Goal: Task Accomplishment & Management: Complete application form

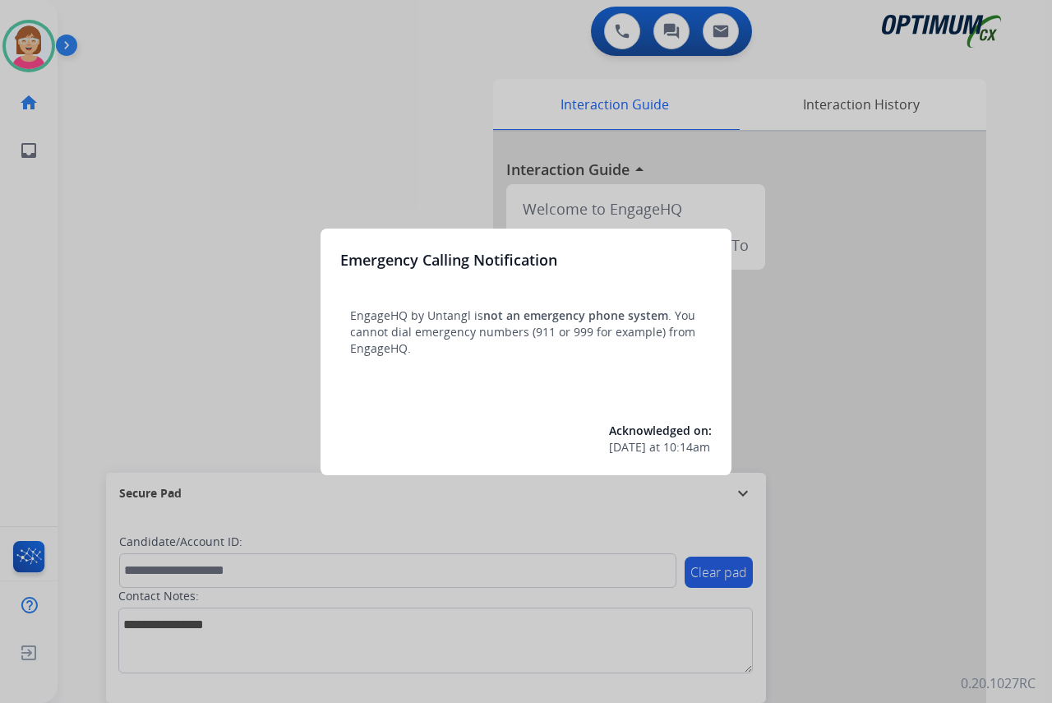
click at [160, 399] on div at bounding box center [526, 351] width 1052 height 703
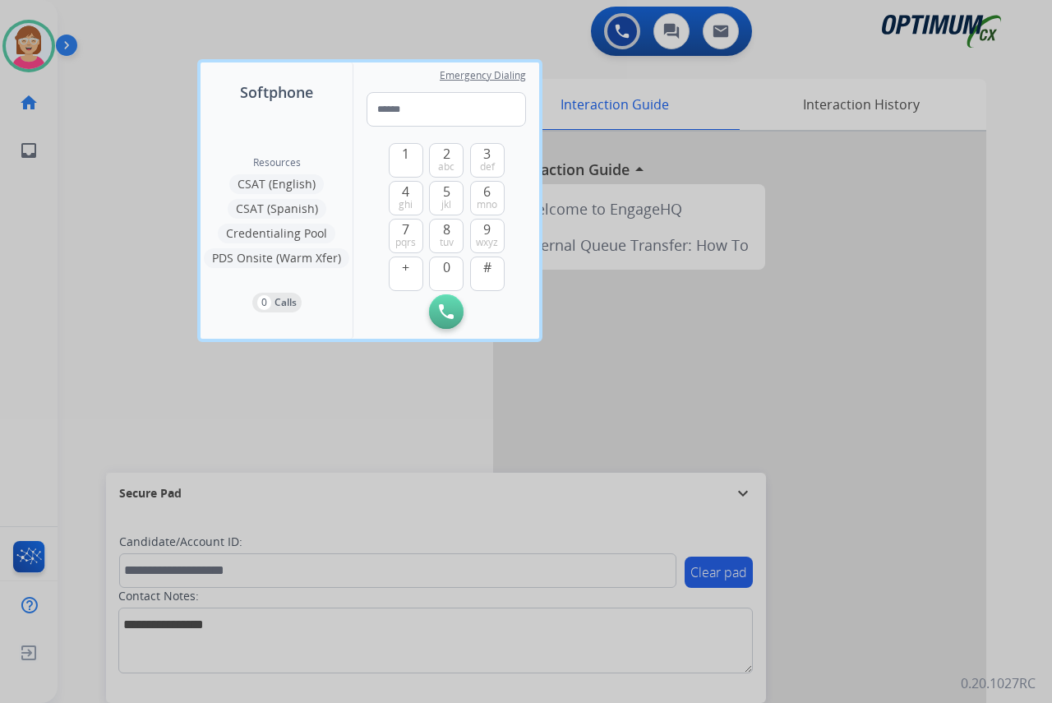
click at [147, 386] on div at bounding box center [526, 351] width 1052 height 703
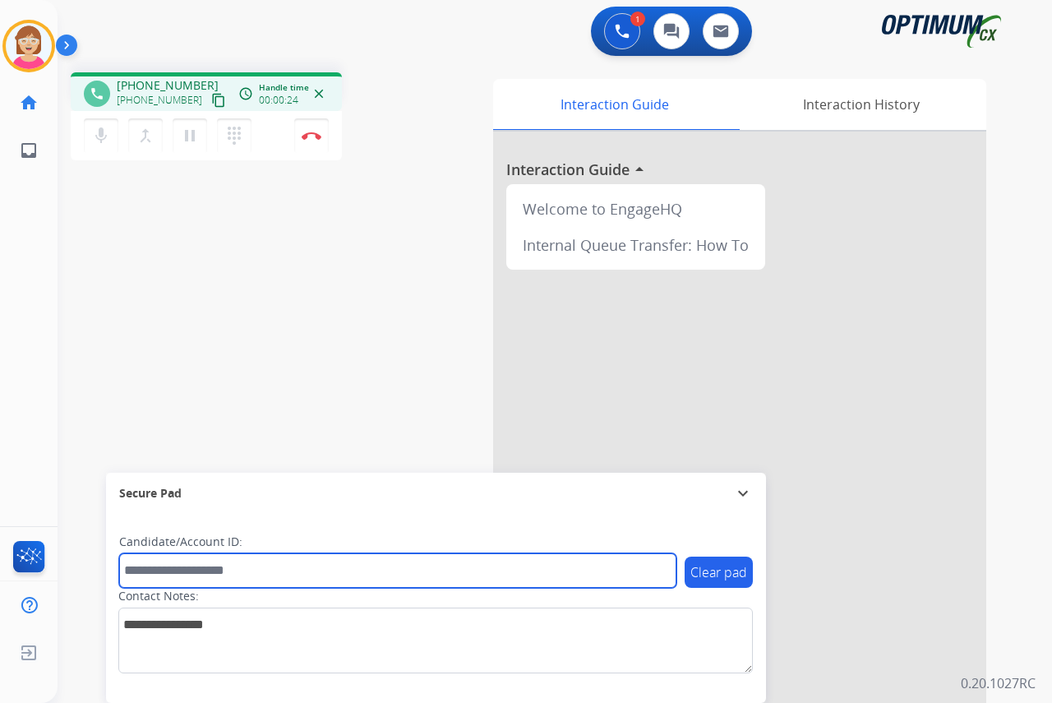
click at [148, 571] on input "text" at bounding box center [397, 570] width 557 height 35
type input "*******"
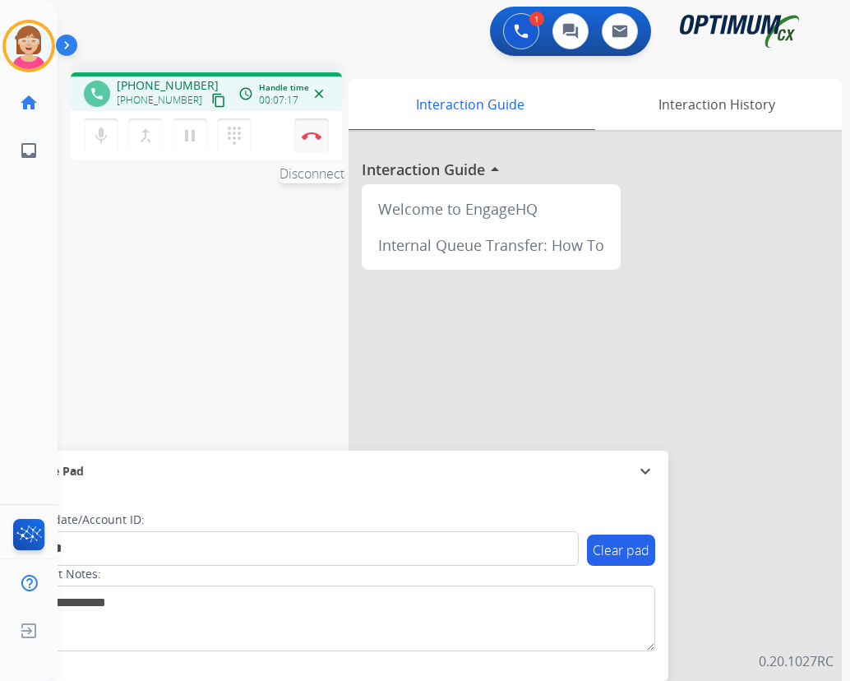
click at [313, 133] on img at bounding box center [312, 135] width 20 height 8
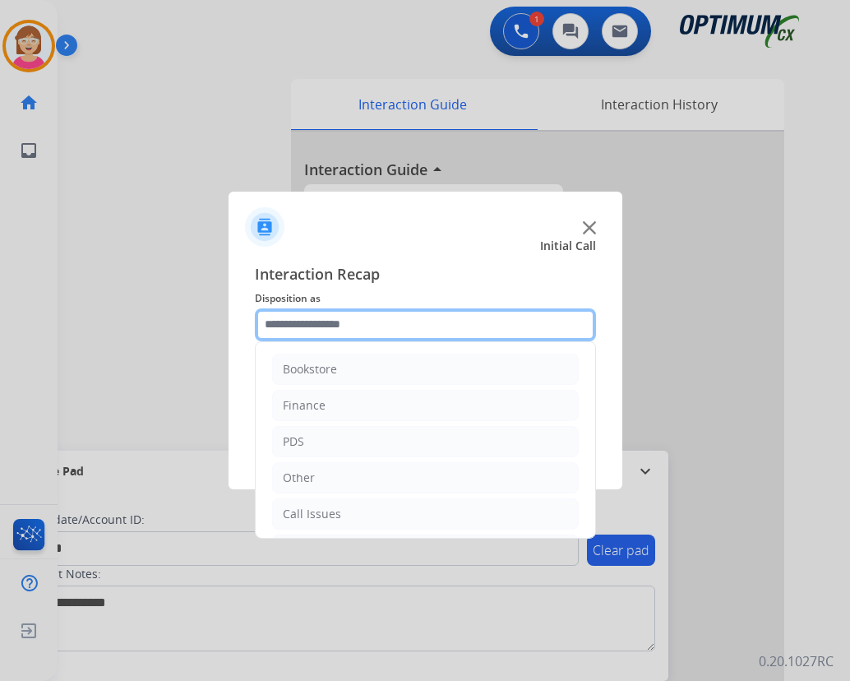
click at [285, 321] on input "text" at bounding box center [425, 324] width 341 height 33
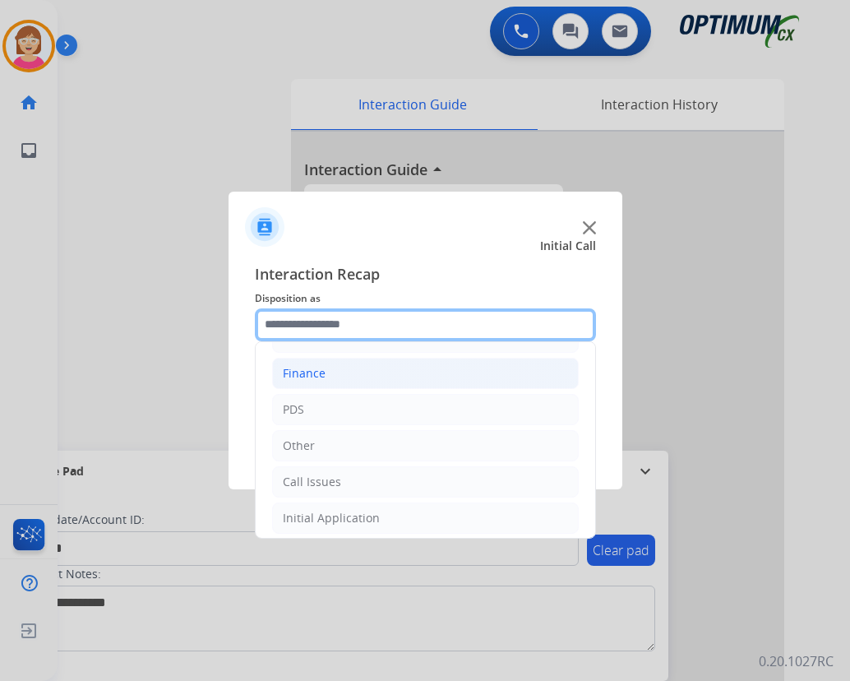
scroll to position [82, 0]
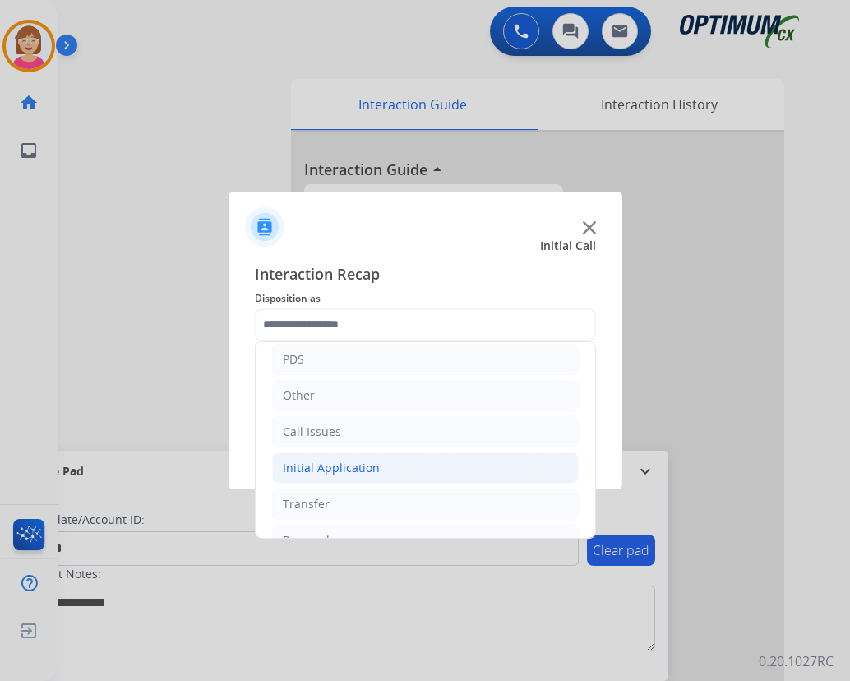
click at [335, 466] on div "Initial Application" at bounding box center [331, 467] width 97 height 16
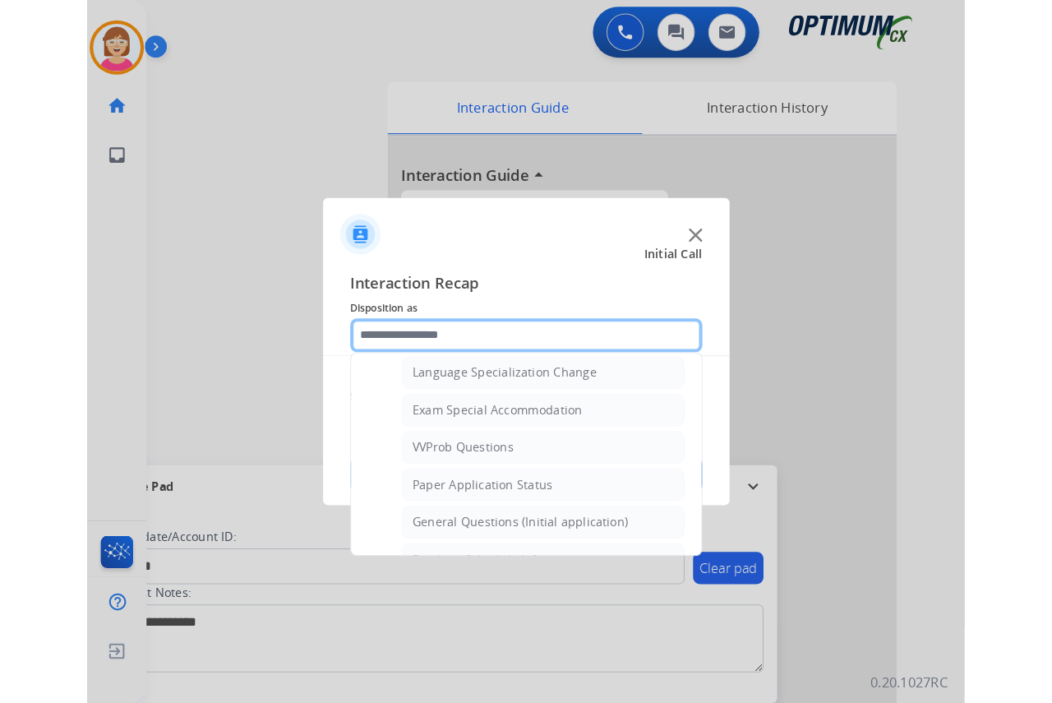
scroll to position [822, 0]
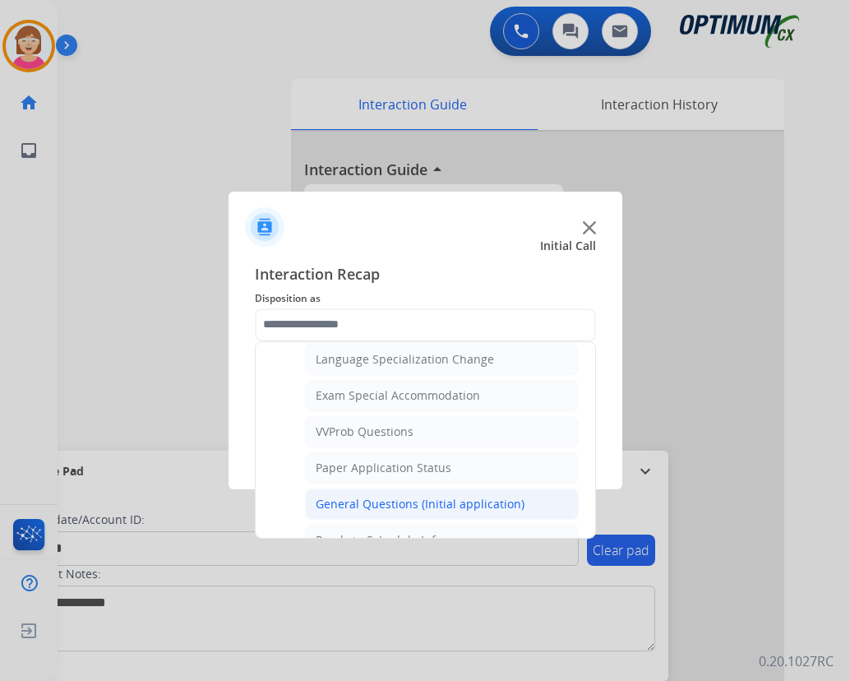
click at [373, 505] on div "General Questions (Initial application)" at bounding box center [420, 504] width 209 height 16
type input "**********"
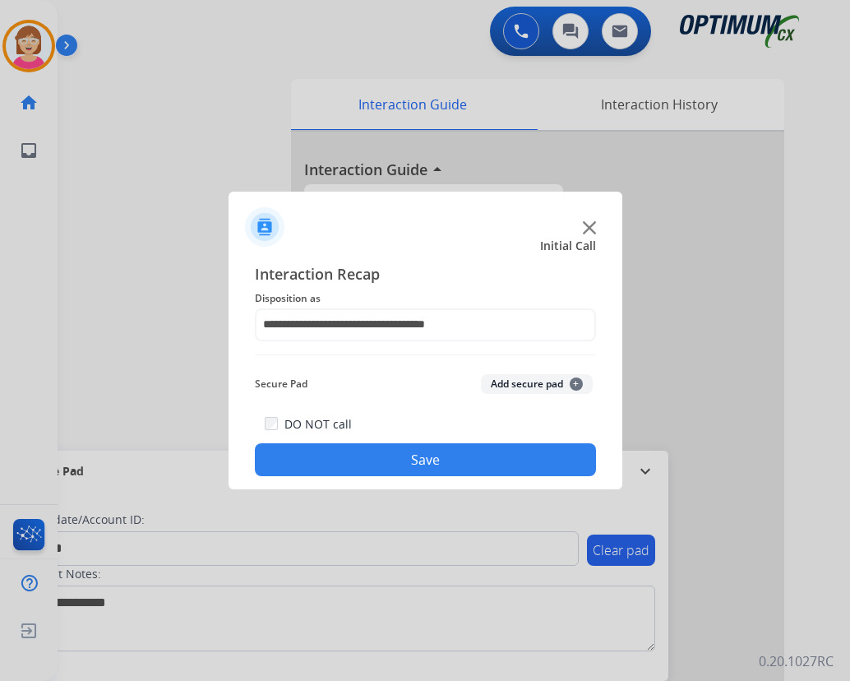
click at [575, 384] on span "+" at bounding box center [576, 383] width 13 height 13
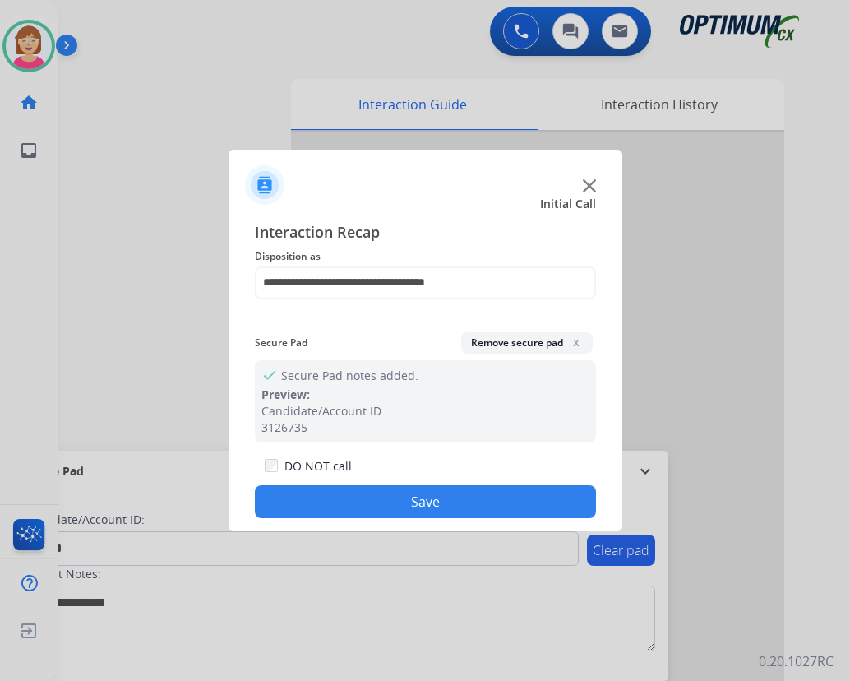
click at [640, 199] on div at bounding box center [425, 340] width 850 height 681
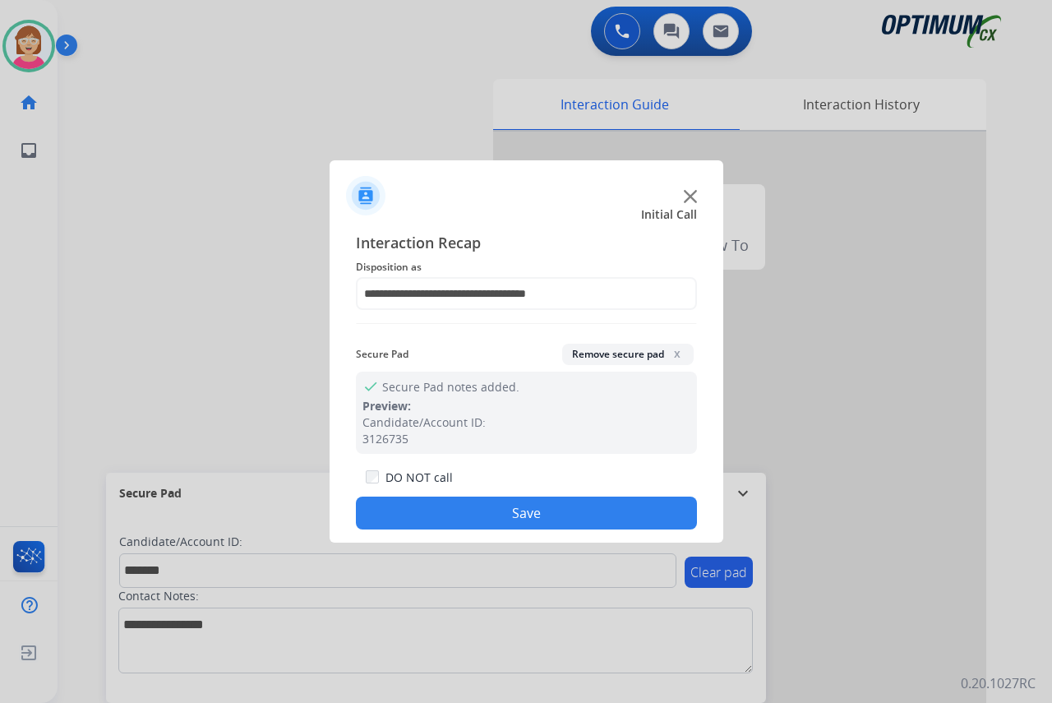
click at [439, 515] on button "Save" at bounding box center [526, 512] width 341 height 33
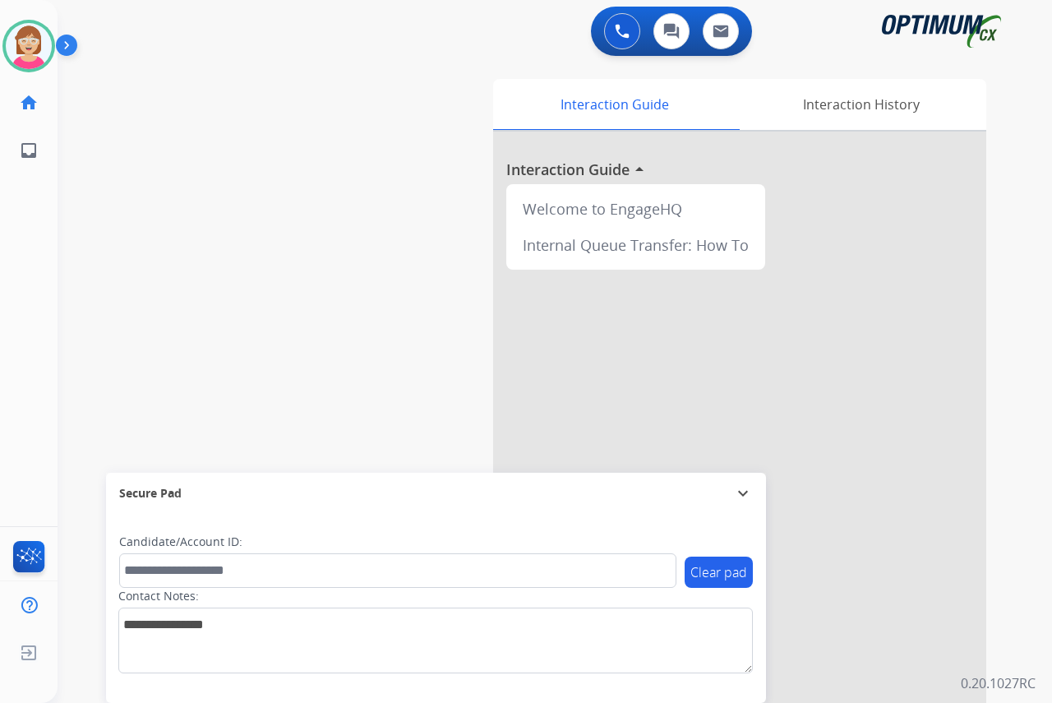
click at [33, 289] on div "[PERSON_NAME] Available Edit Avatar Agent: [PERSON_NAME] Profile: OCX Training …" at bounding box center [29, 351] width 58 height 703
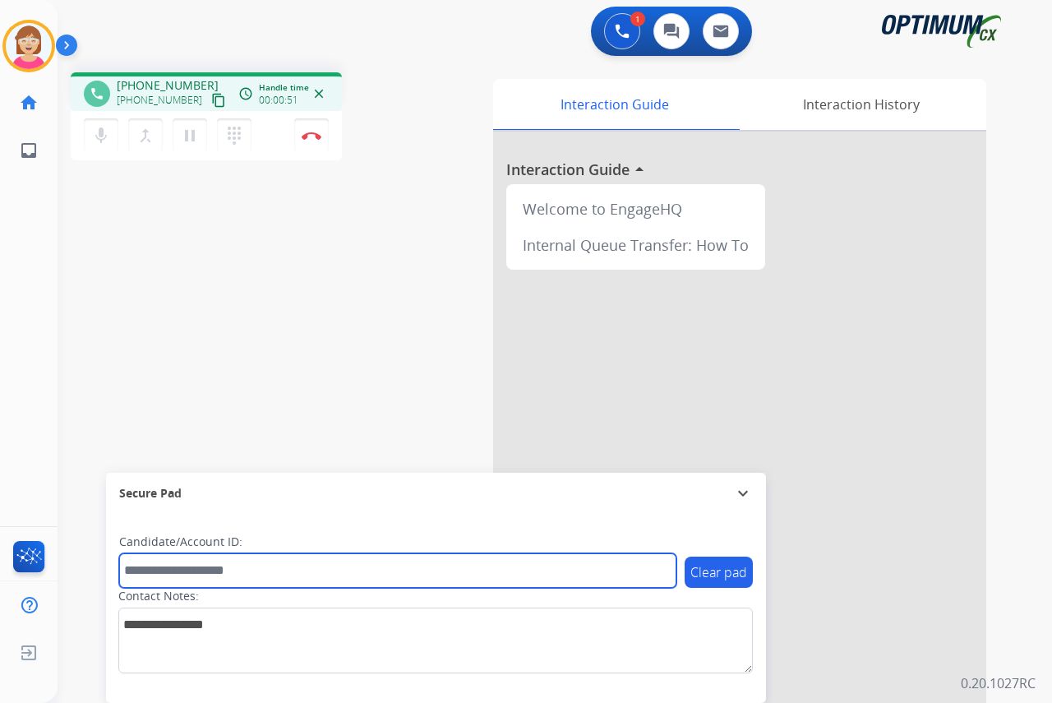
click at [148, 564] on input "text" at bounding box center [397, 570] width 557 height 35
type input "*******"
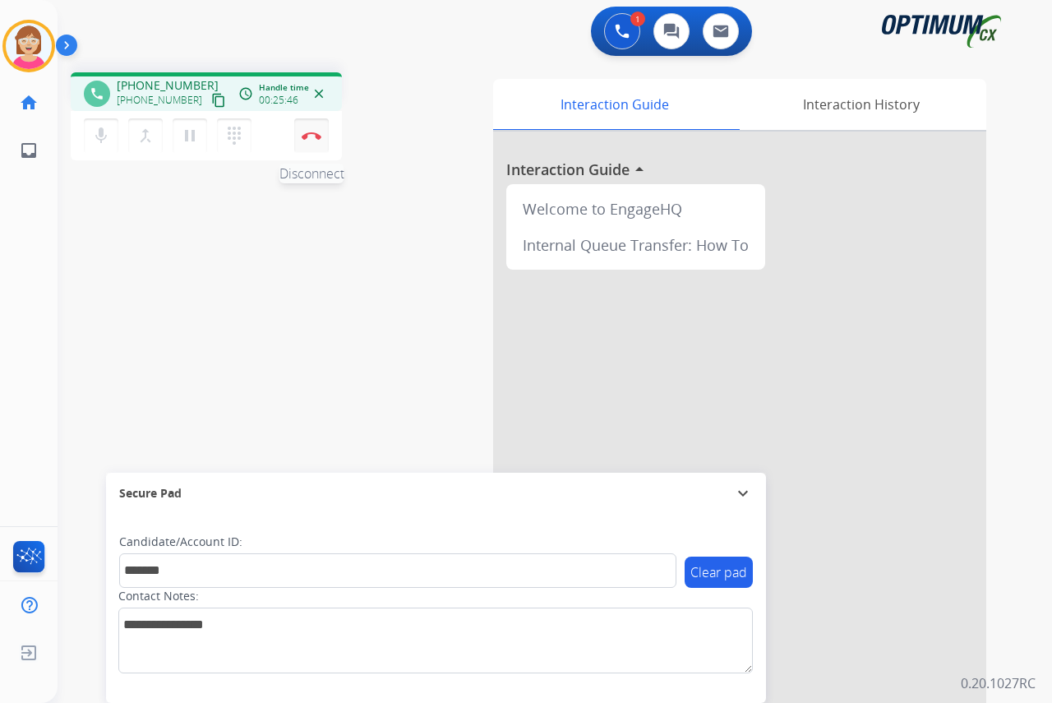
click at [314, 134] on img at bounding box center [312, 135] width 20 height 8
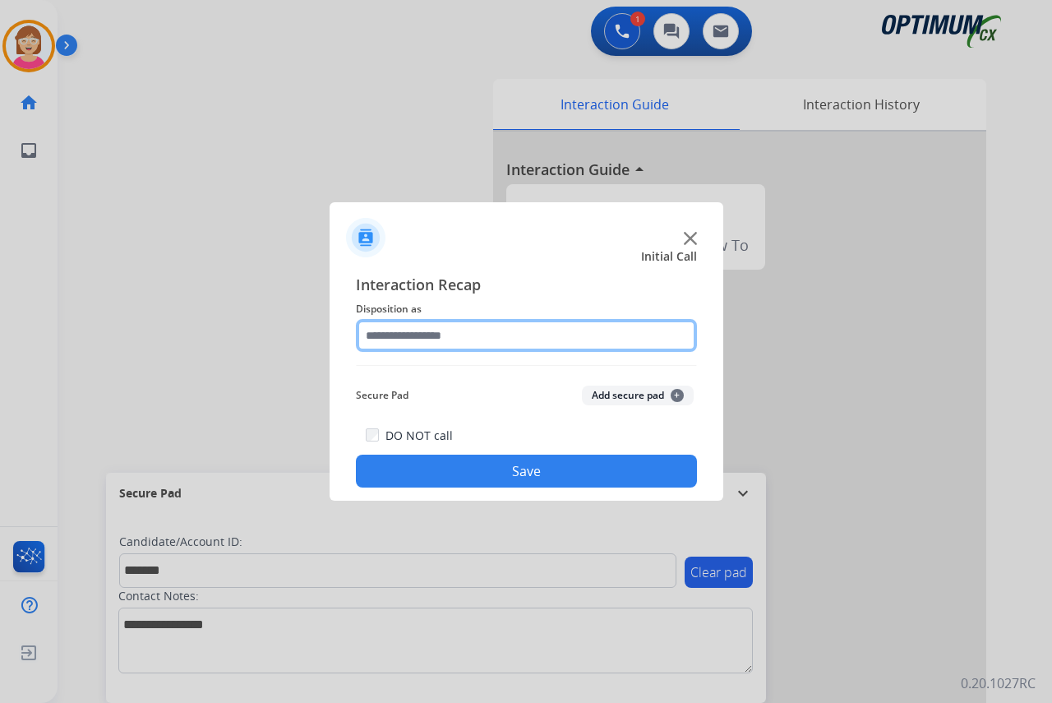
click at [395, 335] on input "text" at bounding box center [526, 335] width 341 height 33
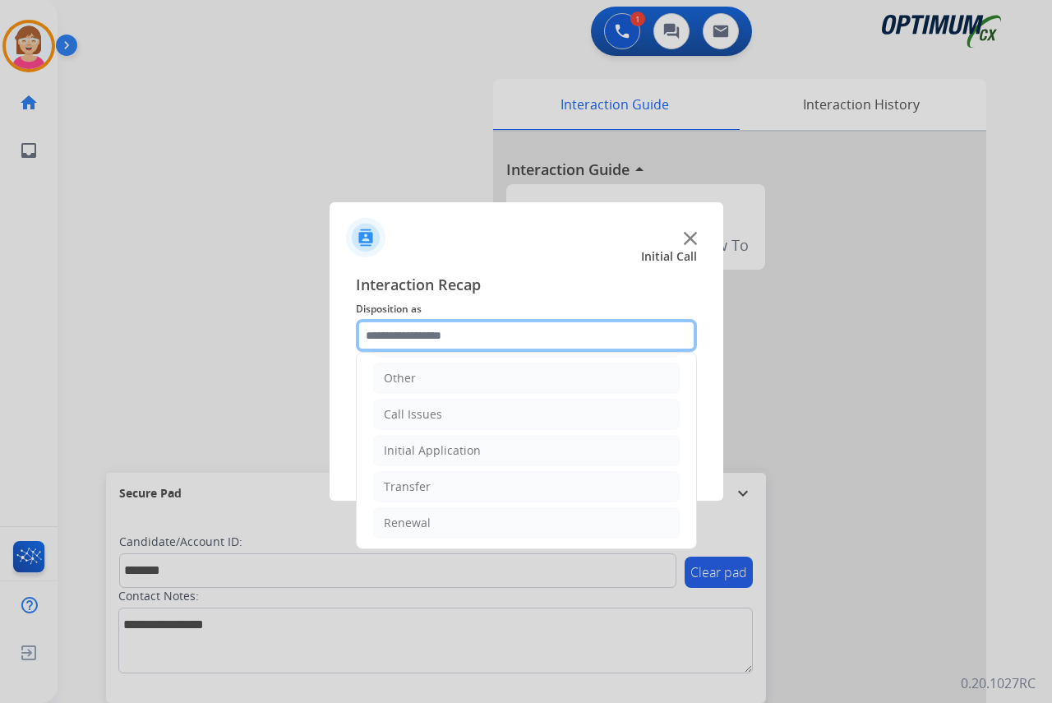
scroll to position [112, 0]
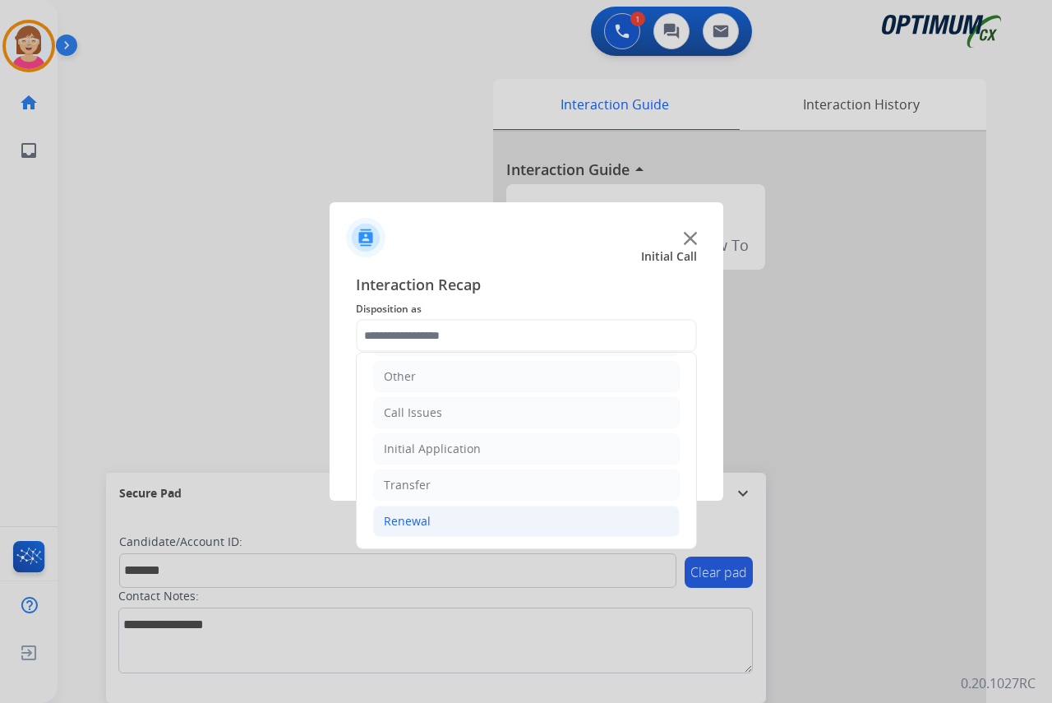
click at [422, 523] on div "Renewal" at bounding box center [407, 521] width 47 height 16
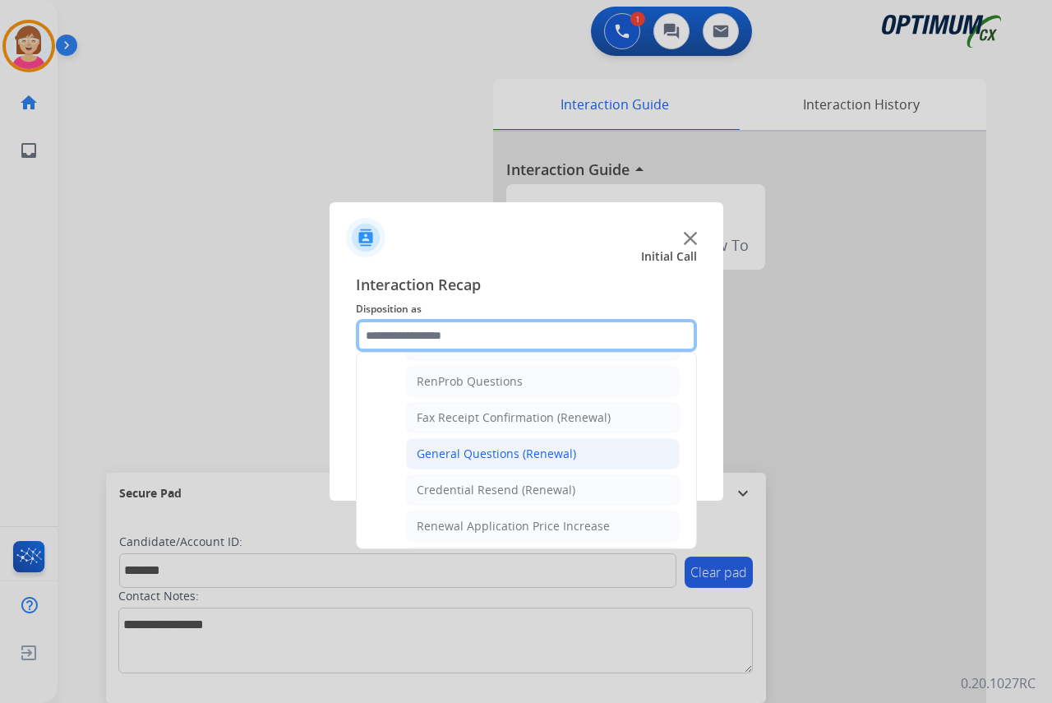
scroll to position [441, 0]
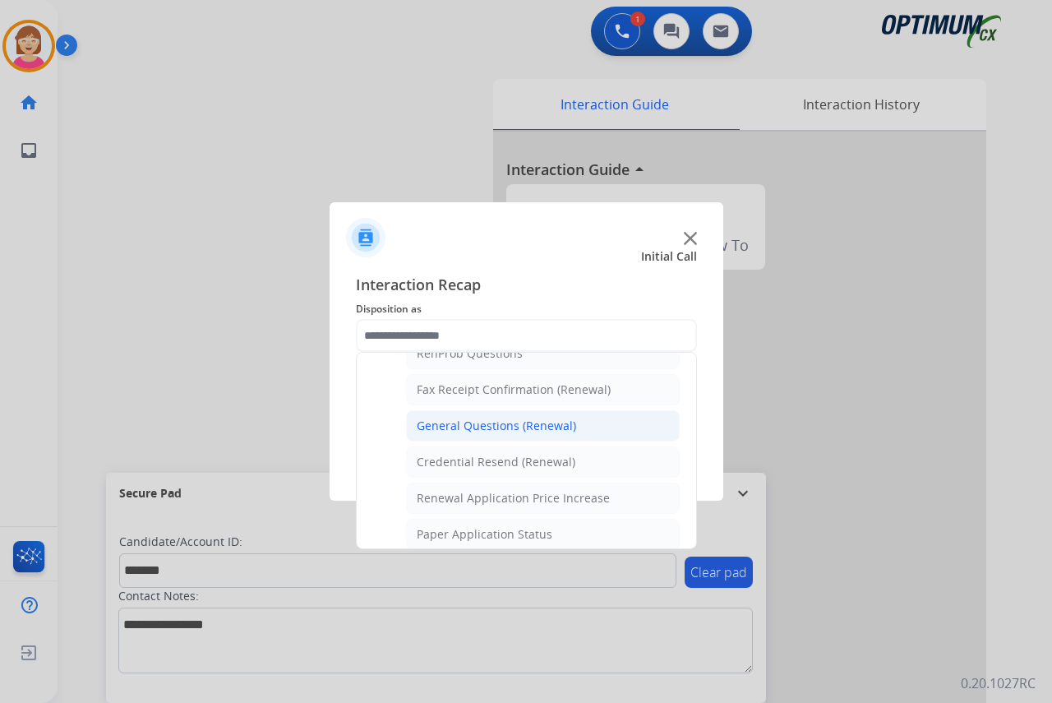
click at [483, 422] on div "General Questions (Renewal)" at bounding box center [496, 426] width 159 height 16
type input "**********"
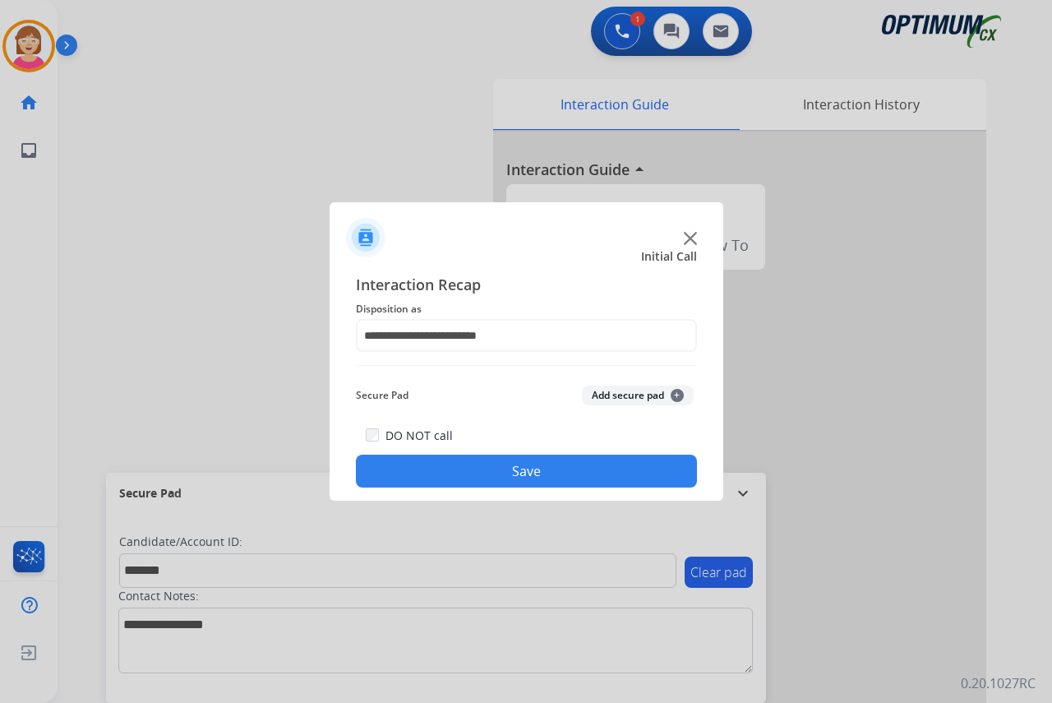
click at [678, 392] on span "+" at bounding box center [677, 395] width 13 height 13
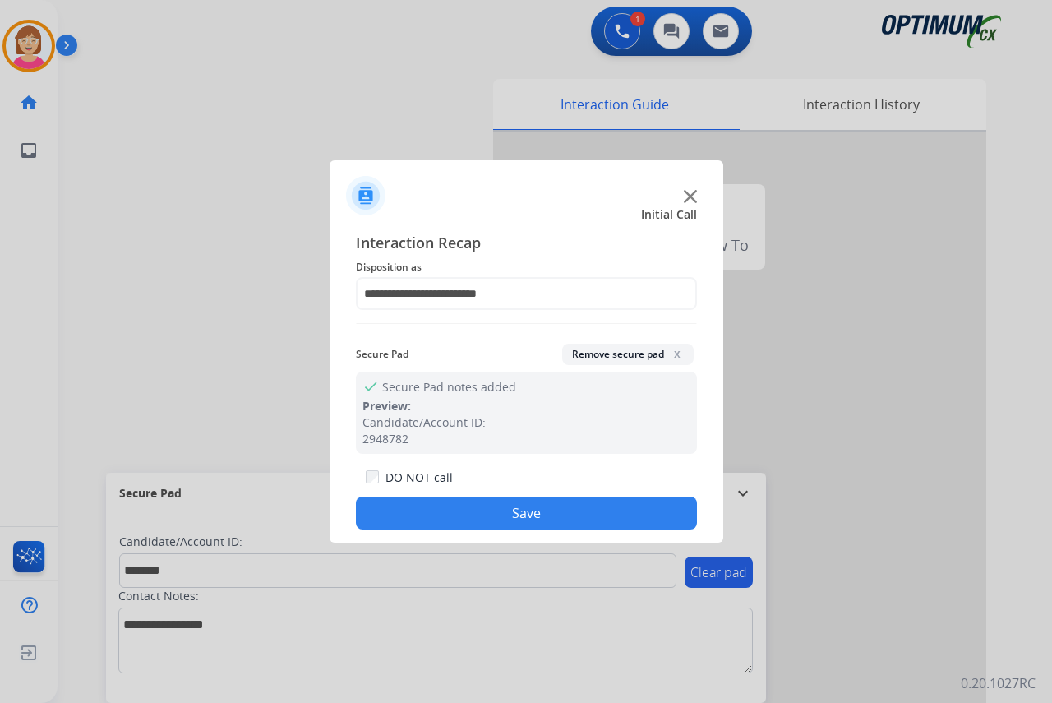
click at [454, 514] on button "Save" at bounding box center [526, 512] width 341 height 33
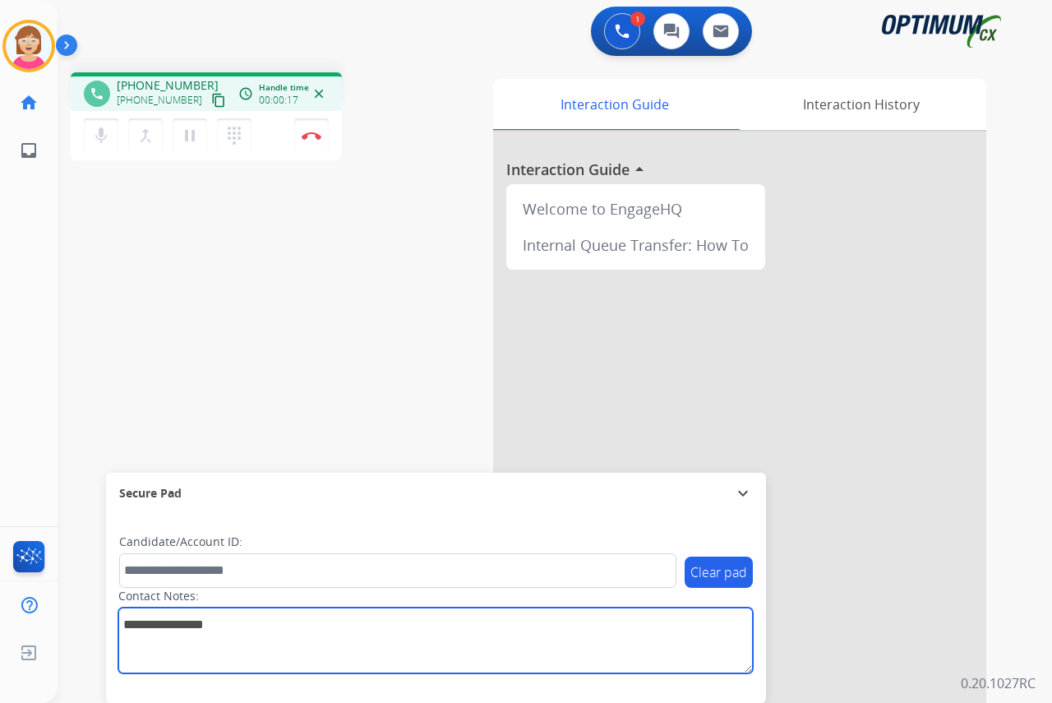
click at [139, 629] on textarea at bounding box center [435, 640] width 634 height 66
type textarea "***"
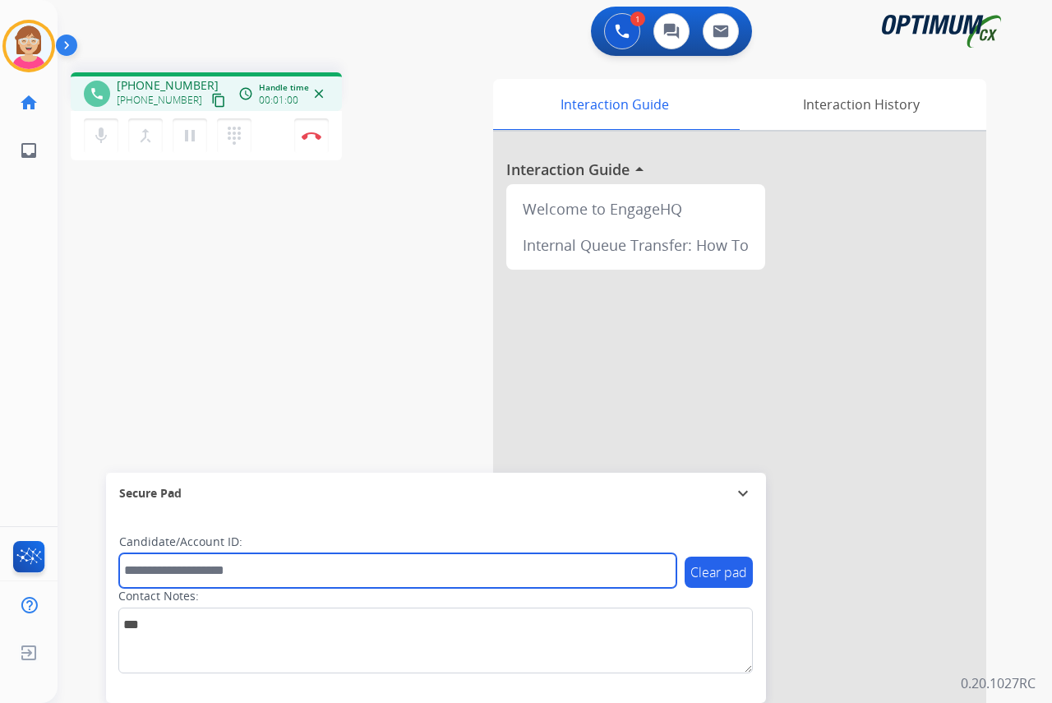
click at [141, 572] on input "text" at bounding box center [397, 570] width 557 height 35
type input "**********"
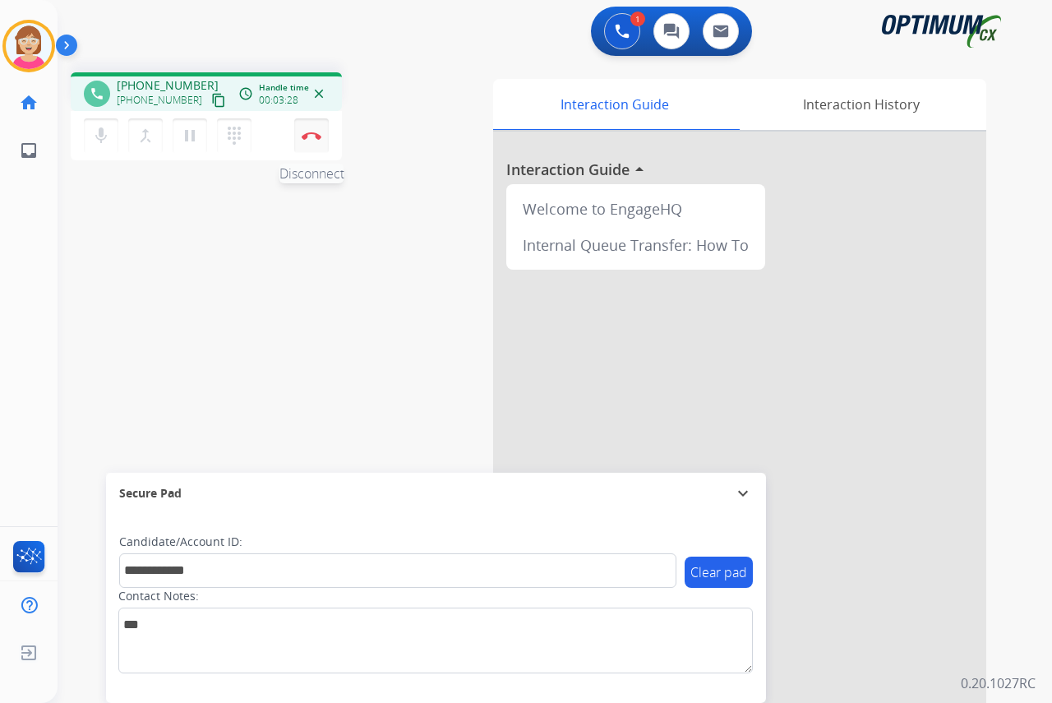
click at [312, 132] on img at bounding box center [312, 135] width 20 height 8
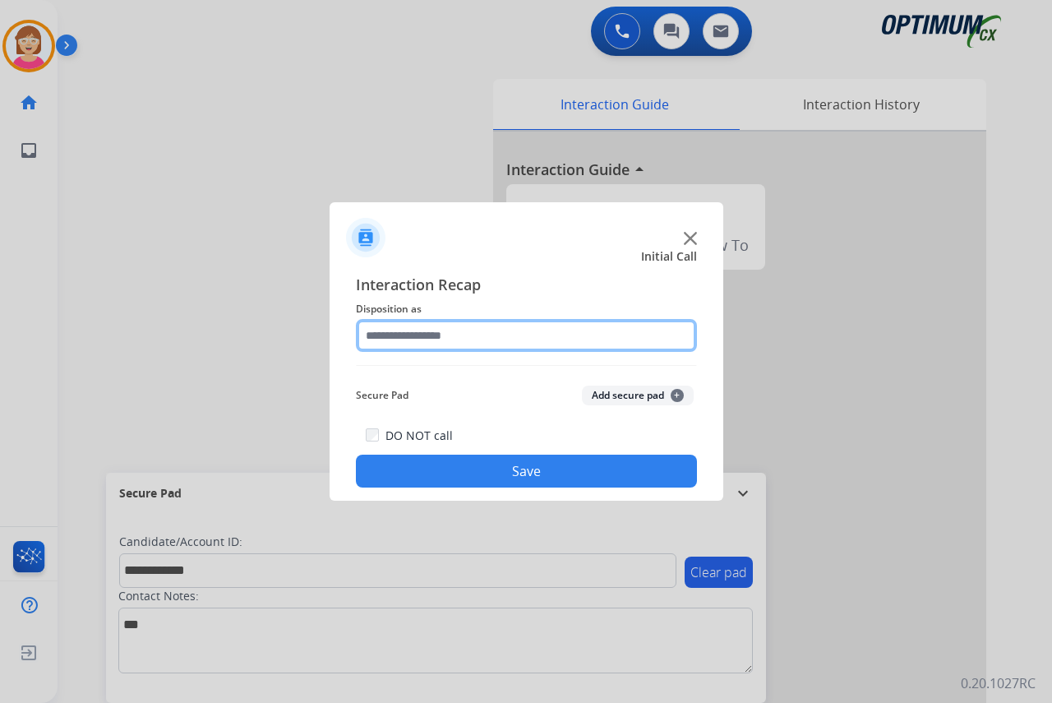
click at [384, 332] on input "text" at bounding box center [526, 335] width 341 height 33
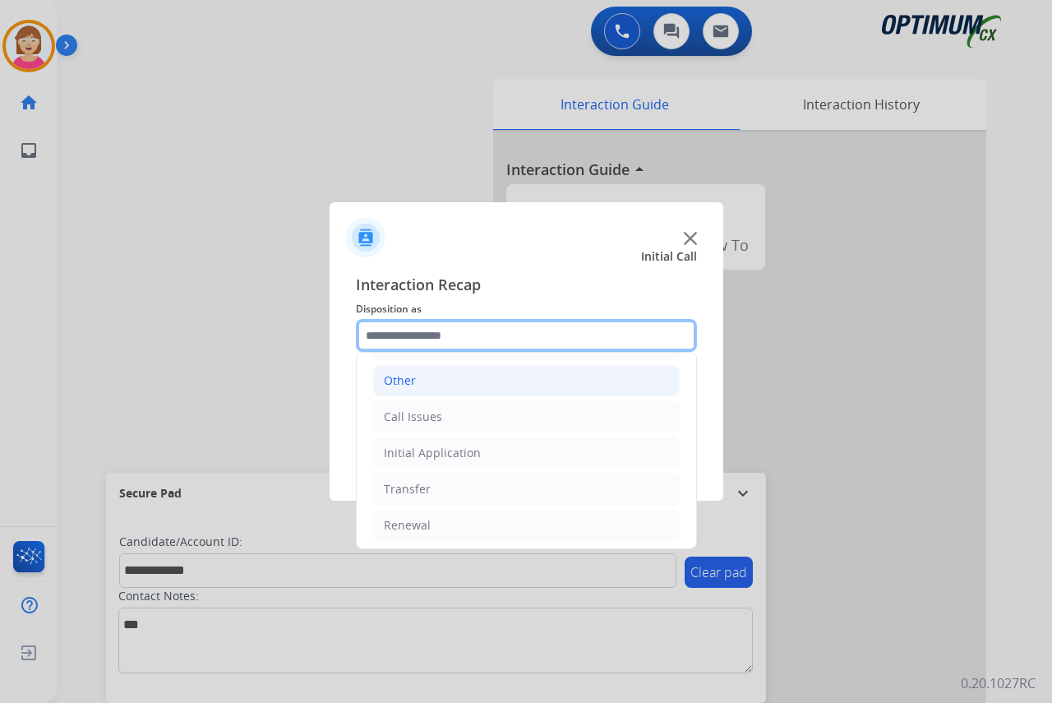
scroll to position [112, 0]
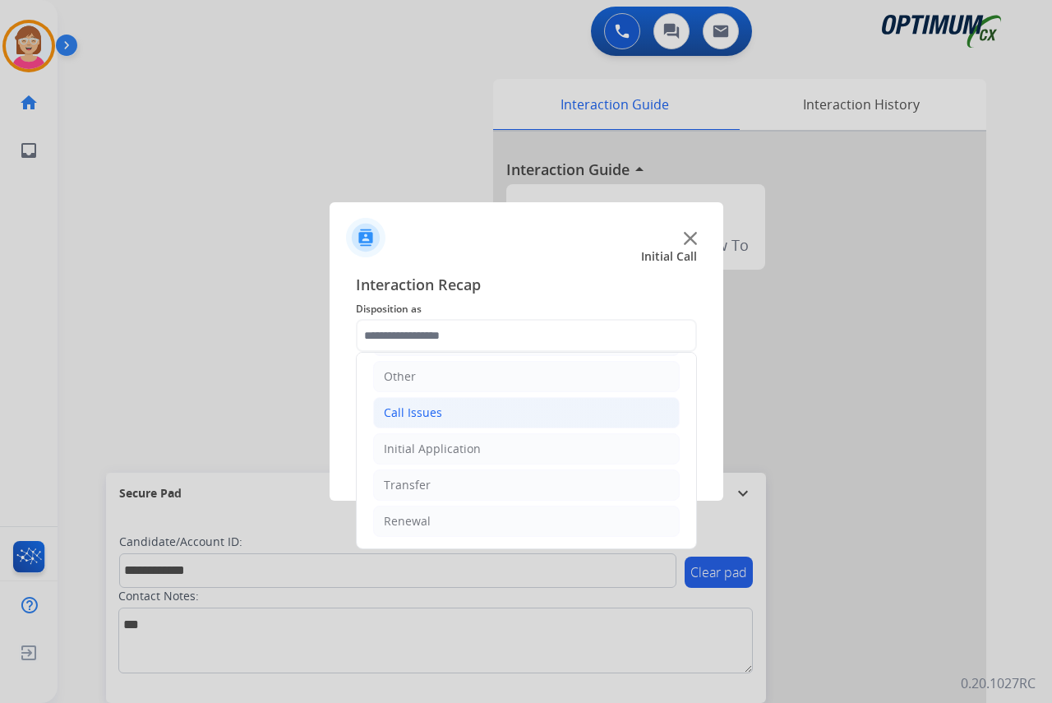
click at [432, 411] on div "Call Issues" at bounding box center [413, 412] width 58 height 16
click at [465, 487] on div "Wrong Number/Wrong Department" at bounding box center [515, 485] width 196 height 16
type input "**********"
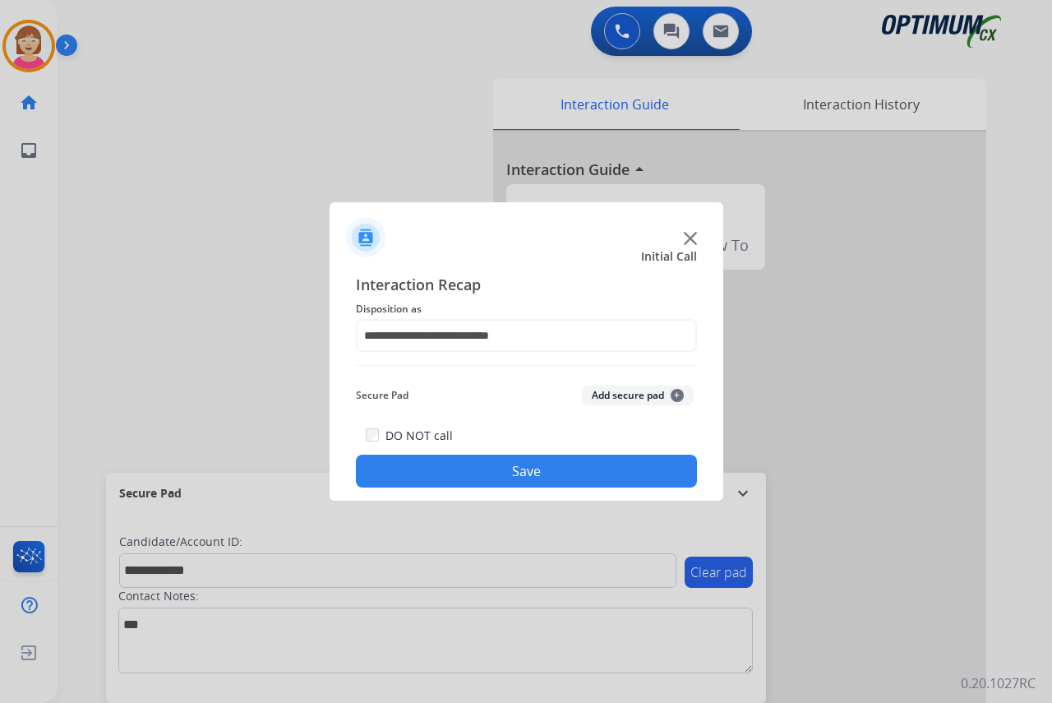
click at [675, 394] on span "+" at bounding box center [677, 395] width 13 height 13
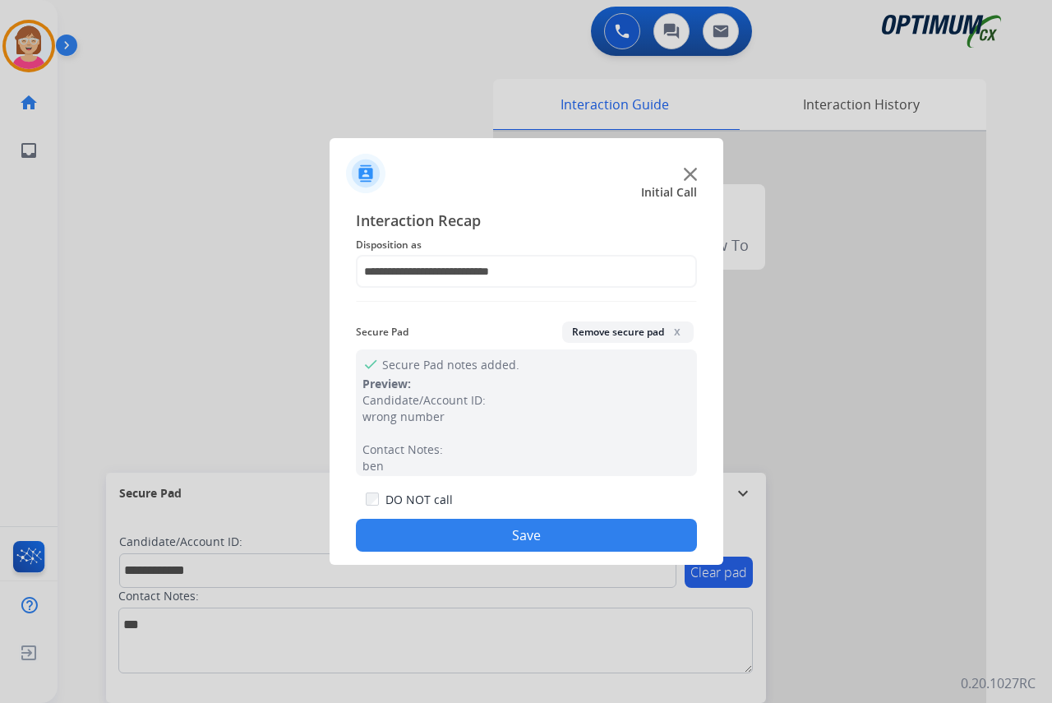
click at [428, 533] on button "Save" at bounding box center [526, 535] width 341 height 33
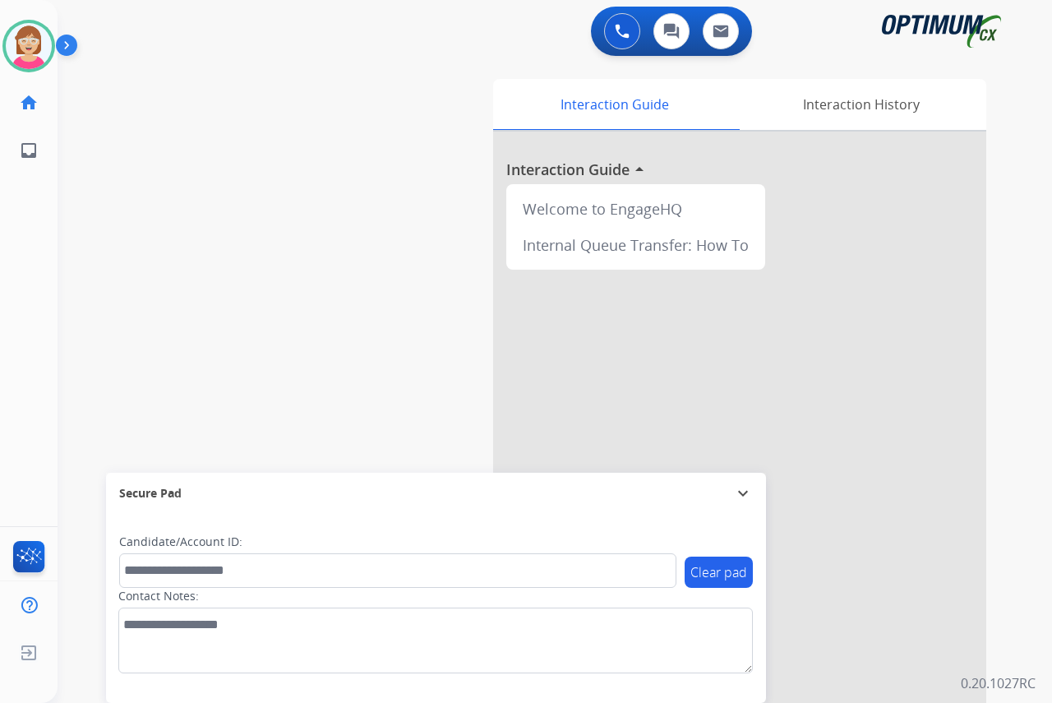
click at [42, 288] on div "[PERSON_NAME] Available Edit Avatar Agent: [PERSON_NAME] Profile: OCX Training …" at bounding box center [29, 351] width 58 height 703
click at [43, 286] on div "[PERSON_NAME] Available Edit Avatar Agent: [PERSON_NAME] Profile: OCX Training …" at bounding box center [29, 351] width 58 height 703
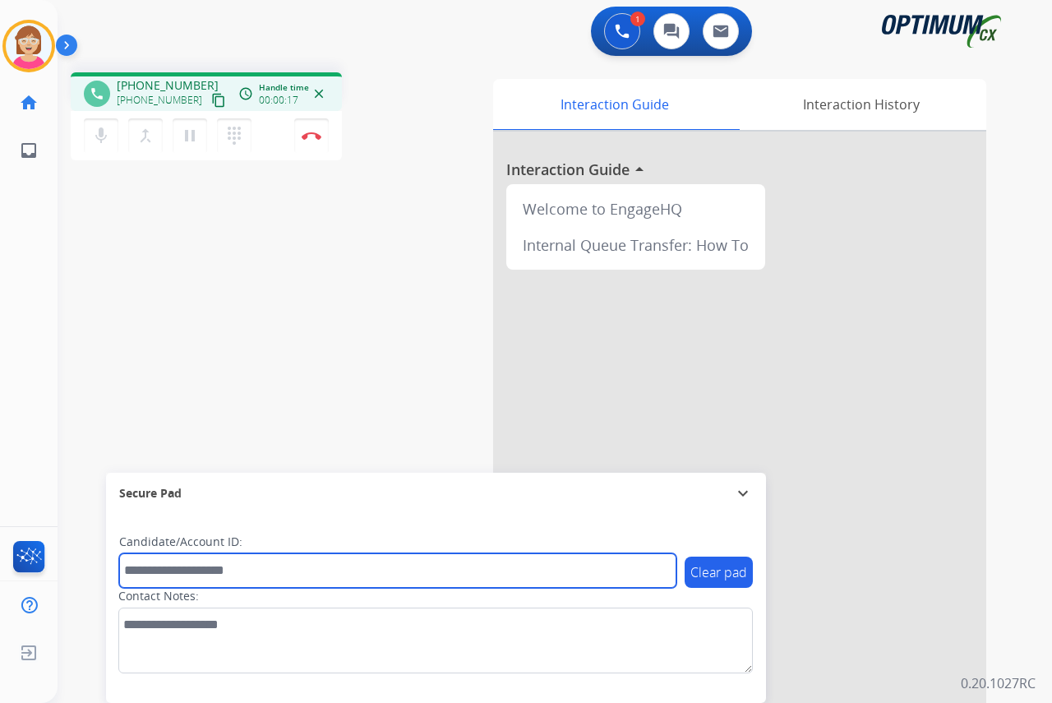
click at [135, 572] on input "text" at bounding box center [397, 570] width 557 height 35
type input "*******"
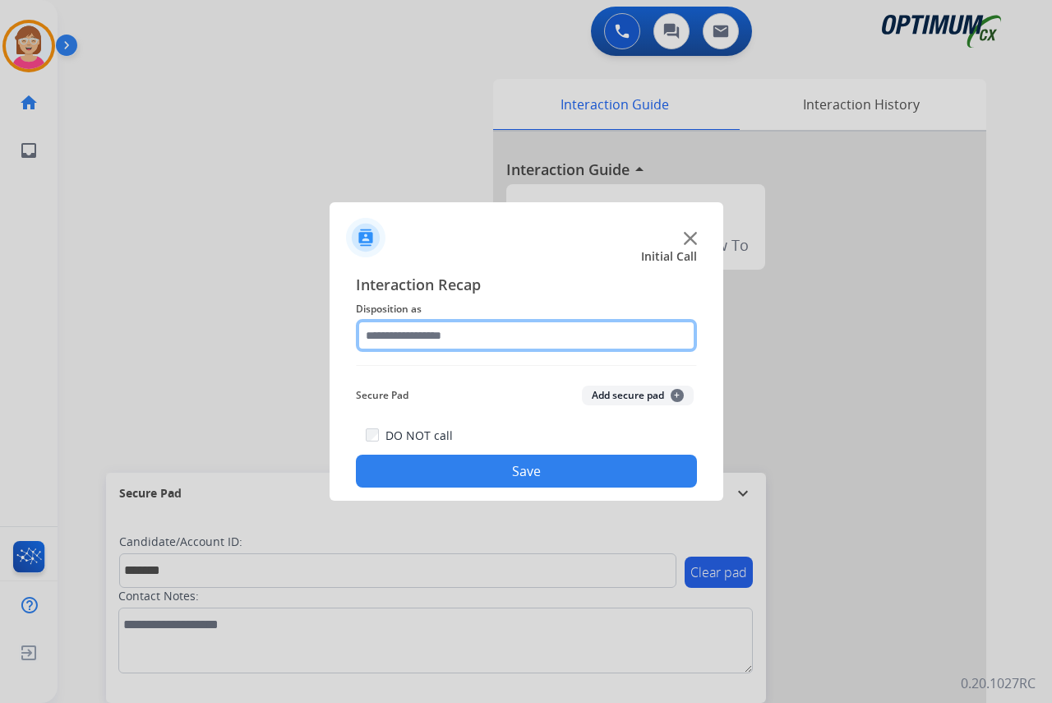
click at [389, 341] on input "text" at bounding box center [526, 335] width 341 height 33
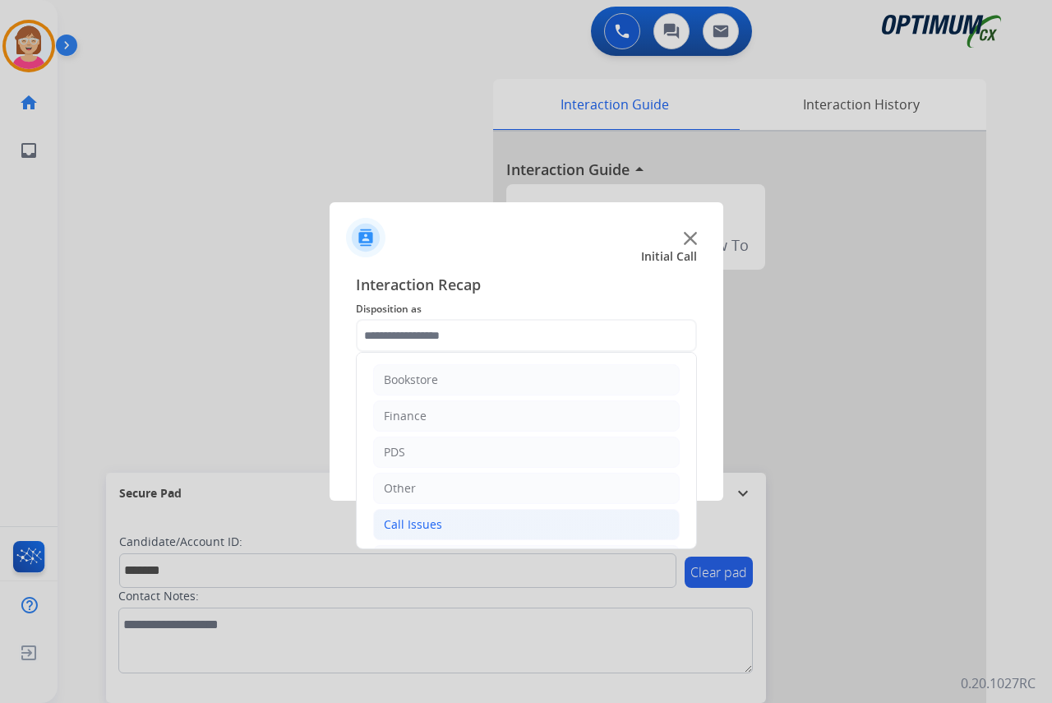
click at [442, 520] on li "Call Issues" at bounding box center [526, 524] width 307 height 31
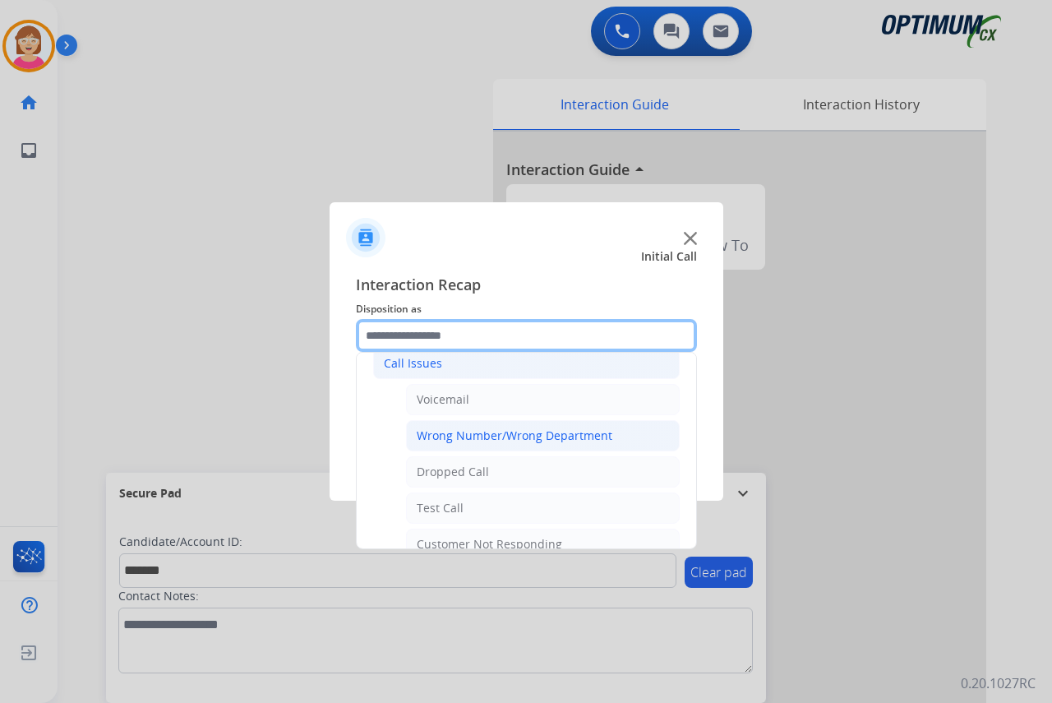
scroll to position [164, 0]
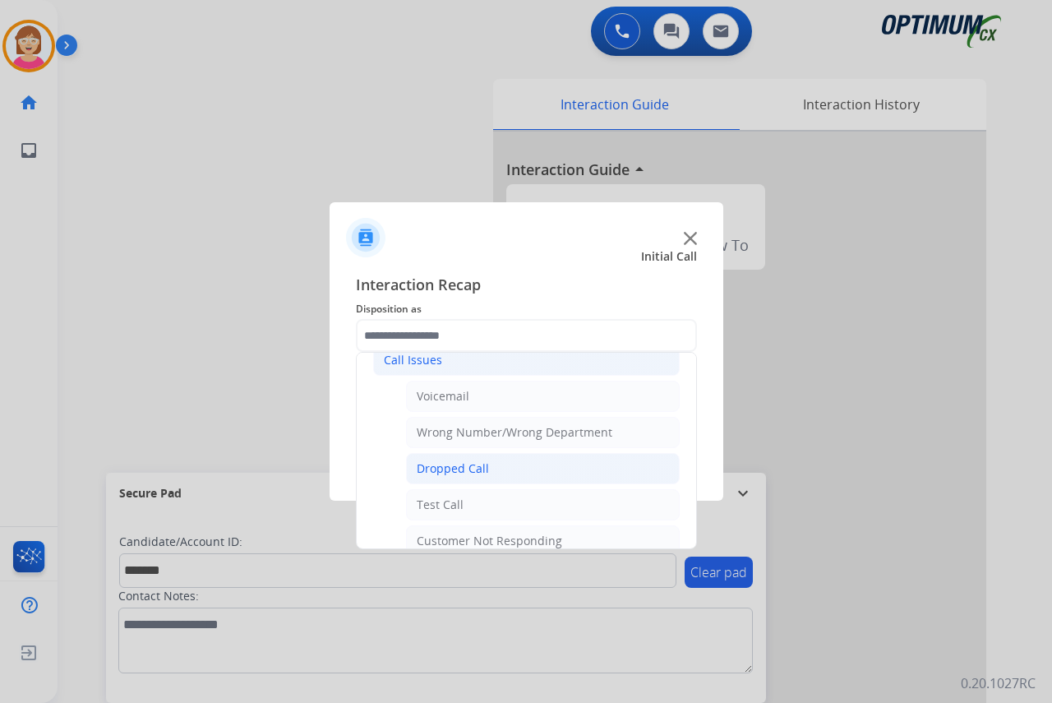
click at [457, 470] on div "Dropped Call" at bounding box center [453, 468] width 72 height 16
type input "**********"
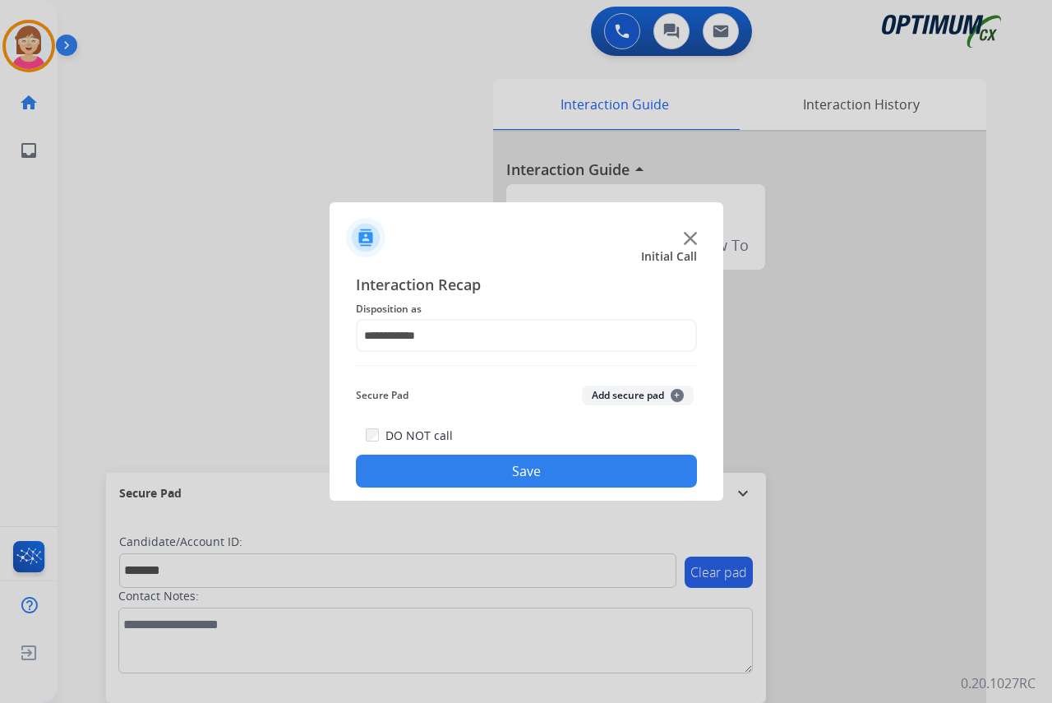
click at [677, 395] on span "+" at bounding box center [677, 395] width 13 height 13
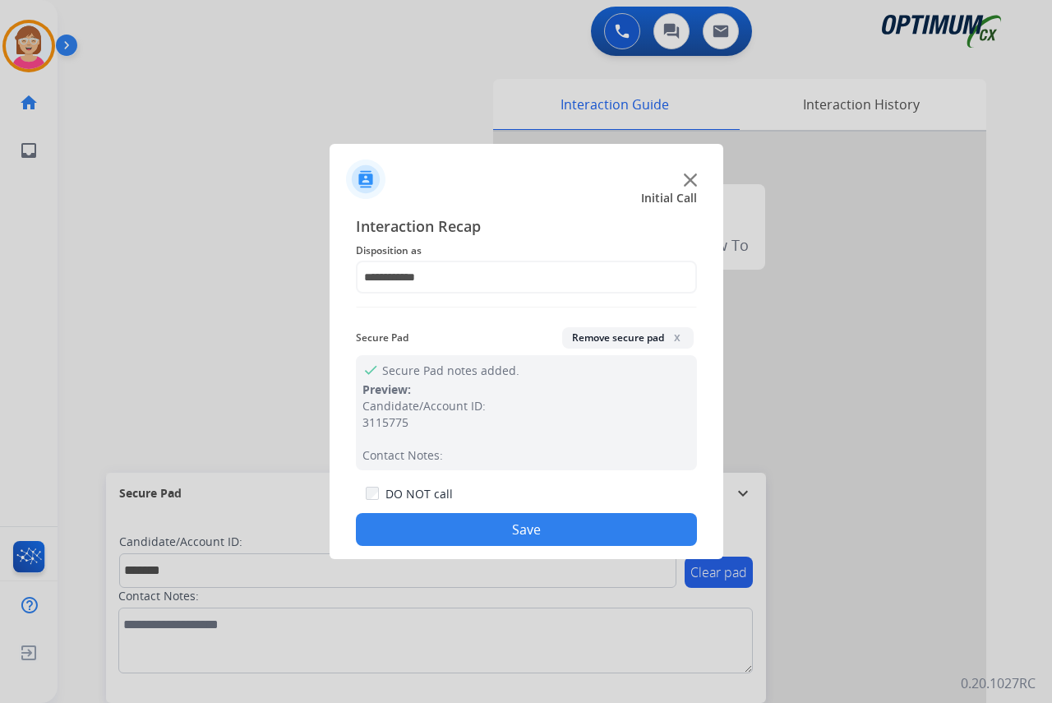
click at [391, 535] on button "Save" at bounding box center [526, 529] width 341 height 33
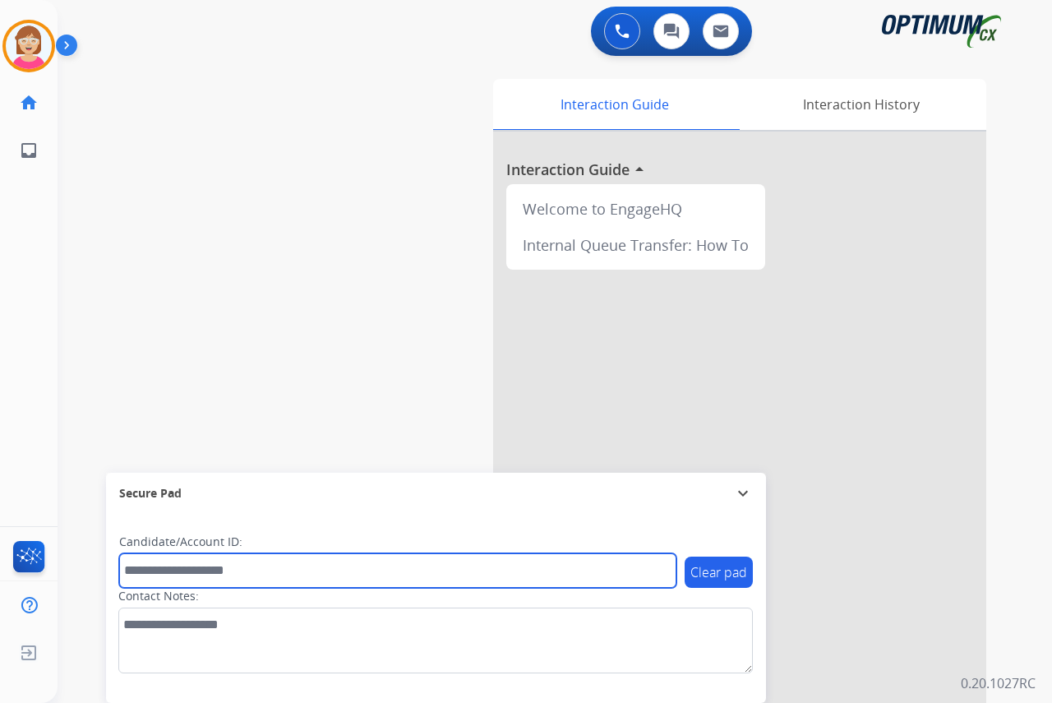
click at [146, 565] on input "text" at bounding box center [397, 570] width 557 height 35
drag, startPoint x: 146, startPoint y: 562, endPoint x: 128, endPoint y: 567, distance: 18.7
click at [128, 567] on input "text" at bounding box center [397, 570] width 557 height 35
type input "*******"
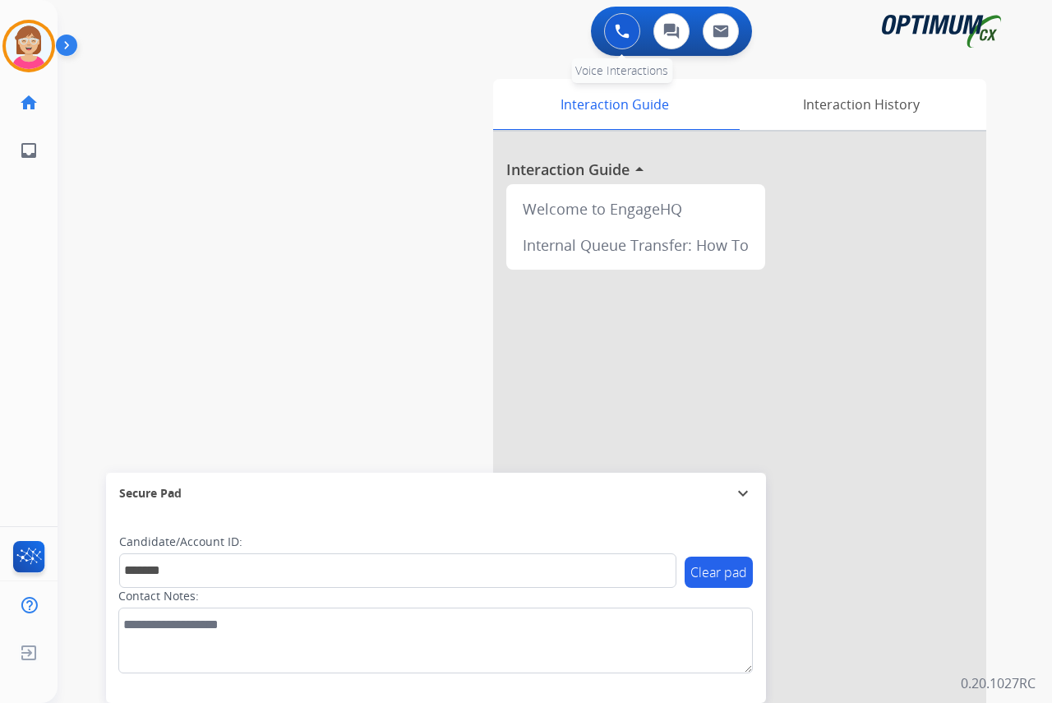
click at [618, 29] on img at bounding box center [622, 31] width 15 height 15
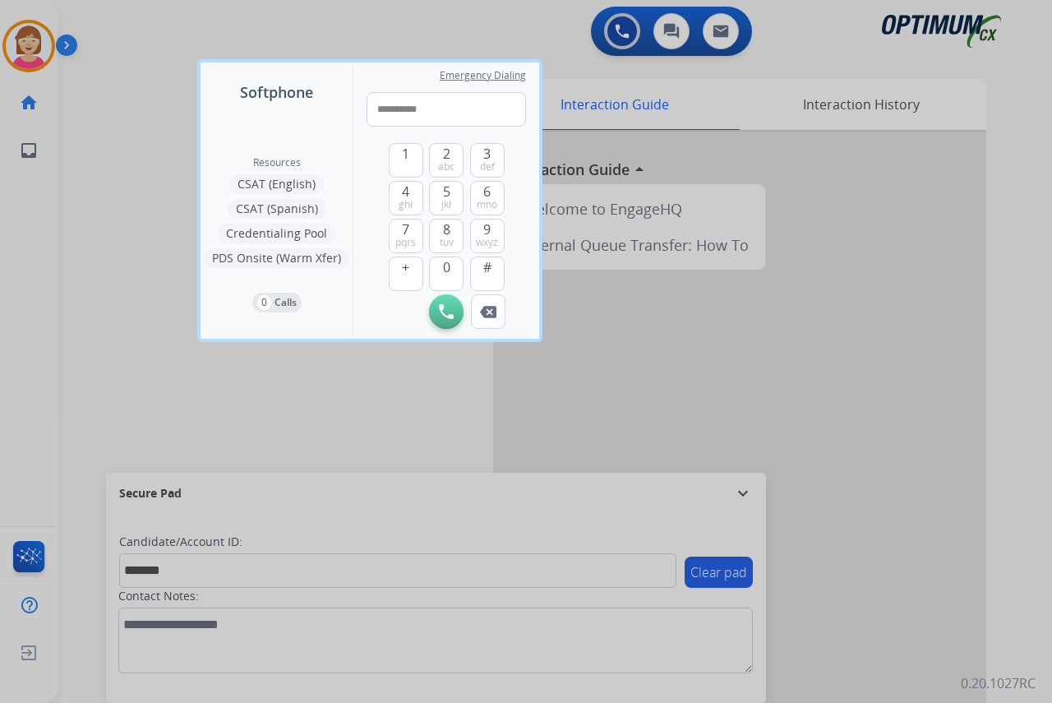
type input "**********"
click at [452, 308] on img at bounding box center [446, 311] width 15 height 15
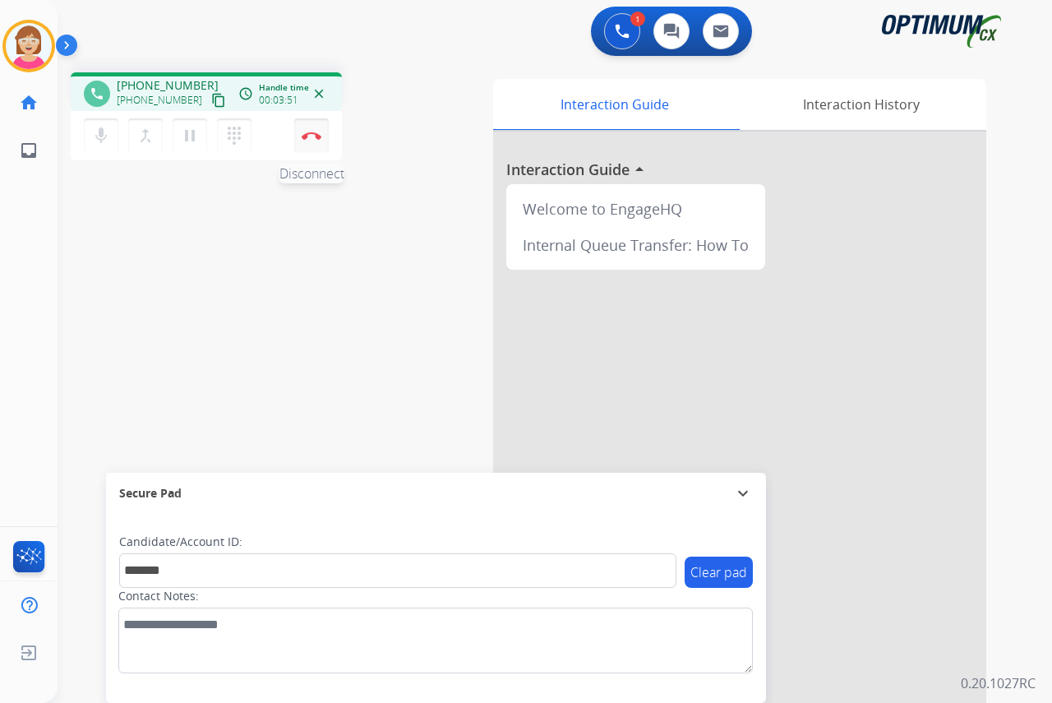
click at [313, 136] on img at bounding box center [312, 135] width 20 height 8
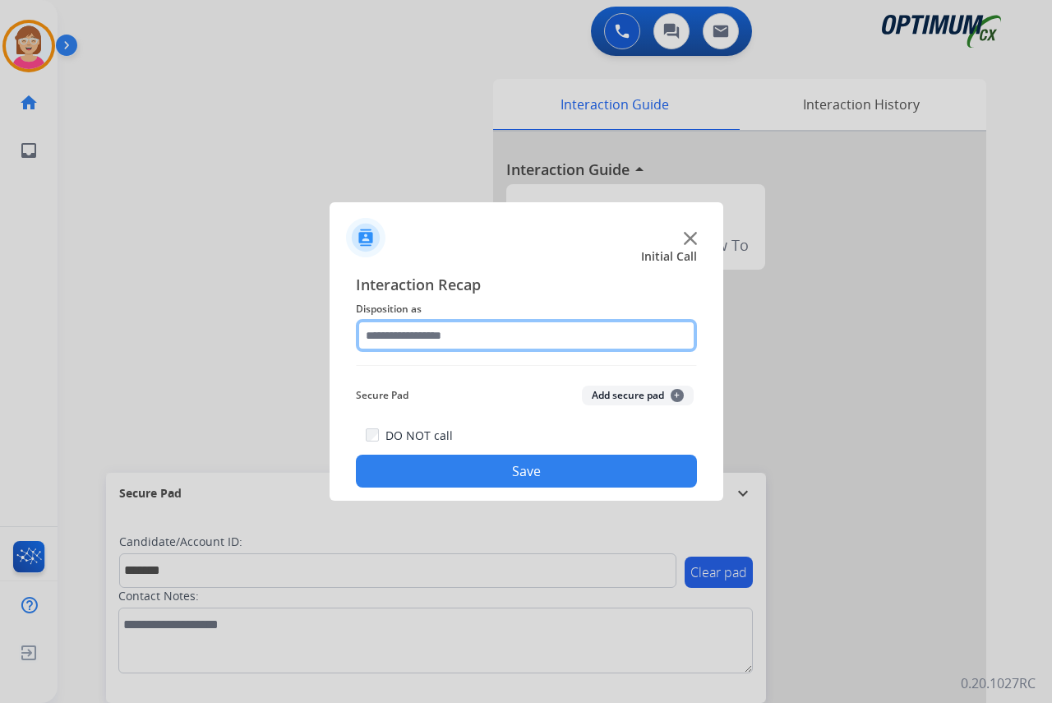
click at [384, 336] on input "text" at bounding box center [526, 335] width 341 height 33
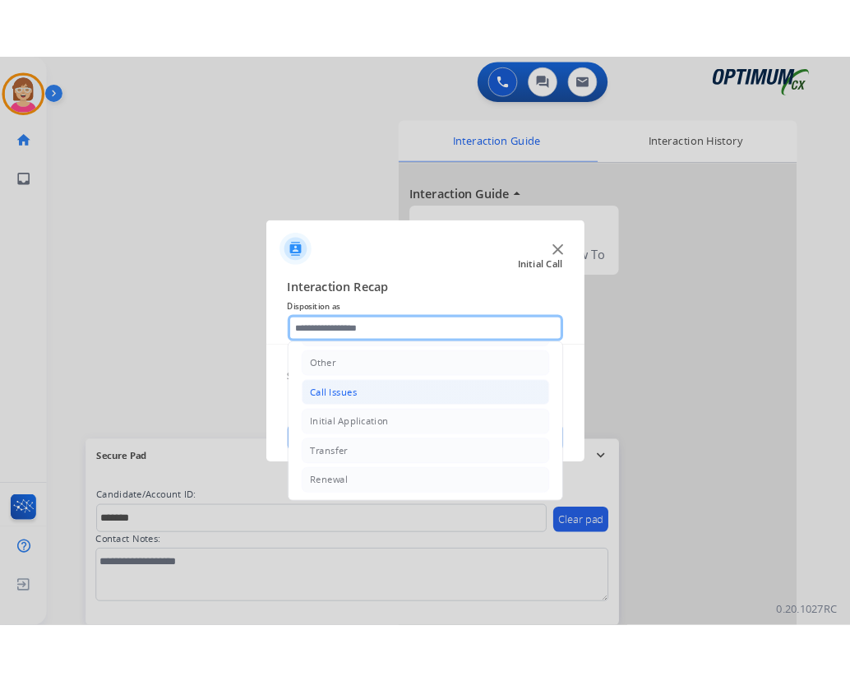
scroll to position [112, 0]
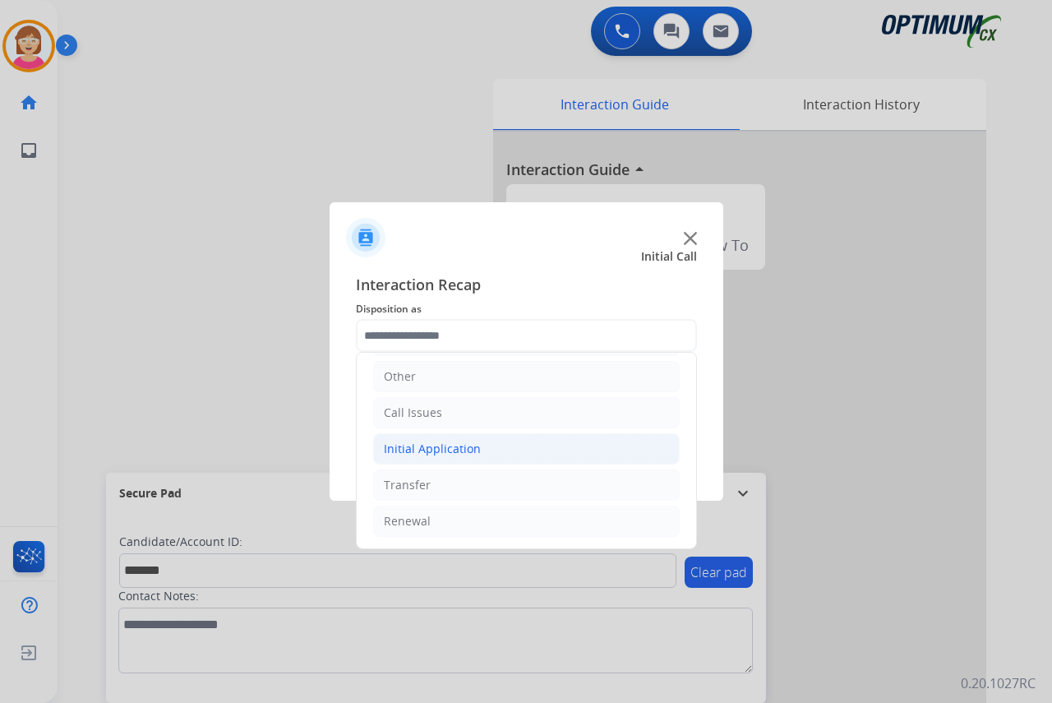
click at [427, 452] on div "Initial Application" at bounding box center [432, 449] width 97 height 16
click at [474, 488] on div "Credential Resend (Initial application)" at bounding box center [521, 485] width 208 height 16
type input "**********"
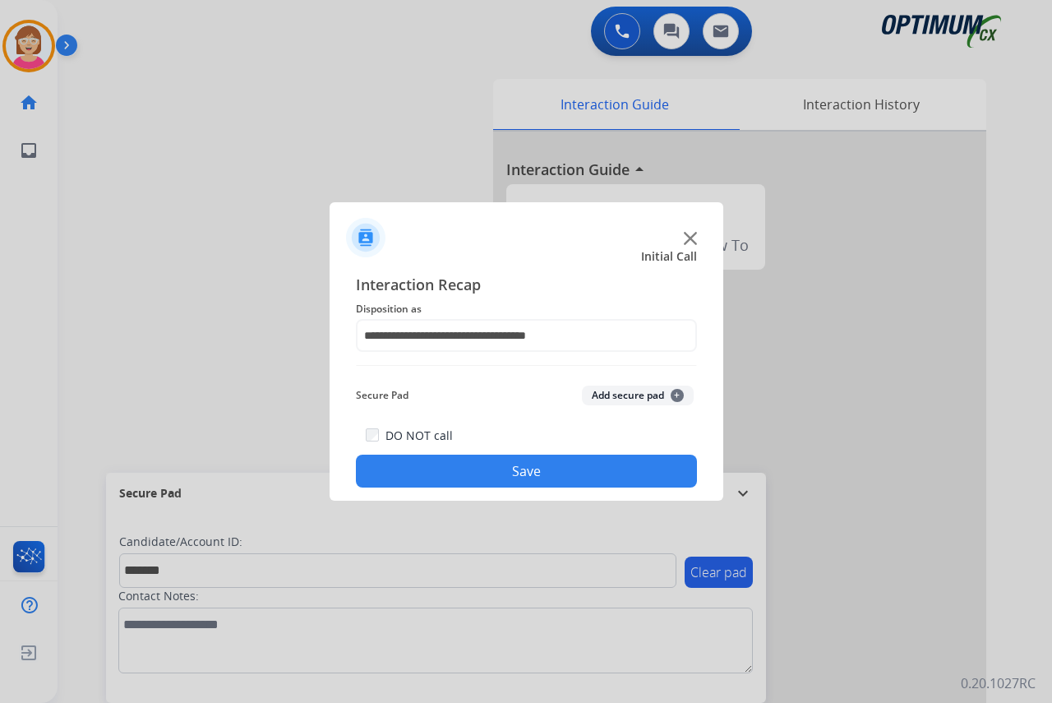
drag, startPoint x: 474, startPoint y: 488, endPoint x: 442, endPoint y: 468, distance: 38.1
click at [442, 468] on button "Save" at bounding box center [526, 470] width 341 height 33
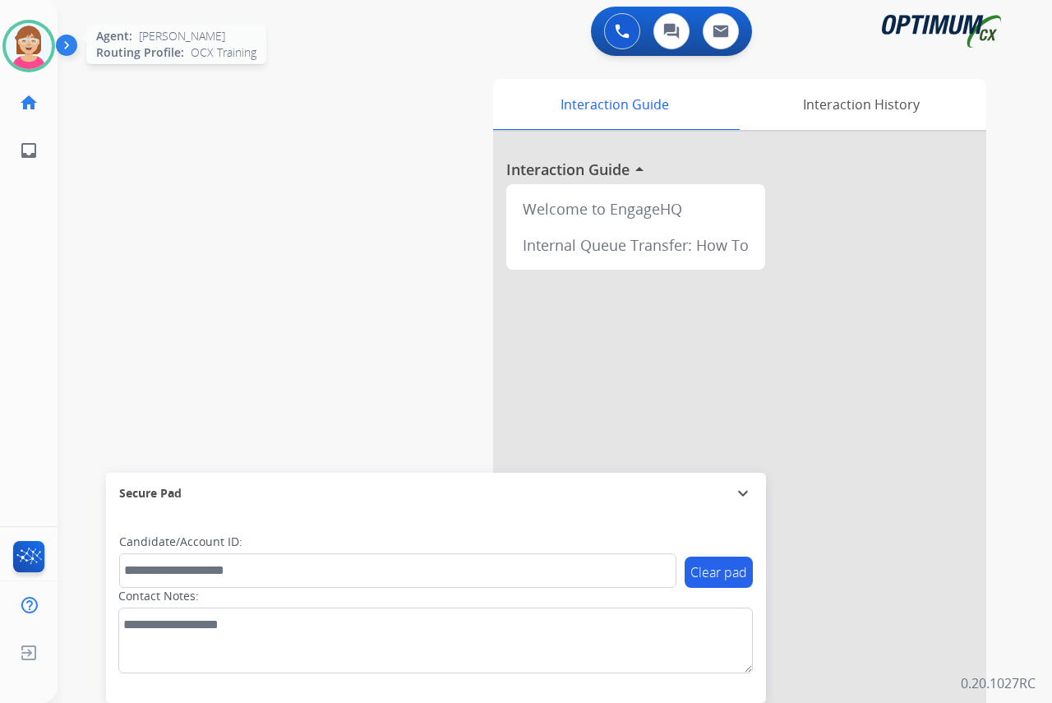
click at [24, 43] on img at bounding box center [29, 46] width 46 height 46
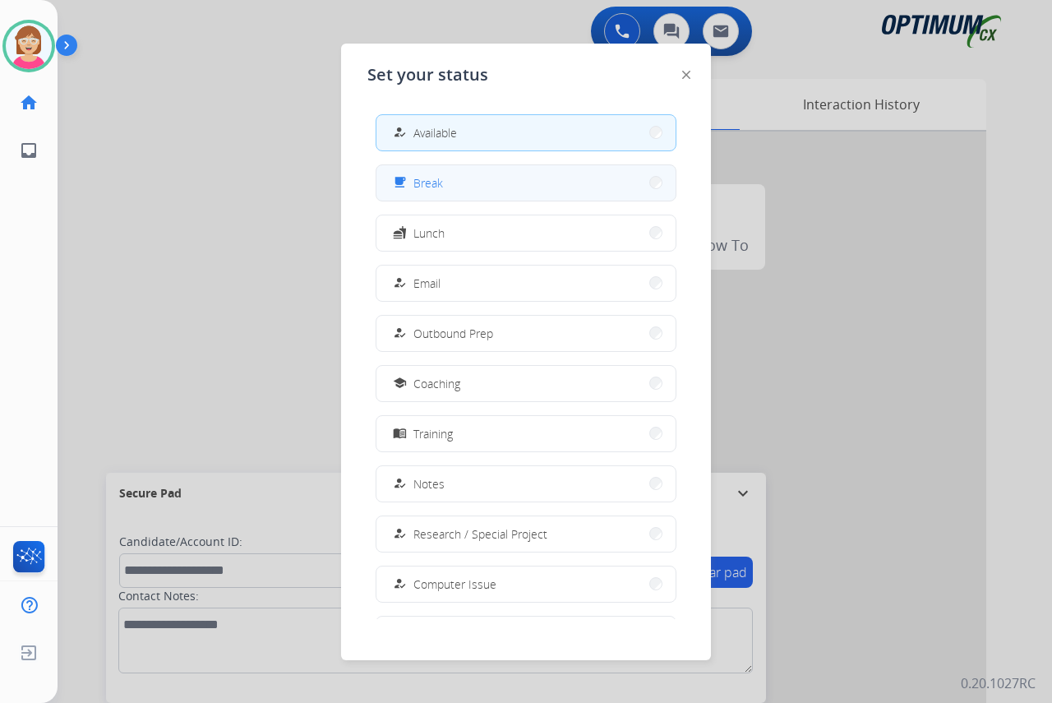
click at [456, 186] on button "free_breakfast Break" at bounding box center [525, 182] width 299 height 35
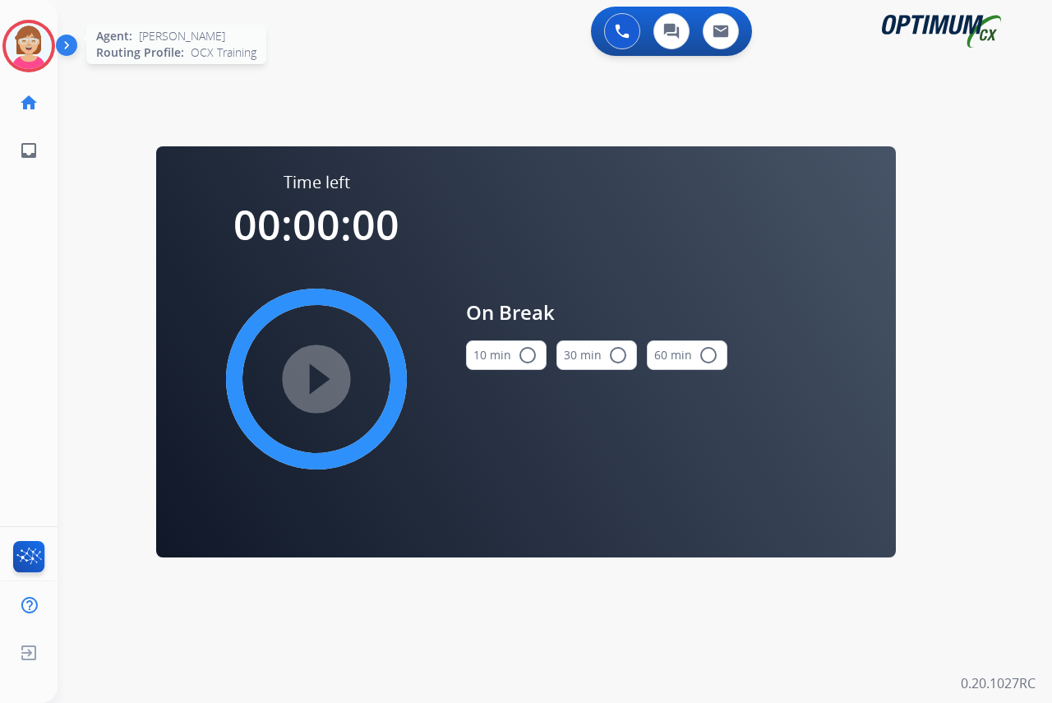
click at [28, 54] on img at bounding box center [29, 46] width 46 height 46
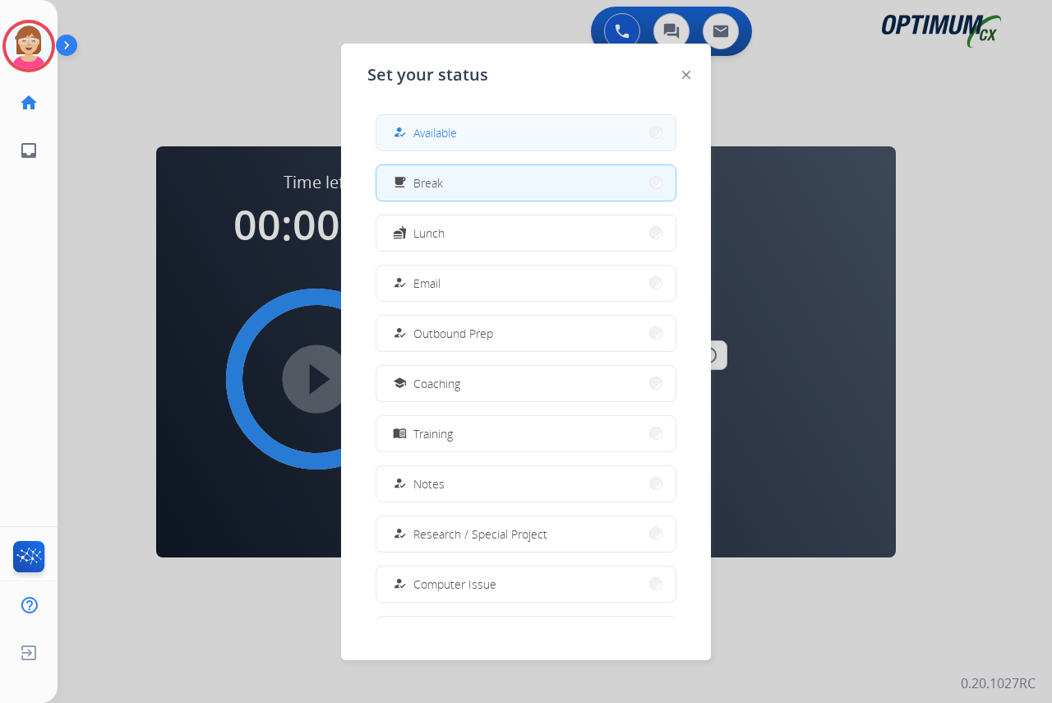
click at [415, 130] on div "how_to_reg Available" at bounding box center [423, 132] width 67 height 20
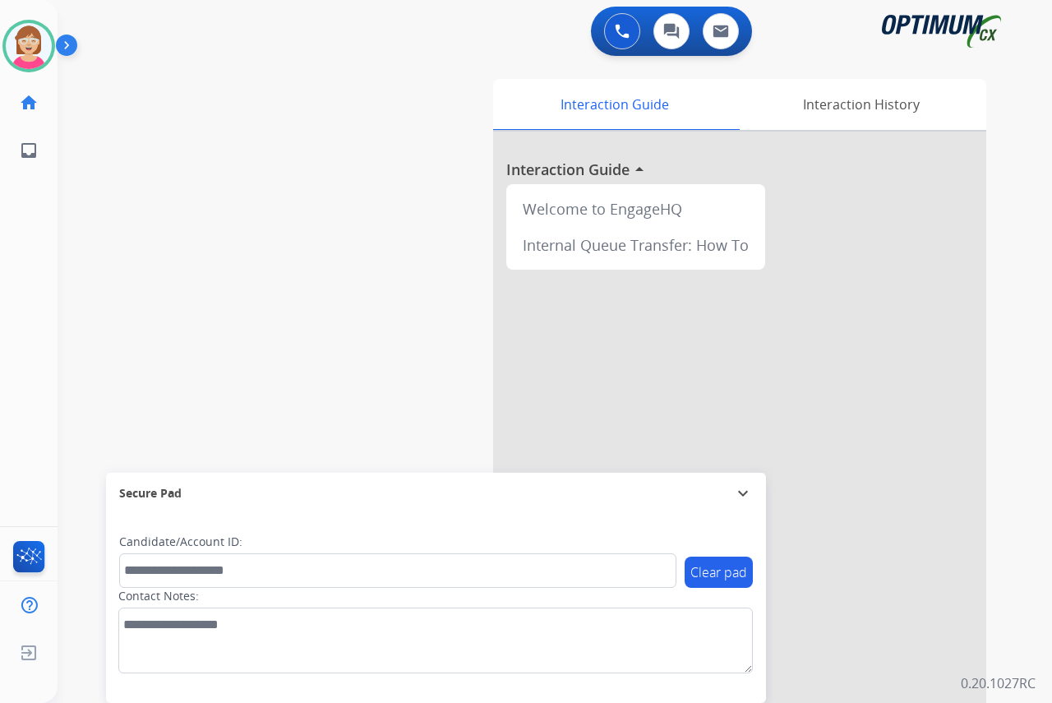
click at [36, 296] on div "[PERSON_NAME] Available Edit Avatar Agent: [PERSON_NAME] Profile: OCX Training …" at bounding box center [29, 351] width 58 height 703
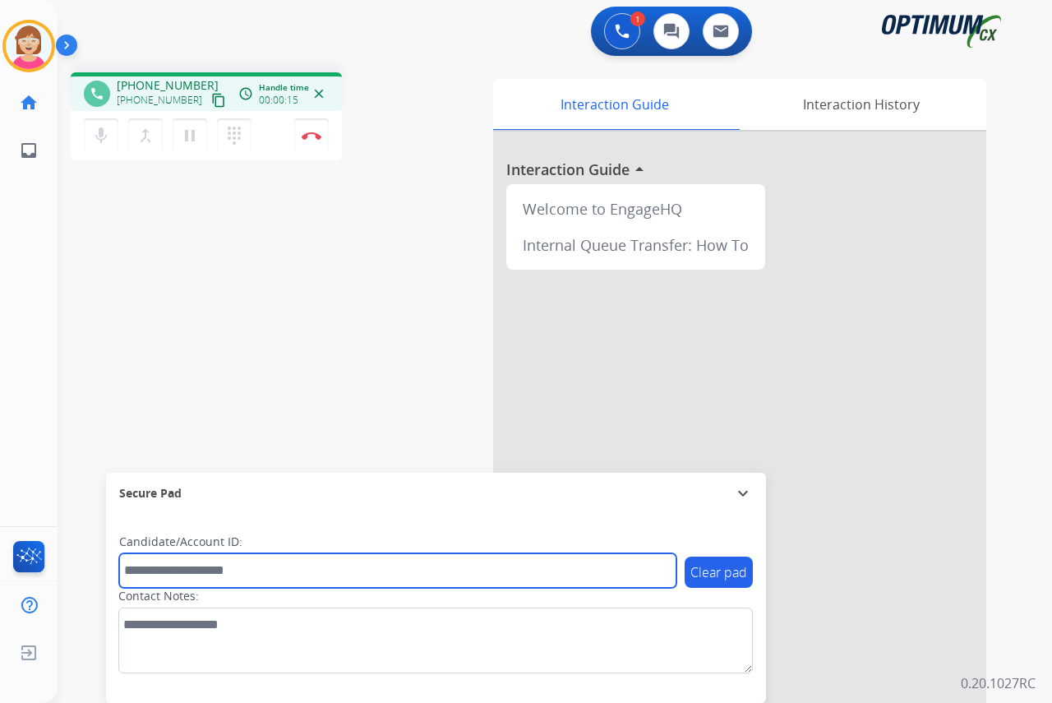
click at [142, 571] on input "text" at bounding box center [397, 570] width 557 height 35
drag, startPoint x: 142, startPoint y: 571, endPoint x: 131, endPoint y: 567, distance: 11.4
click at [131, 567] on input "text" at bounding box center [397, 570] width 557 height 35
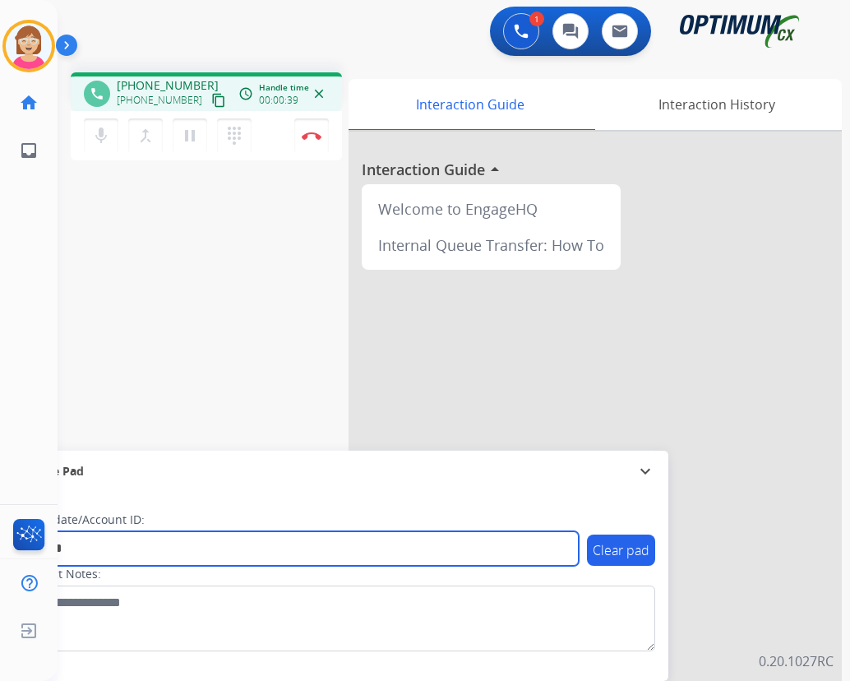
type input "*******"
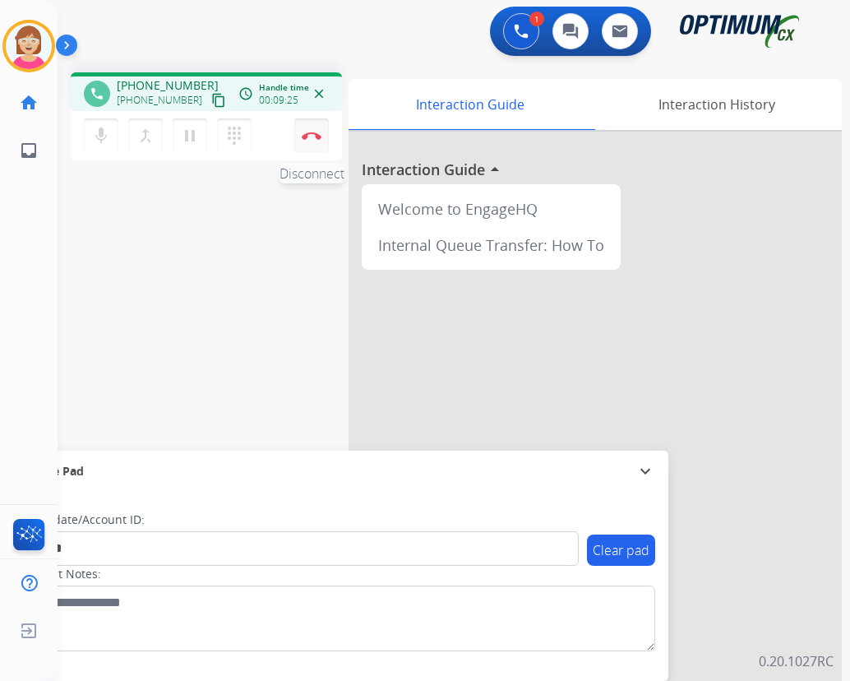
click at [311, 131] on img at bounding box center [312, 135] width 20 height 8
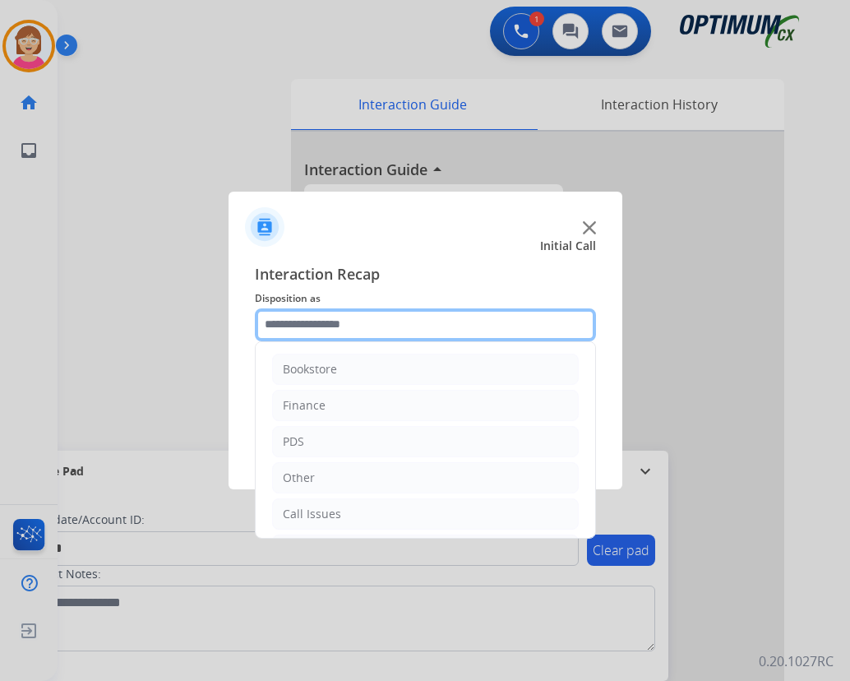
drag, startPoint x: 276, startPoint y: 322, endPoint x: 302, endPoint y: 336, distance: 29.8
click at [277, 322] on input "text" at bounding box center [425, 324] width 341 height 33
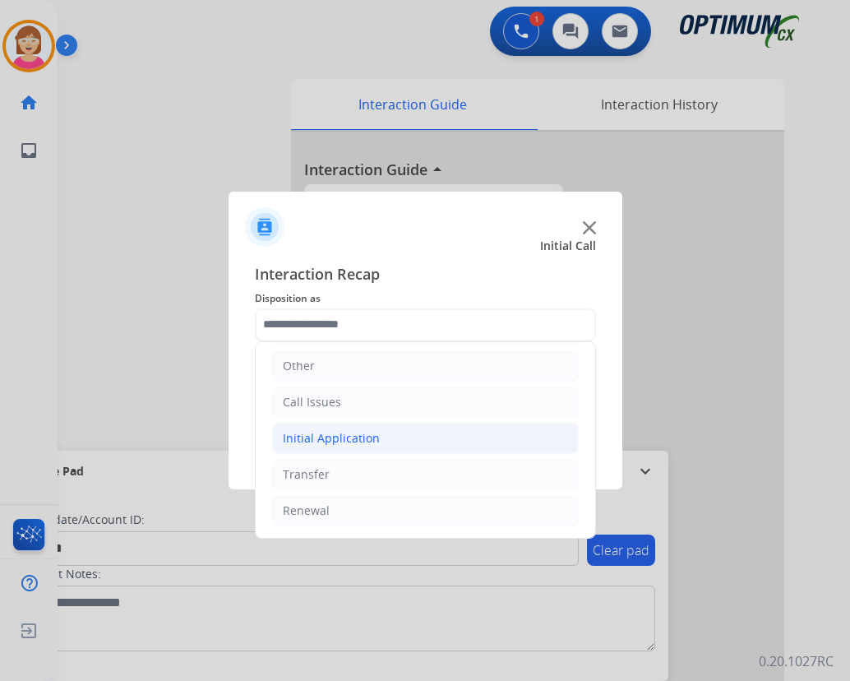
click at [329, 438] on div "Initial Application" at bounding box center [331, 438] width 97 height 16
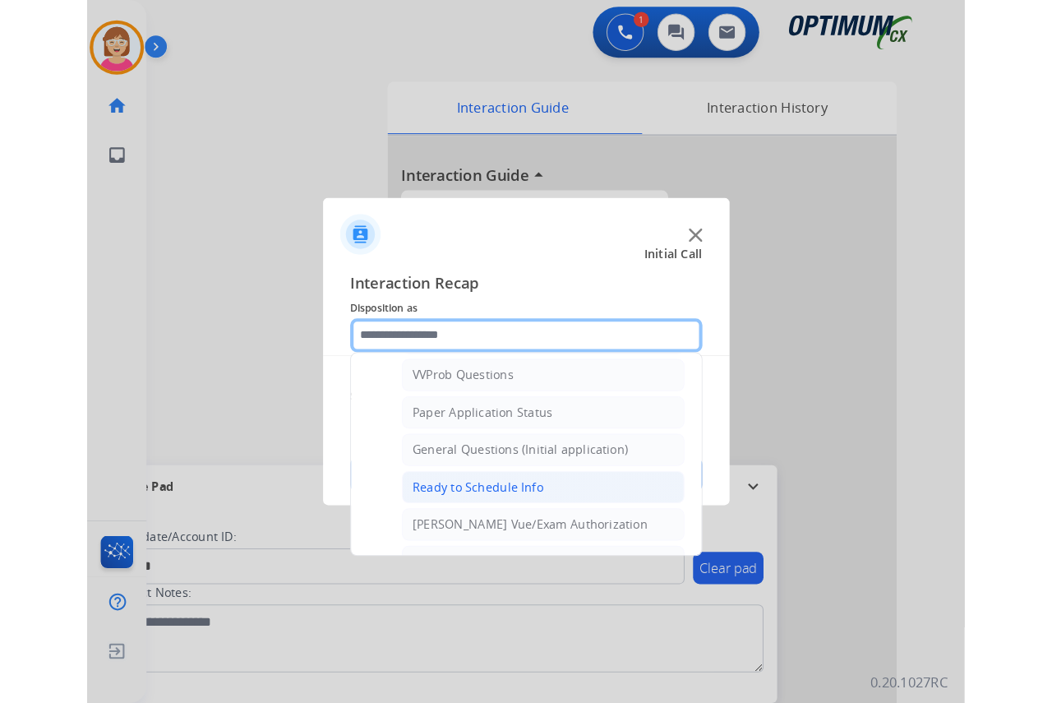
scroll to position [851, 0]
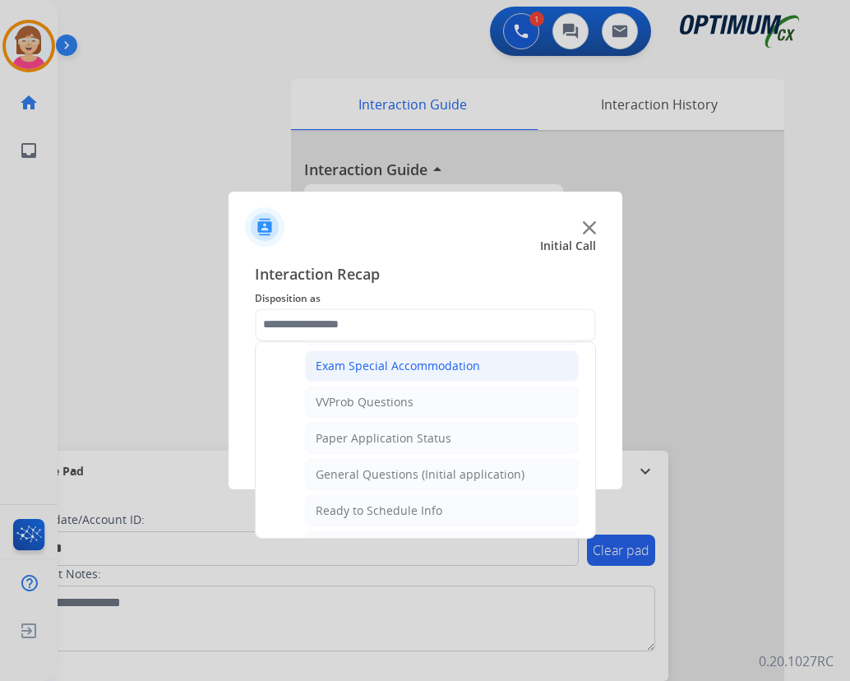
click at [385, 364] on div "Exam Special Accommodation" at bounding box center [398, 366] width 164 height 16
type input "**********"
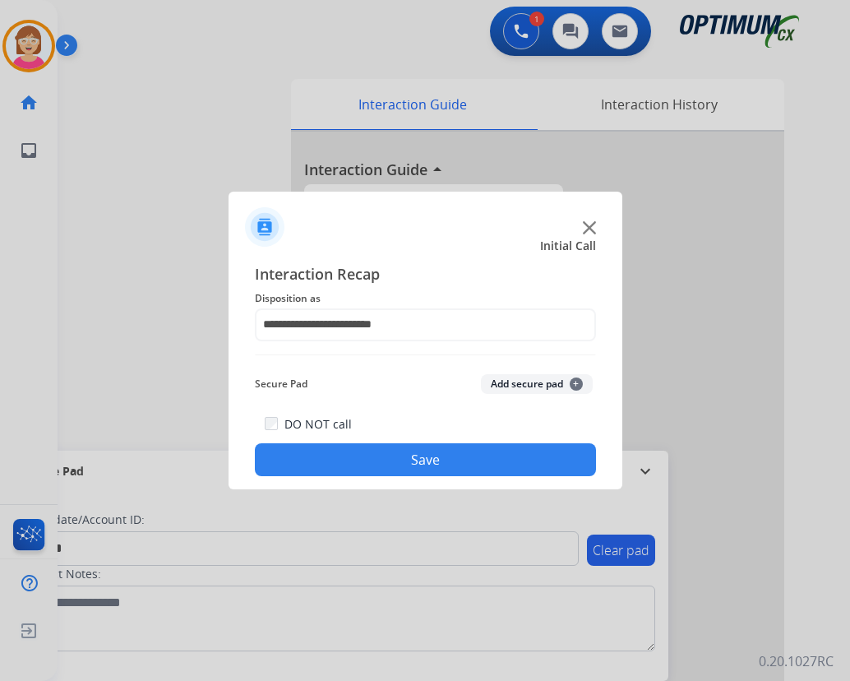
click at [574, 381] on span "+" at bounding box center [576, 383] width 13 height 13
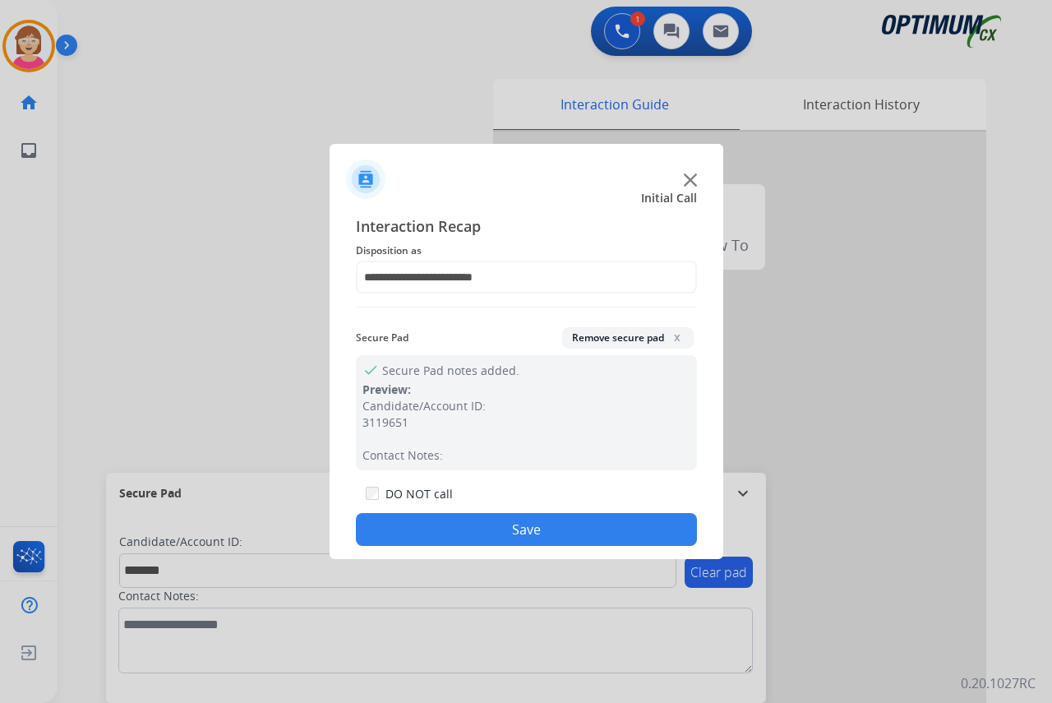
click at [446, 533] on button "Save" at bounding box center [526, 529] width 341 height 33
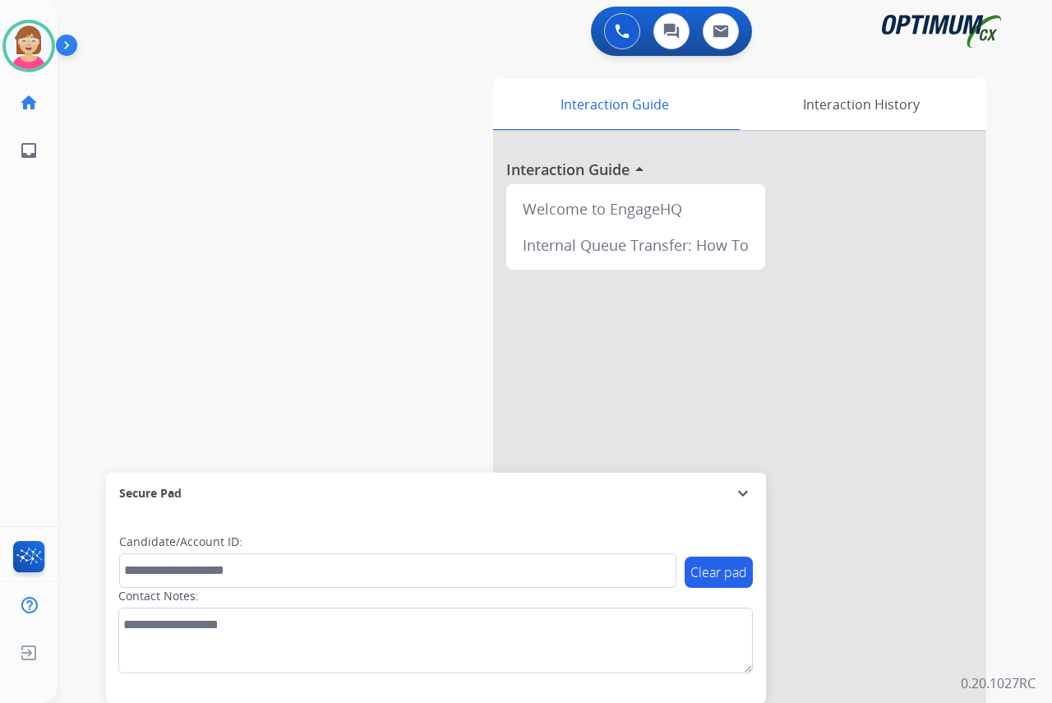
click at [34, 200] on div "[PERSON_NAME] Available Edit Avatar Agent: [PERSON_NAME] Profile: OCX Training …" at bounding box center [29, 351] width 58 height 703
click at [30, 47] on img at bounding box center [29, 46] width 46 height 46
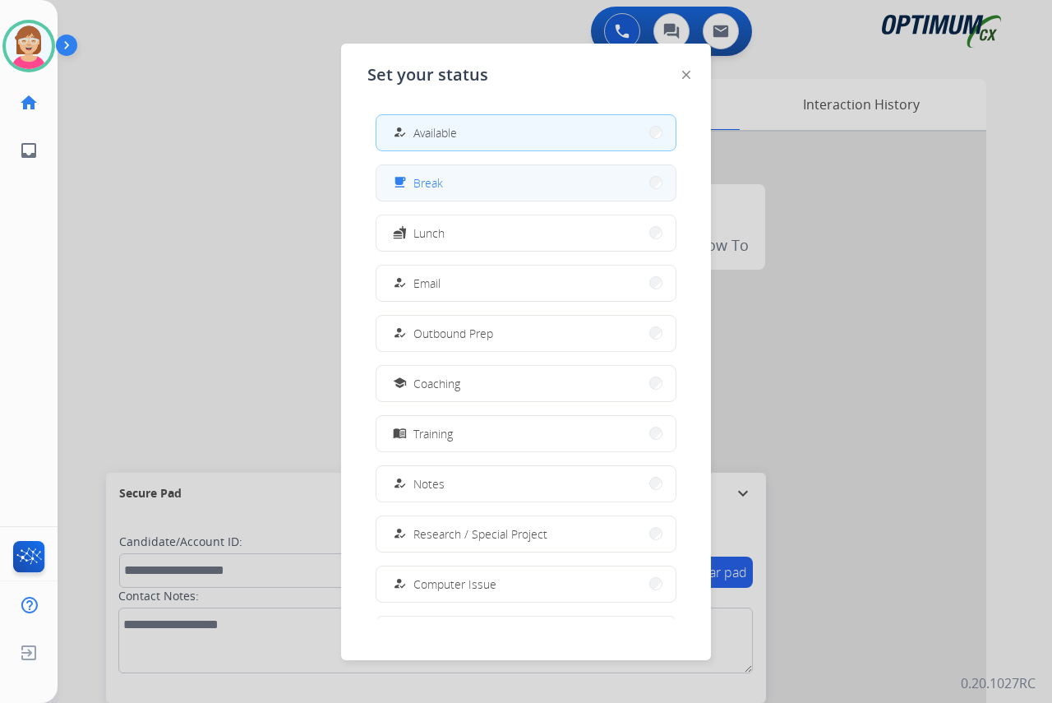
click at [411, 181] on div "free_breakfast" at bounding box center [402, 183] width 24 height 20
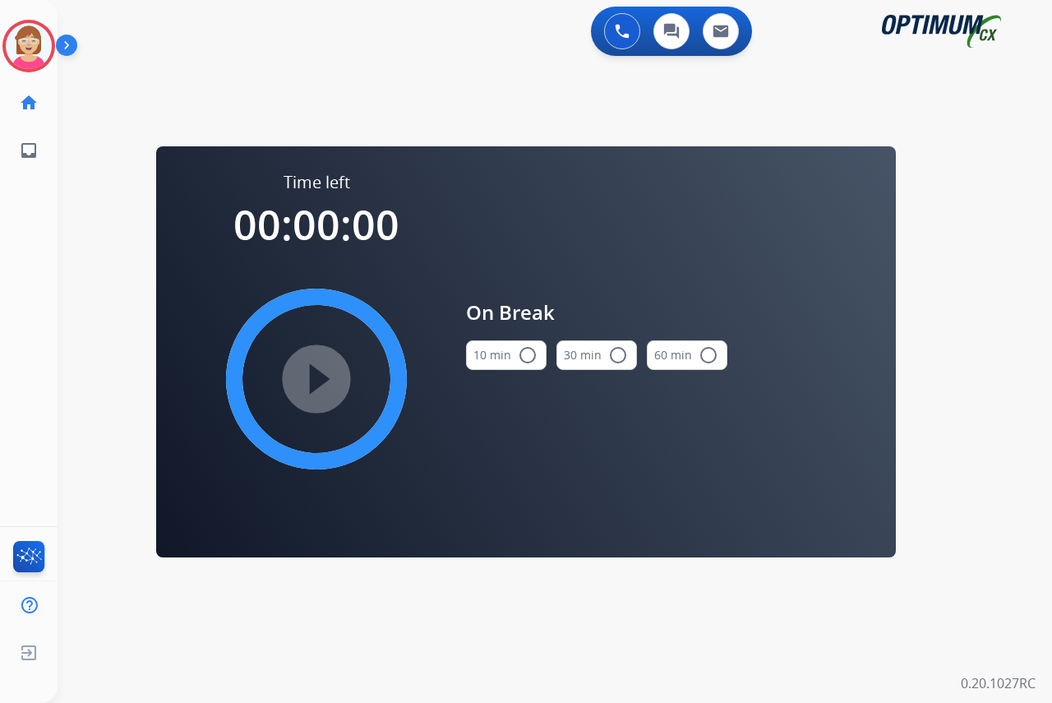
click at [521, 355] on mat-icon "radio_button_unchecked" at bounding box center [528, 355] width 20 height 20
click at [320, 375] on mat-icon "play_circle_filled" at bounding box center [317, 379] width 20 height 20
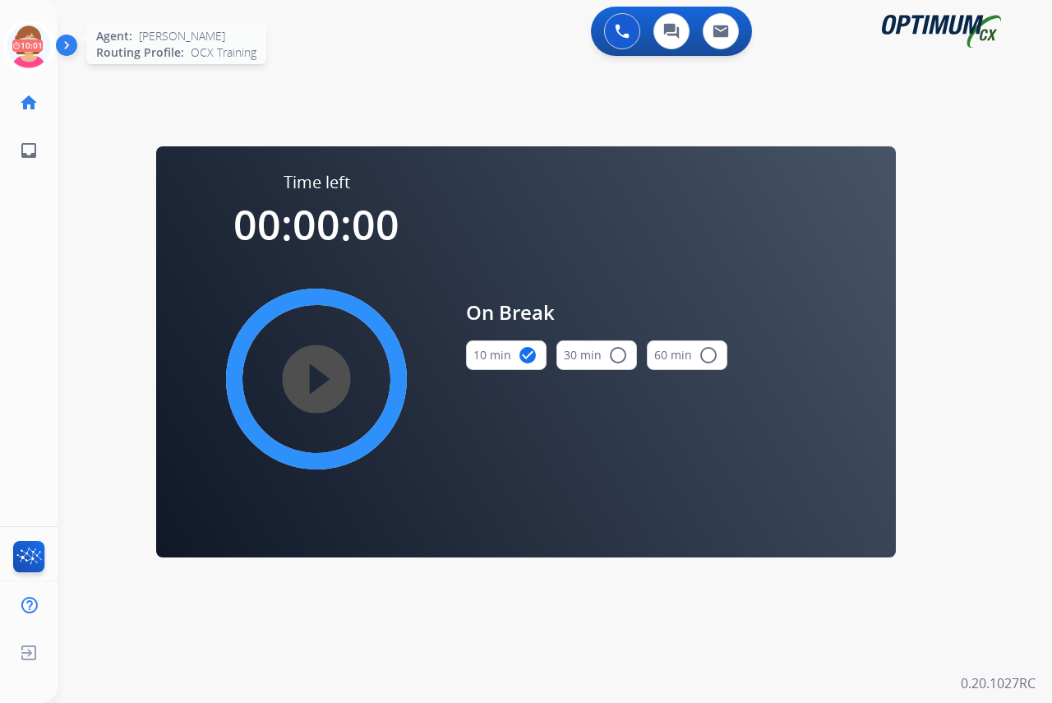
click at [30, 35] on icon at bounding box center [28, 46] width 53 height 53
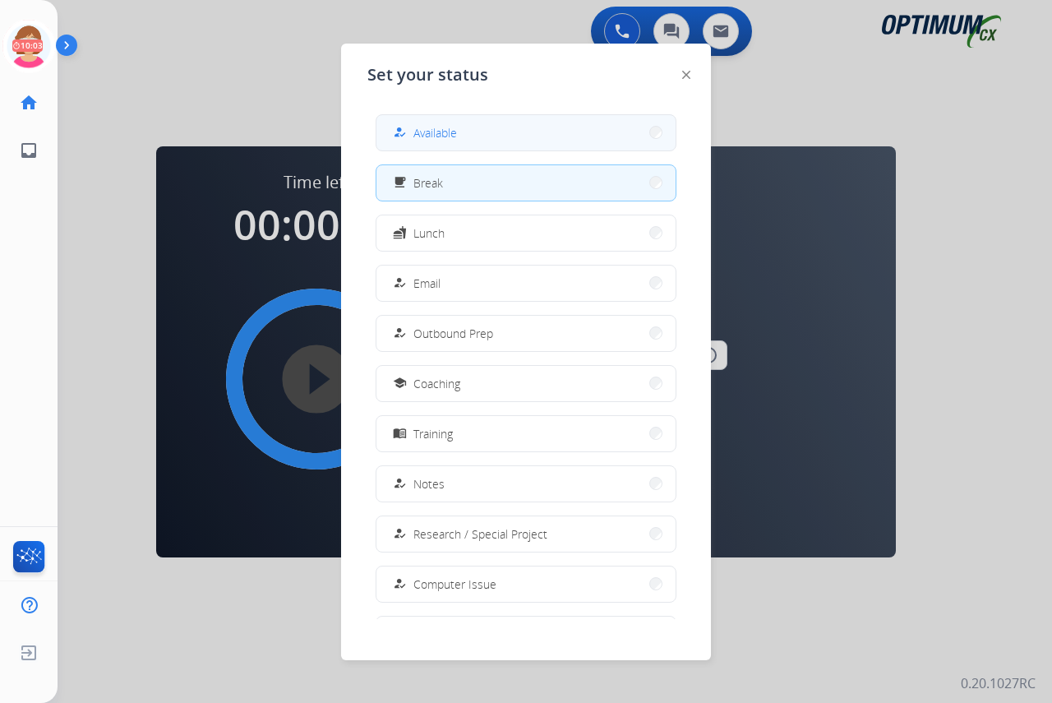
click at [429, 132] on span "Available" at bounding box center [435, 132] width 44 height 17
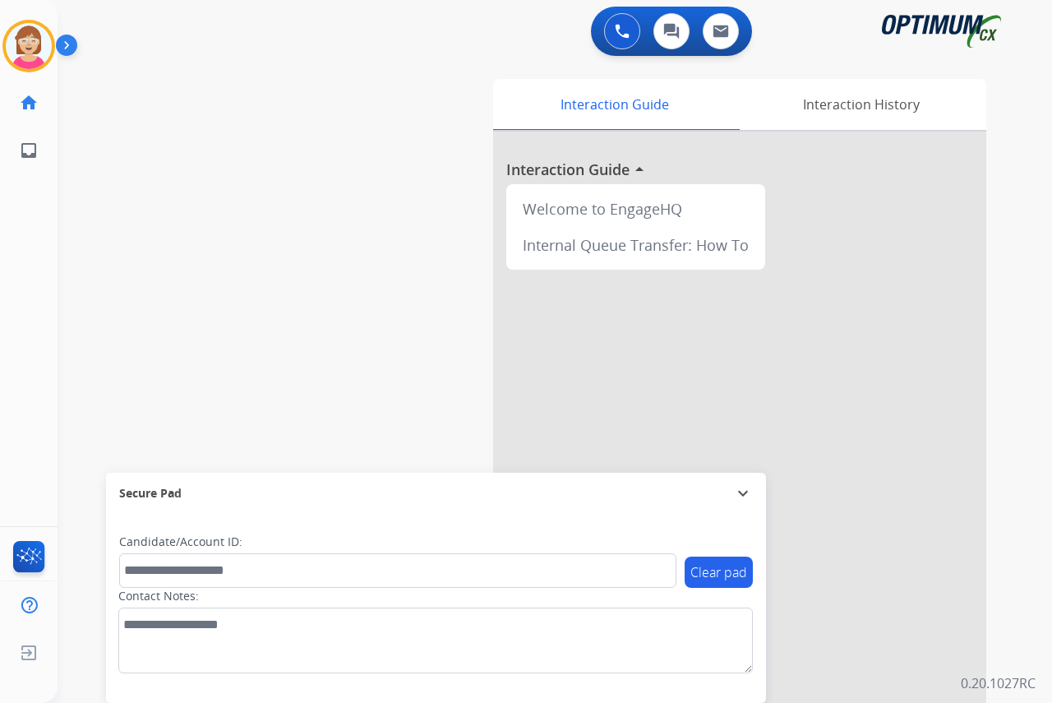
click at [37, 275] on div "[PERSON_NAME] Available Edit Avatar Agent: [PERSON_NAME] Profile: OCX Training …" at bounding box center [29, 351] width 58 height 703
click at [48, 242] on div "[PERSON_NAME] Available Edit Avatar Agent: [PERSON_NAME] Profile: OCX Training …" at bounding box center [29, 351] width 58 height 703
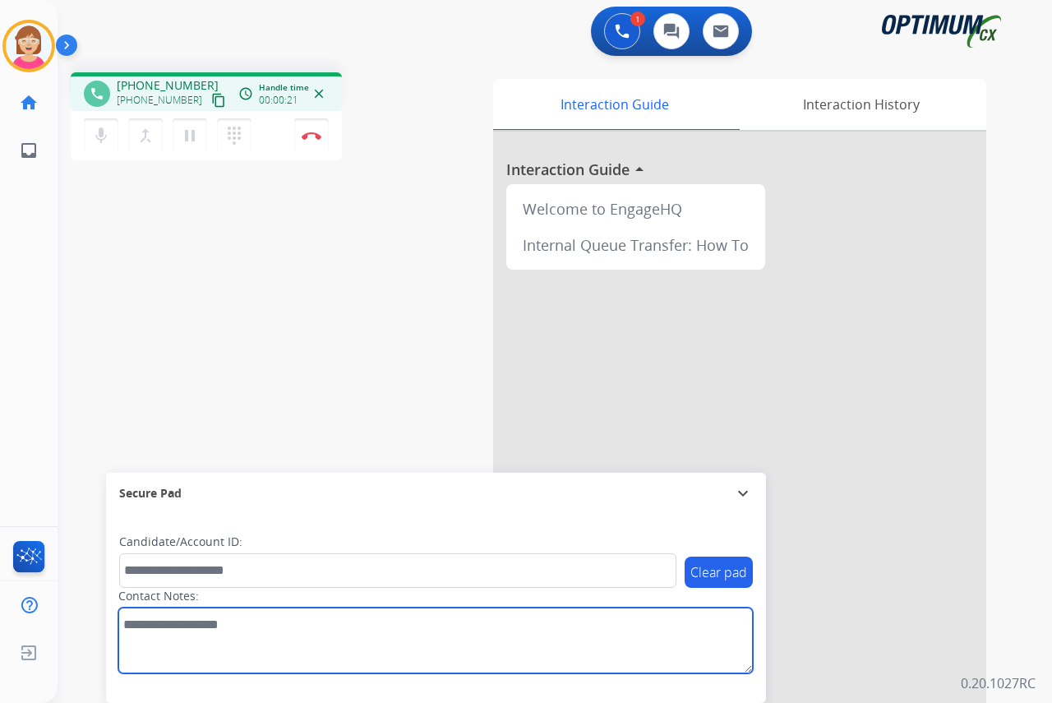
click at [134, 634] on textarea at bounding box center [435, 640] width 634 height 66
type textarea "***"
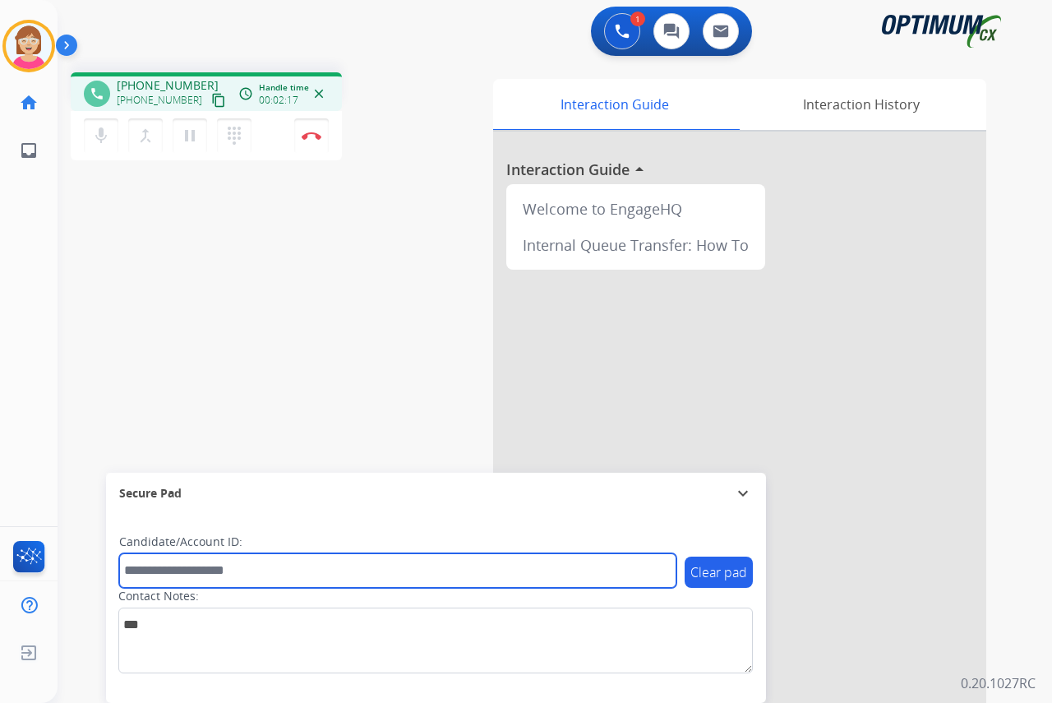
click at [145, 569] on input "text" at bounding box center [397, 570] width 557 height 35
type input "**********"
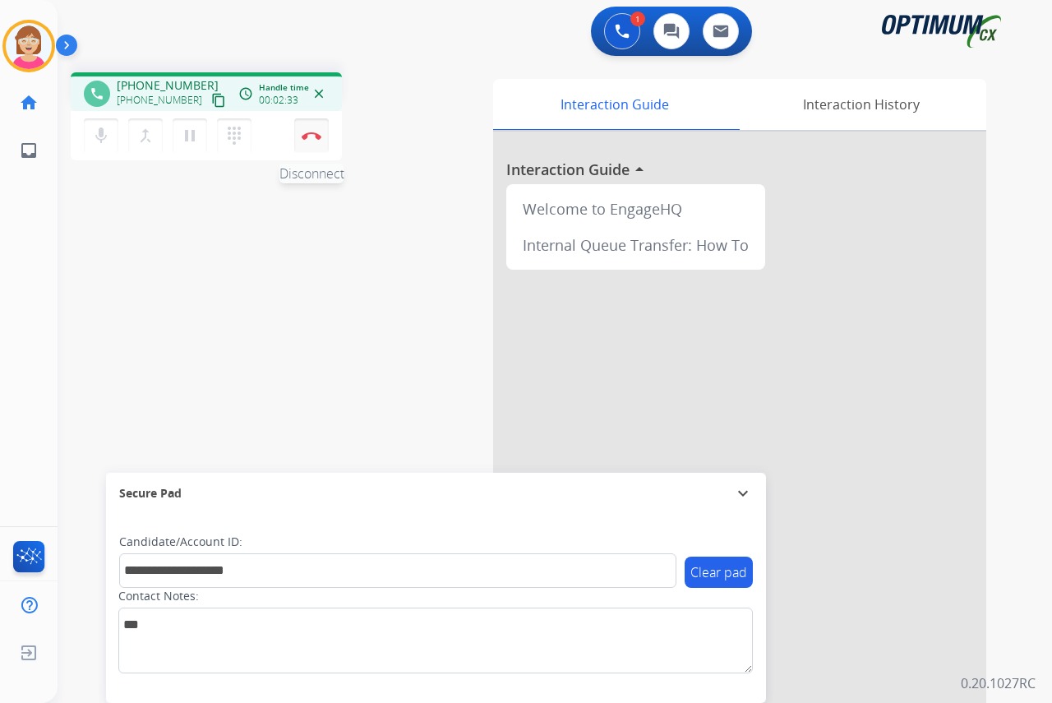
click at [313, 133] on img at bounding box center [312, 135] width 20 height 8
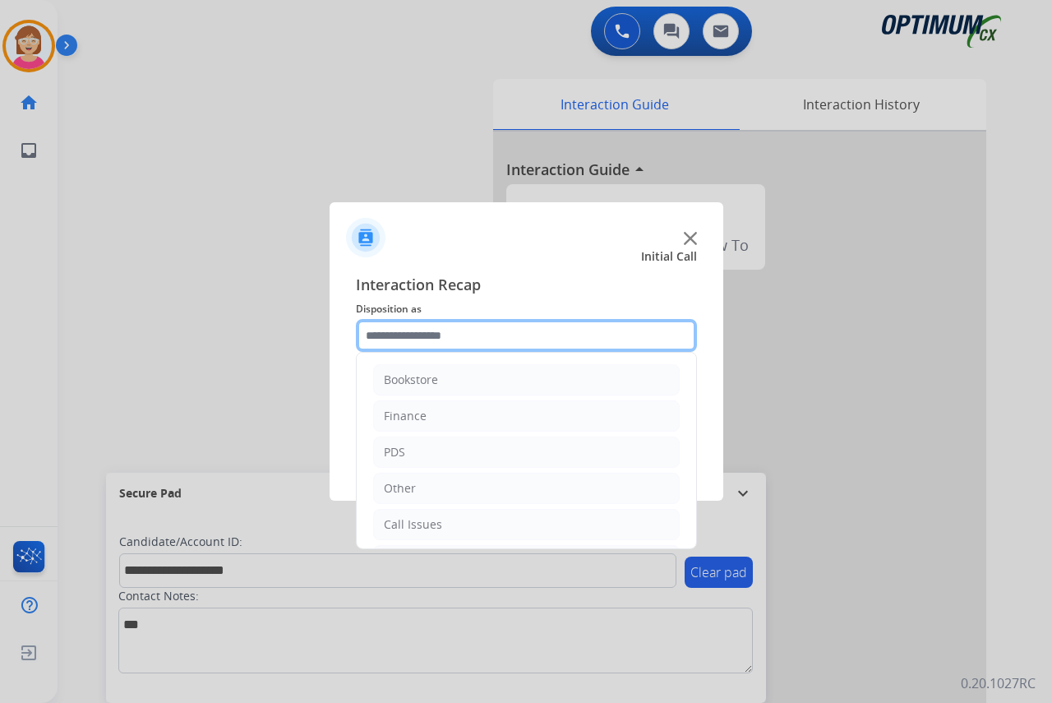
click at [388, 334] on input "text" at bounding box center [526, 335] width 341 height 33
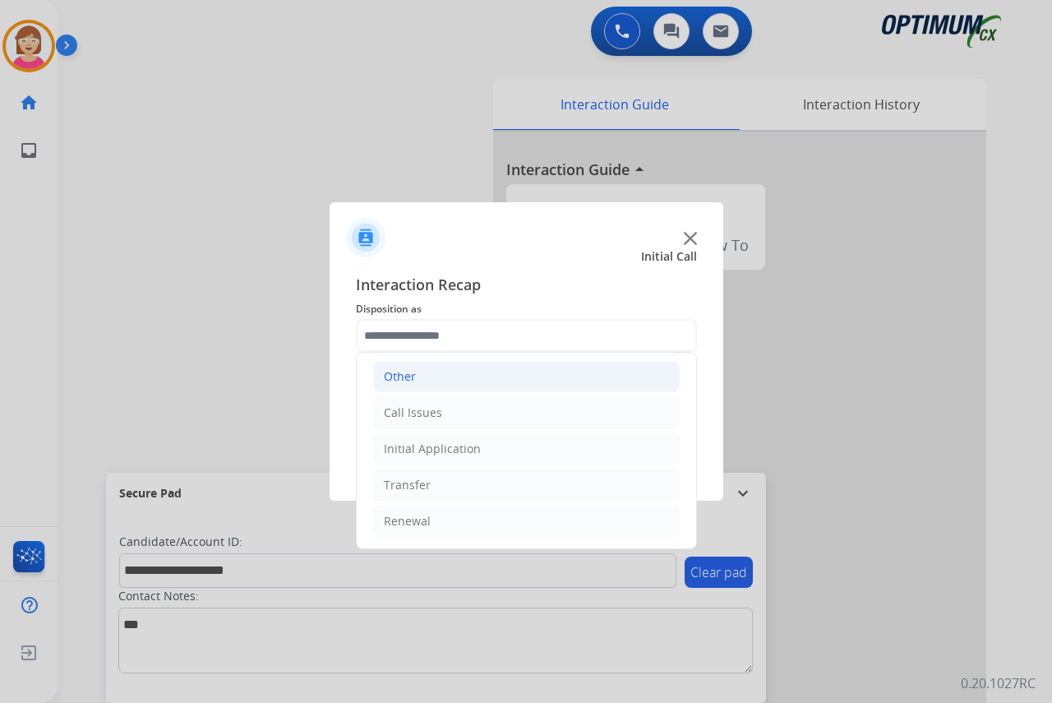
click at [399, 371] on div "Other" at bounding box center [400, 376] width 32 height 16
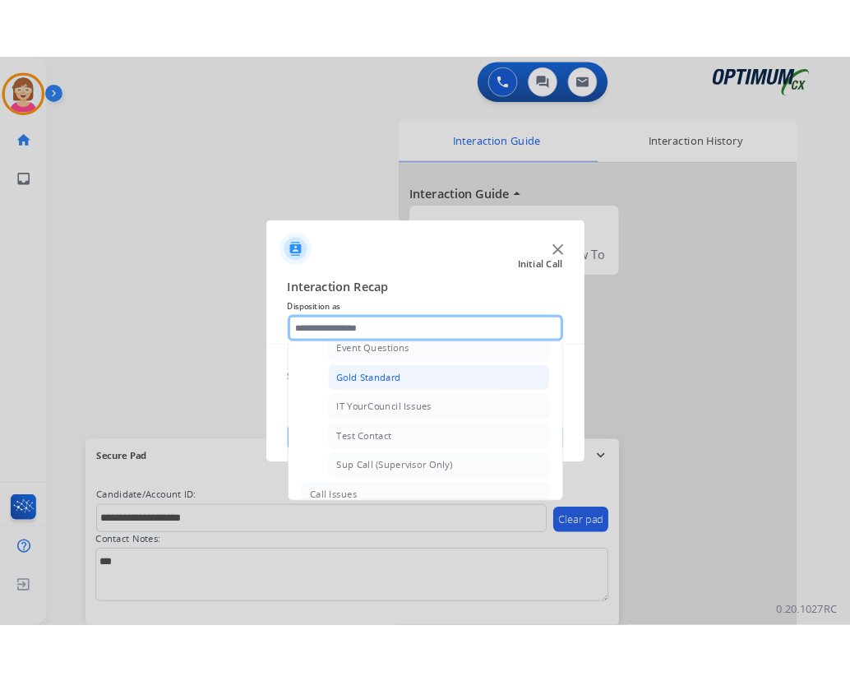
scroll to position [276, 0]
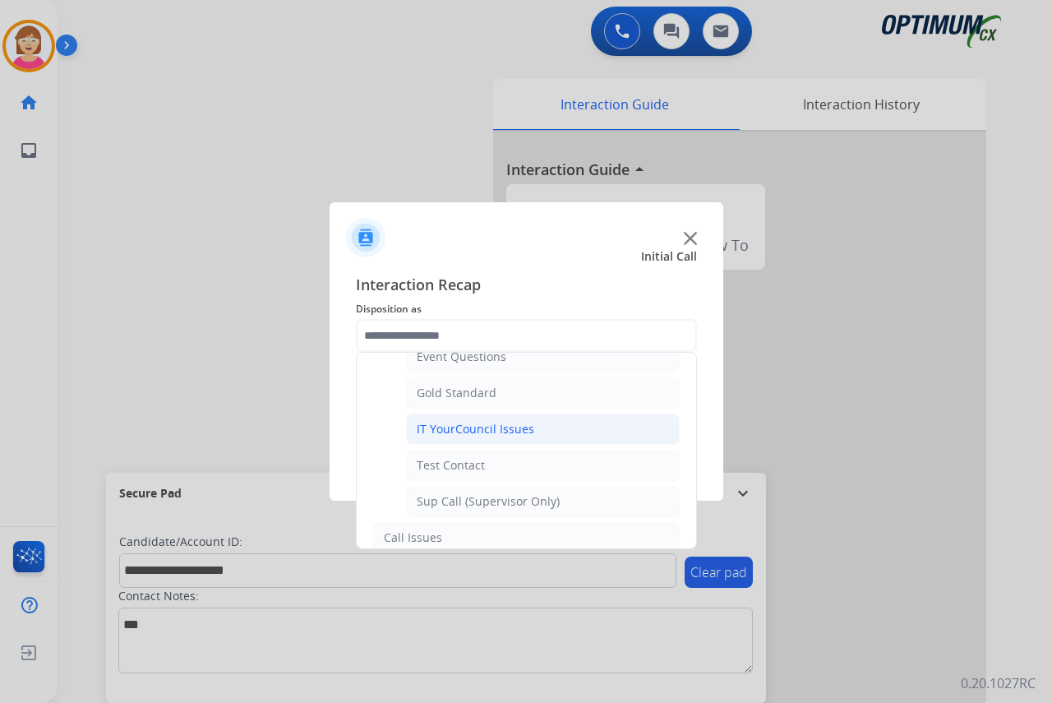
click at [527, 424] on div "IT YourCouncil Issues" at bounding box center [476, 429] width 118 height 16
type input "**********"
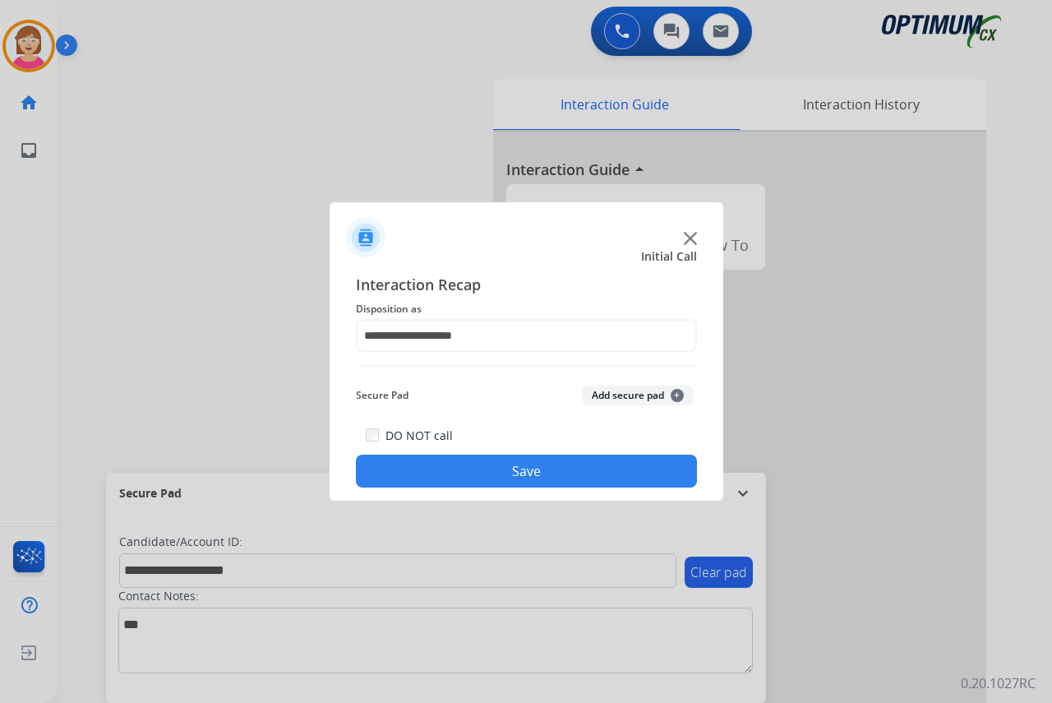
click at [677, 393] on span "+" at bounding box center [677, 395] width 13 height 13
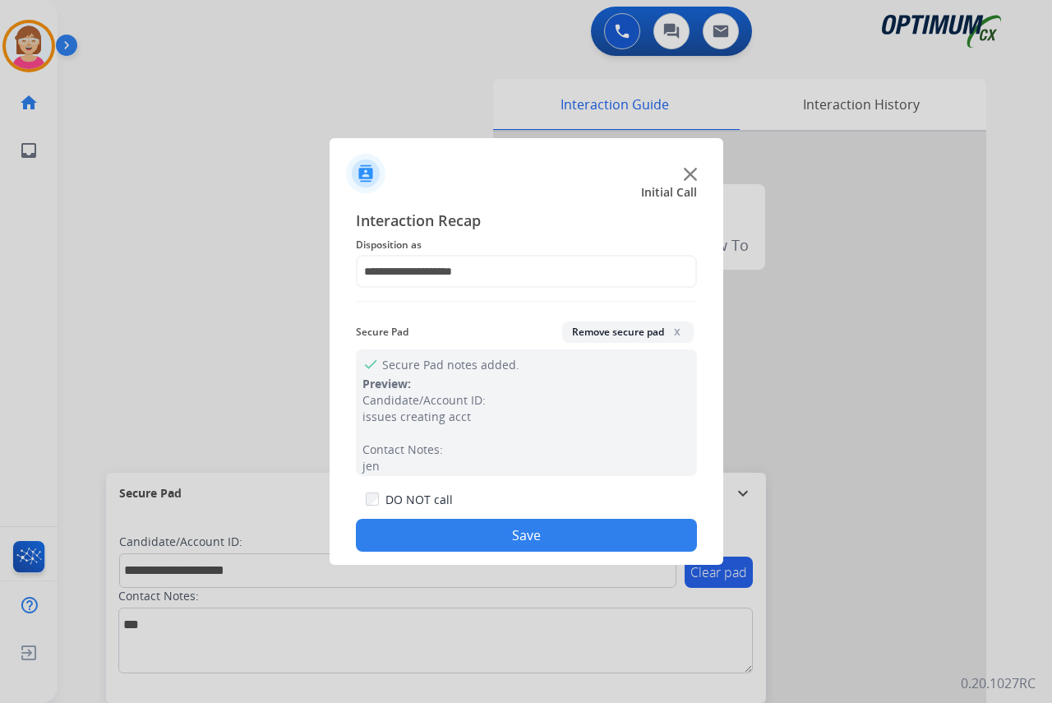
click at [458, 529] on button "Save" at bounding box center [526, 535] width 341 height 33
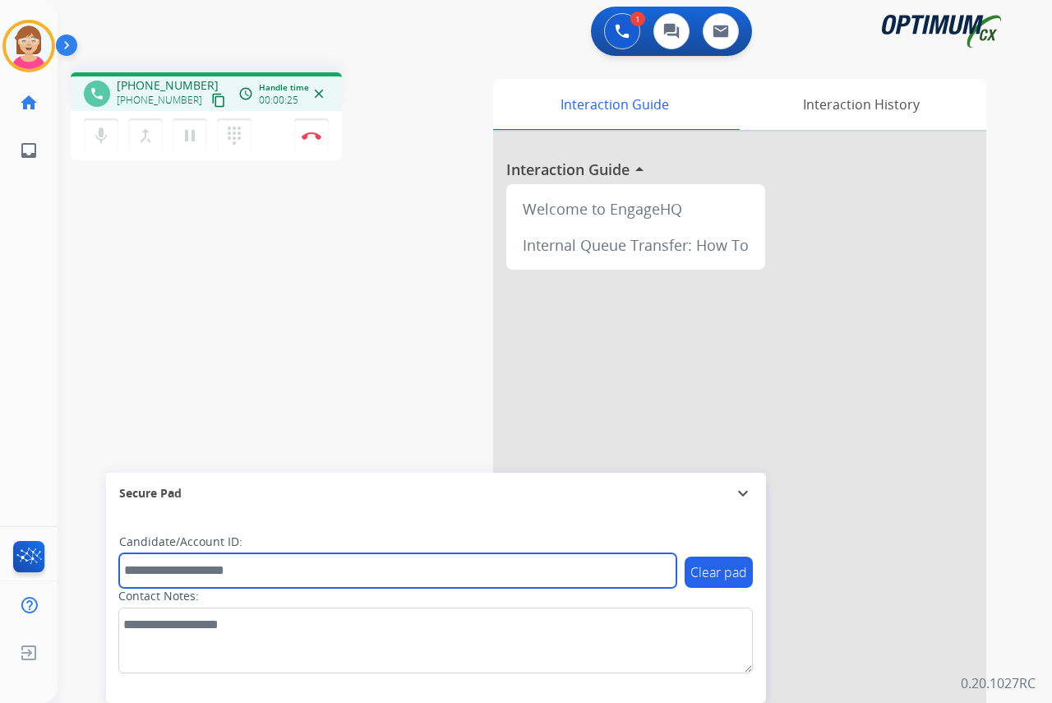
drag, startPoint x: 168, startPoint y: 574, endPoint x: 134, endPoint y: 573, distance: 34.6
click at [134, 573] on input "text" at bounding box center [397, 570] width 557 height 35
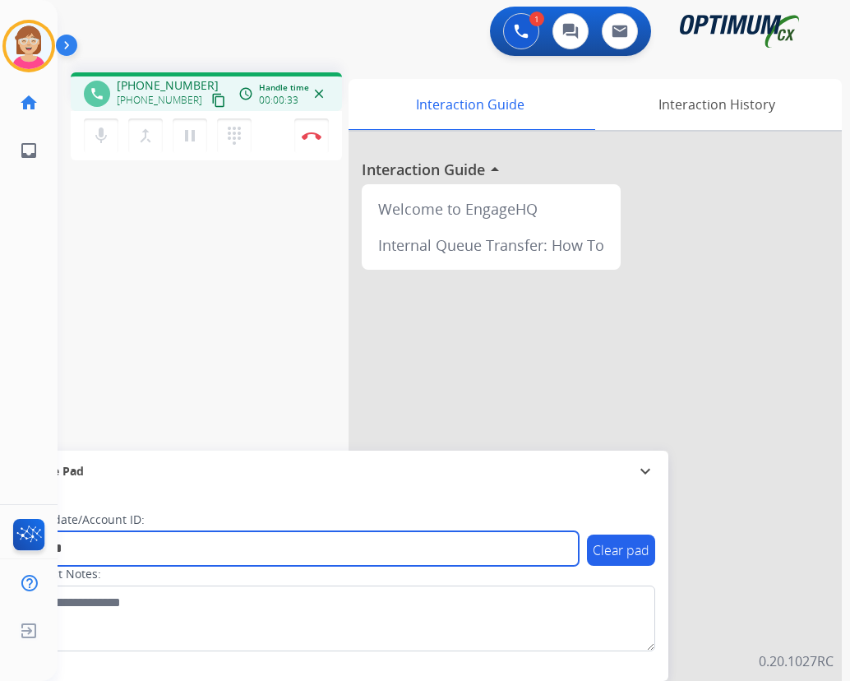
type input "*******"
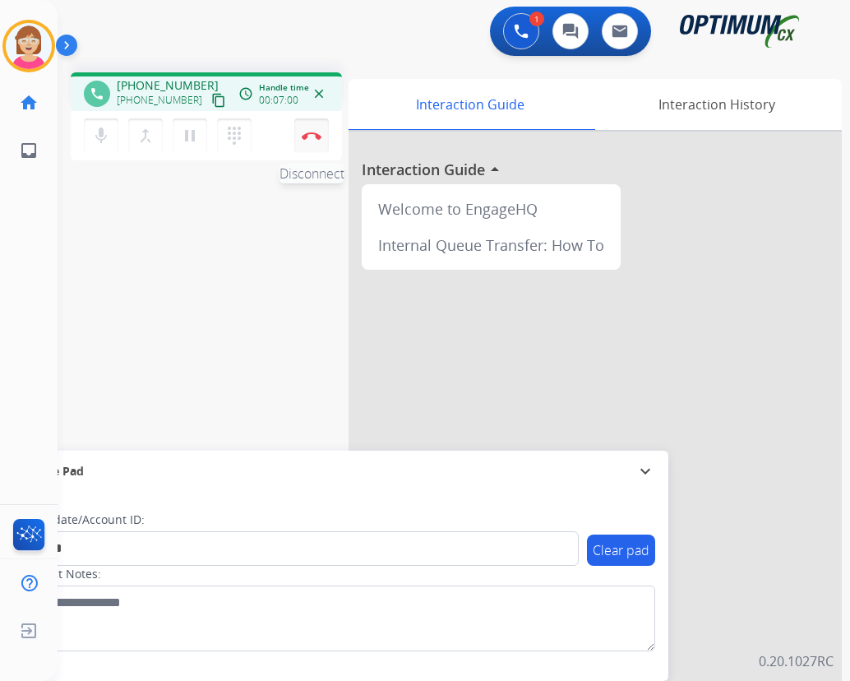
click at [315, 133] on img at bounding box center [312, 135] width 20 height 8
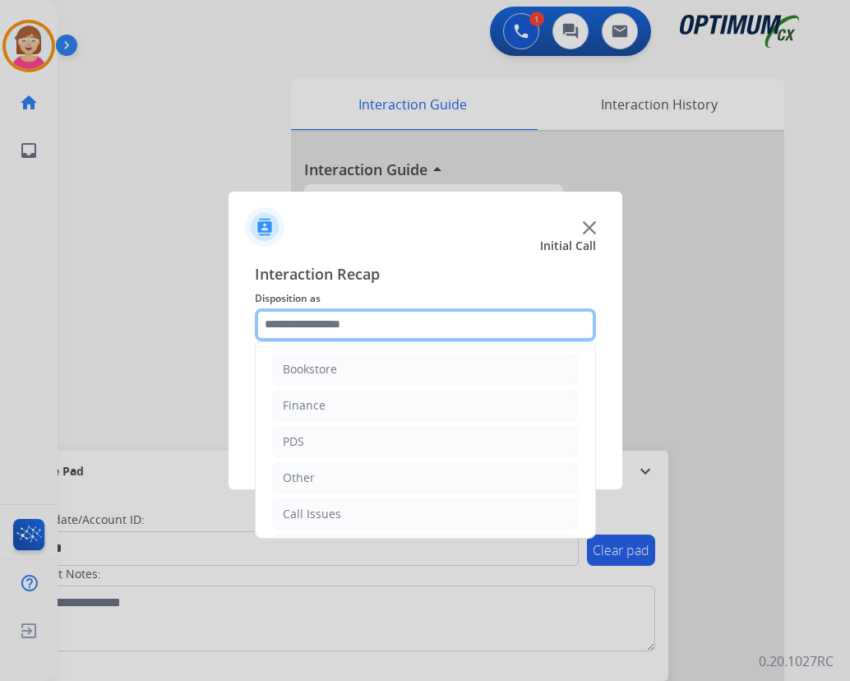
click at [270, 322] on input "text" at bounding box center [425, 324] width 341 height 33
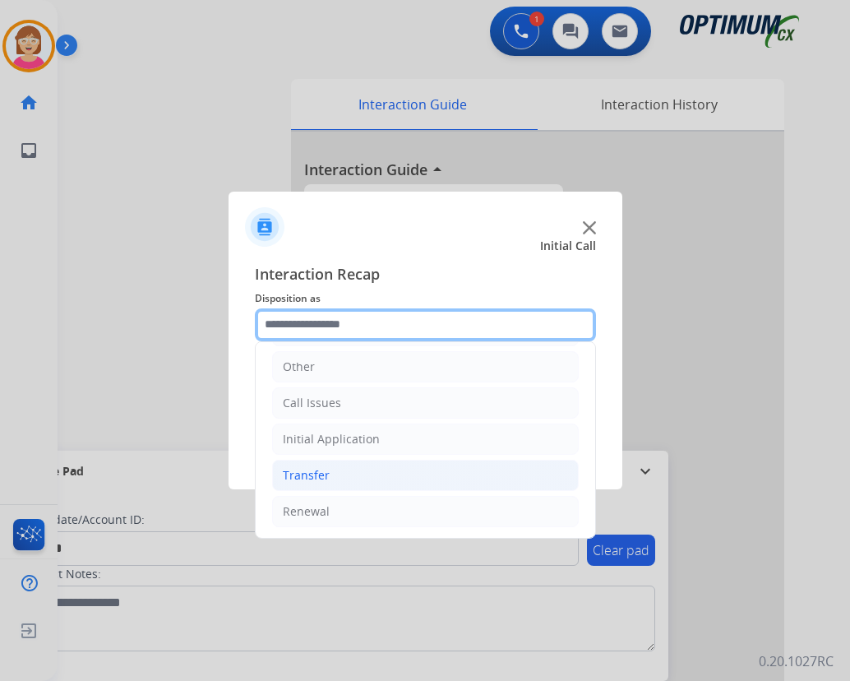
scroll to position [112, 0]
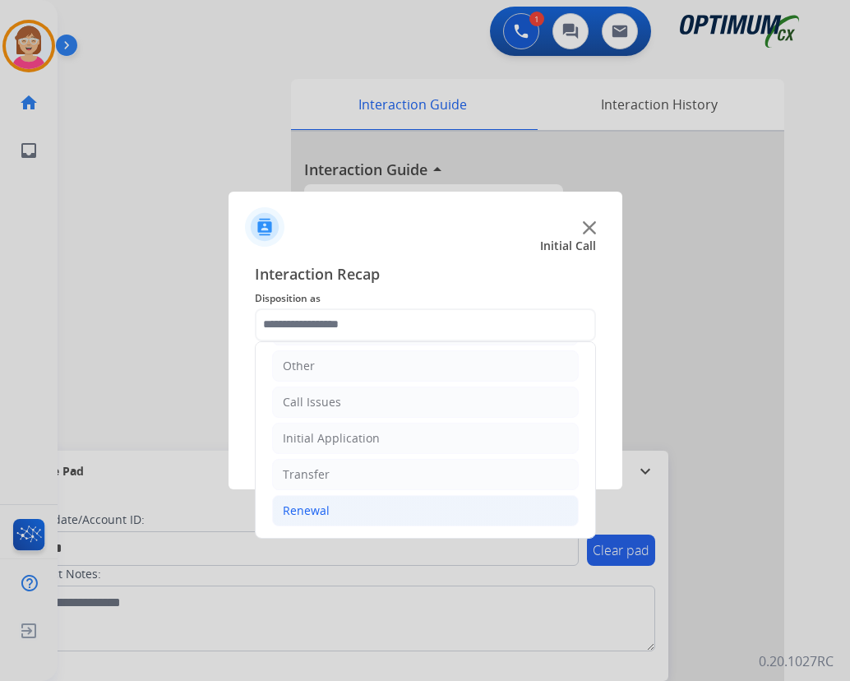
drag, startPoint x: 297, startPoint y: 505, endPoint x: 308, endPoint y: 504, distance: 11.5
click at [299, 505] on div "Renewal" at bounding box center [306, 510] width 47 height 16
click at [304, 509] on div "Renewal" at bounding box center [306, 510] width 47 height 16
click at [310, 511] on div "Renewal" at bounding box center [306, 510] width 47 height 16
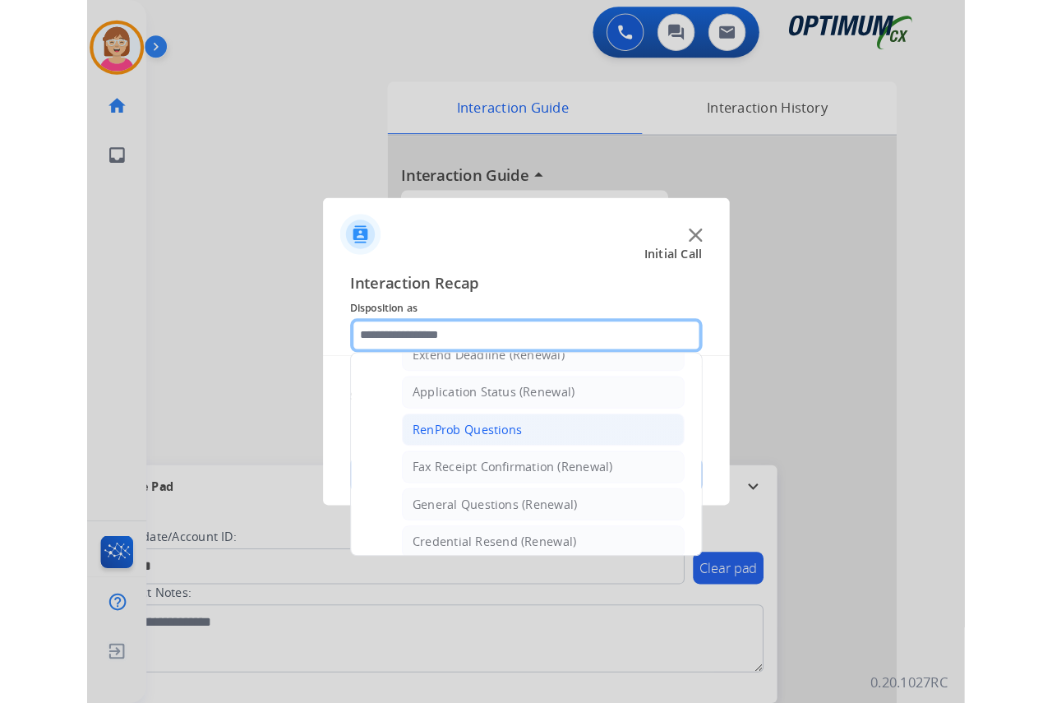
scroll to position [441, 0]
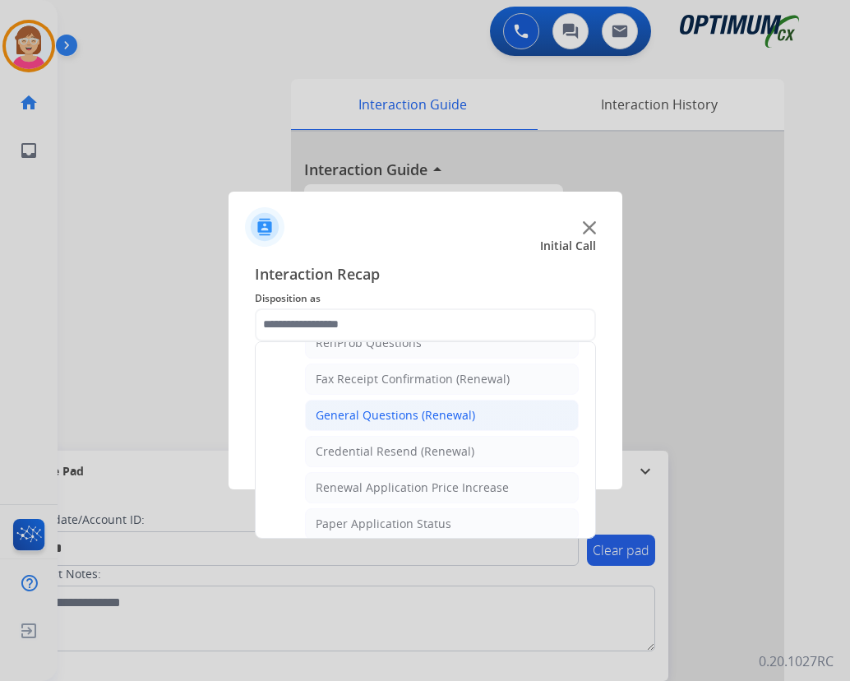
click at [394, 413] on div "General Questions (Renewal)" at bounding box center [395, 415] width 159 height 16
type input "**********"
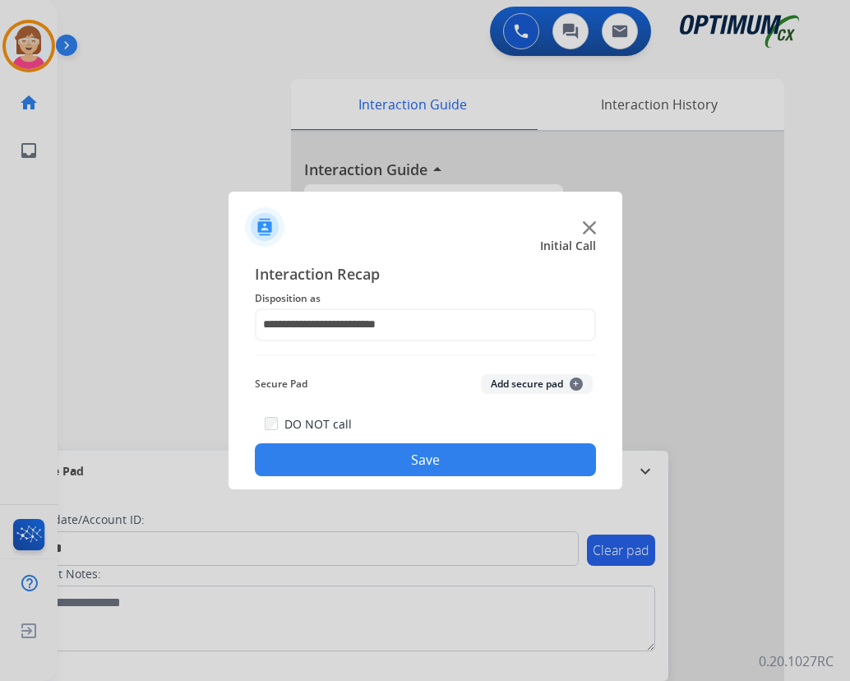
click at [577, 385] on span "+" at bounding box center [576, 383] width 13 height 13
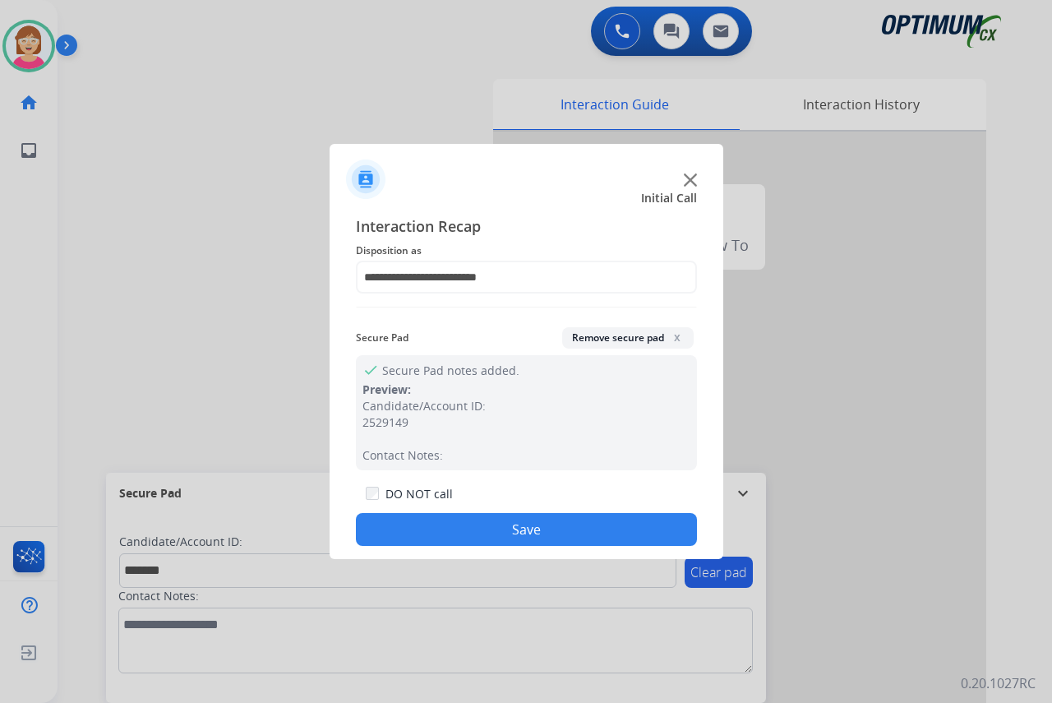
click at [425, 530] on button "Save" at bounding box center [526, 529] width 341 height 33
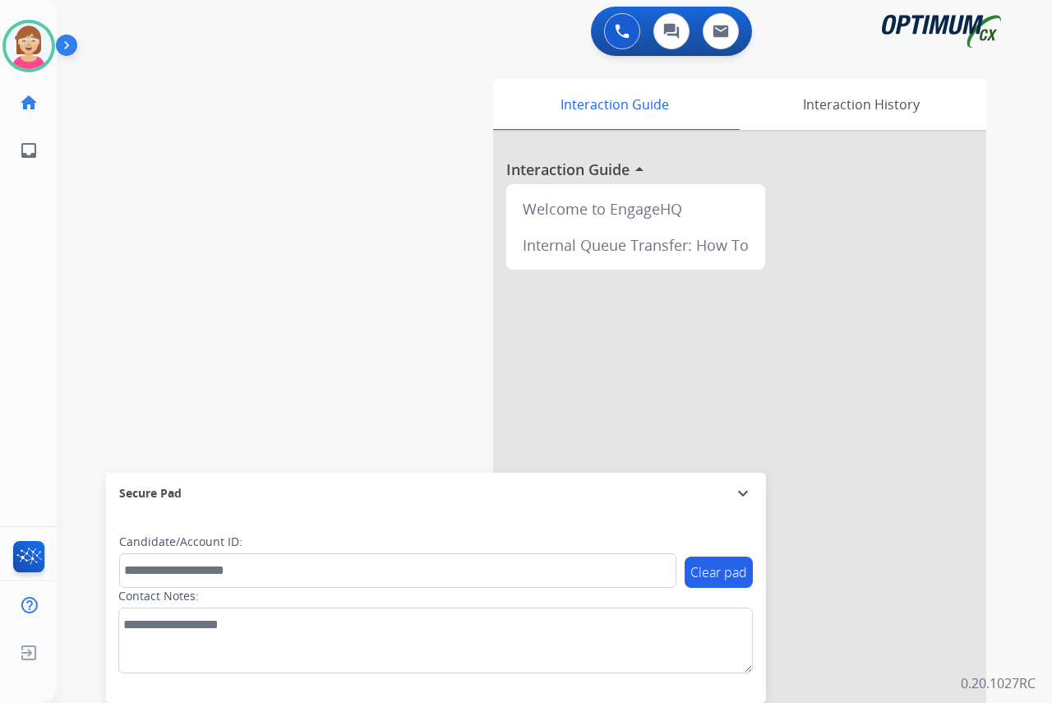
click at [61, 247] on div "swap_horiz Break voice bridge close_fullscreen Connect 3-Way Call merge_type Se…" at bounding box center [535, 401] width 955 height 685
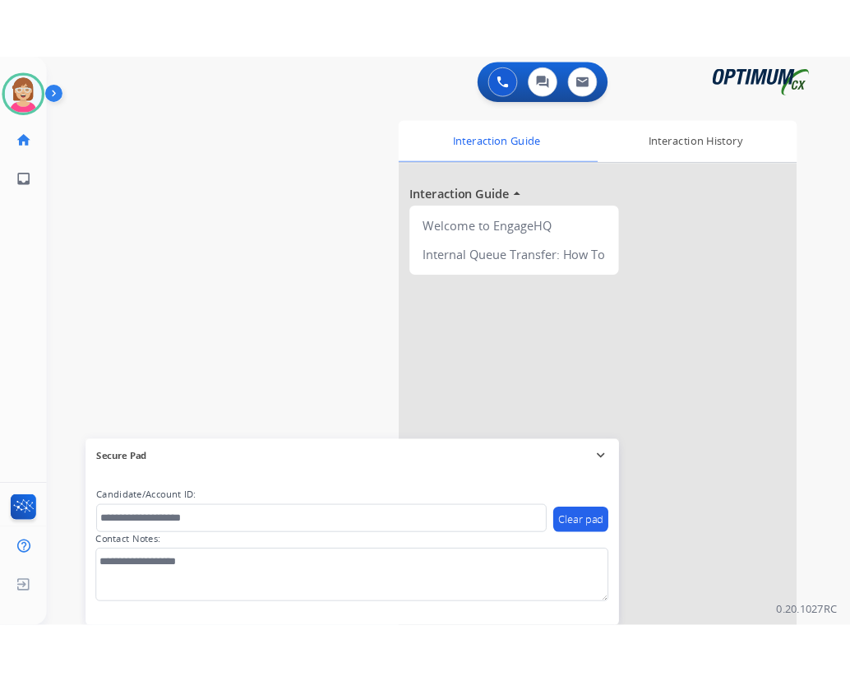
scroll to position [42, 0]
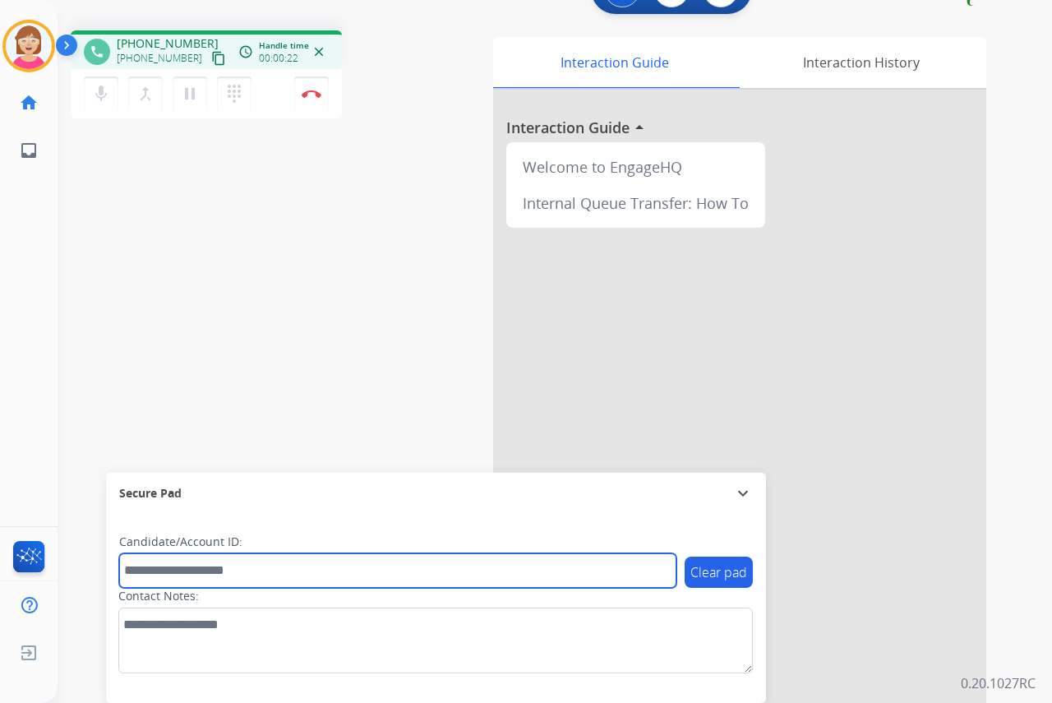
click at [147, 568] on input "text" at bounding box center [397, 570] width 557 height 35
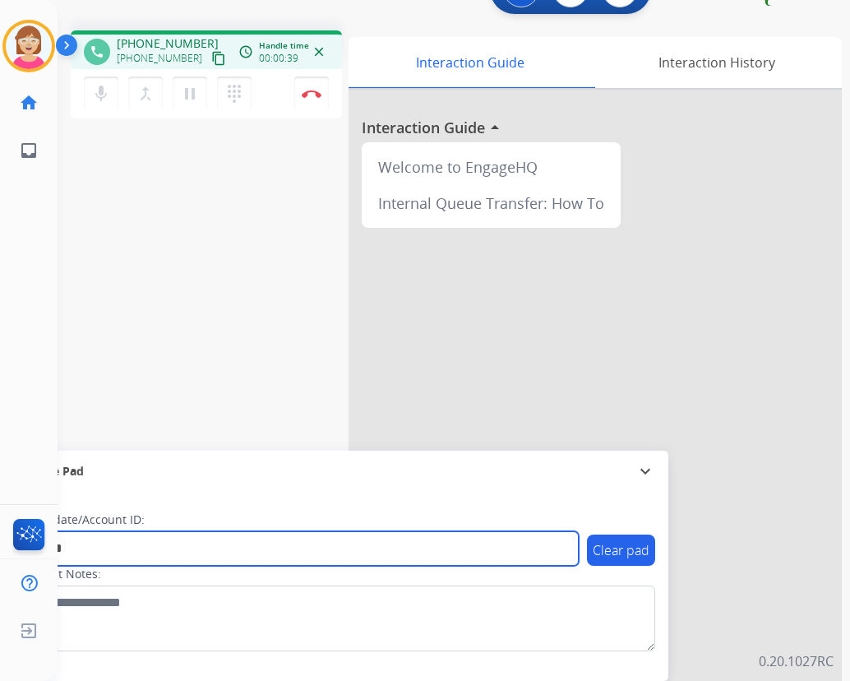
type input "*******"
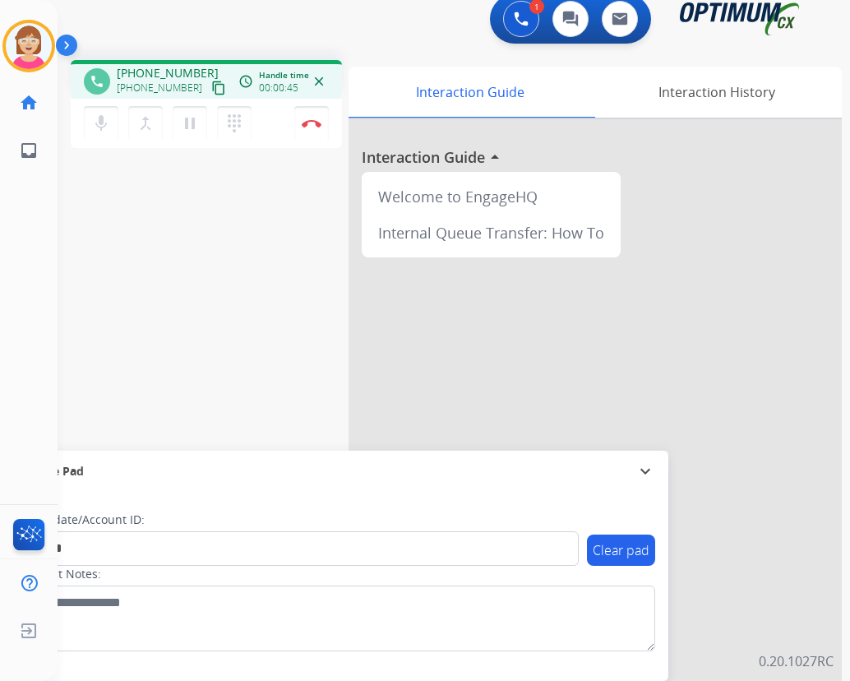
scroll to position [0, 0]
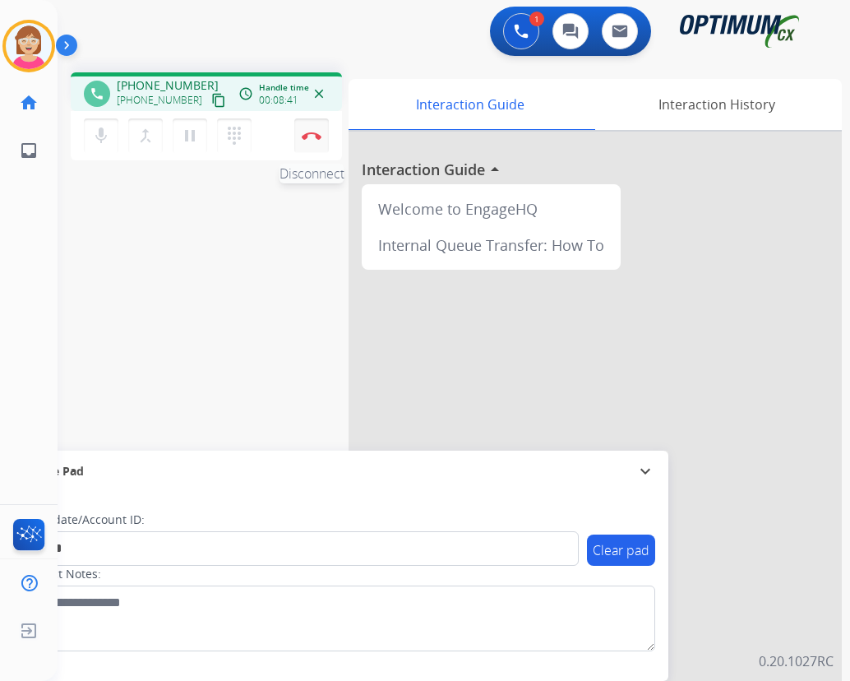
click at [310, 133] on img at bounding box center [312, 135] width 20 height 8
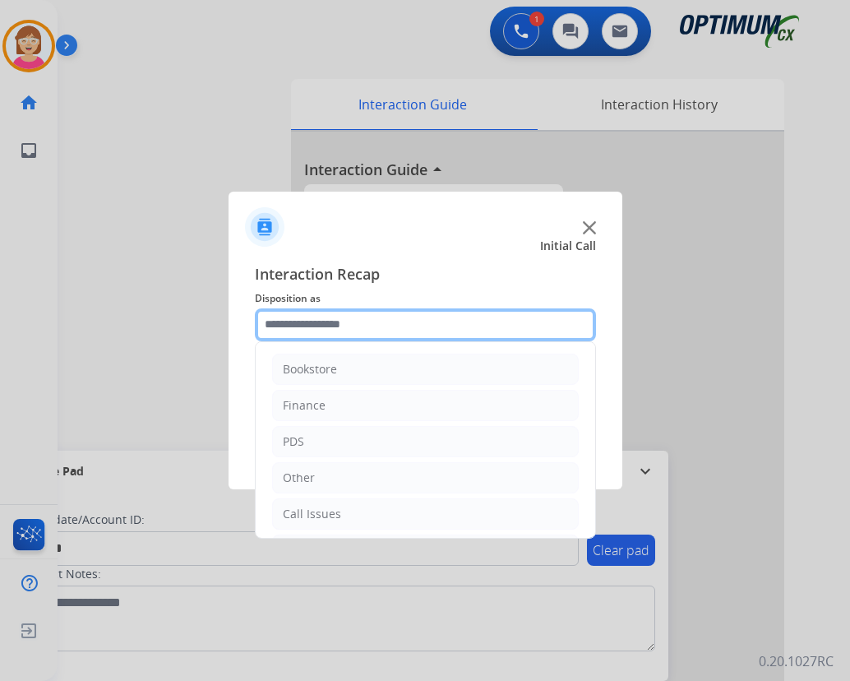
click at [284, 323] on input "text" at bounding box center [425, 324] width 341 height 33
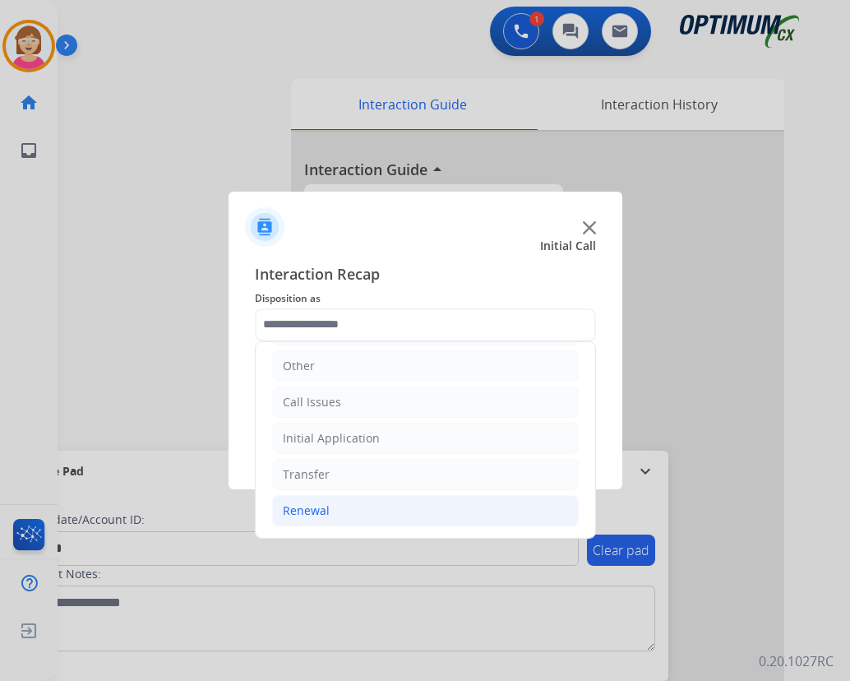
click at [314, 508] on div "Renewal" at bounding box center [306, 510] width 47 height 16
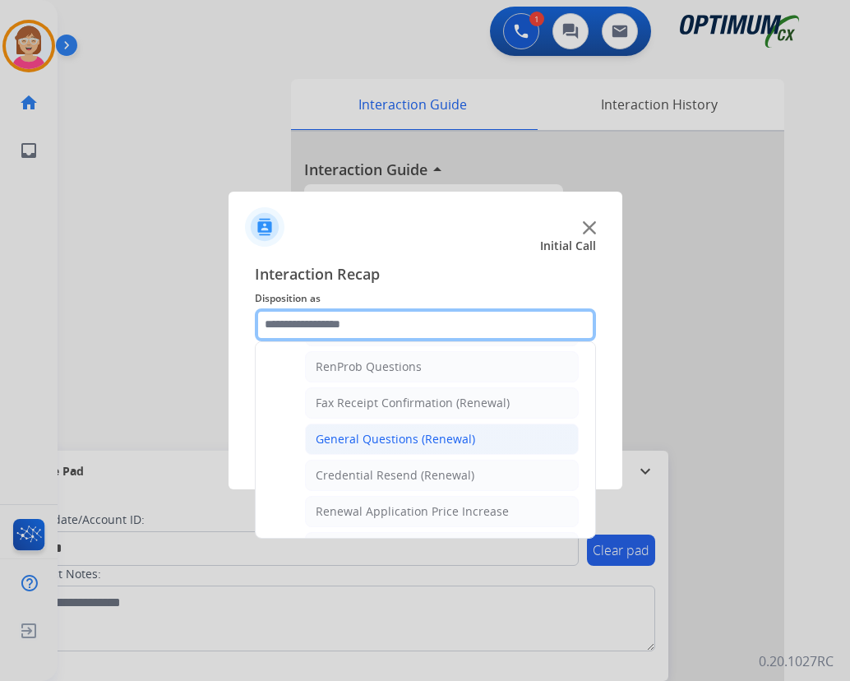
scroll to position [388, 0]
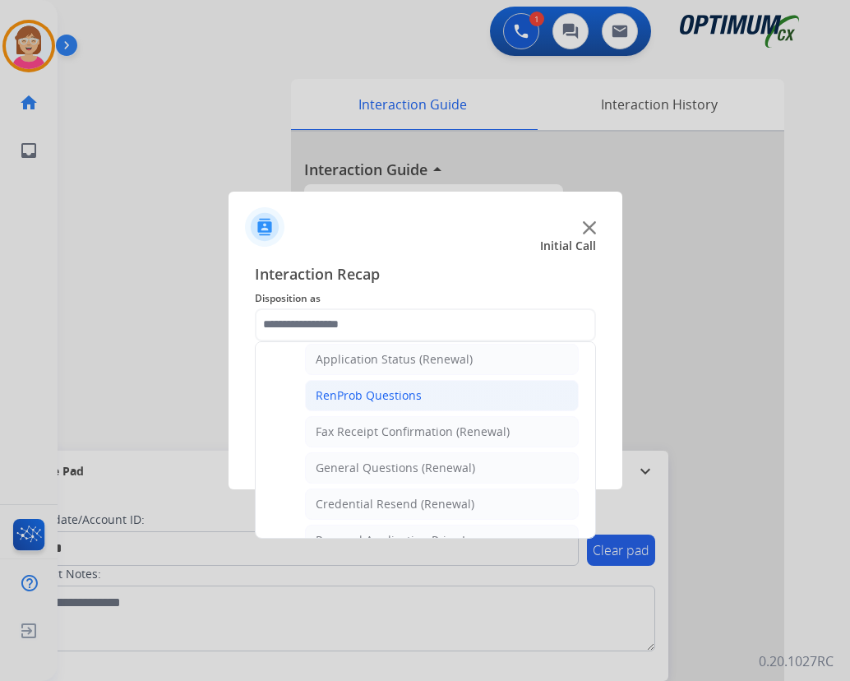
click at [360, 393] on div "RenProb Questions" at bounding box center [369, 395] width 106 height 16
type input "**********"
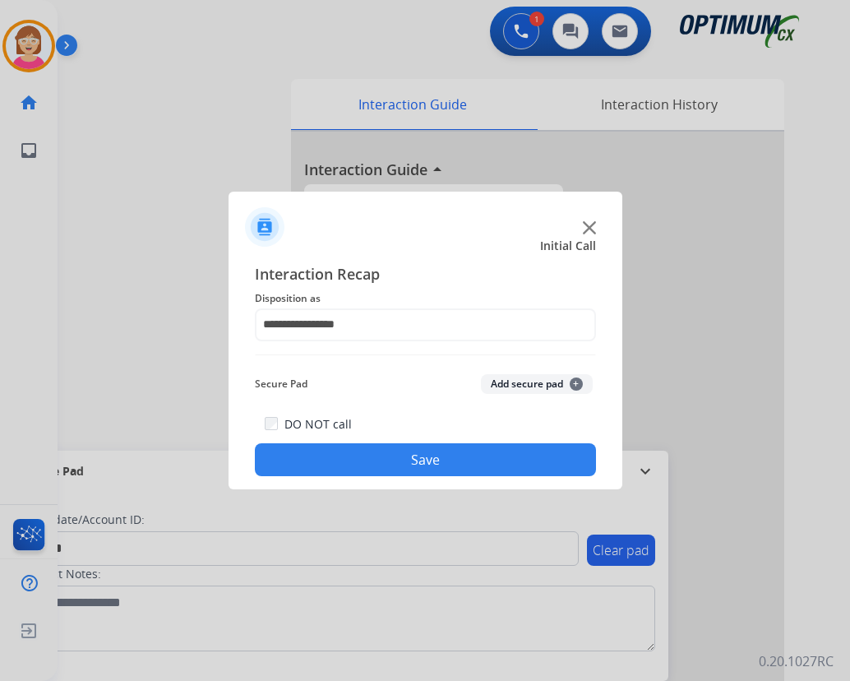
drag, startPoint x: 574, startPoint y: 385, endPoint x: 625, endPoint y: 378, distance: 52.2
click at [574, 385] on span "+" at bounding box center [576, 383] width 13 height 13
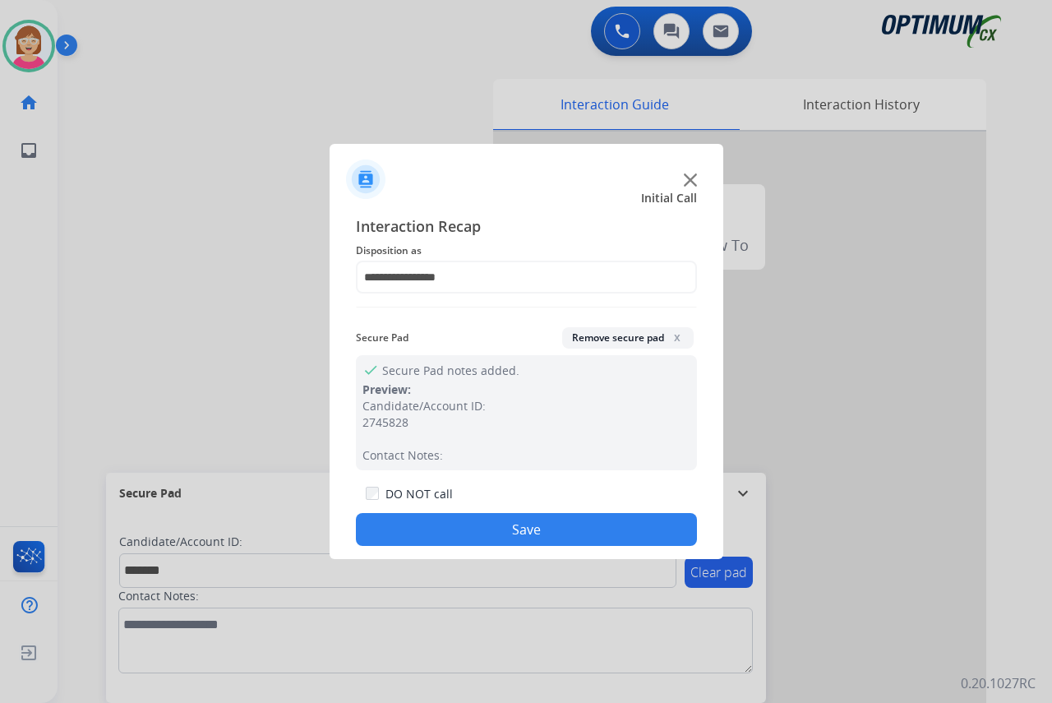
drag, startPoint x: 458, startPoint y: 528, endPoint x: 422, endPoint y: 541, distance: 37.4
click at [422, 541] on button "Save" at bounding box center [526, 529] width 341 height 33
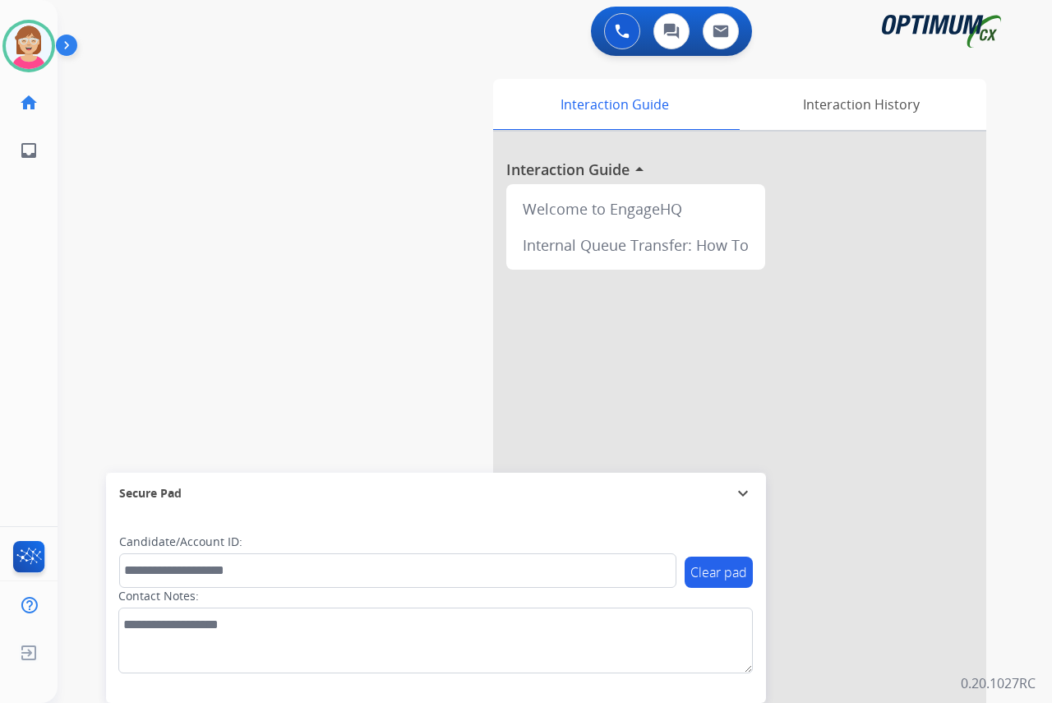
click at [36, 324] on div "[PERSON_NAME] Available Edit Avatar Agent: [PERSON_NAME] Profile: OCX Training …" at bounding box center [29, 351] width 58 height 703
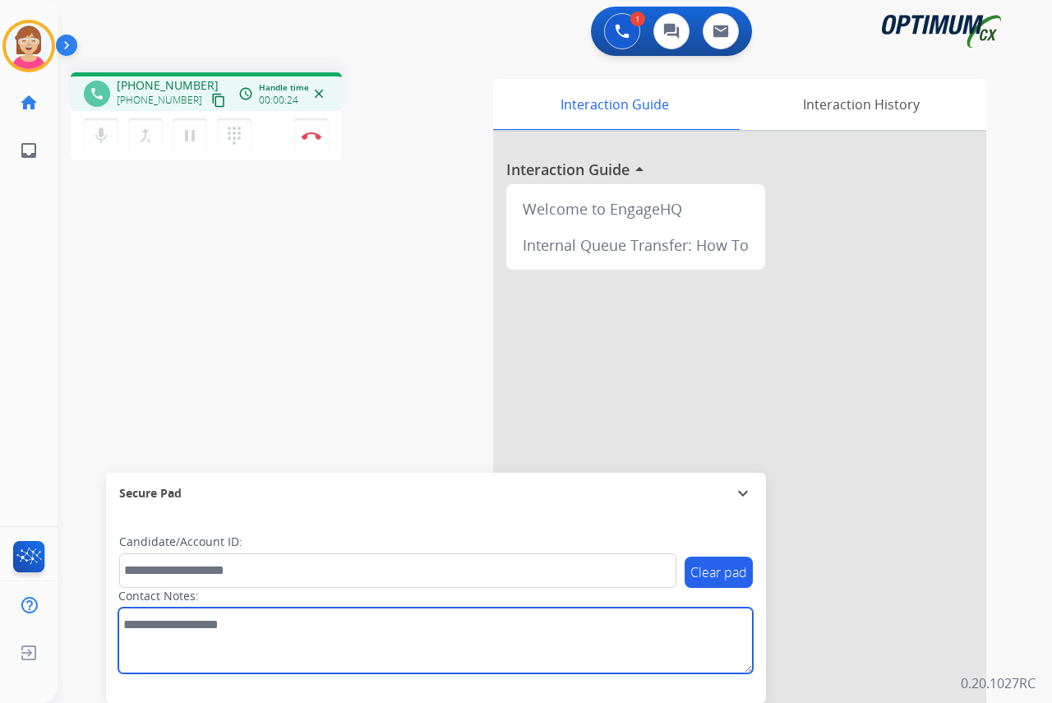
click at [123, 627] on textarea at bounding box center [435, 640] width 634 height 66
click at [147, 622] on textarea at bounding box center [435, 640] width 634 height 66
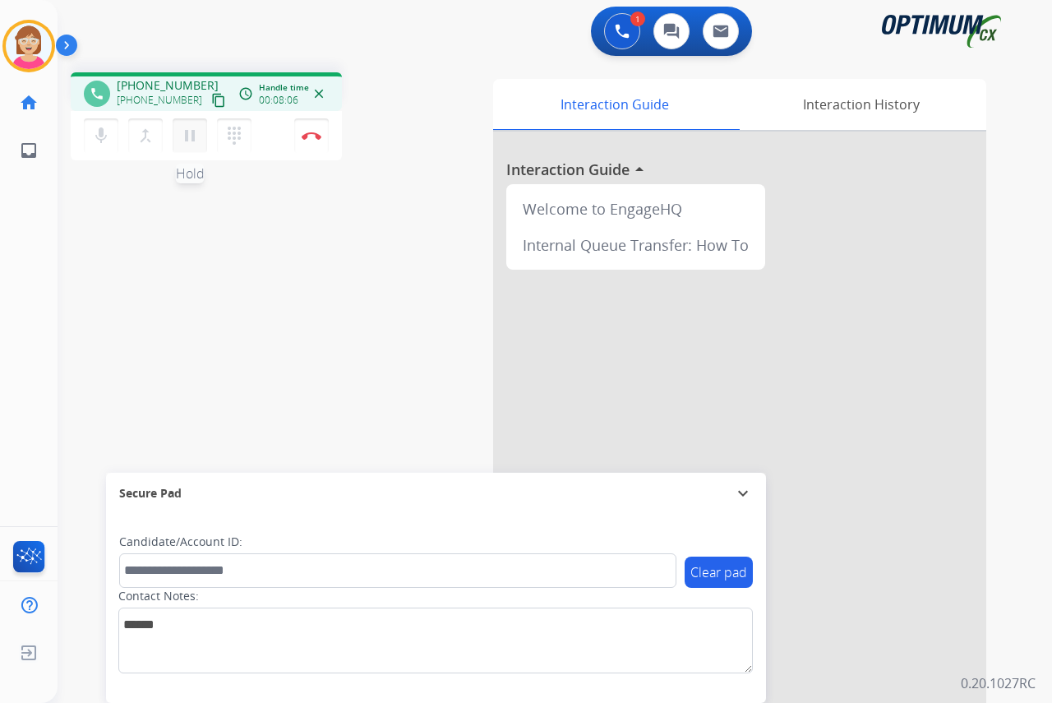
click at [190, 135] on mat-icon "pause" at bounding box center [190, 136] width 20 height 20
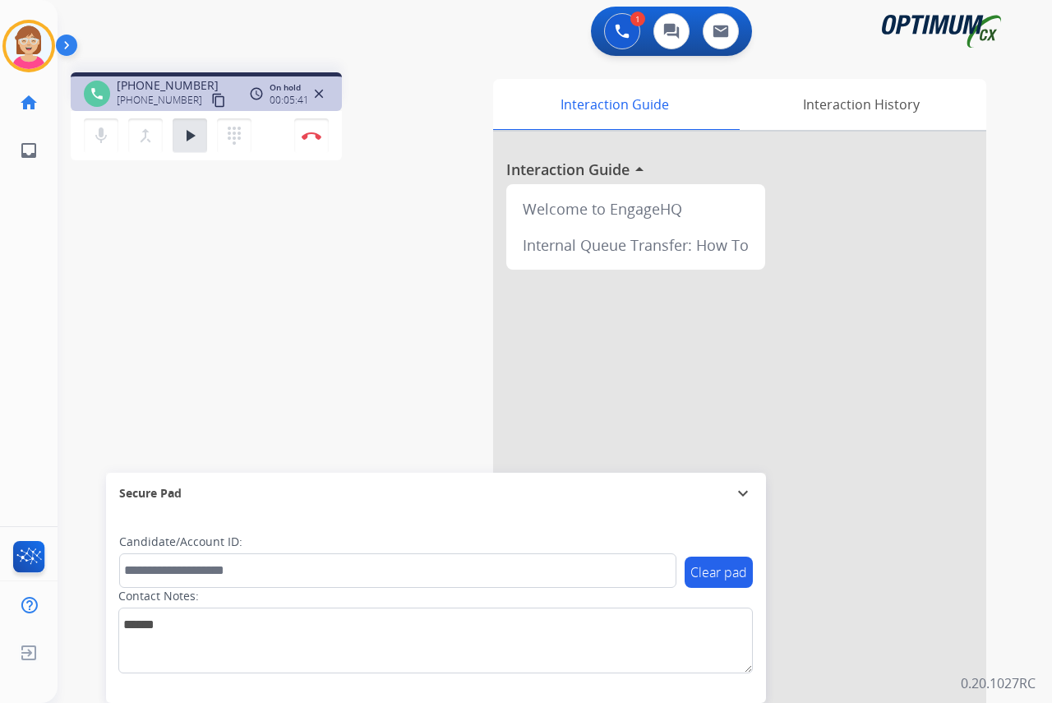
click at [33, 245] on div "[PERSON_NAME] Edit Avatar Agent: [PERSON_NAME] Profile: OCX Training home Home …" at bounding box center [29, 351] width 58 height 703
click at [187, 136] on mat-icon "play_arrow" at bounding box center [190, 136] width 20 height 20
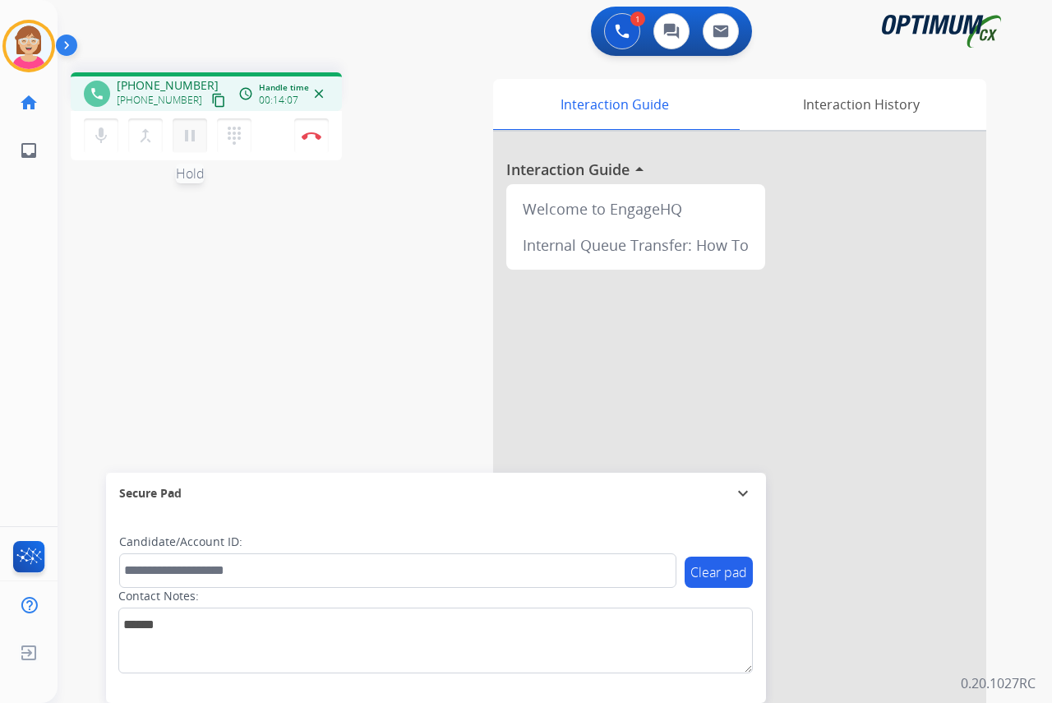
click at [187, 137] on mat-icon "pause" at bounding box center [190, 136] width 20 height 20
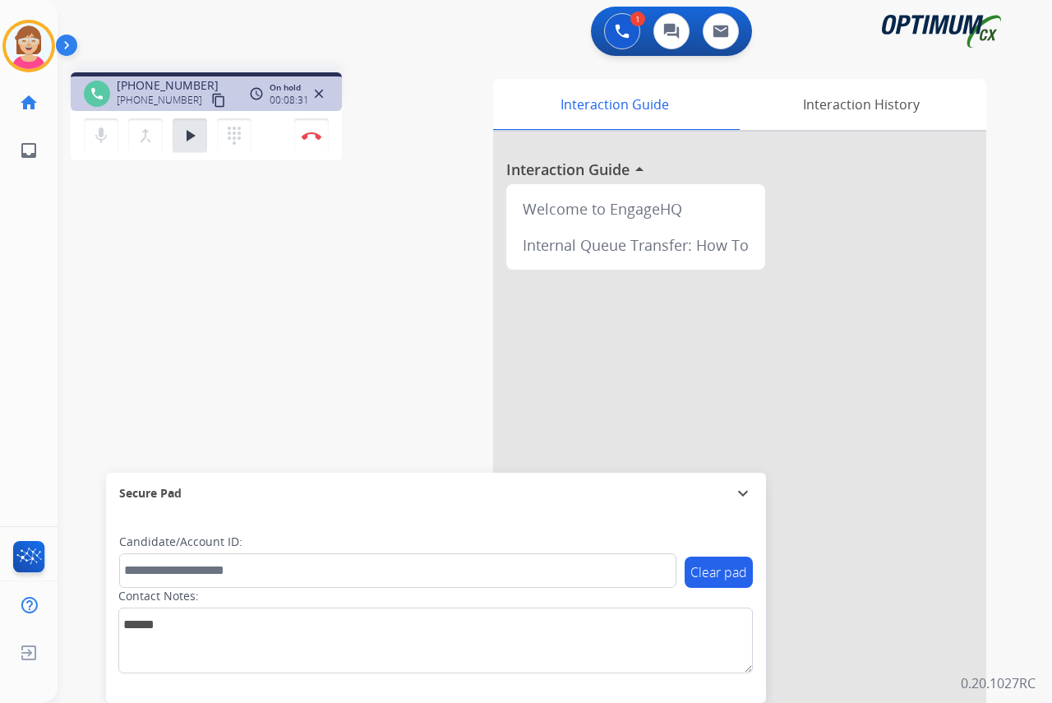
click at [26, 233] on div "[PERSON_NAME] Edit Avatar Agent: [PERSON_NAME] Profile: OCX Training home Home …" at bounding box center [29, 351] width 58 height 703
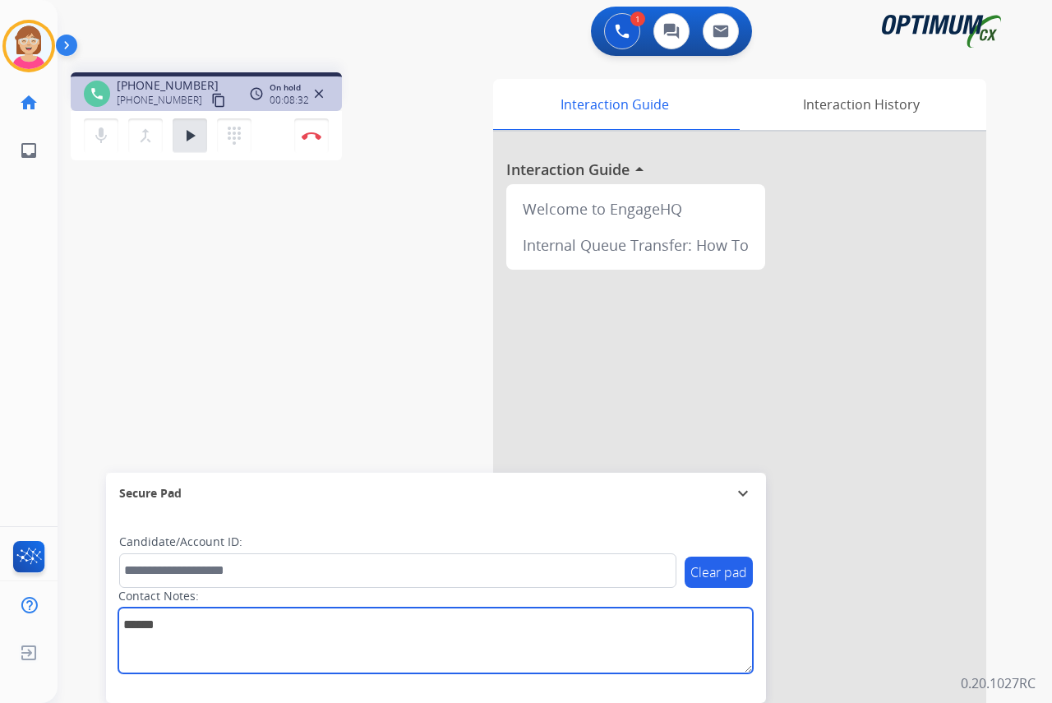
click at [177, 621] on textarea at bounding box center [435, 640] width 634 height 66
click at [186, 624] on textarea at bounding box center [435, 640] width 634 height 66
click at [210, 621] on textarea at bounding box center [435, 640] width 634 height 66
type textarea "**********"
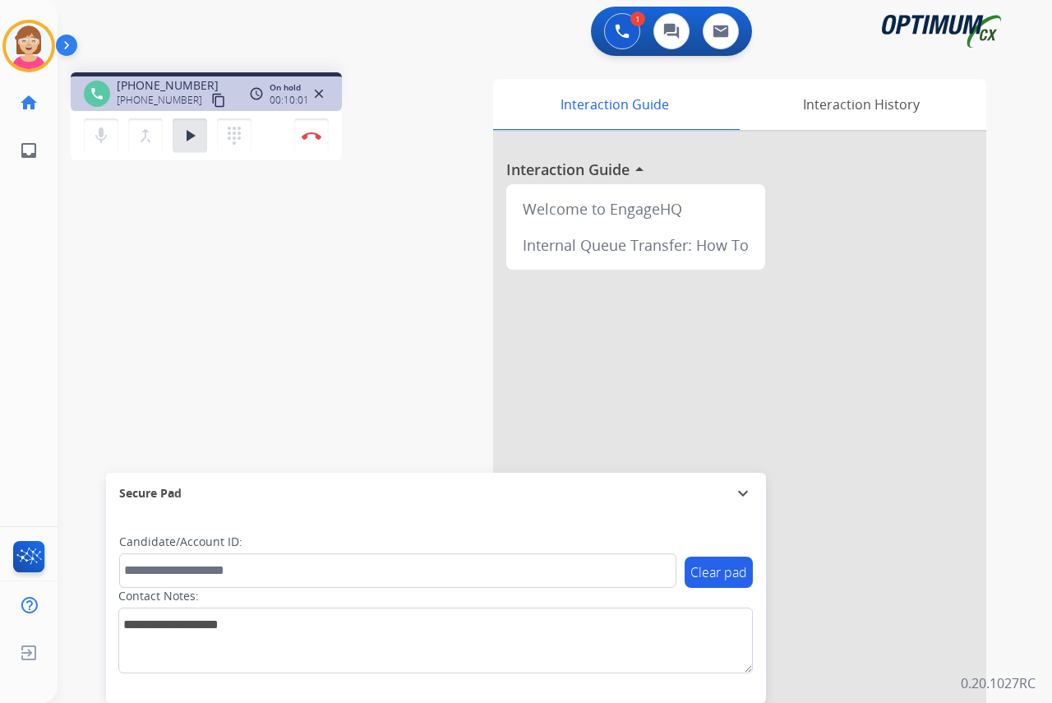
click at [26, 233] on div "[PERSON_NAME] Edit Avatar Agent: [PERSON_NAME] Profile: OCX Training home Home …" at bounding box center [29, 351] width 58 height 703
click at [191, 134] on mat-icon "play_arrow" at bounding box center [190, 136] width 20 height 20
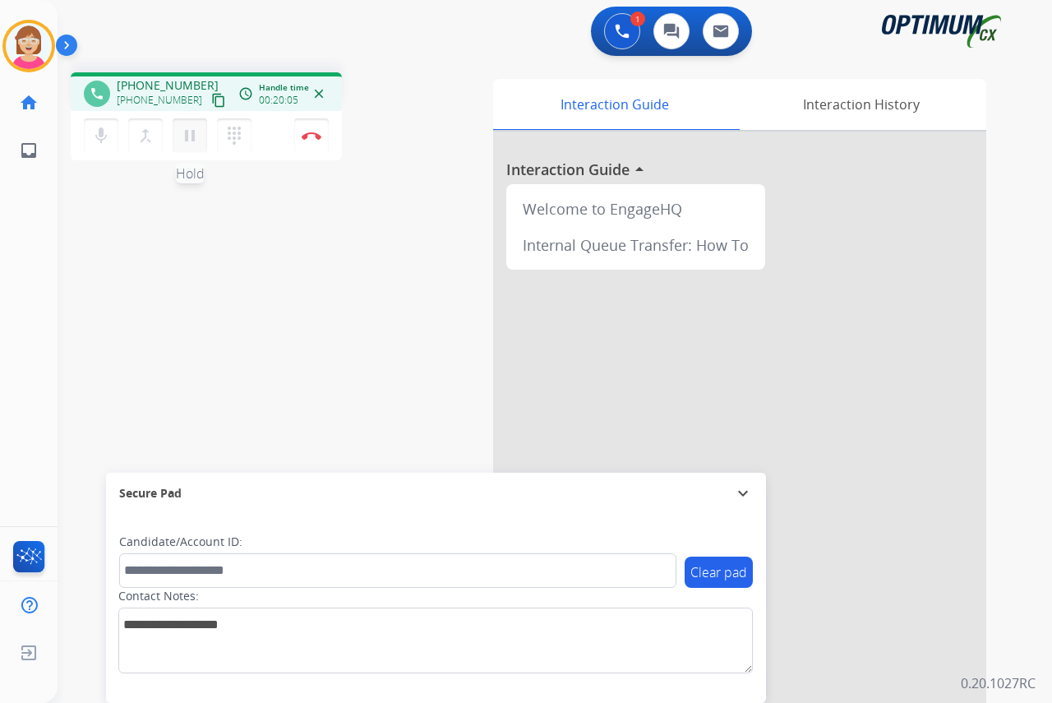
click at [190, 134] on mat-icon "pause" at bounding box center [190, 136] width 20 height 20
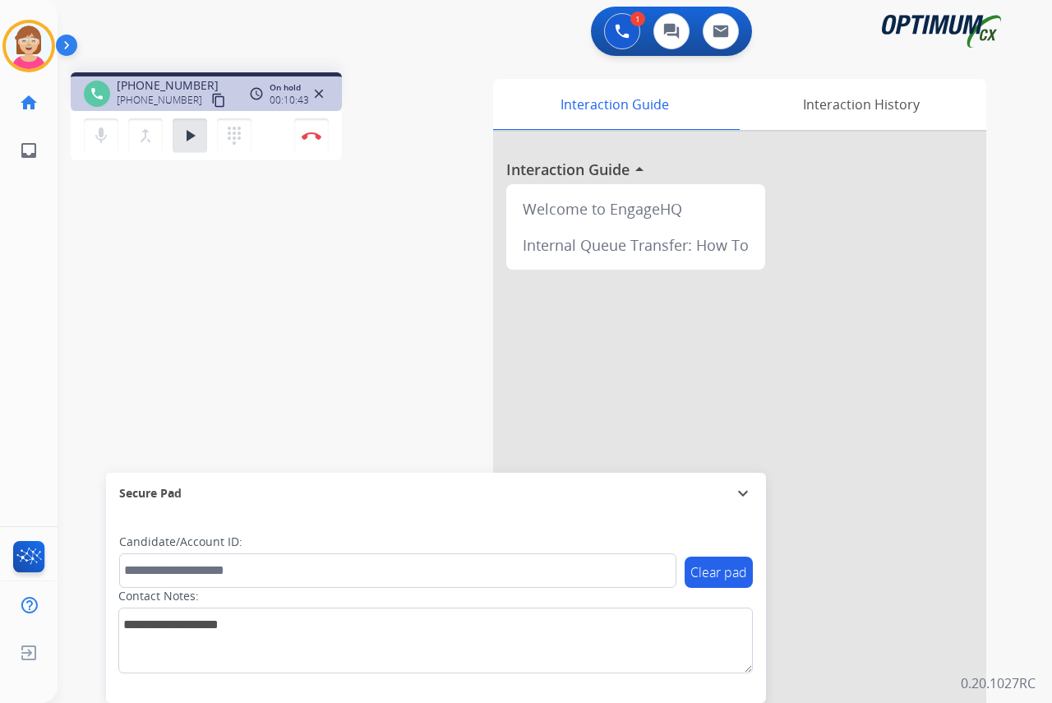
click at [42, 206] on div "[PERSON_NAME] Edit Avatar Agent: [PERSON_NAME] Profile: OCX Training home Home …" at bounding box center [29, 351] width 58 height 703
click at [187, 136] on mat-icon "play_arrow" at bounding box center [190, 136] width 20 height 20
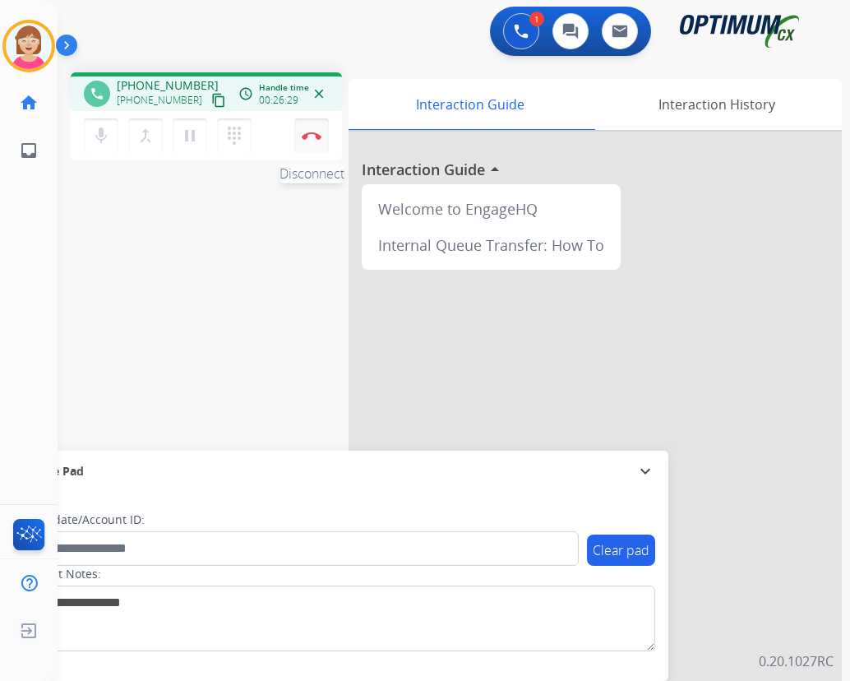
click at [314, 135] on img at bounding box center [312, 135] width 20 height 8
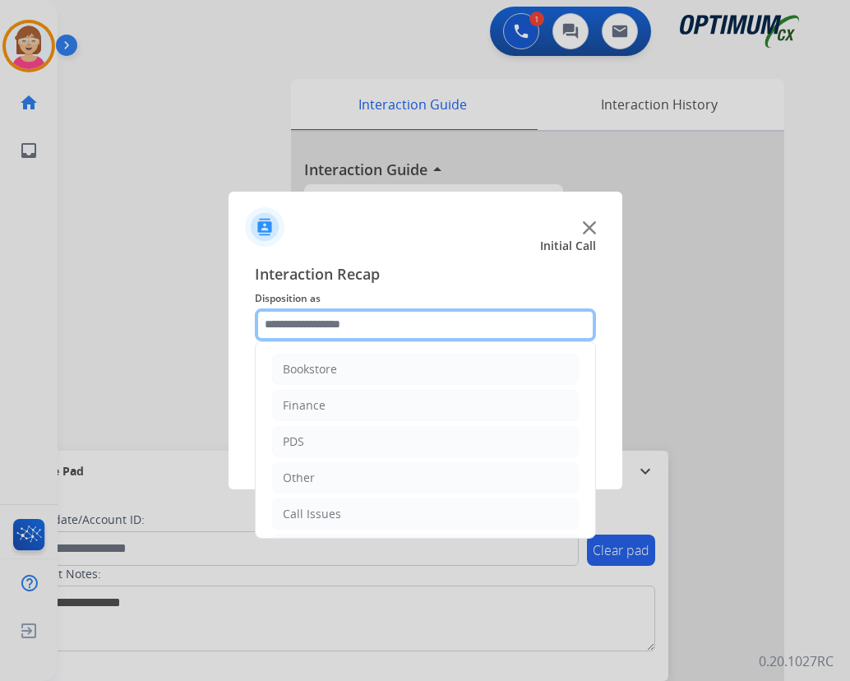
click at [295, 319] on input "text" at bounding box center [425, 324] width 341 height 33
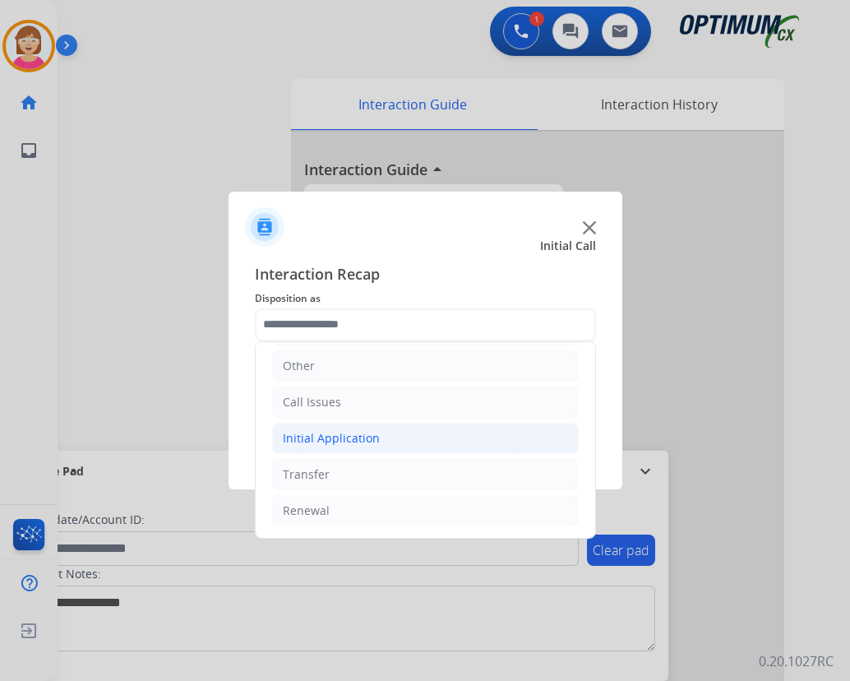
click at [320, 439] on div "Initial Application" at bounding box center [331, 438] width 97 height 16
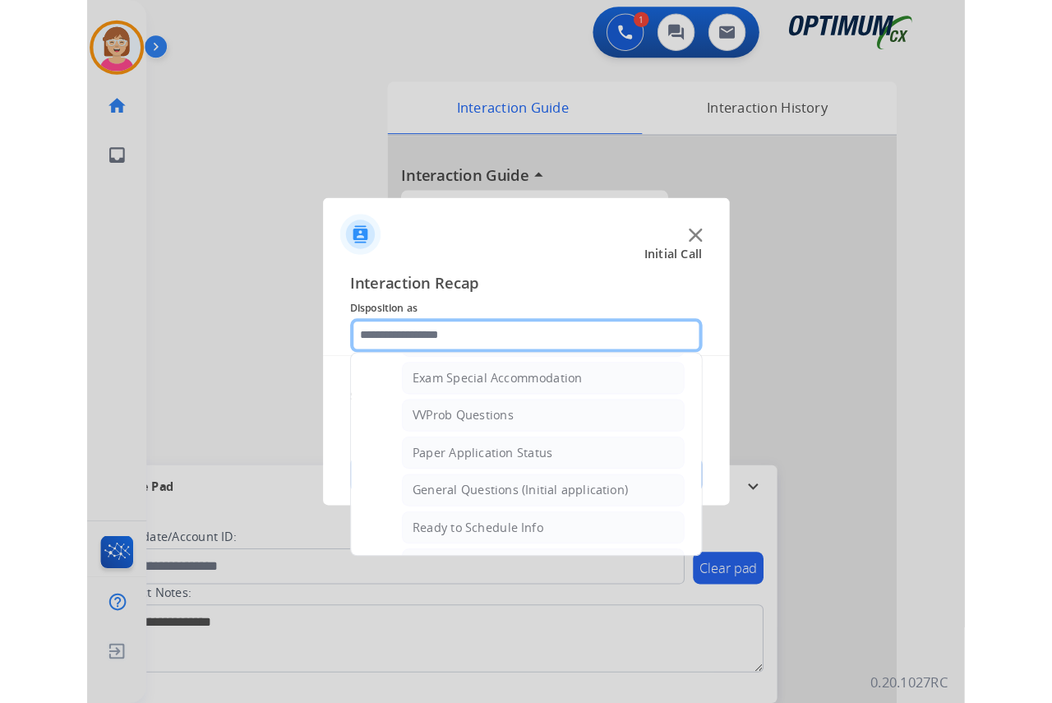
scroll to position [934, 0]
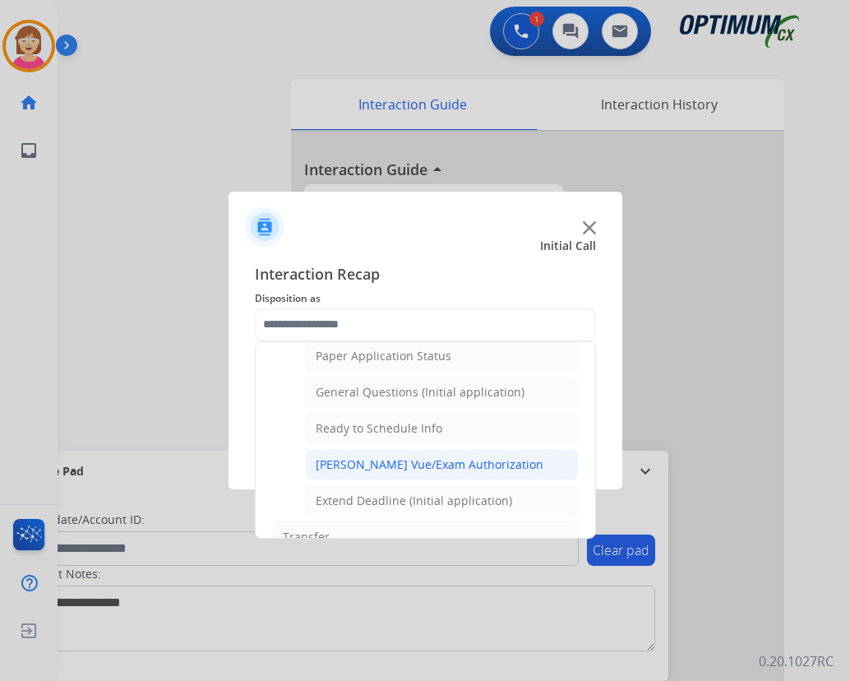
click at [368, 466] on div "[PERSON_NAME] Vue/Exam Authorization" at bounding box center [430, 464] width 228 height 16
type input "**********"
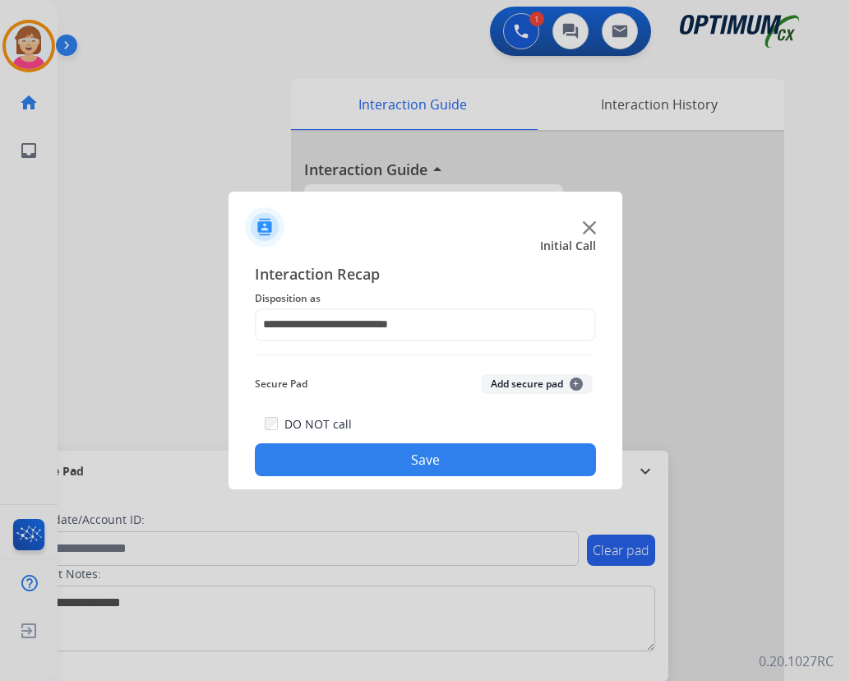
click at [578, 380] on span "+" at bounding box center [576, 383] width 13 height 13
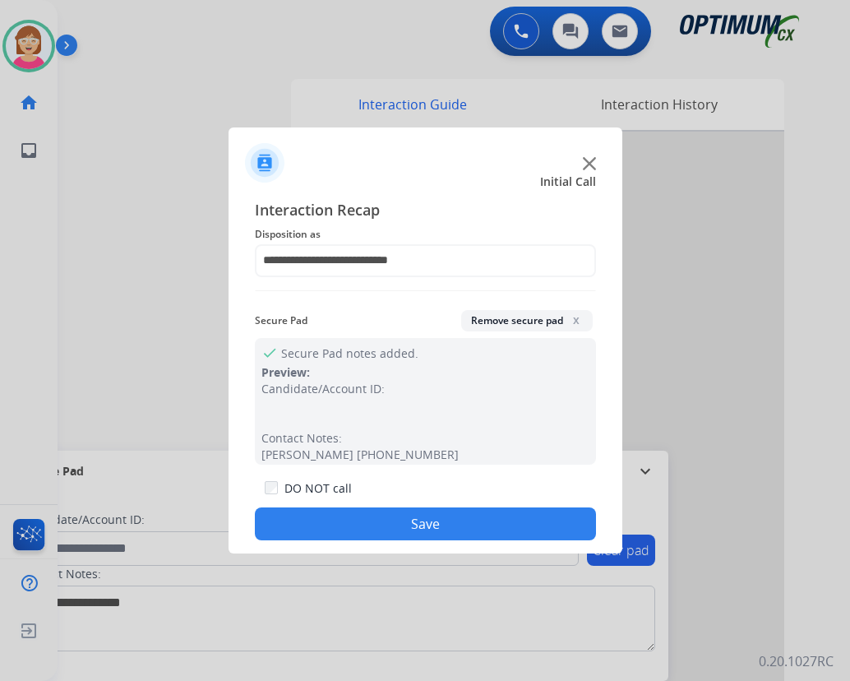
drag, startPoint x: 238, startPoint y: 621, endPoint x: 238, endPoint y: 599, distance: 22.2
click at [238, 616] on div at bounding box center [425, 340] width 850 height 681
click at [354, 519] on button "Save" at bounding box center [425, 523] width 341 height 33
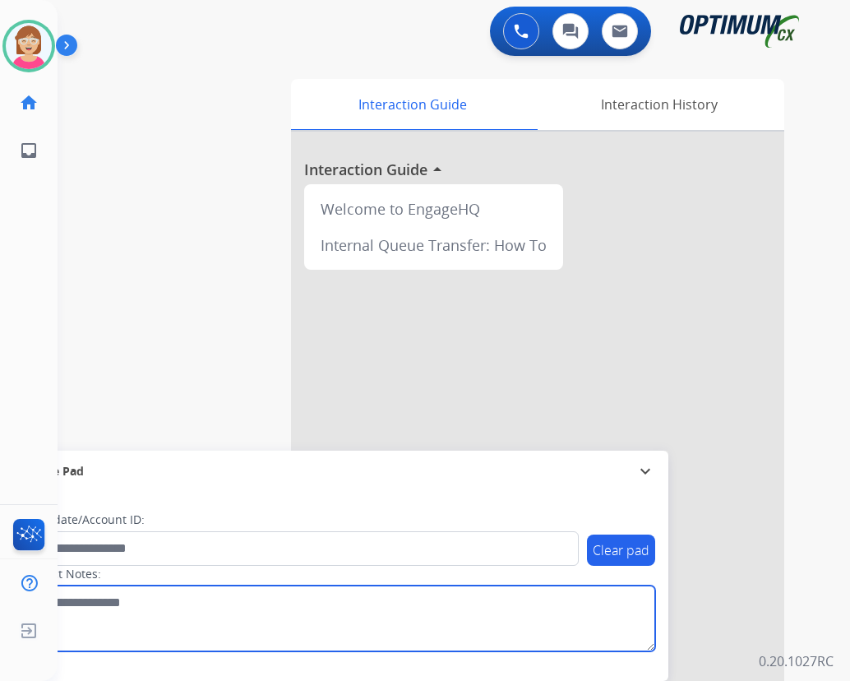
drag, startPoint x: 358, startPoint y: 630, endPoint x: 346, endPoint y: 616, distance: 18.0
click at [358, 630] on textarea at bounding box center [338, 618] width 634 height 66
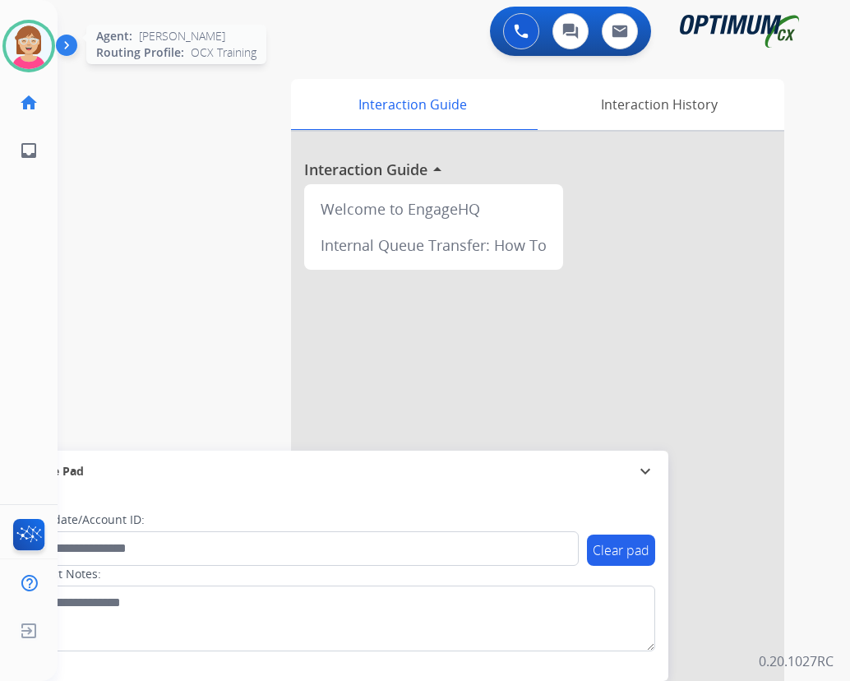
click at [30, 44] on img at bounding box center [29, 46] width 46 height 46
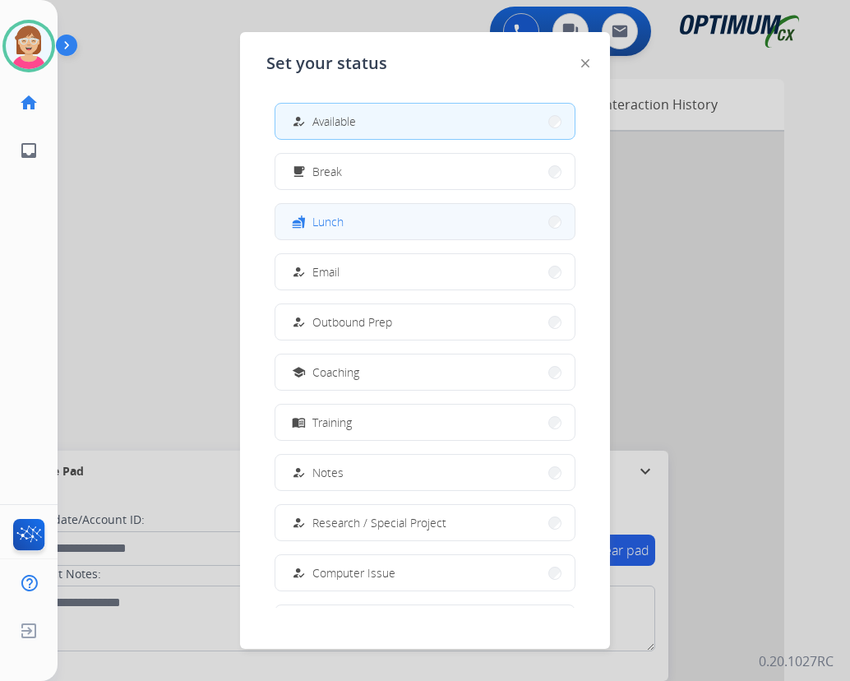
click at [341, 220] on span "Lunch" at bounding box center [327, 221] width 31 height 17
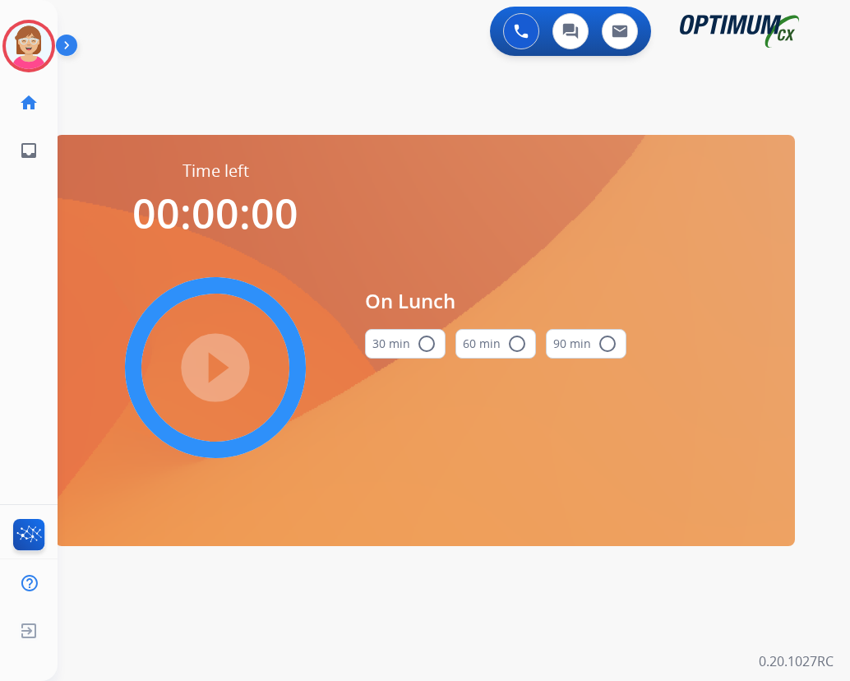
click at [430, 337] on mat-icon "radio_button_unchecked" at bounding box center [427, 344] width 20 height 20
click at [212, 363] on mat-icon "play_circle_filled" at bounding box center [215, 368] width 20 height 20
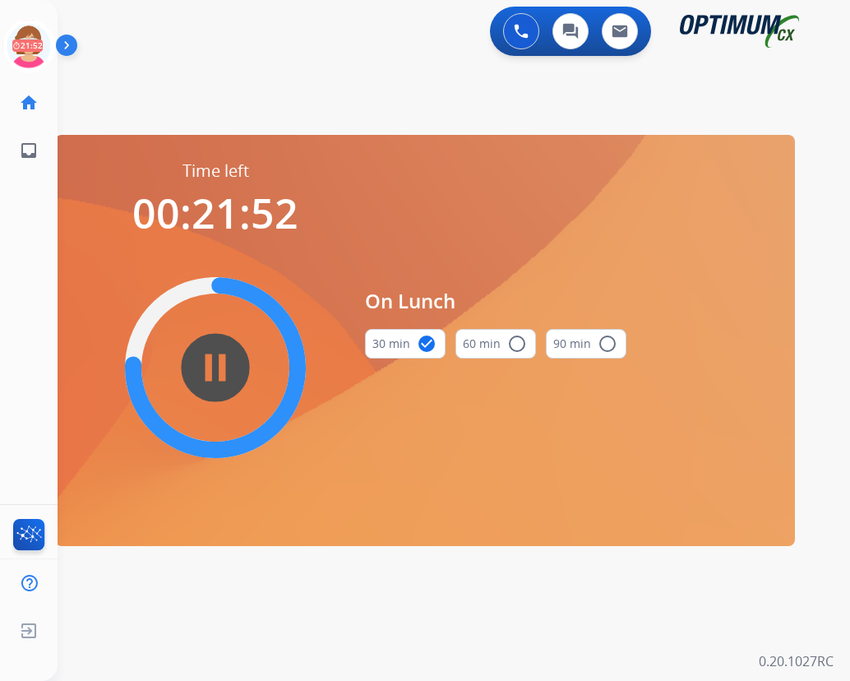
click at [229, 618] on div "0 Voice Interactions 0 Chat Interactions 0 Email Interactions swap_horiz Break …" at bounding box center [454, 340] width 792 height 681
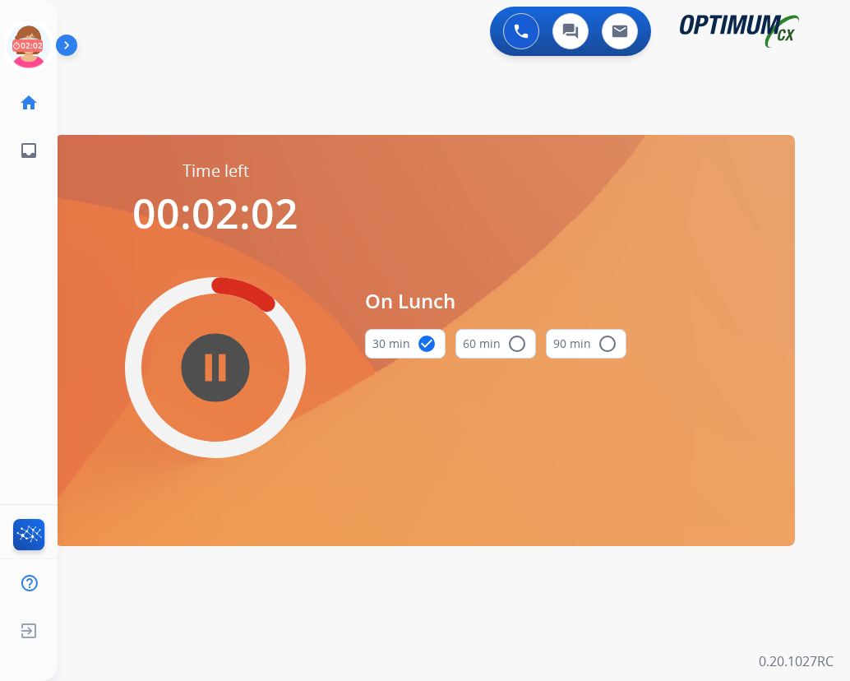
click at [182, 596] on div "0 Voice Interactions 0 Chat Interactions 0 Email Interactions swap_horiz Break …" at bounding box center [454, 340] width 792 height 681
click at [213, 598] on div "0 Voice Interactions 0 Chat Interactions 0 Email Interactions swap_horiz Break …" at bounding box center [454, 340] width 792 height 681
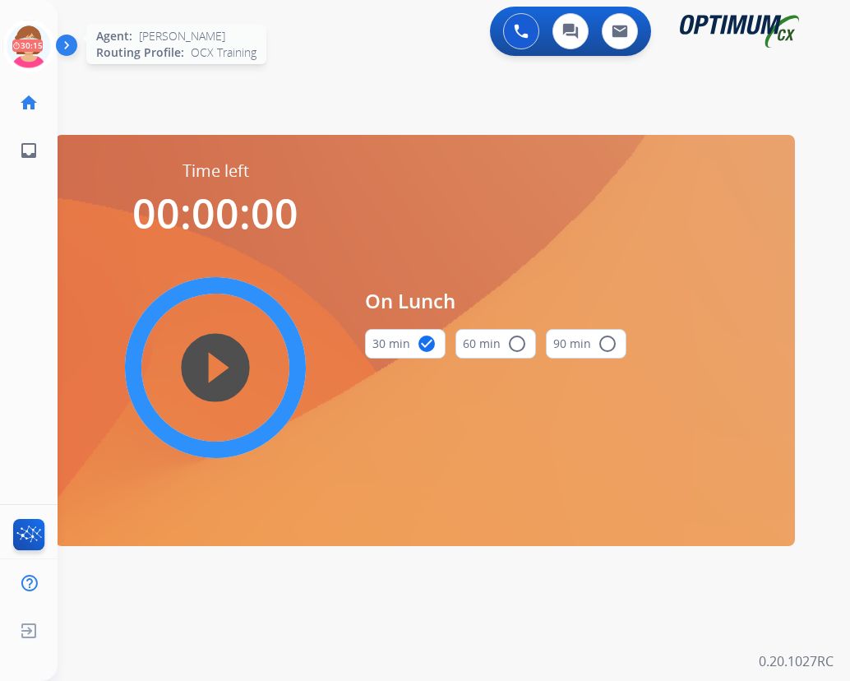
click at [28, 32] on icon at bounding box center [28, 46] width 53 height 53
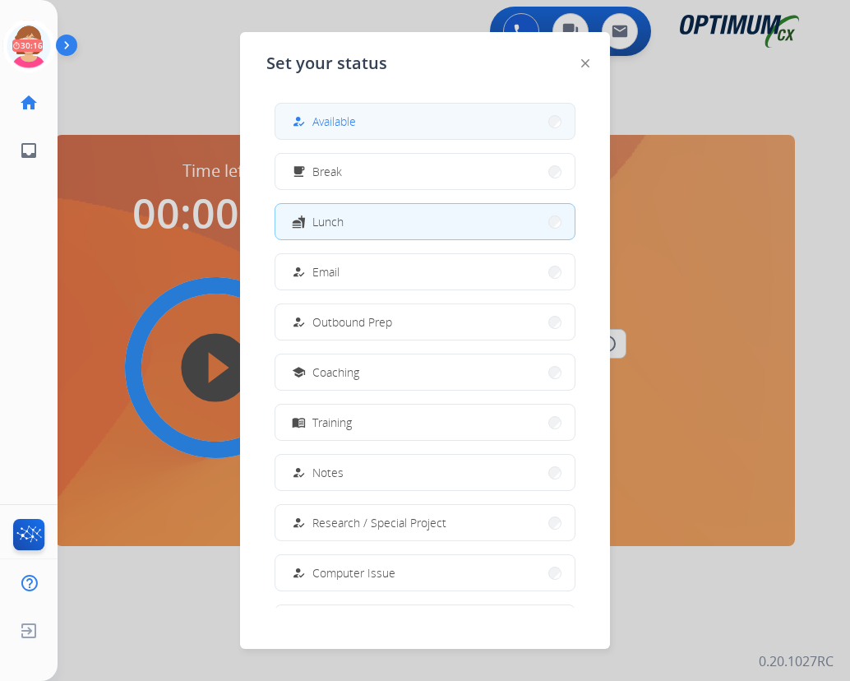
click at [344, 122] on span "Available" at bounding box center [334, 121] width 44 height 17
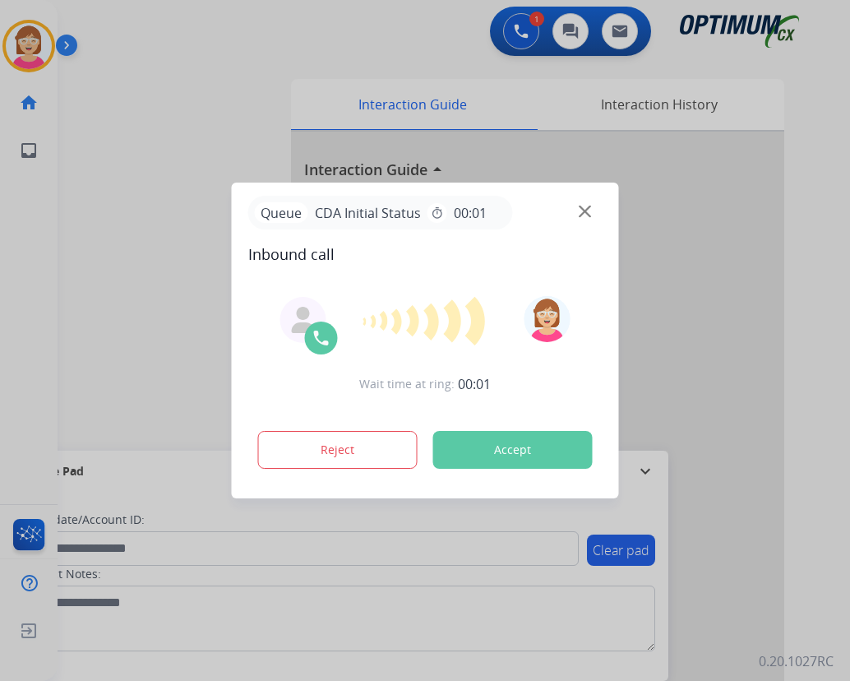
drag, startPoint x: 233, startPoint y: 622, endPoint x: 227, endPoint y: 613, distance: 11.2
click at [231, 620] on div at bounding box center [425, 340] width 850 height 681
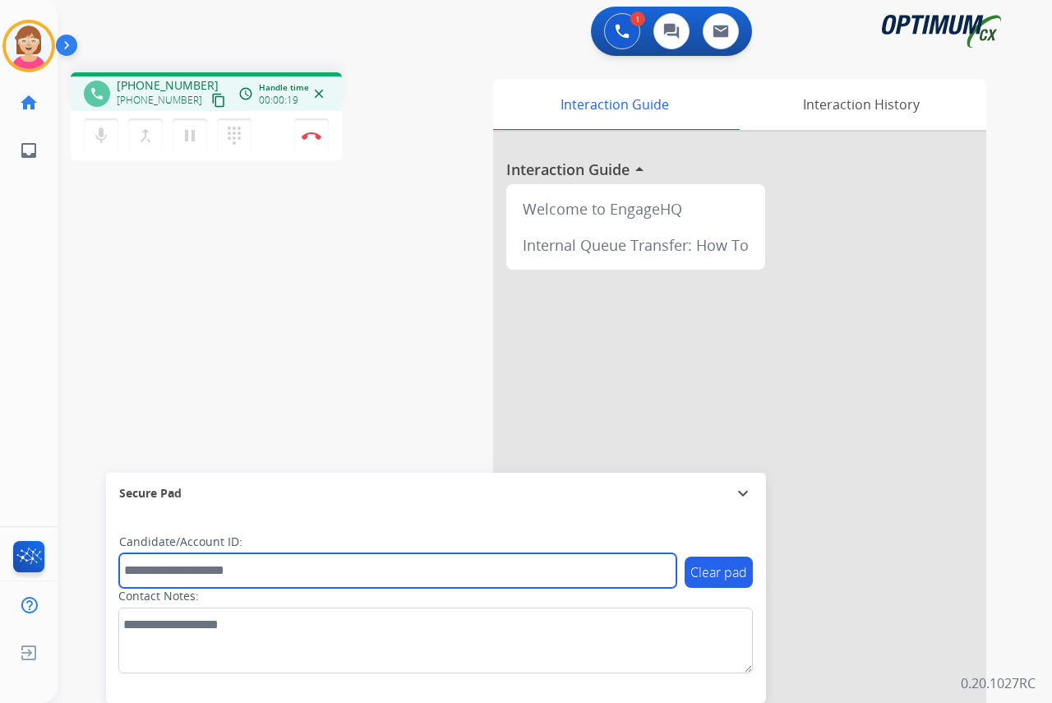
click at [144, 570] on input "text" at bounding box center [397, 570] width 557 height 35
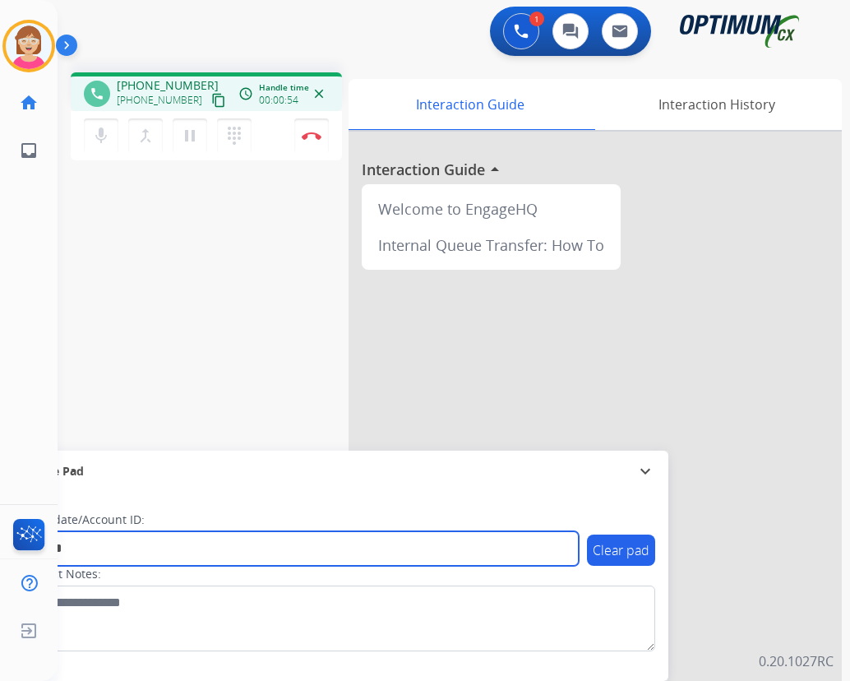
type input "*******"
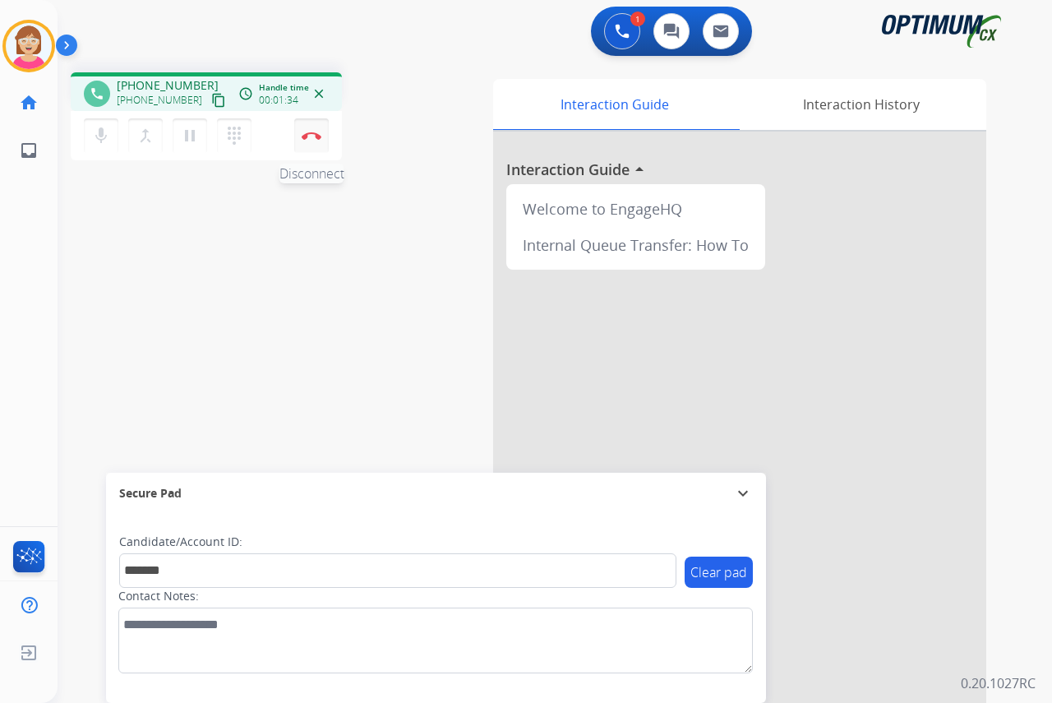
click at [309, 133] on img at bounding box center [312, 135] width 20 height 8
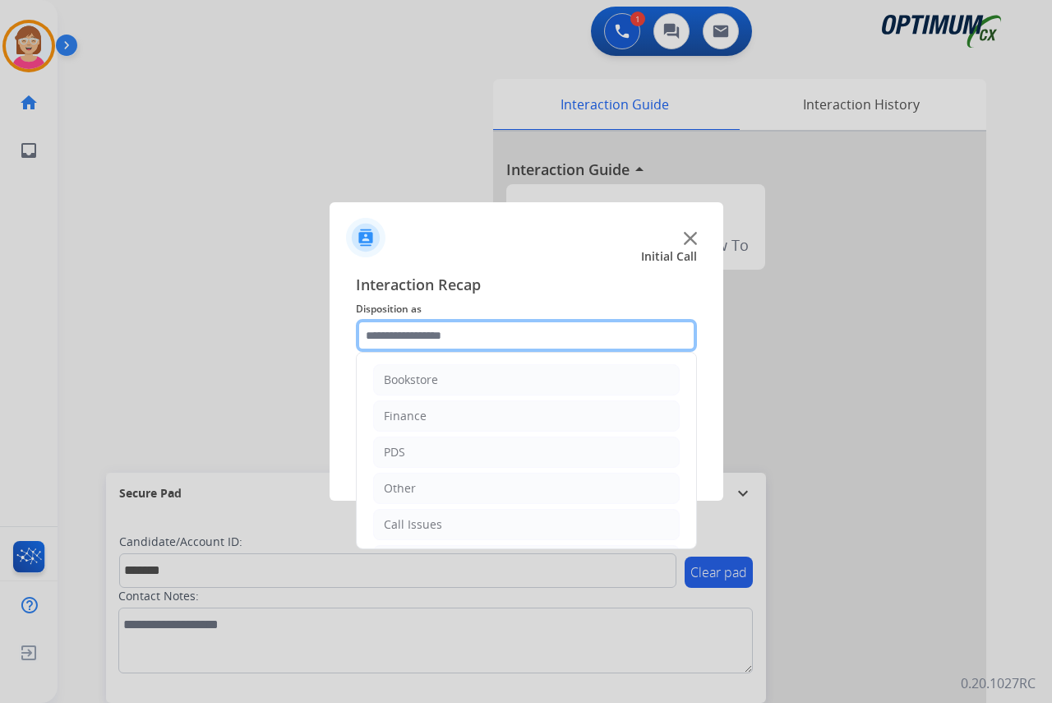
click at [393, 332] on input "text" at bounding box center [526, 335] width 341 height 33
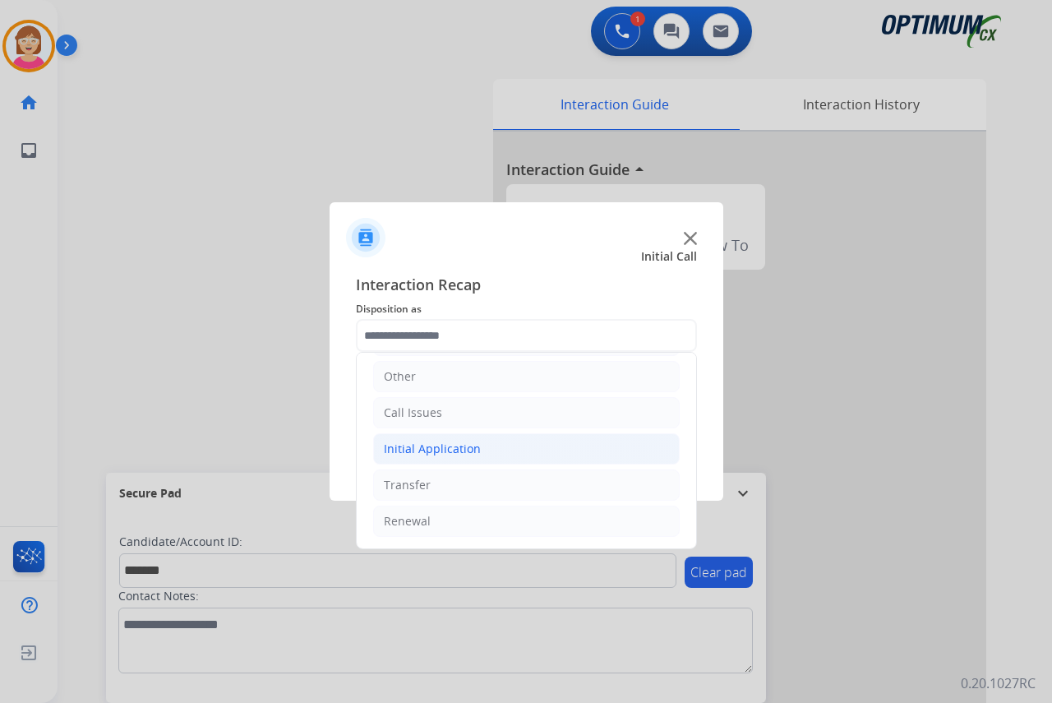
click at [447, 446] on div "Initial Application" at bounding box center [432, 449] width 97 height 16
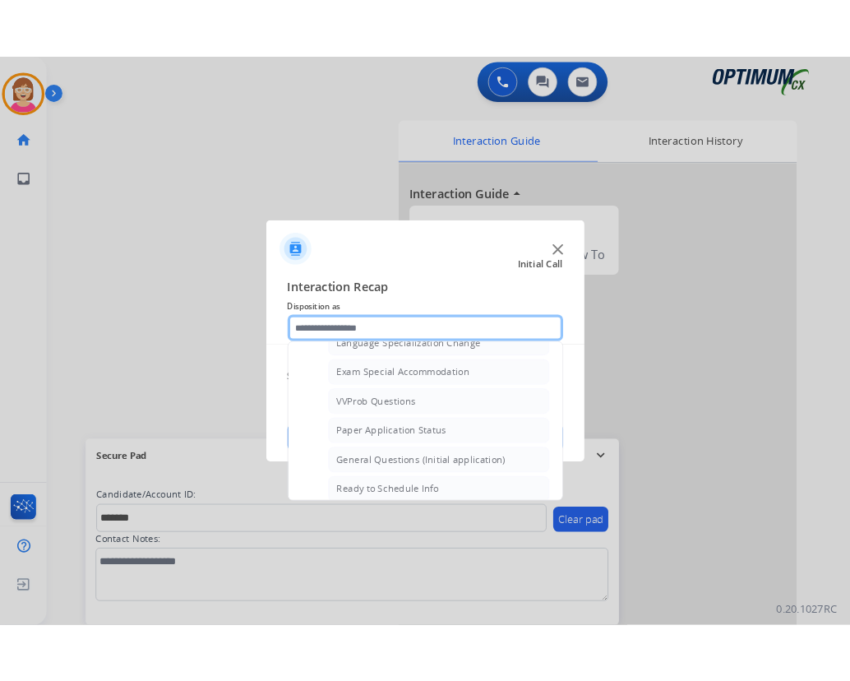
scroll to position [851, 0]
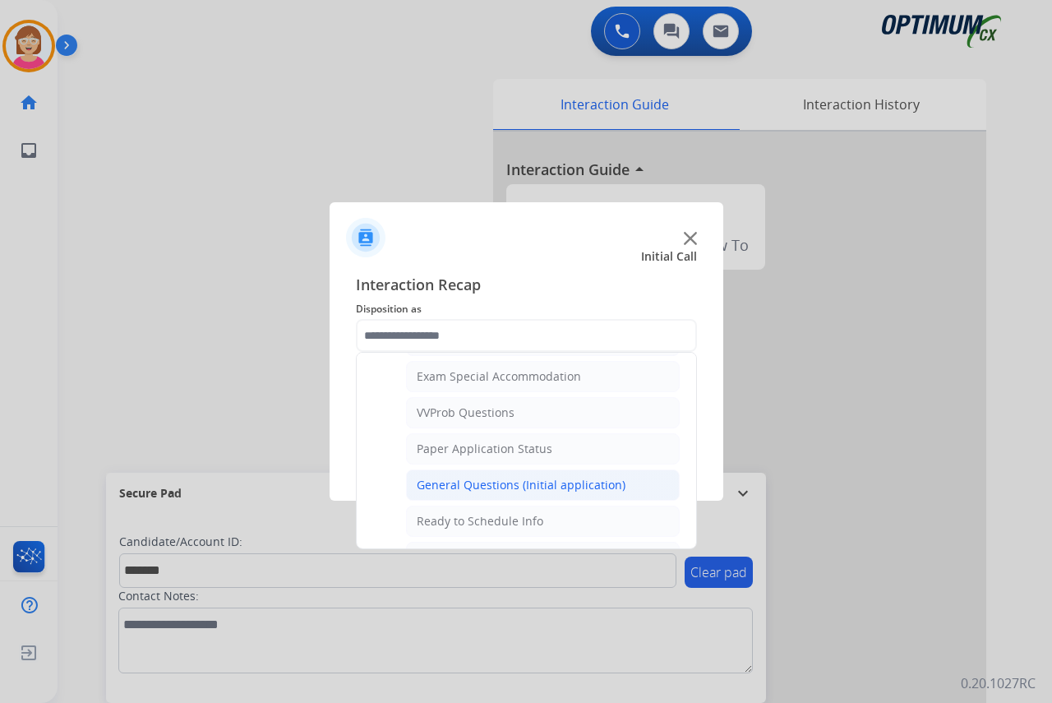
click at [482, 484] on div "General Questions (Initial application)" at bounding box center [521, 485] width 209 height 16
type input "**********"
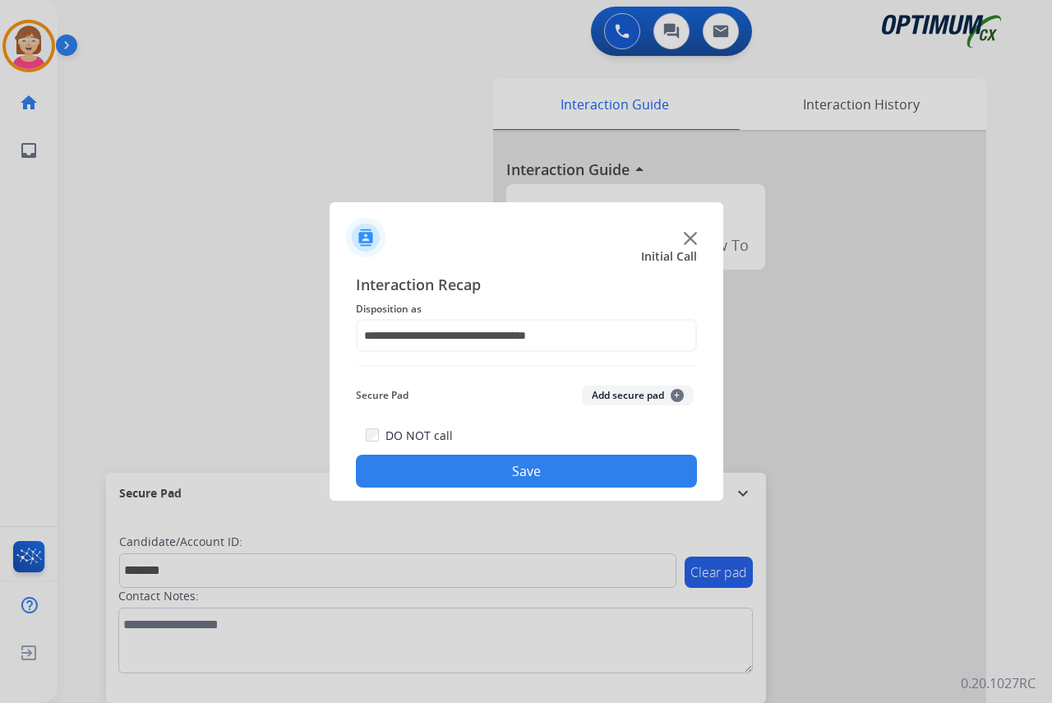
click at [676, 393] on span "+" at bounding box center [677, 395] width 13 height 13
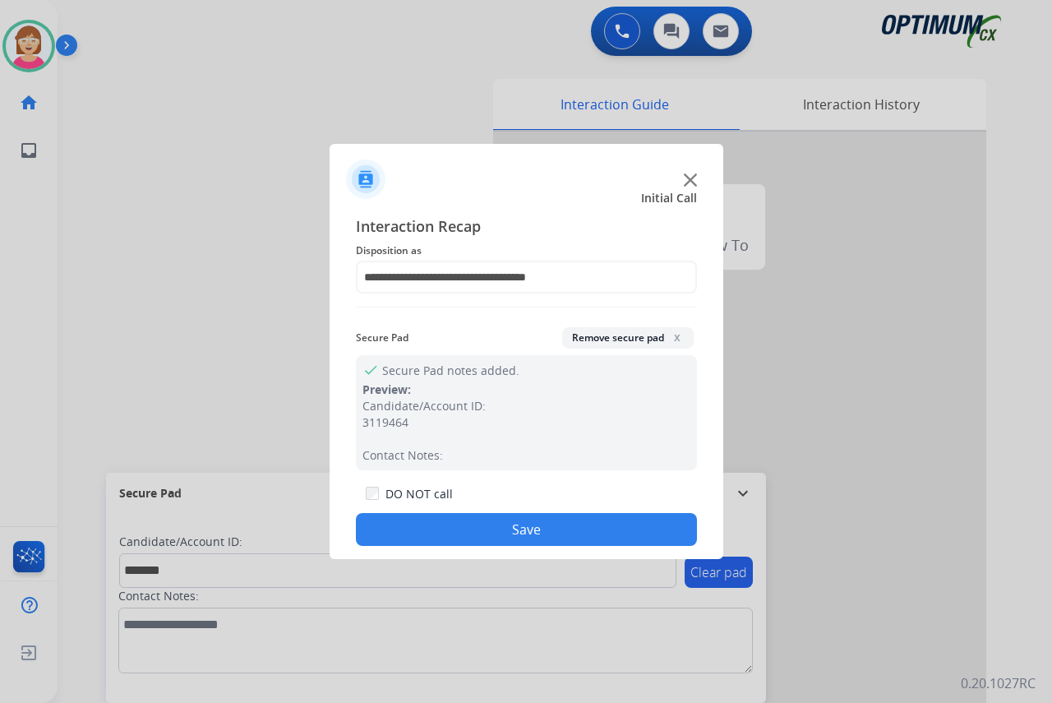
click at [414, 528] on button "Save" at bounding box center [526, 529] width 341 height 33
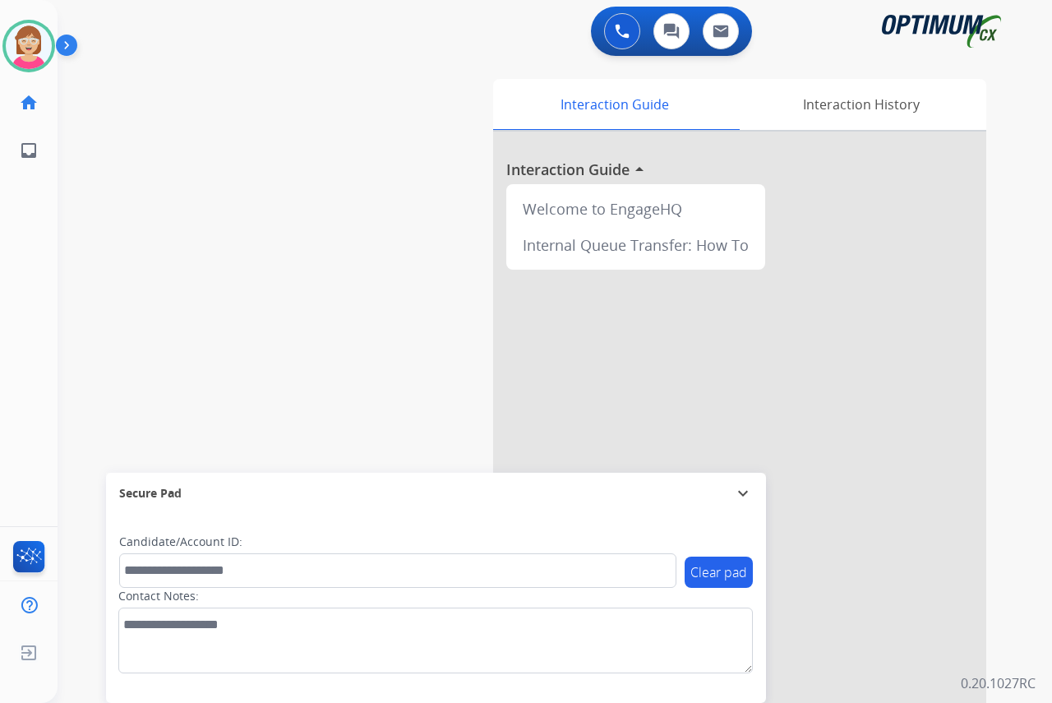
click at [35, 282] on div "[PERSON_NAME] Available Edit Avatar Agent: [PERSON_NAME] Profile: OCX Training …" at bounding box center [29, 351] width 58 height 703
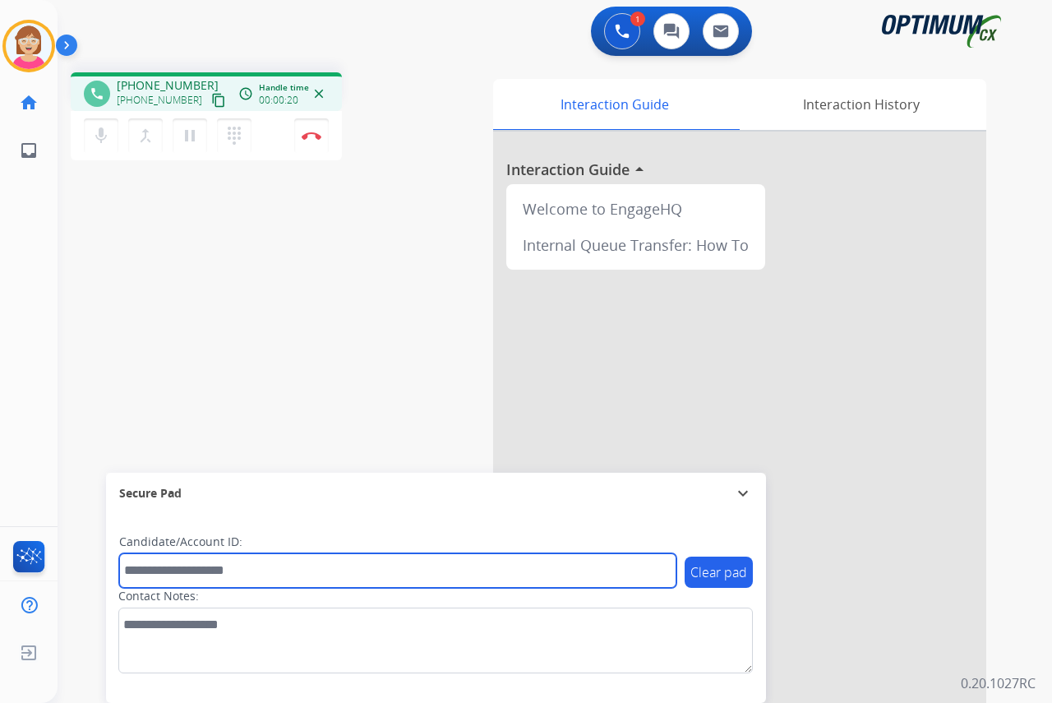
click at [140, 571] on input "text" at bounding box center [397, 570] width 557 height 35
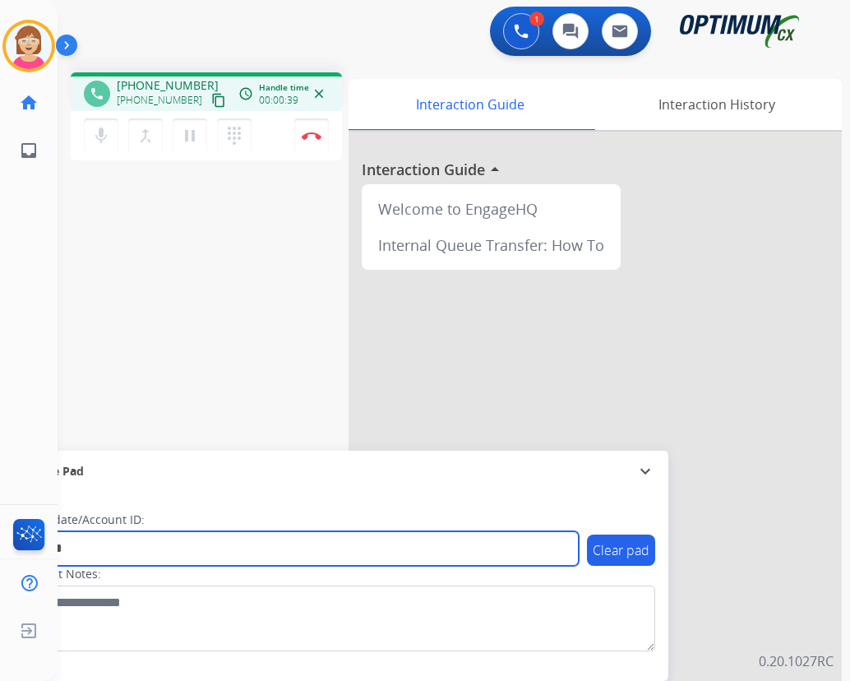
type input "*******"
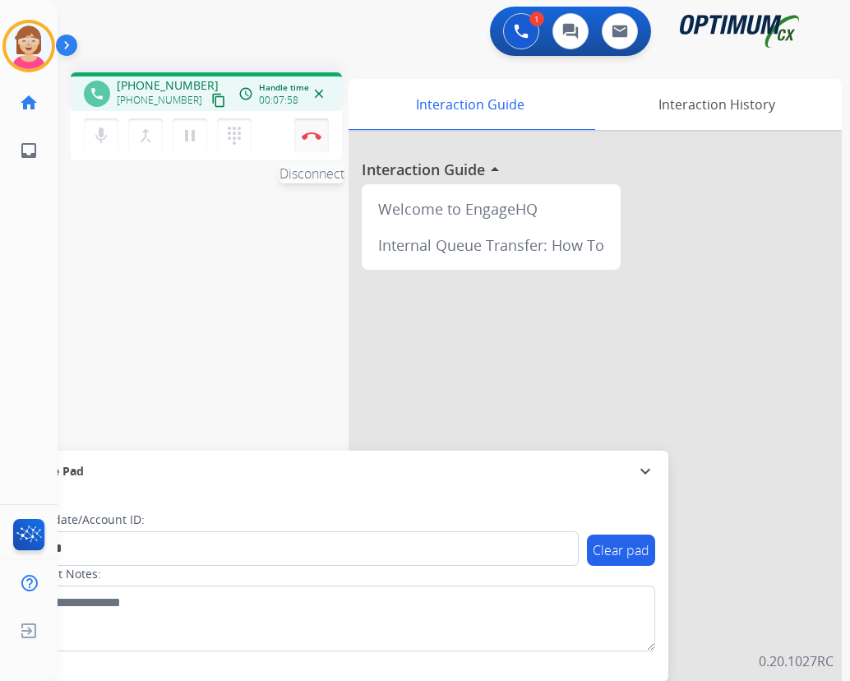
click at [311, 132] on img at bounding box center [312, 135] width 20 height 8
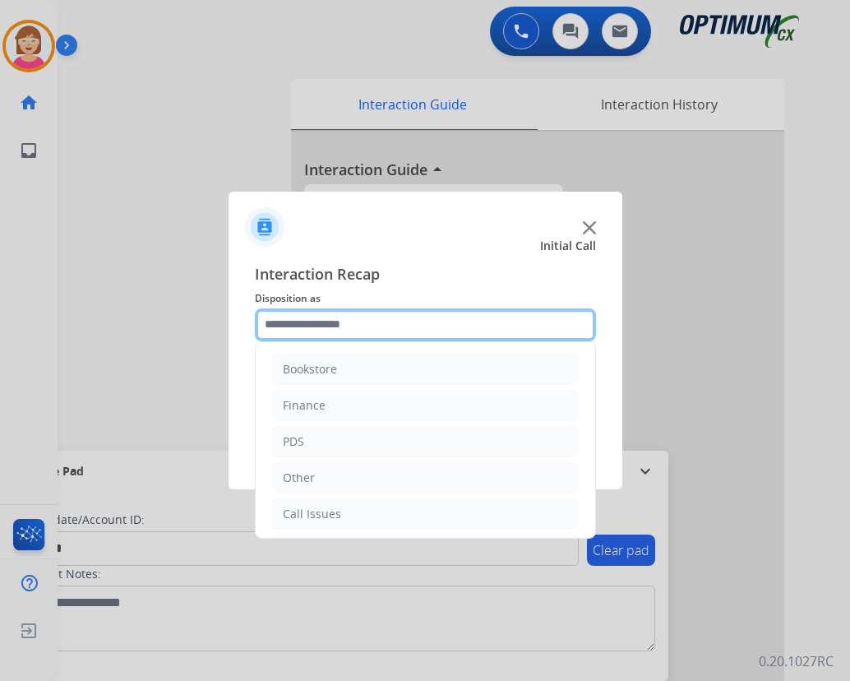
click at [280, 320] on input "text" at bounding box center [425, 324] width 341 height 33
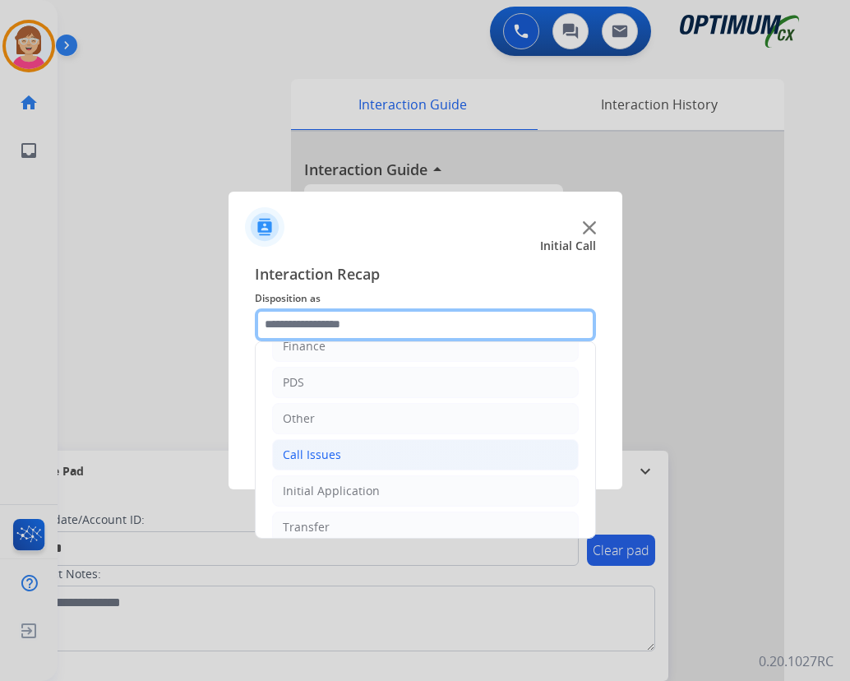
scroll to position [112, 0]
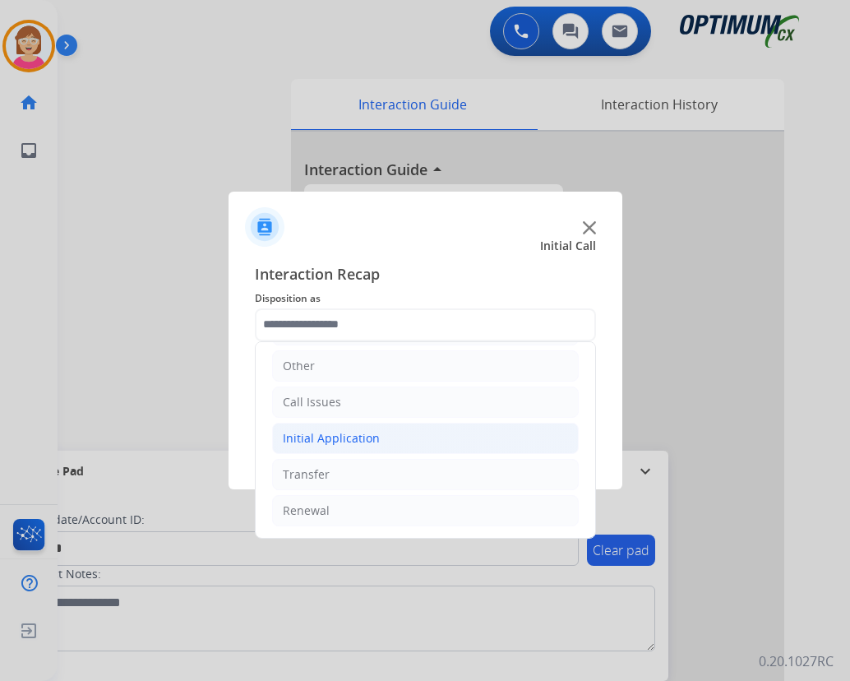
click at [328, 436] on div "Initial Application" at bounding box center [331, 438] width 97 height 16
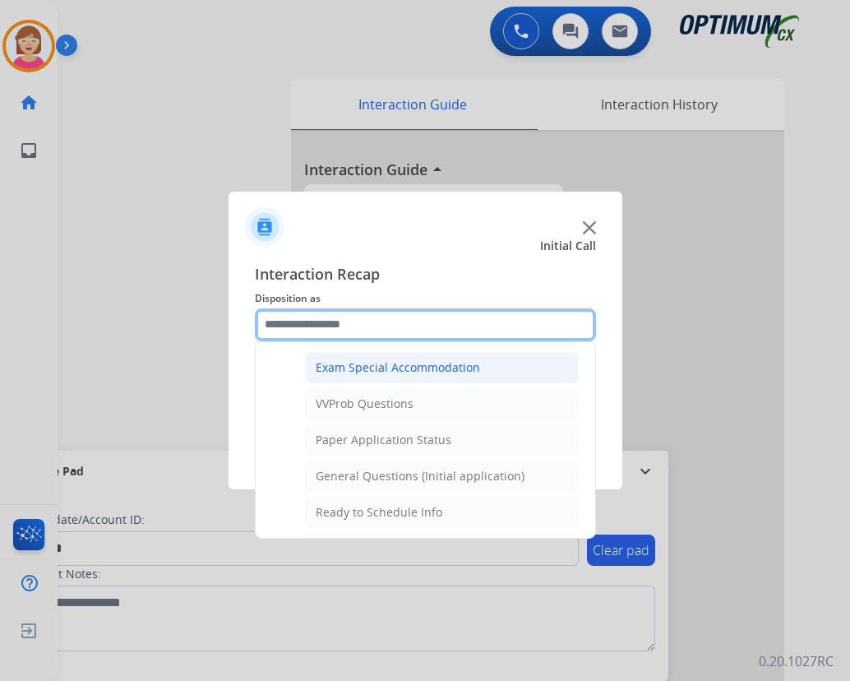
scroll to position [851, 0]
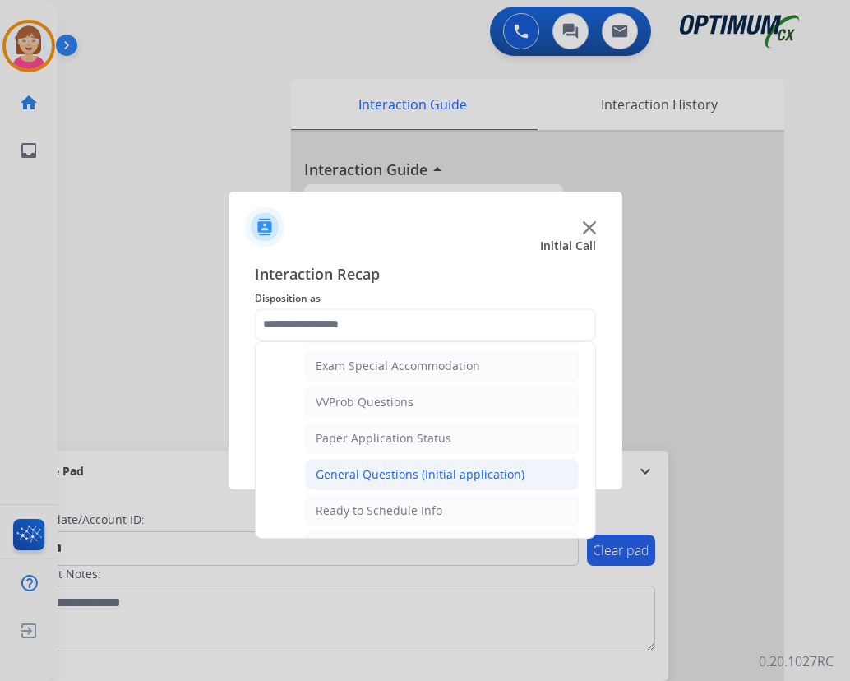
click at [367, 473] on div "General Questions (Initial application)" at bounding box center [420, 474] width 209 height 16
type input "**********"
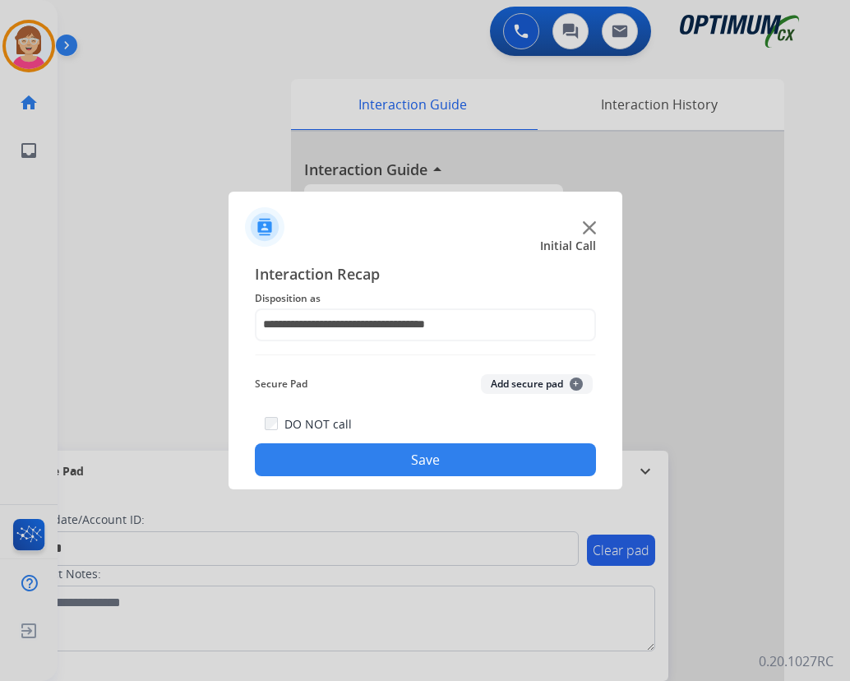
click at [576, 381] on span "+" at bounding box center [576, 383] width 13 height 13
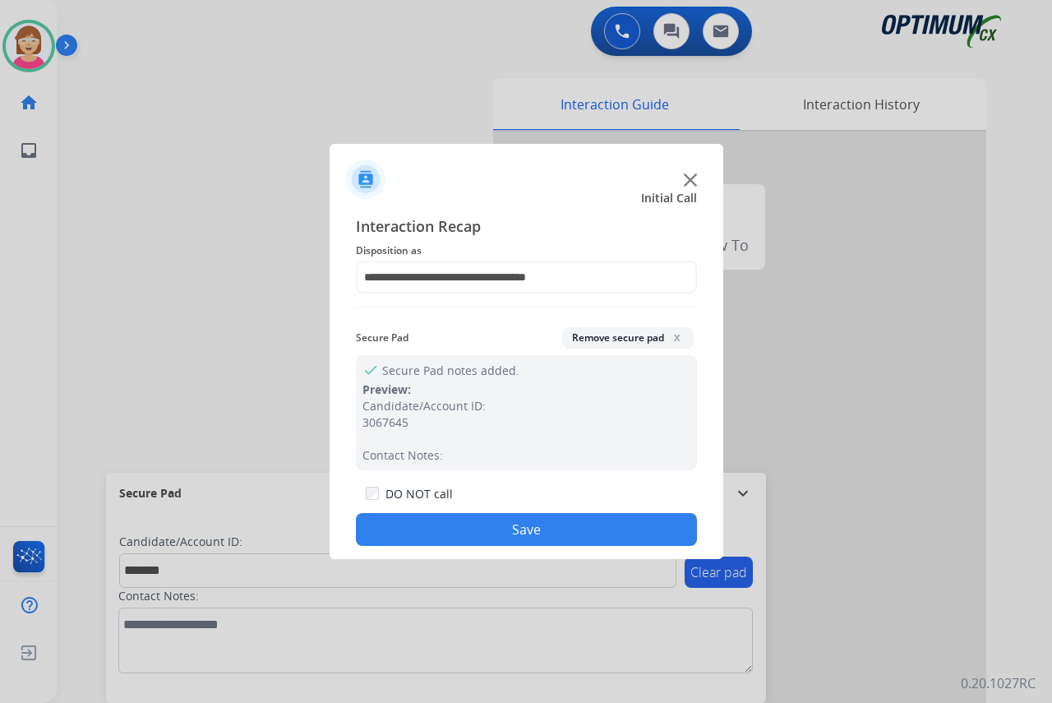
click at [460, 519] on button "Save" at bounding box center [526, 529] width 341 height 33
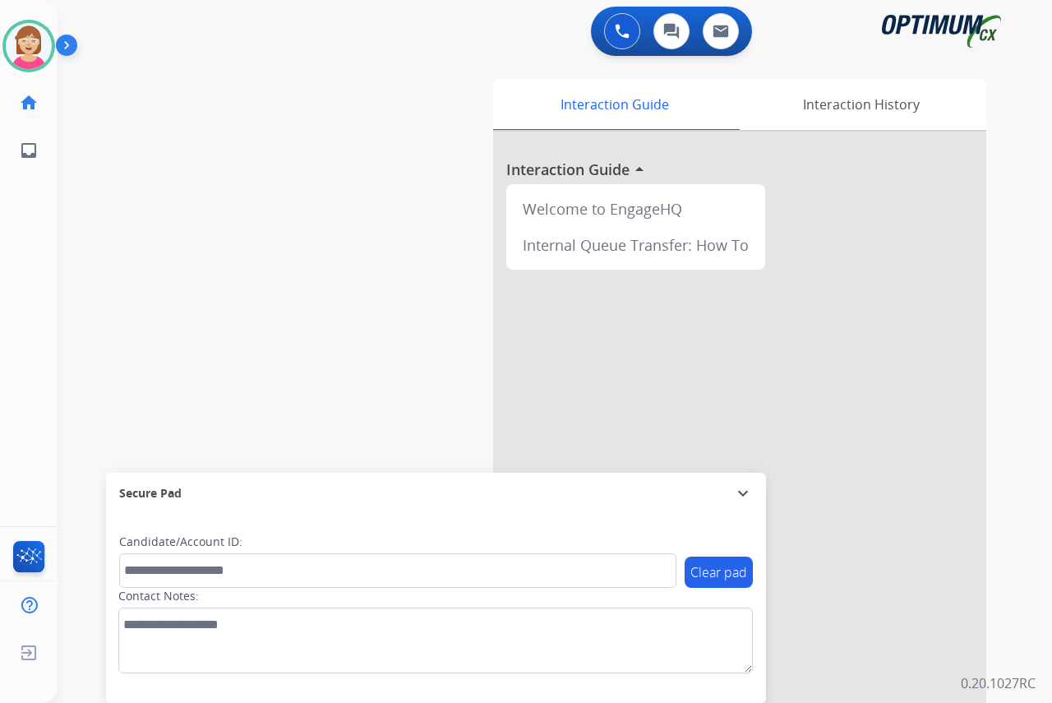
click at [39, 369] on div "[PERSON_NAME] Available Edit Avatar Agent: [PERSON_NAME] Profile: OCX Training …" at bounding box center [29, 351] width 58 height 703
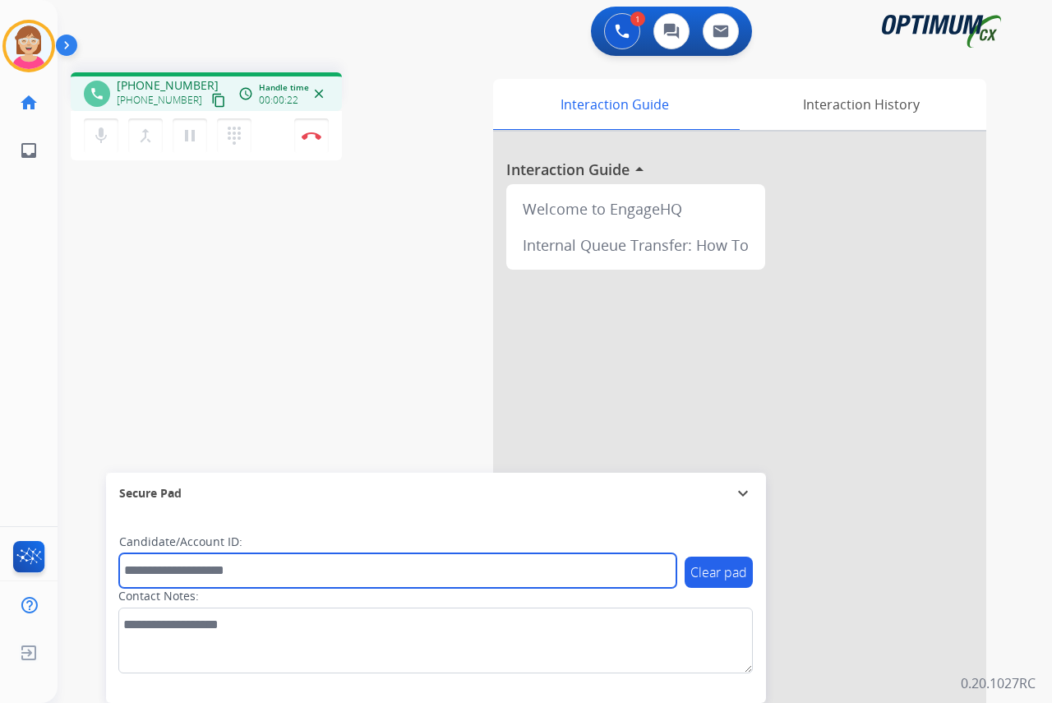
click at [149, 575] on input "text" at bounding box center [397, 570] width 557 height 35
type input "*******"
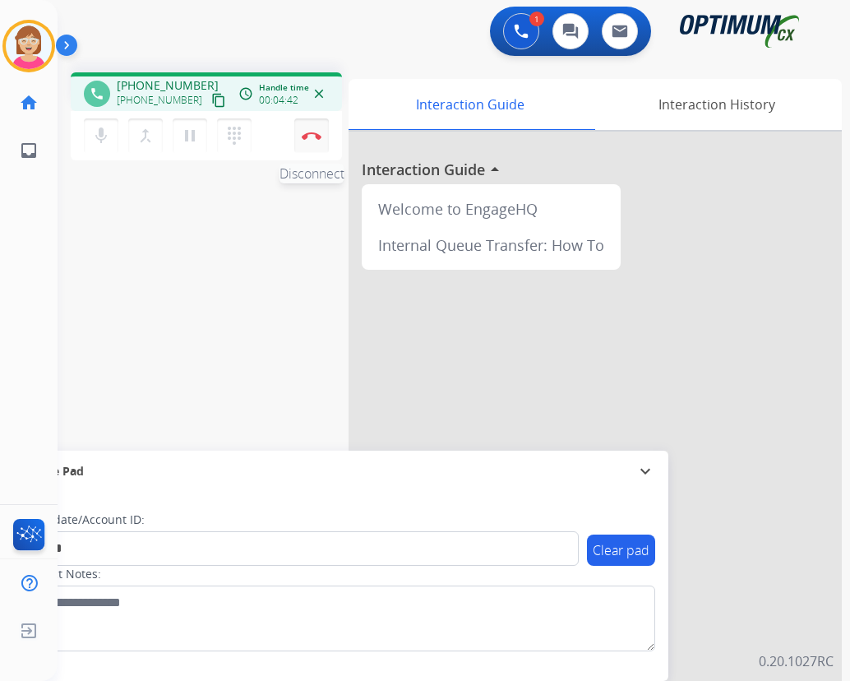
click at [307, 138] on img at bounding box center [312, 135] width 20 height 8
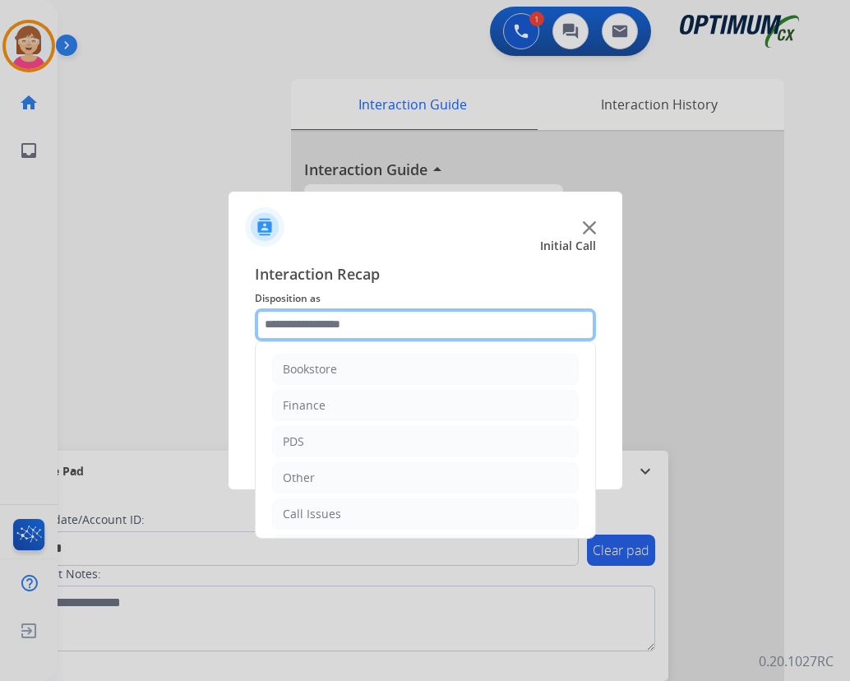
click at [293, 326] on input "text" at bounding box center [425, 324] width 341 height 33
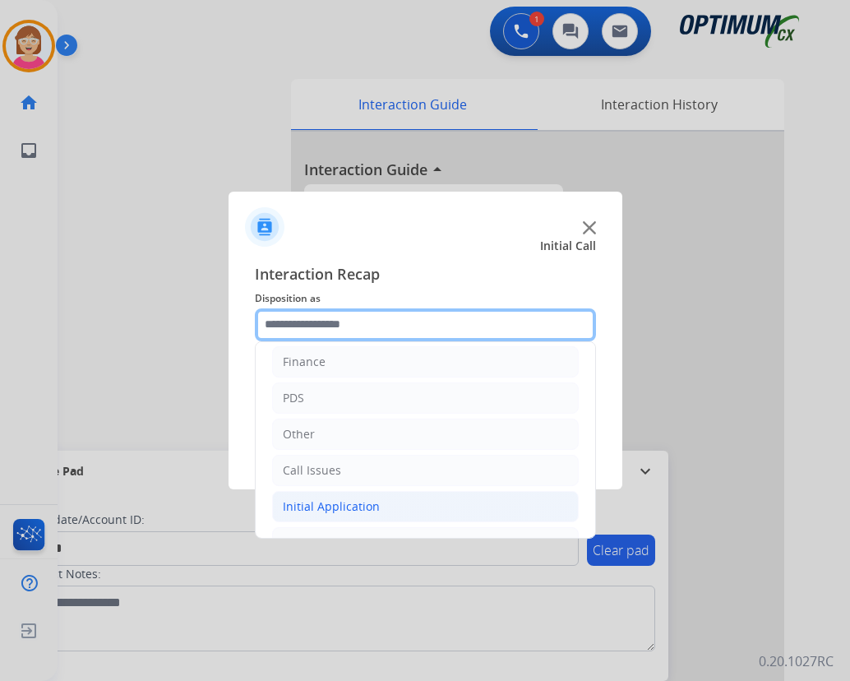
scroll to position [112, 0]
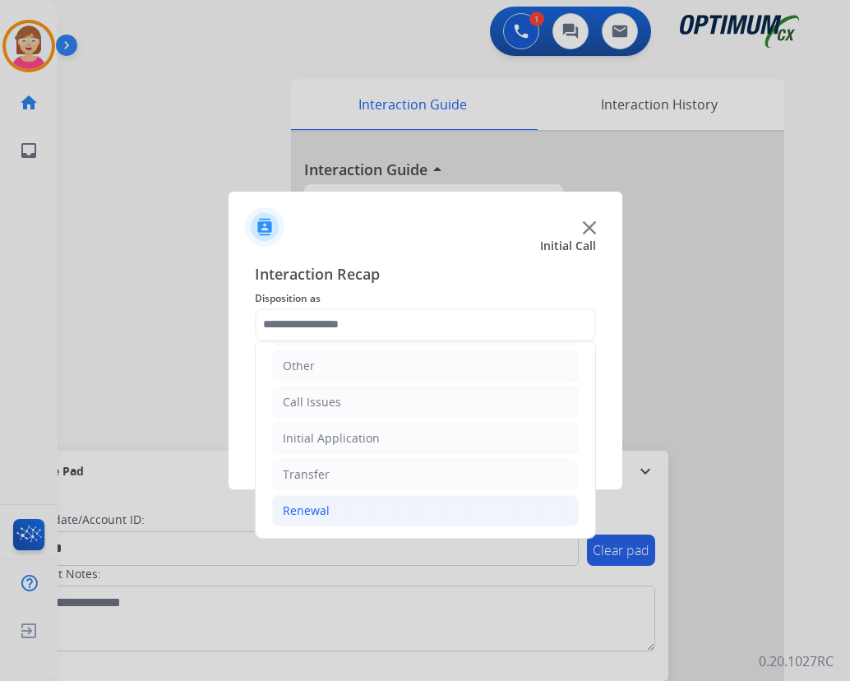
click at [323, 512] on div "Renewal" at bounding box center [306, 510] width 47 height 16
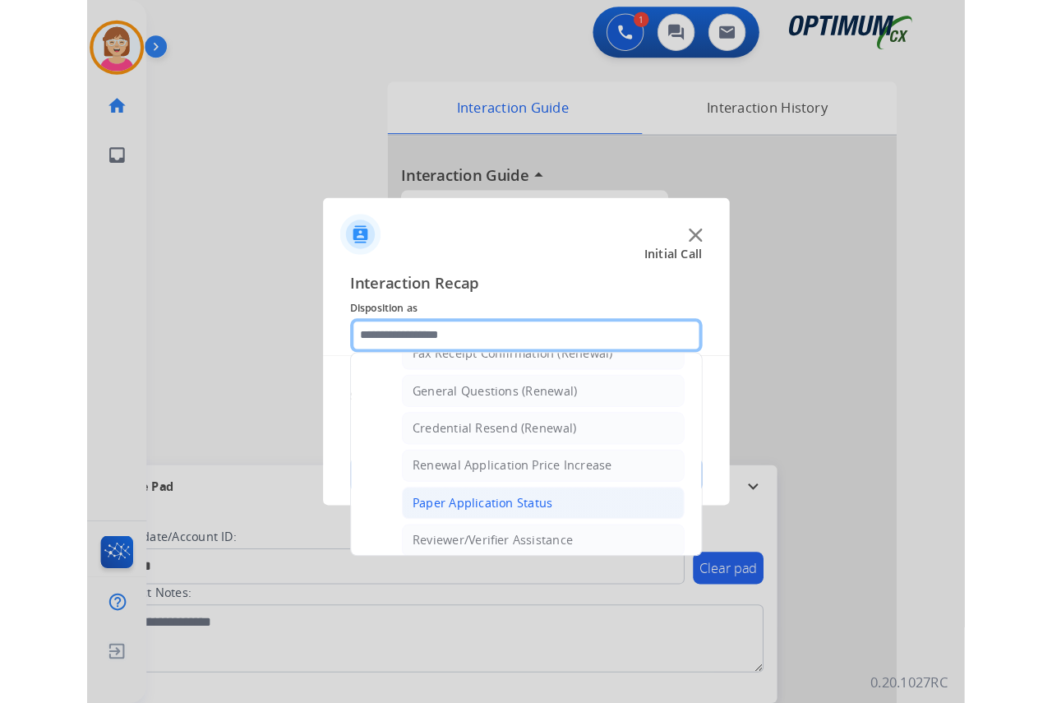
scroll to position [441, 0]
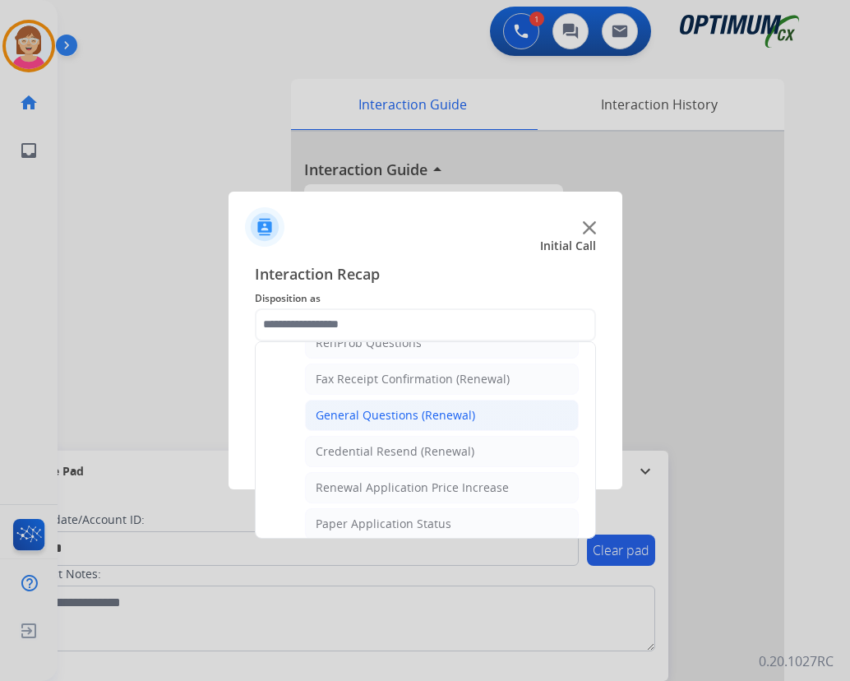
click at [370, 418] on div "General Questions (Renewal)" at bounding box center [395, 415] width 159 height 16
type input "**********"
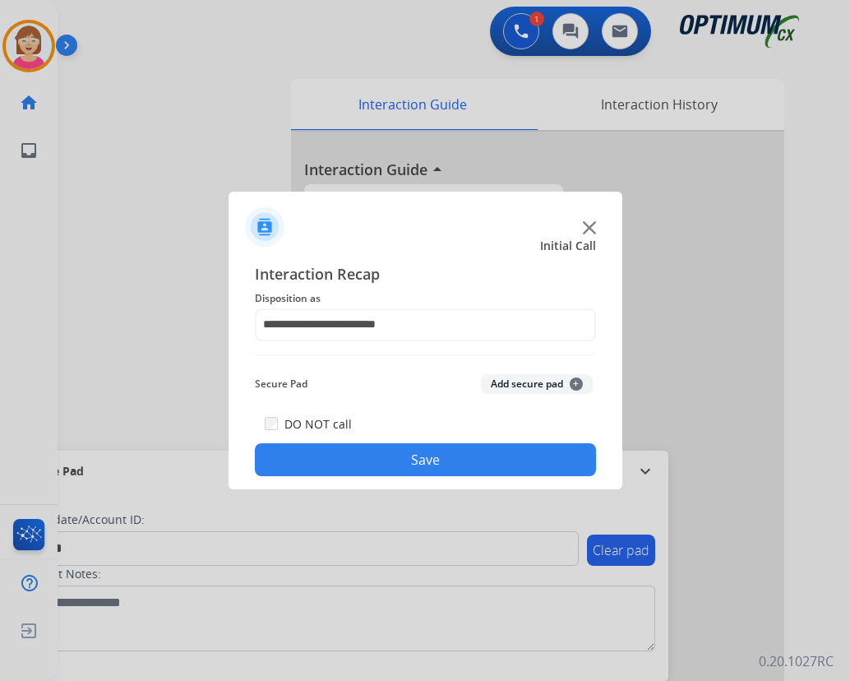
click at [573, 385] on span "+" at bounding box center [576, 383] width 13 height 13
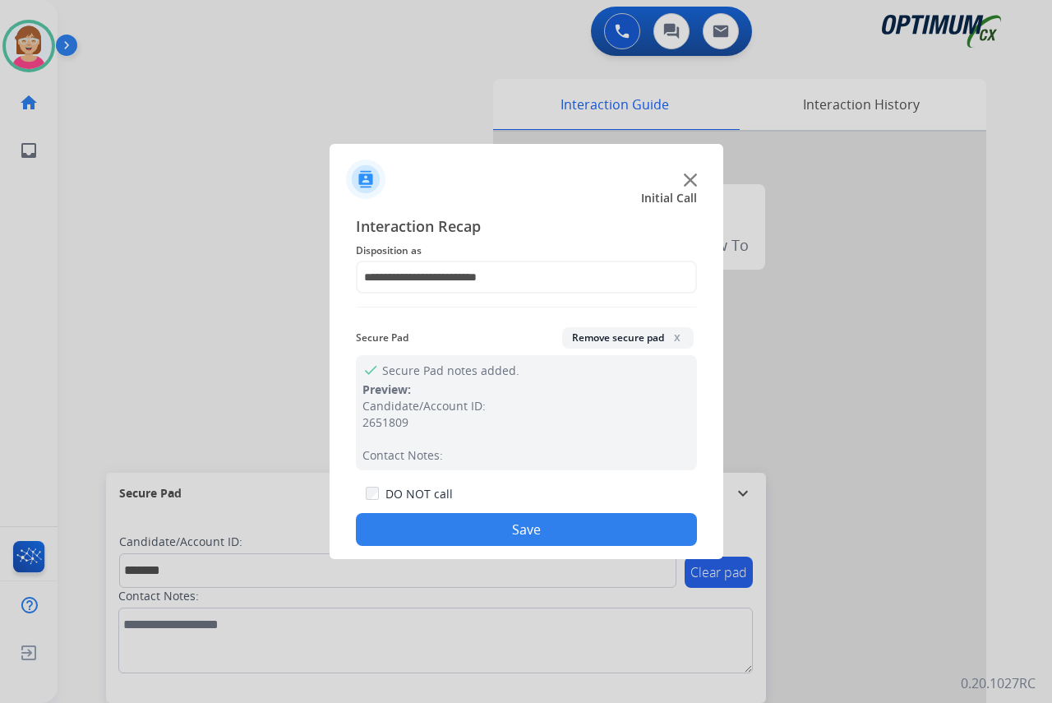
click at [442, 519] on button "Save" at bounding box center [526, 529] width 341 height 33
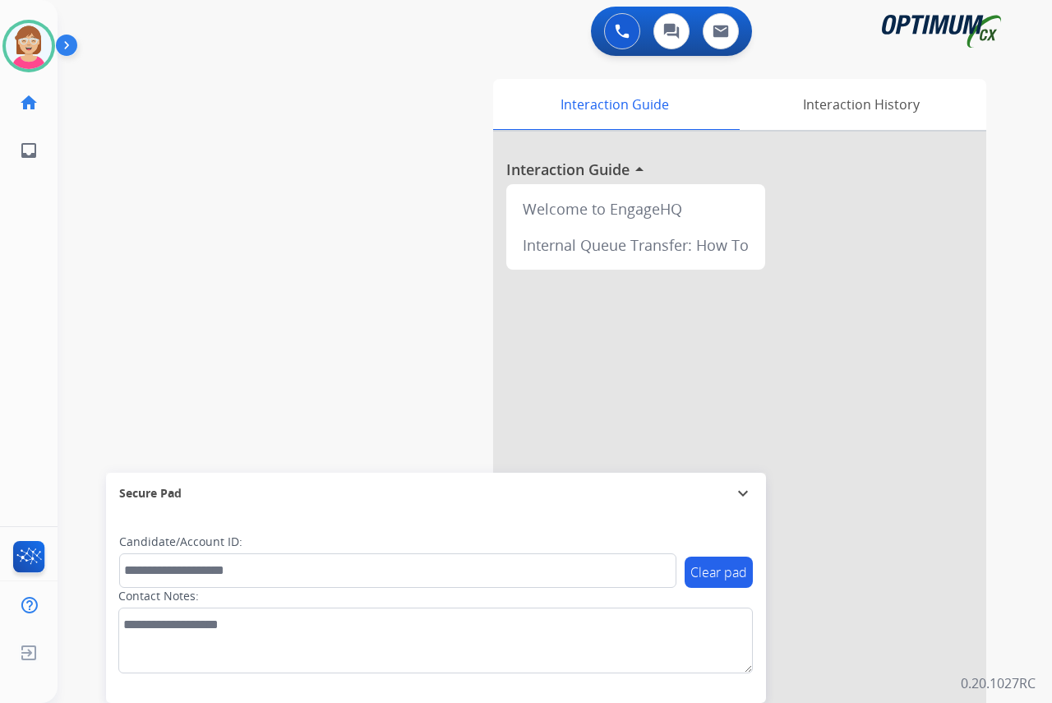
click at [30, 235] on div "[PERSON_NAME] Available Edit Avatar Agent: [PERSON_NAME] Profile: OCX Training …" at bounding box center [29, 351] width 58 height 703
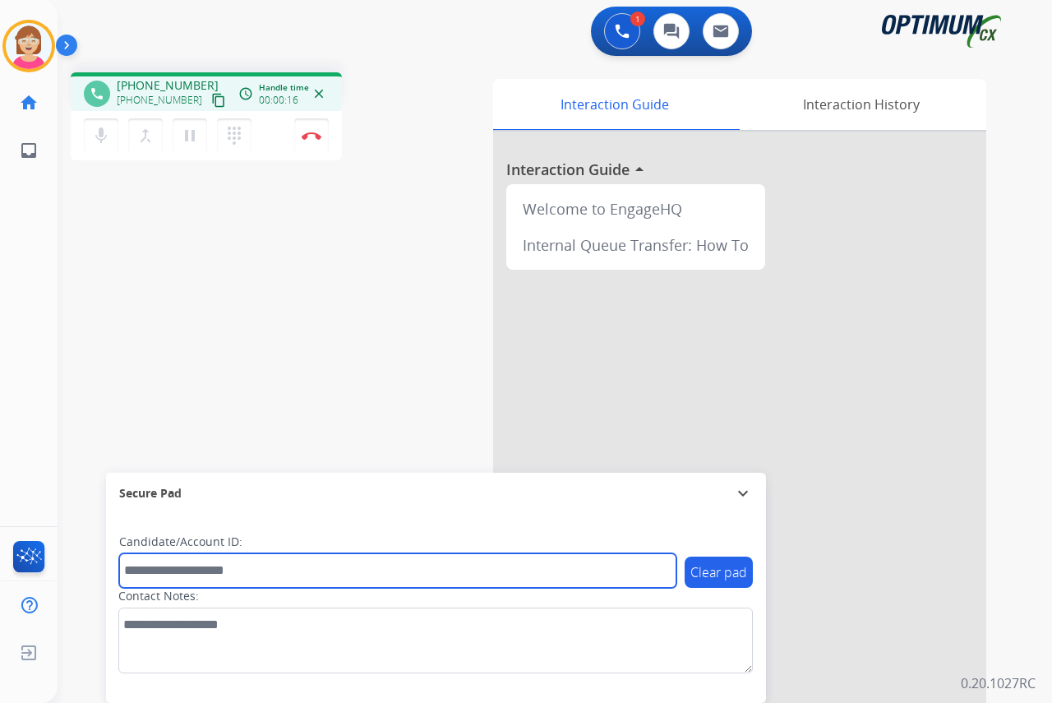
click at [155, 565] on input "text" at bounding box center [397, 570] width 557 height 35
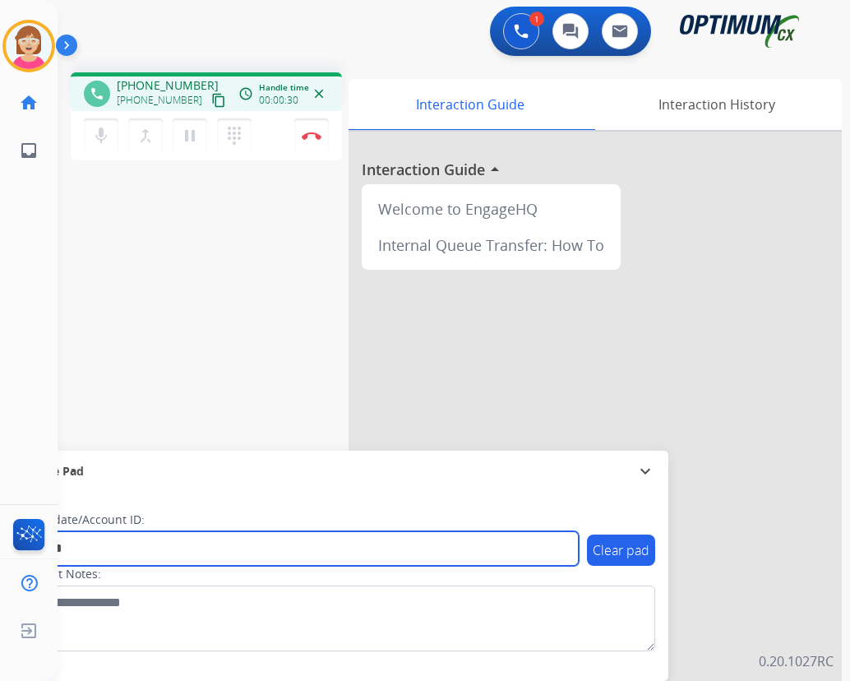
type input "*******"
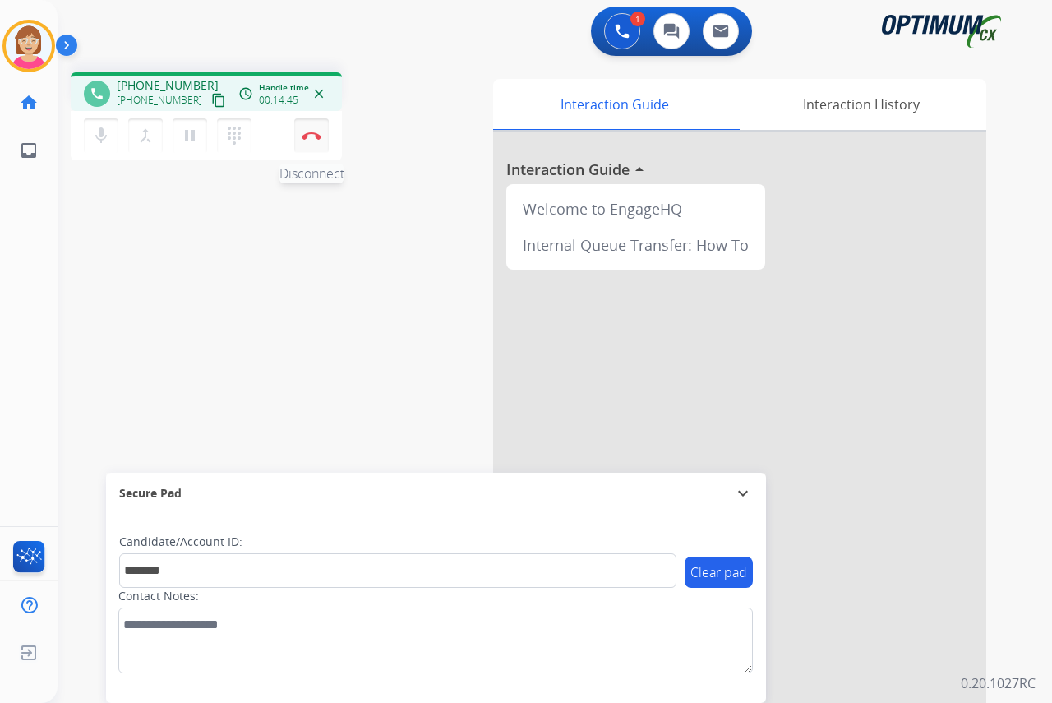
click at [313, 131] on button "Disconnect" at bounding box center [311, 135] width 35 height 35
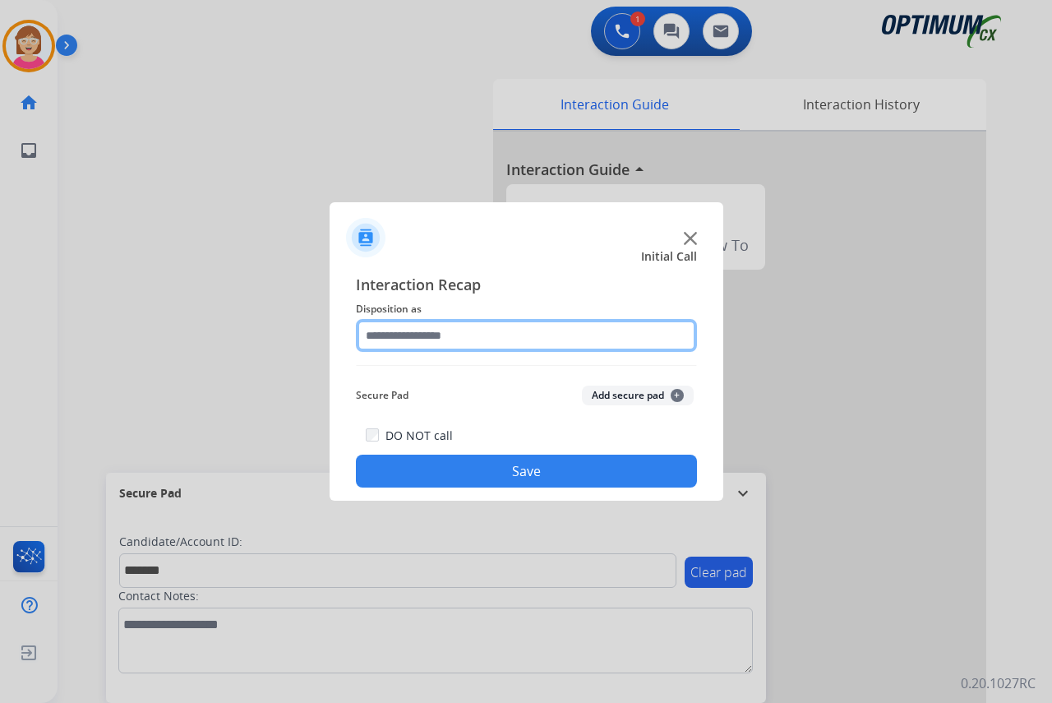
click at [384, 335] on input "text" at bounding box center [526, 335] width 341 height 33
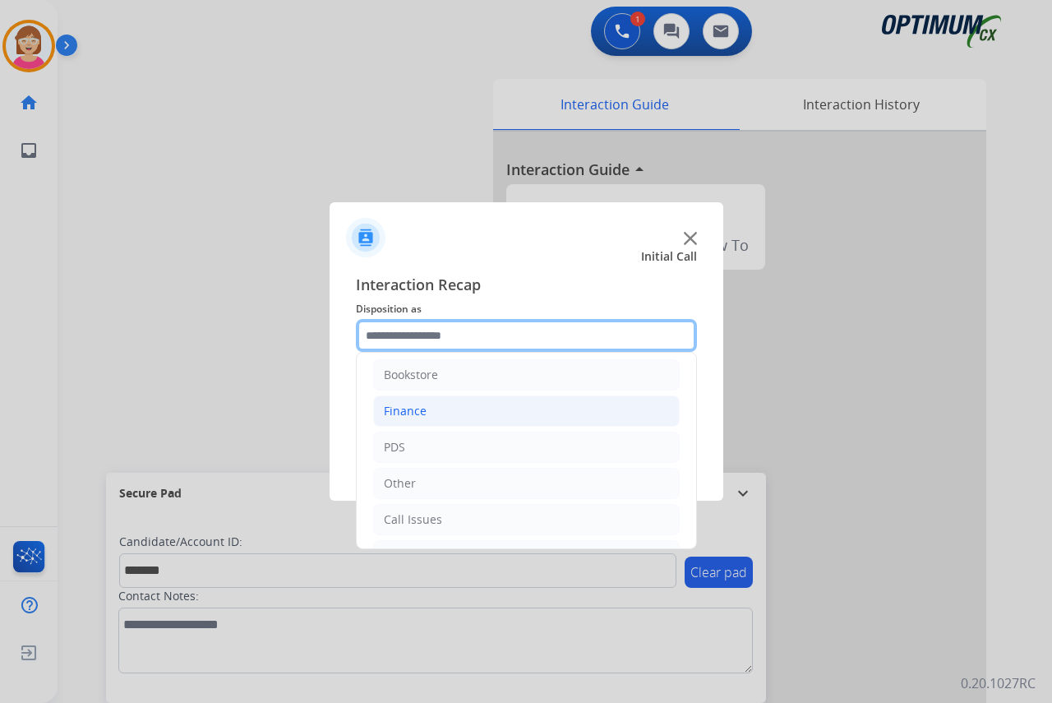
scroll to position [0, 0]
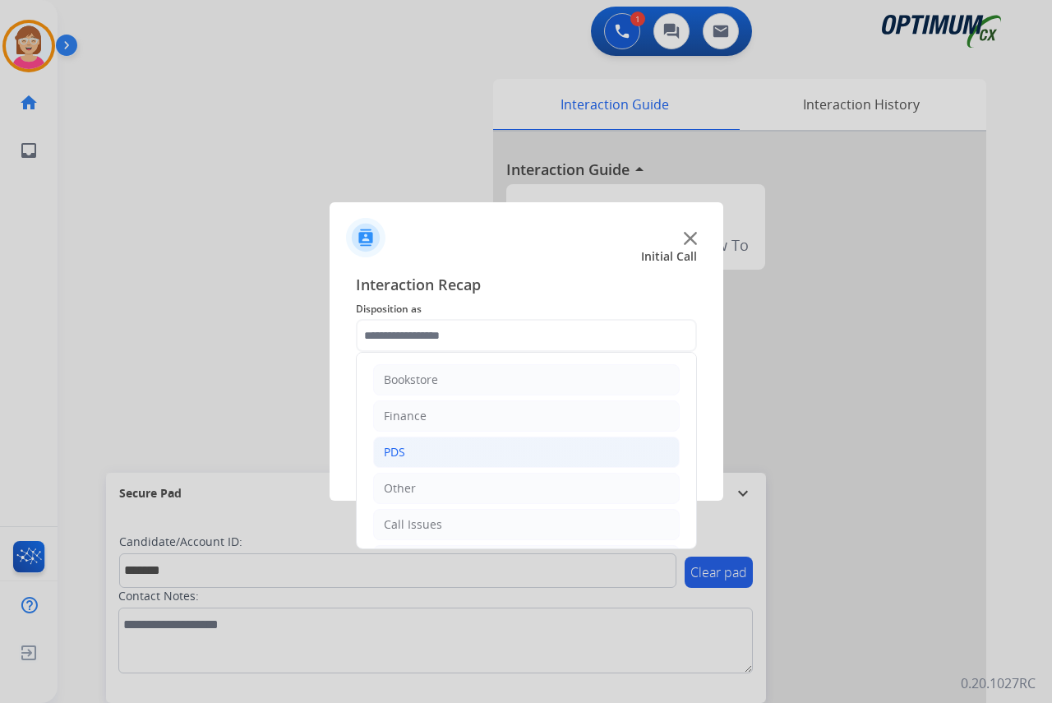
click at [395, 453] on div "PDS" at bounding box center [394, 452] width 21 height 16
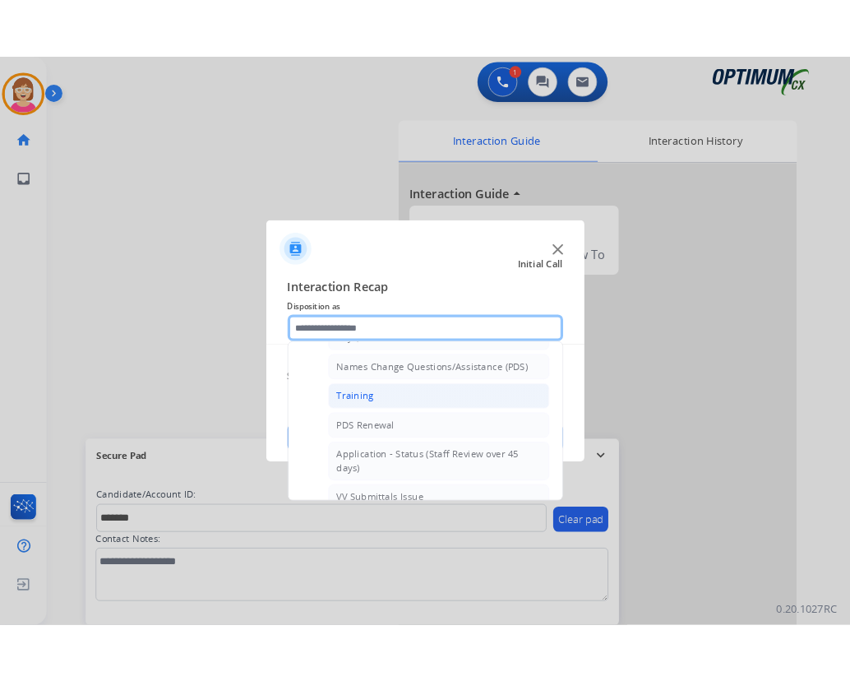
scroll to position [164, 0]
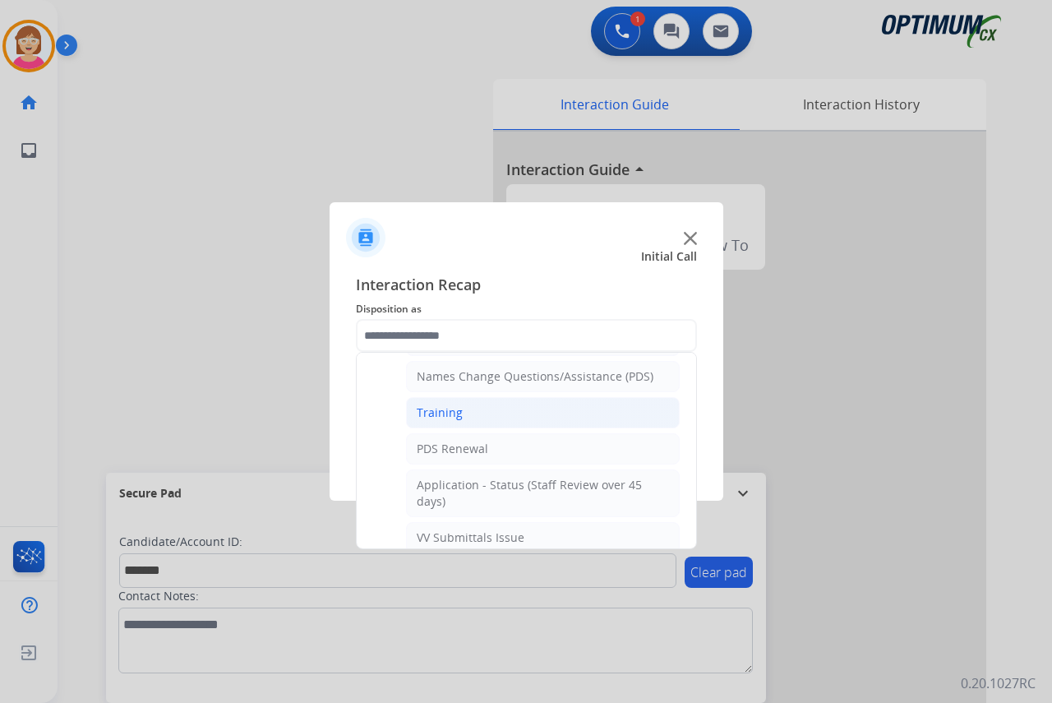
click at [424, 413] on div "Training" at bounding box center [440, 412] width 46 height 16
type input "********"
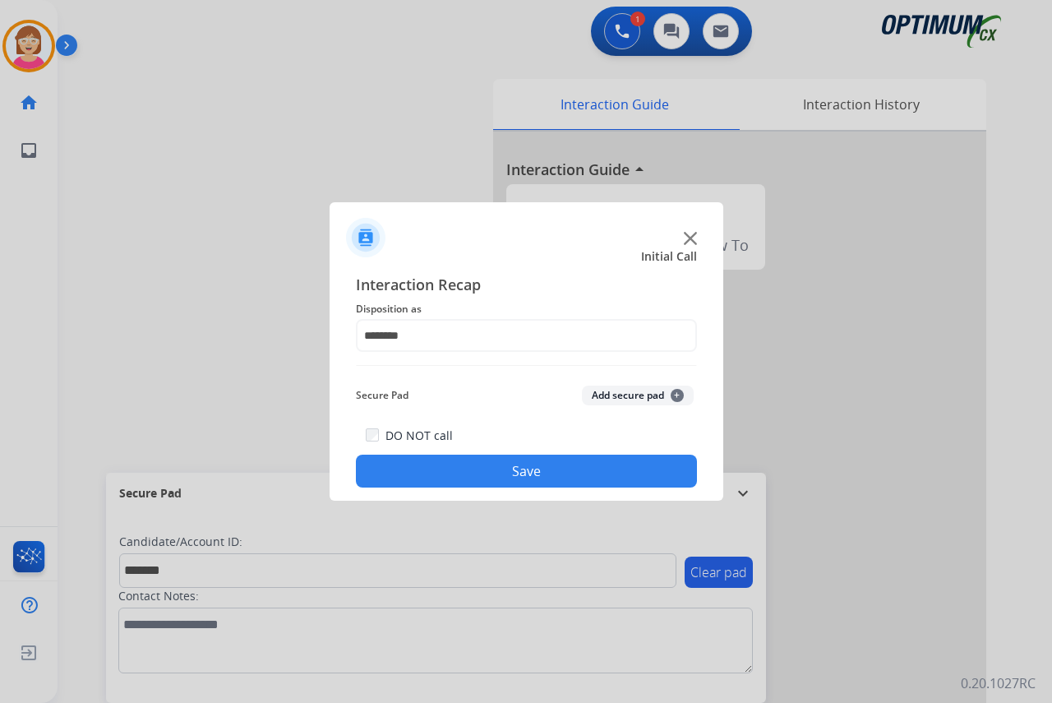
click at [676, 393] on span "+" at bounding box center [677, 395] width 13 height 13
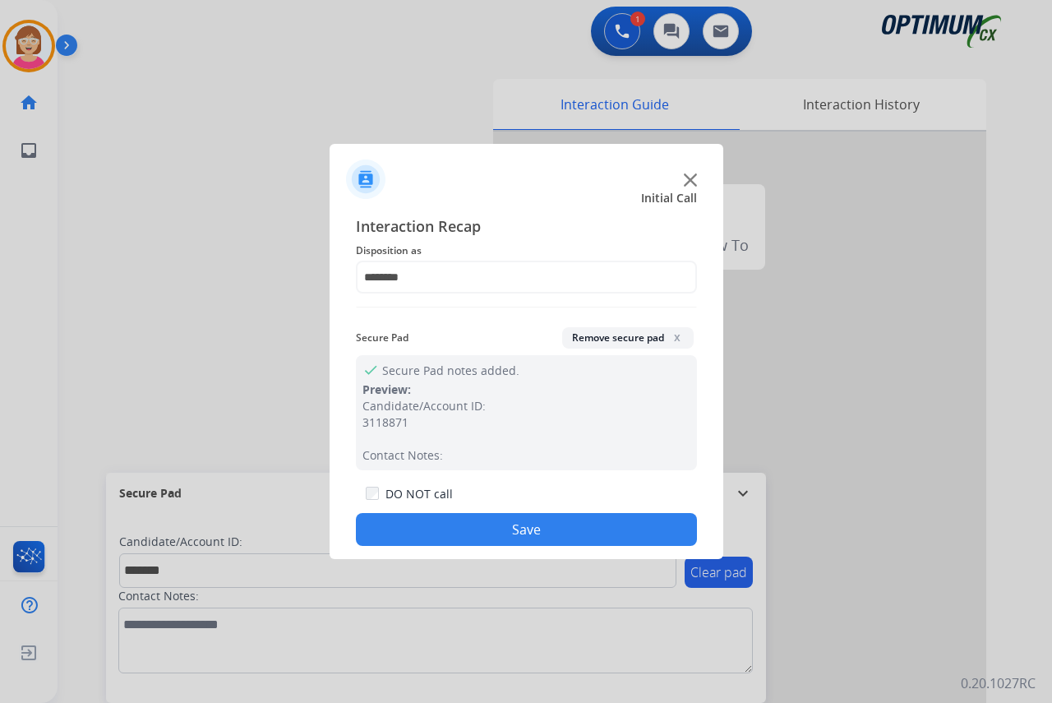
click at [439, 528] on button "Save" at bounding box center [526, 529] width 341 height 33
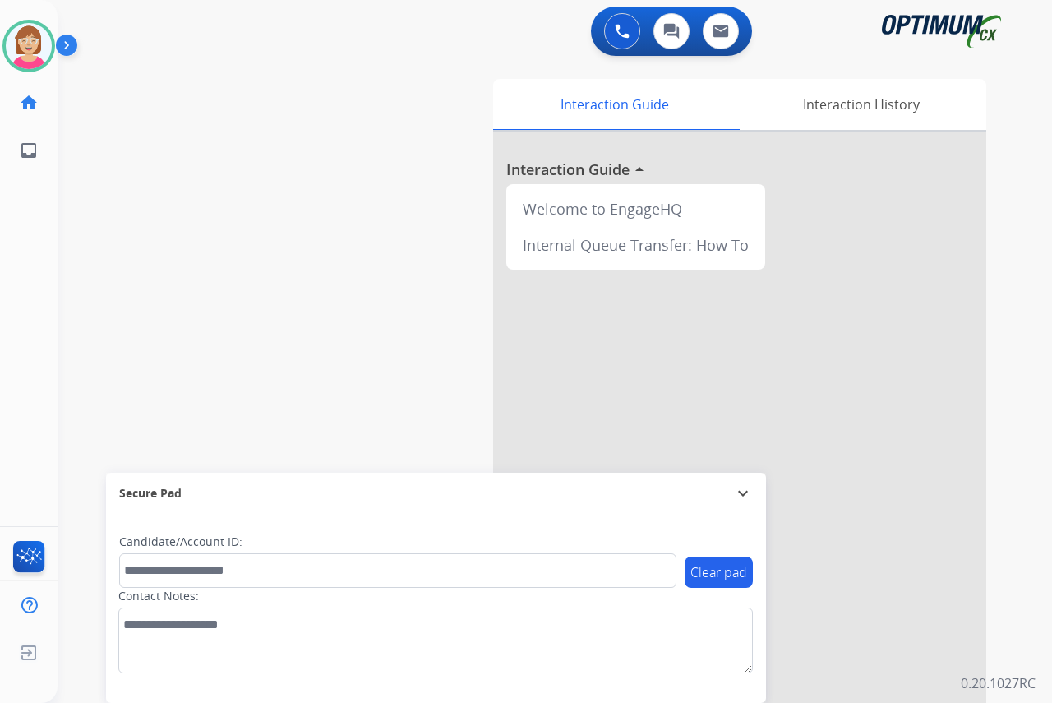
click at [33, 203] on div "[PERSON_NAME] Available Edit Avatar Agent: [PERSON_NAME] Profile: OCX Training …" at bounding box center [29, 351] width 58 height 703
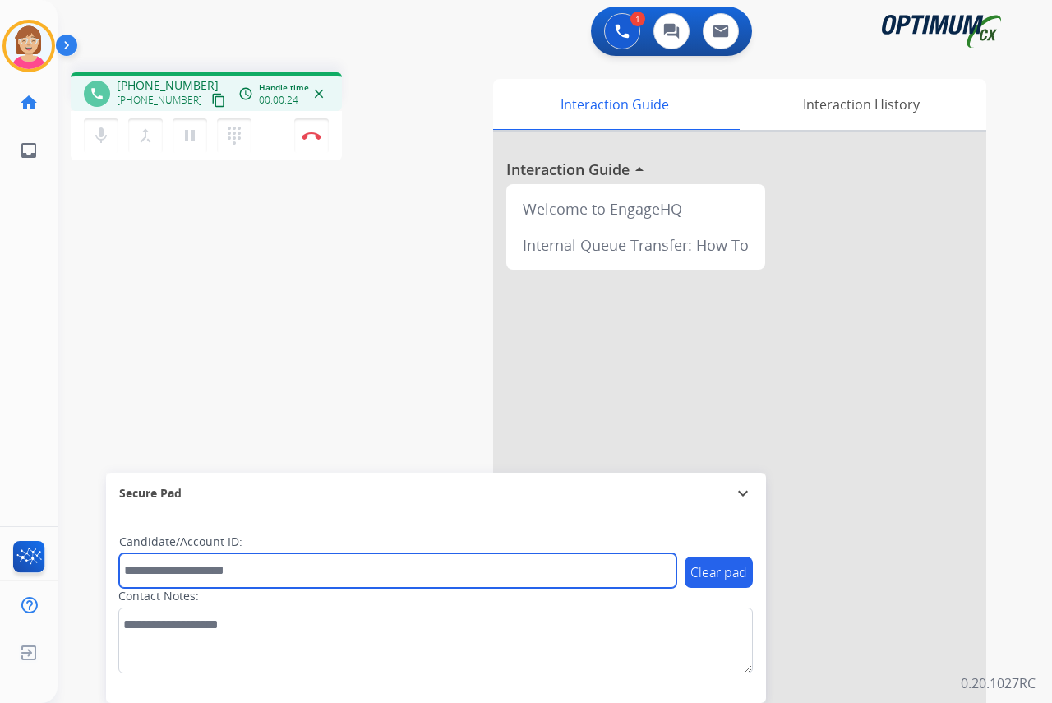
click at [139, 574] on input "text" at bounding box center [397, 570] width 557 height 35
drag, startPoint x: 139, startPoint y: 574, endPoint x: 127, endPoint y: 569, distance: 12.5
click at [127, 569] on input "text" at bounding box center [397, 570] width 557 height 35
type input "*******"
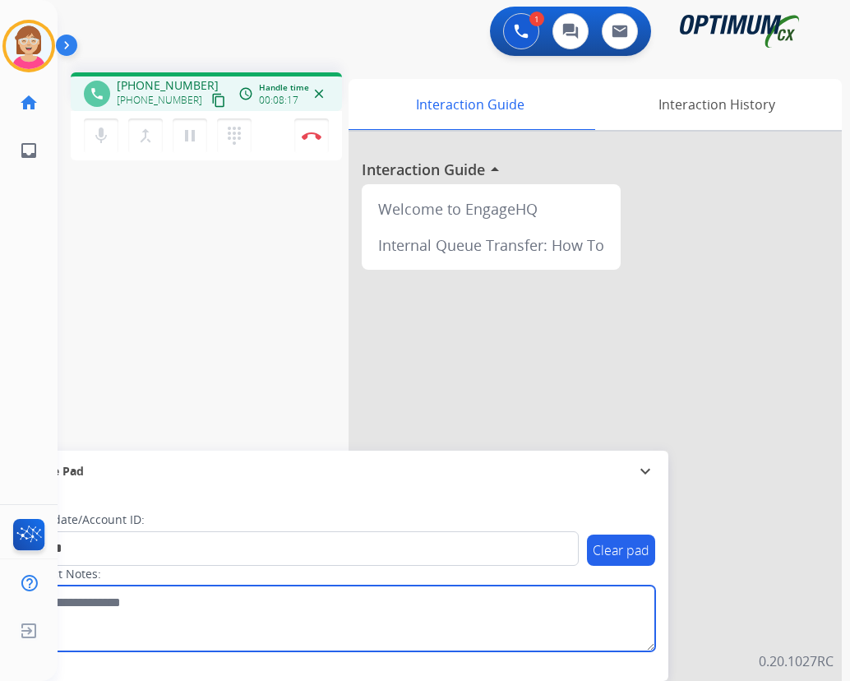
click at [303, 619] on textarea at bounding box center [338, 618] width 634 height 66
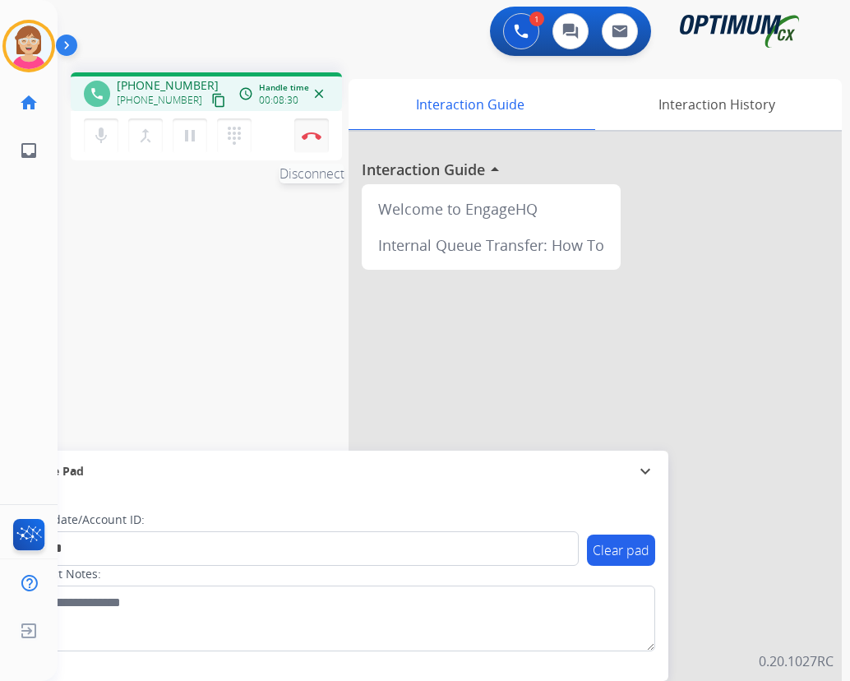
click at [311, 135] on img at bounding box center [312, 135] width 20 height 8
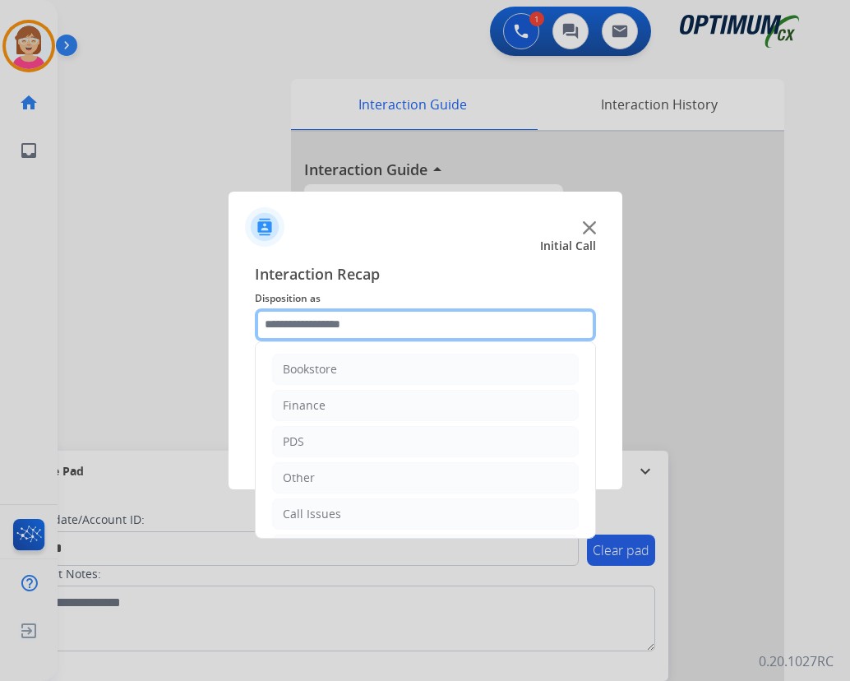
click at [288, 321] on input "text" at bounding box center [425, 324] width 341 height 33
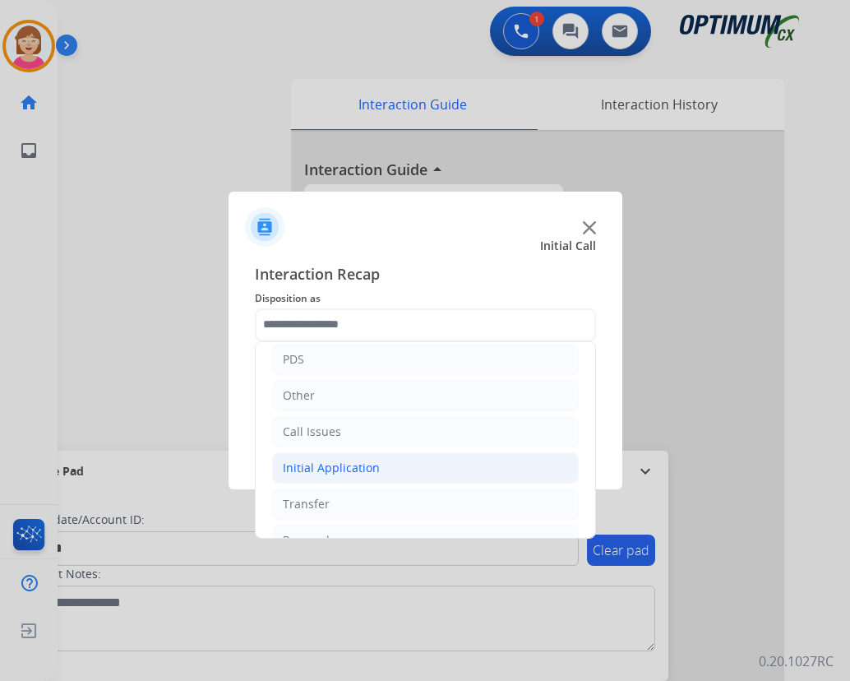
click at [302, 464] on div "Initial Application" at bounding box center [331, 467] width 97 height 16
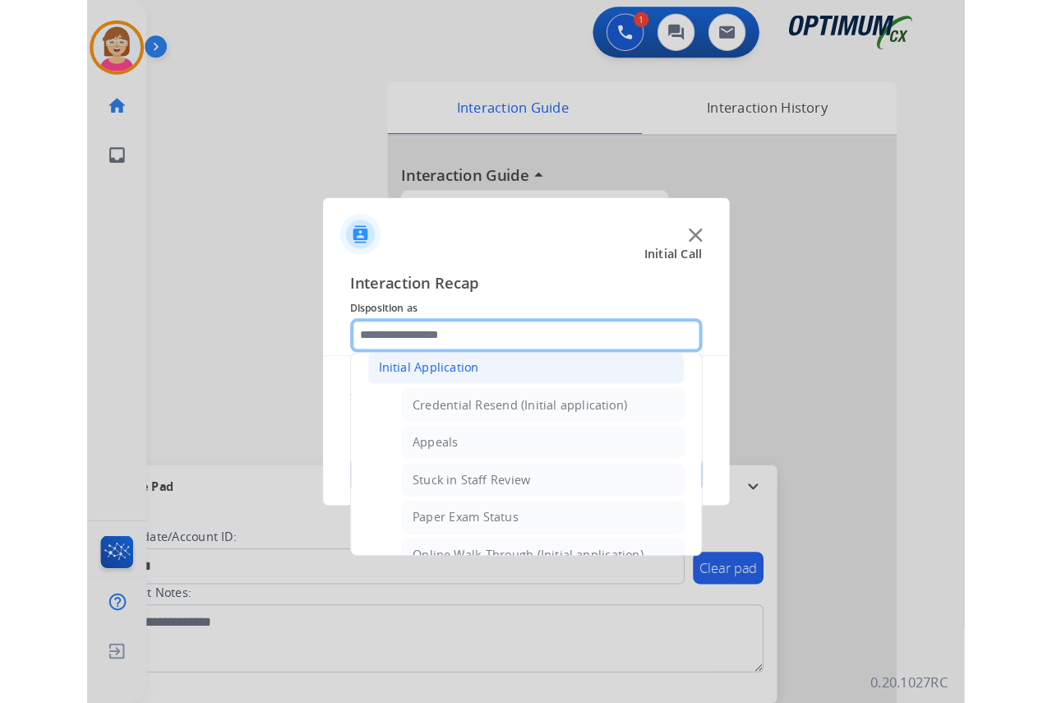
scroll to position [164, 0]
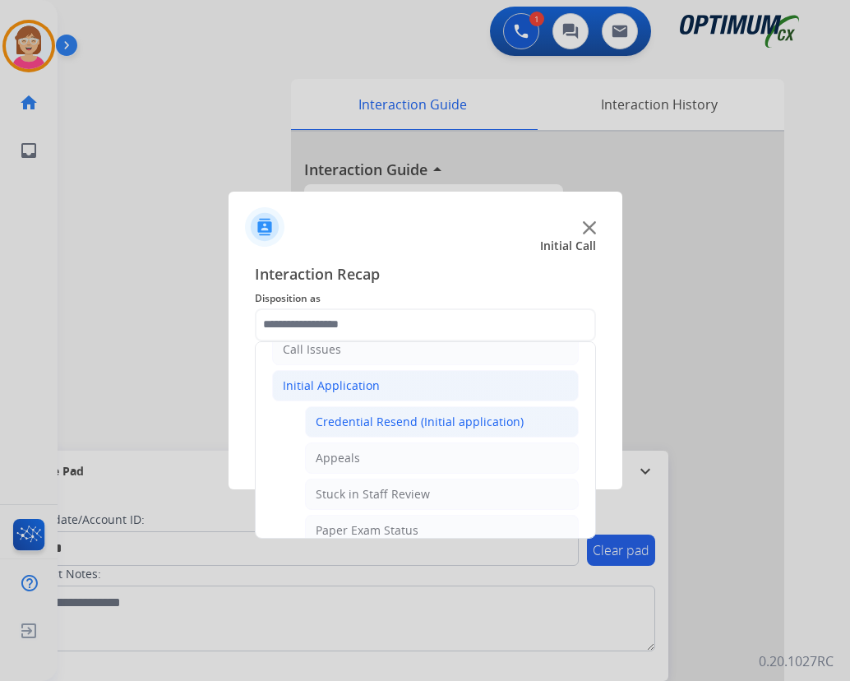
click at [364, 422] on div "Credential Resend (Initial application)" at bounding box center [420, 421] width 208 height 16
type input "**********"
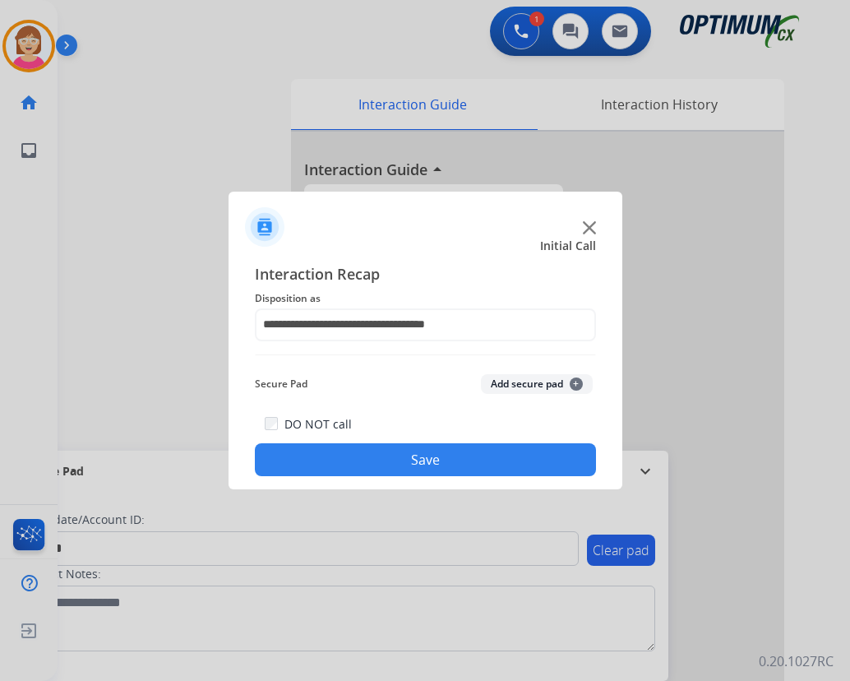
click at [579, 382] on span "+" at bounding box center [576, 383] width 13 height 13
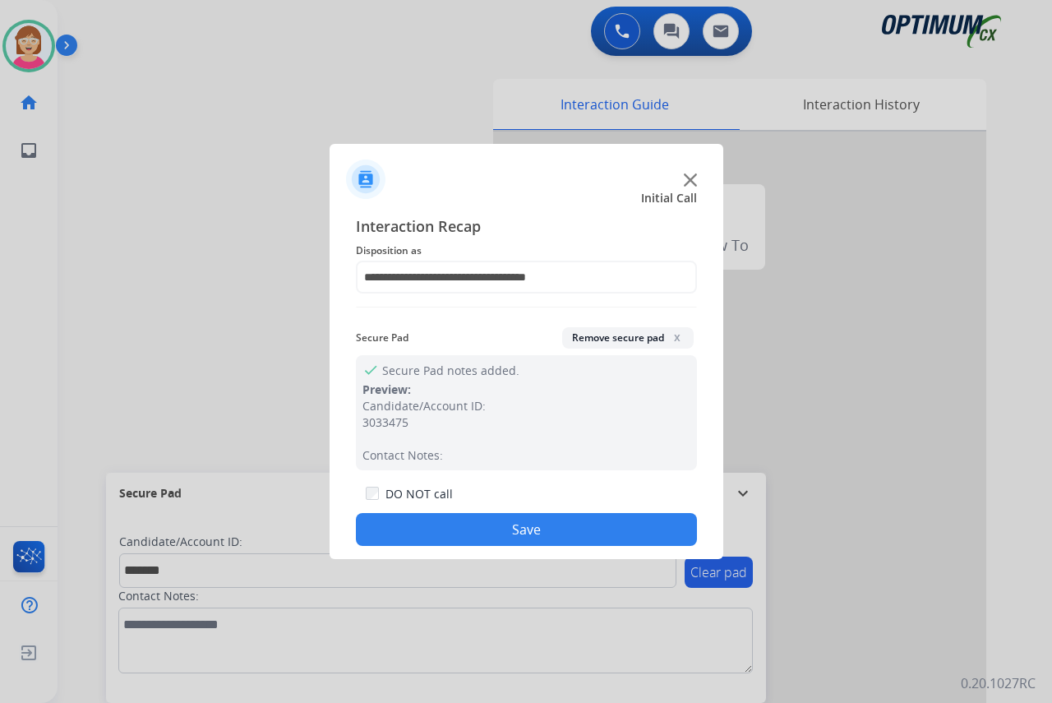
click at [450, 524] on button "Save" at bounding box center [526, 529] width 341 height 33
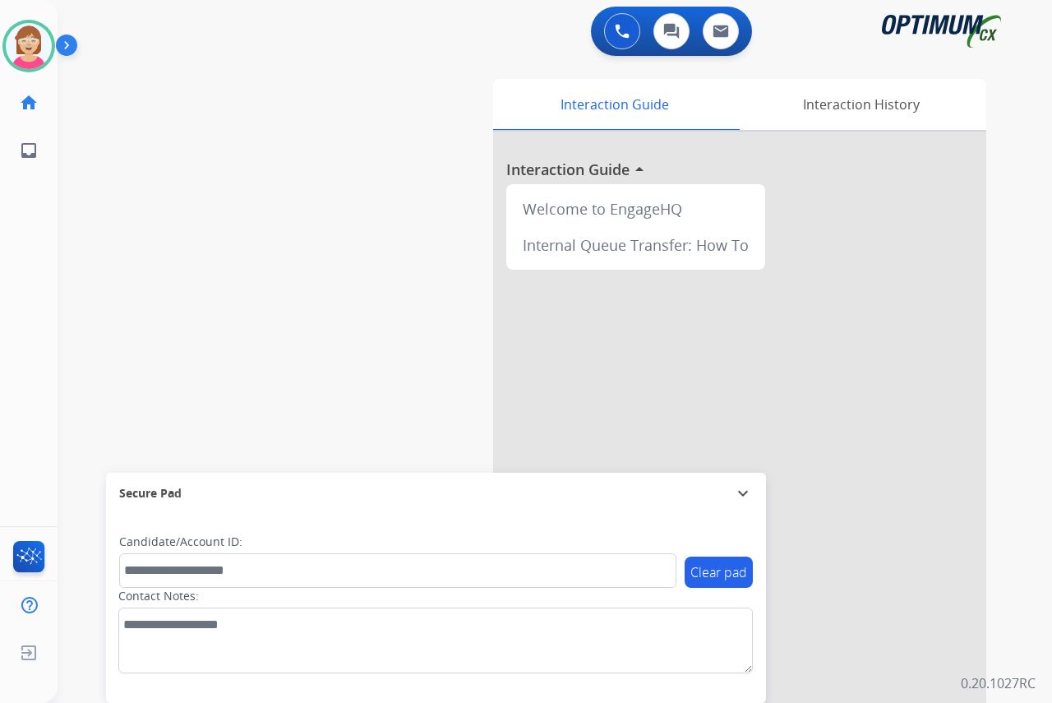
click at [40, 261] on div "[PERSON_NAME] Available Edit Avatar Agent: [PERSON_NAME] Profile: OCX Training …" at bounding box center [29, 351] width 58 height 703
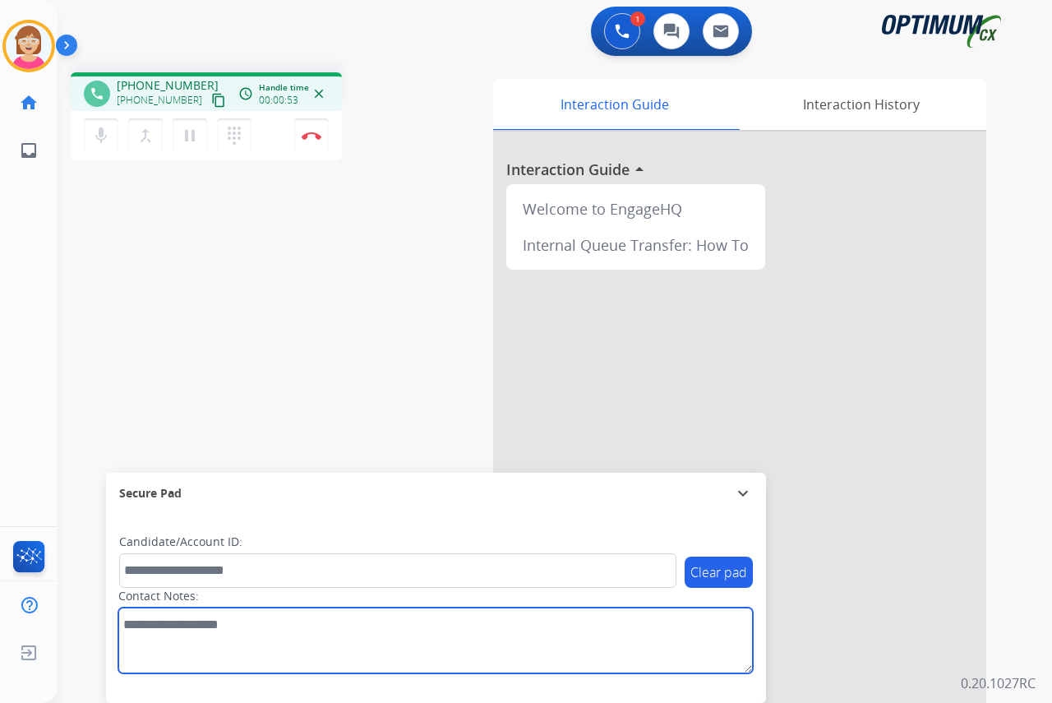
click at [131, 627] on textarea at bounding box center [435, 640] width 634 height 66
type textarea "**********"
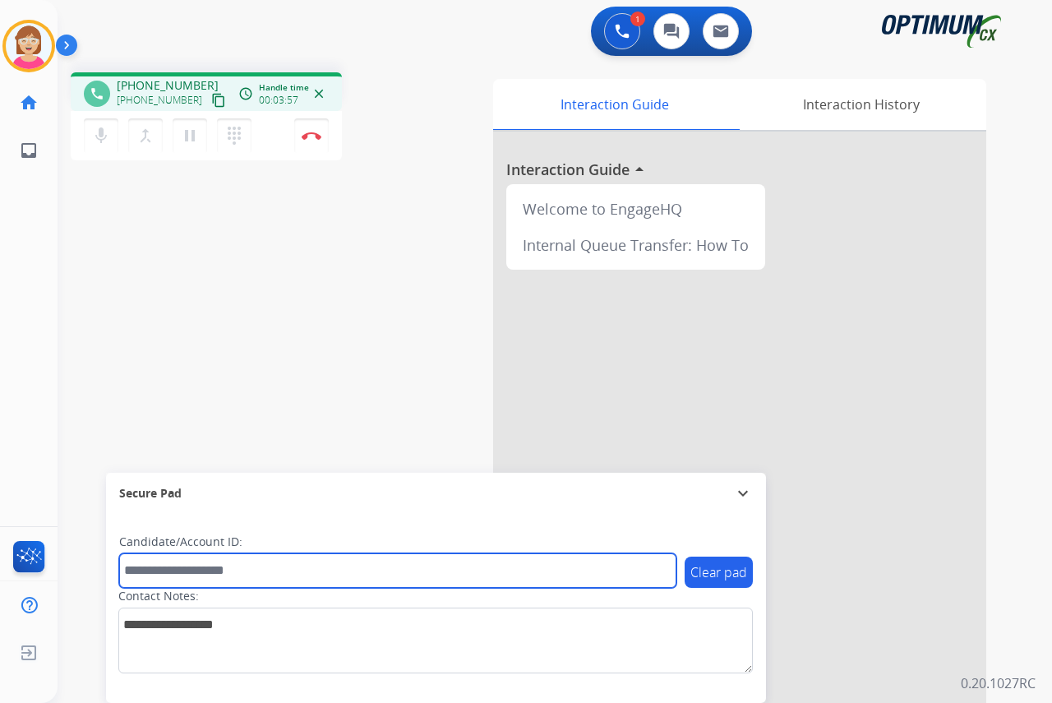
click at [135, 568] on input "text" at bounding box center [397, 570] width 557 height 35
type input "*****"
click at [187, 569] on input "*****" at bounding box center [397, 570] width 557 height 35
drag, startPoint x: 201, startPoint y: 565, endPoint x: 109, endPoint y: 570, distance: 92.2
click at [109, 570] on div "Clear pad Candidate/Account ID: ***** Contact Notes:" at bounding box center [436, 608] width 660 height 189
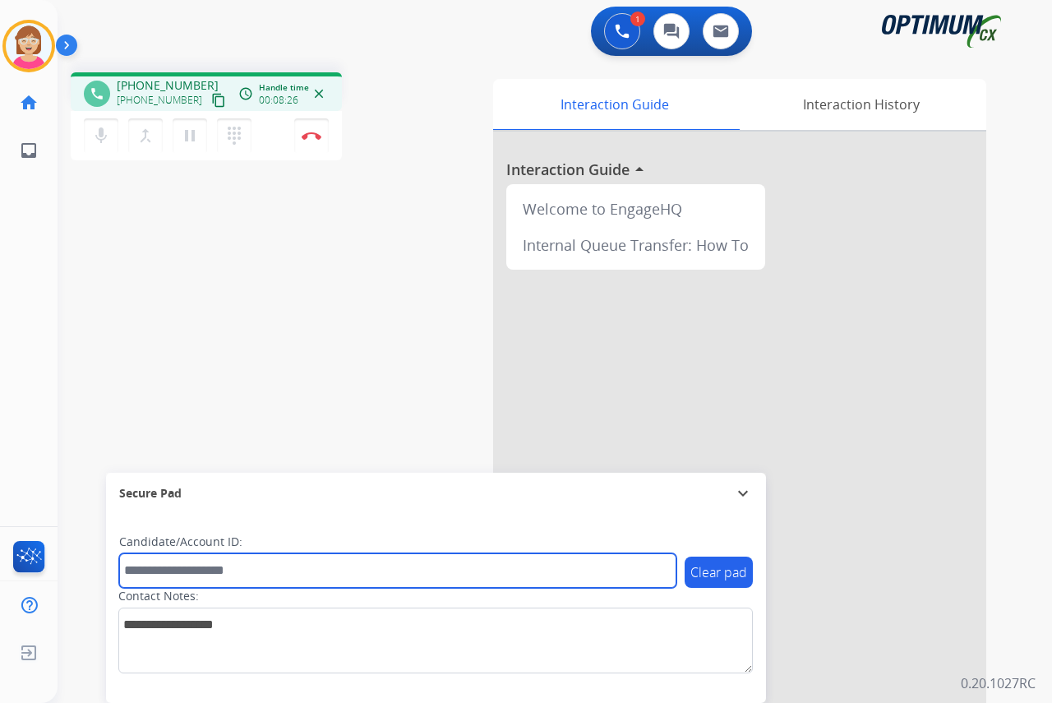
click at [141, 570] on input "text" at bounding box center [397, 570] width 557 height 35
type input "**********"
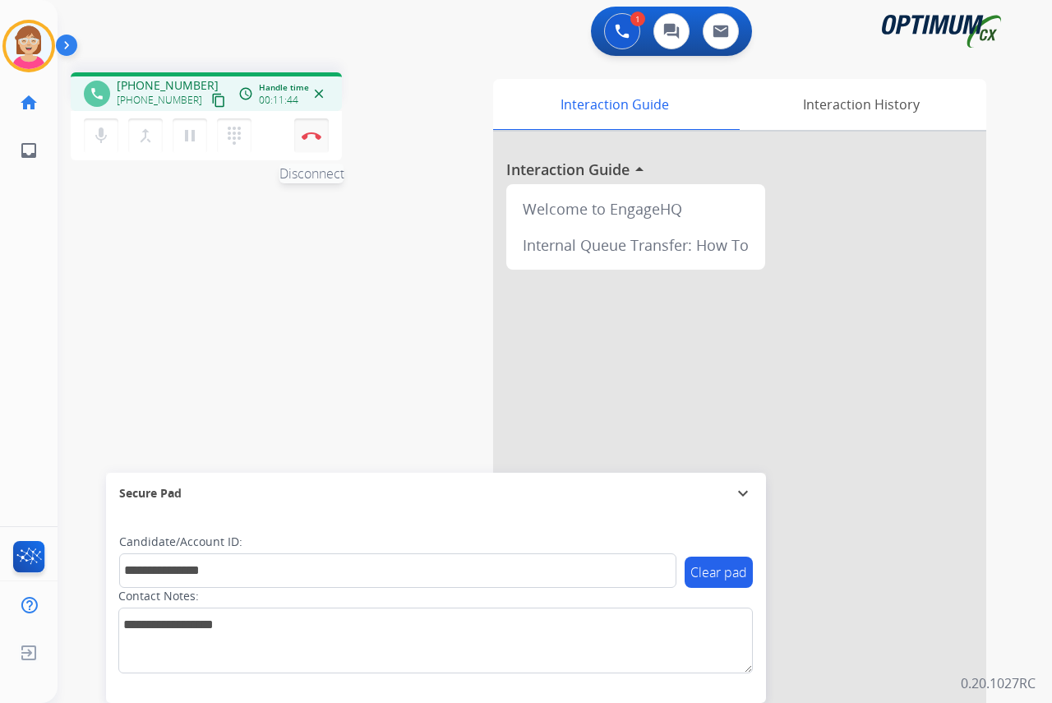
click at [311, 136] on img at bounding box center [312, 135] width 20 height 8
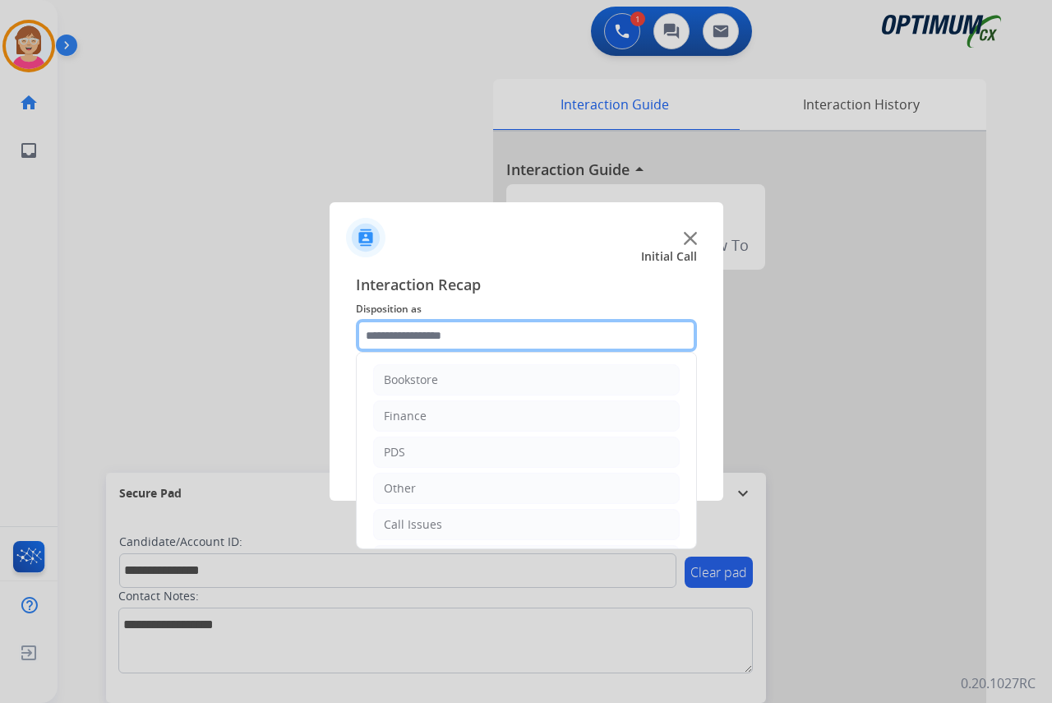
click at [381, 339] on input "text" at bounding box center [526, 335] width 341 height 33
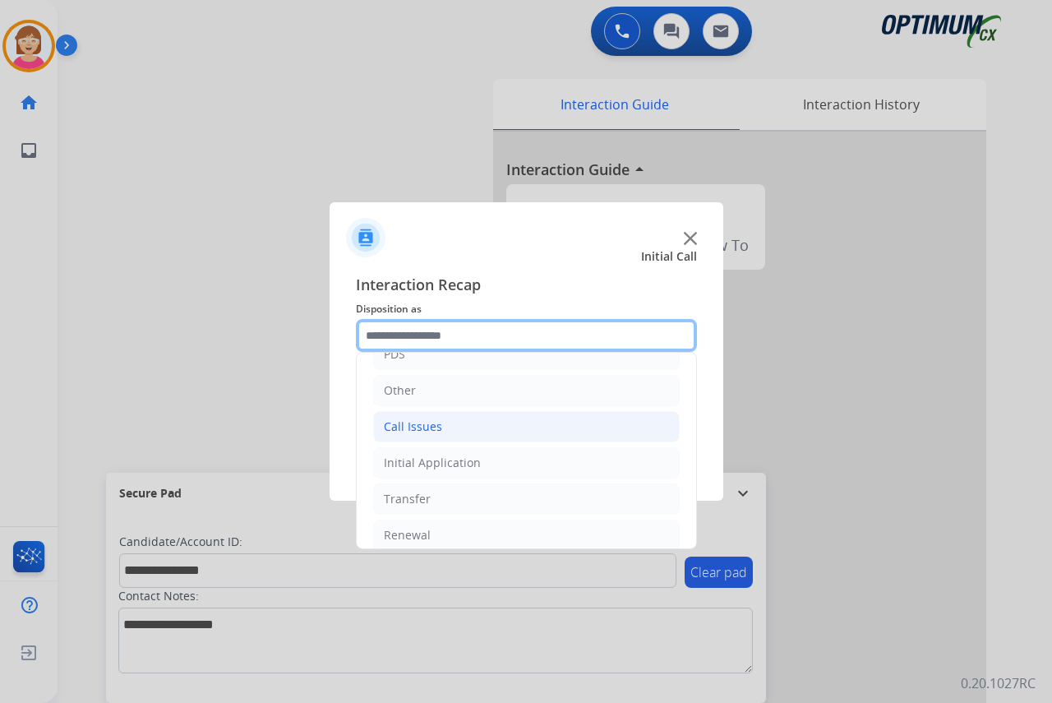
scroll to position [112, 0]
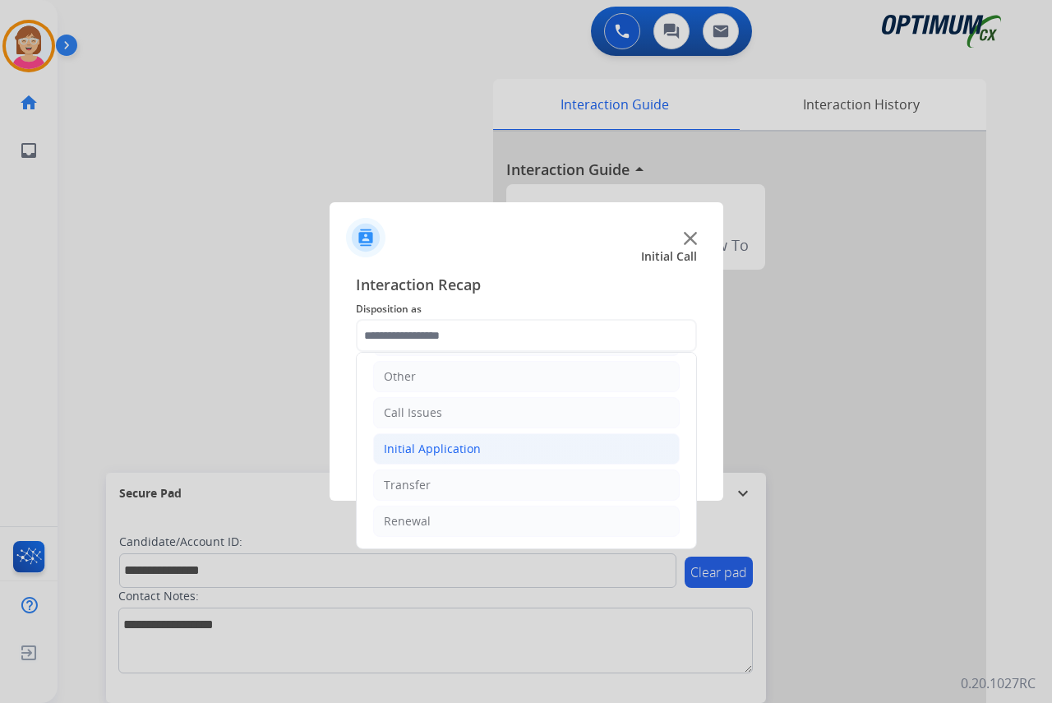
click at [448, 446] on div "Initial Application" at bounding box center [432, 449] width 97 height 16
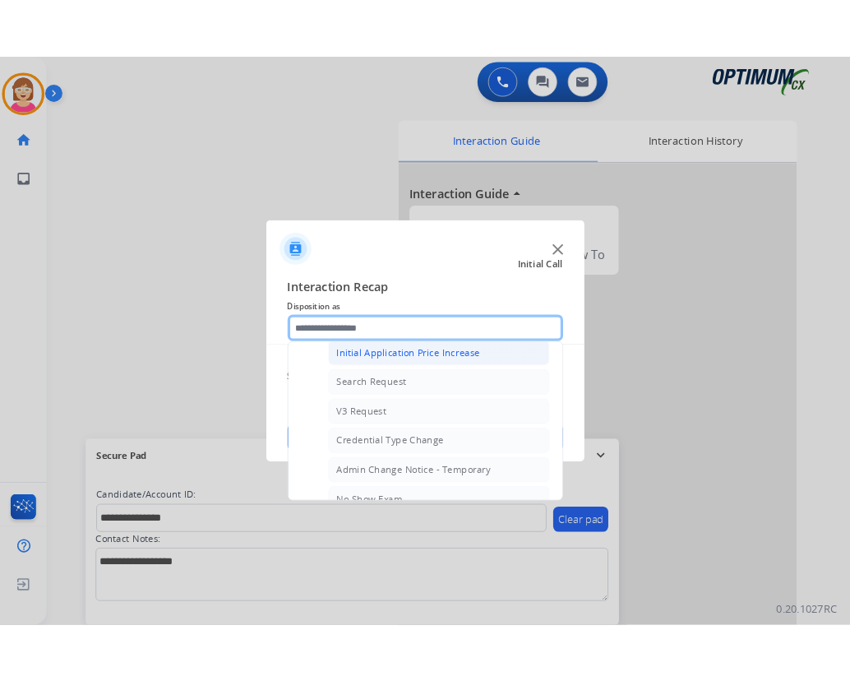
scroll to position [605, 0]
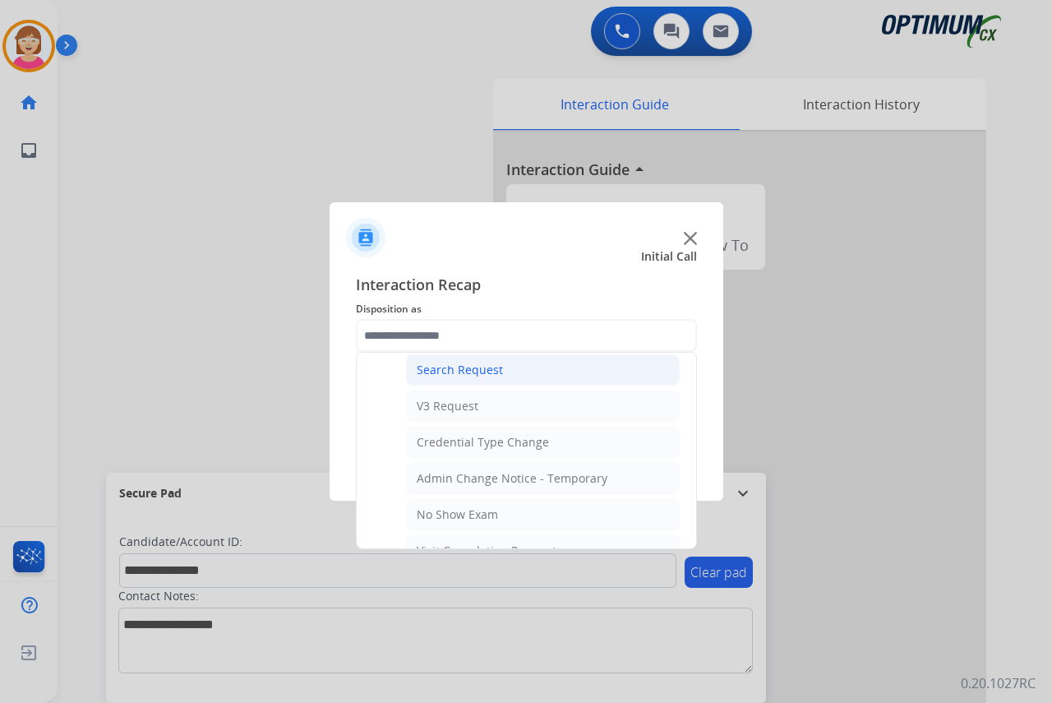
click at [464, 370] on div "Search Request" at bounding box center [460, 370] width 86 height 16
type input "**********"
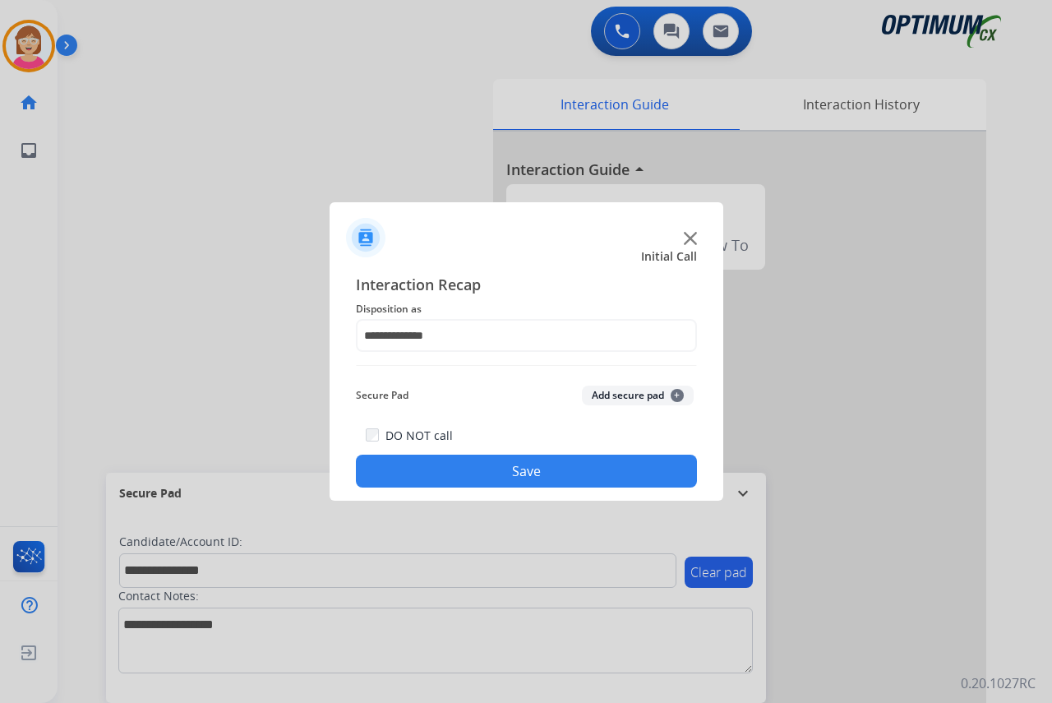
click at [680, 396] on span "+" at bounding box center [677, 395] width 13 height 13
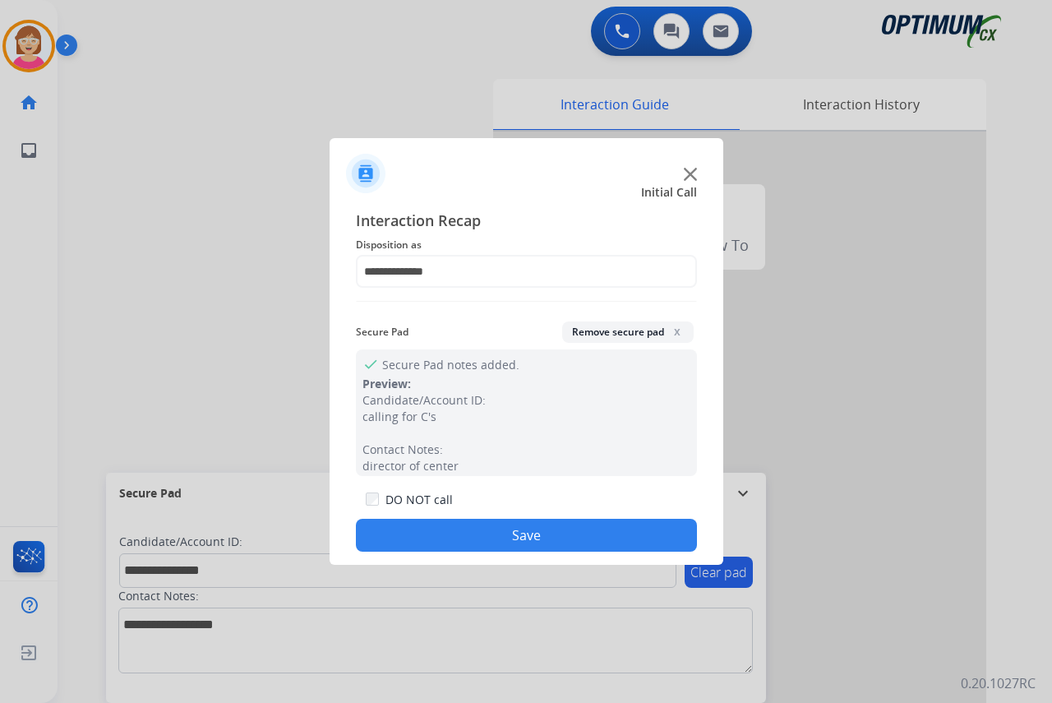
click at [450, 530] on button "Save" at bounding box center [526, 535] width 341 height 33
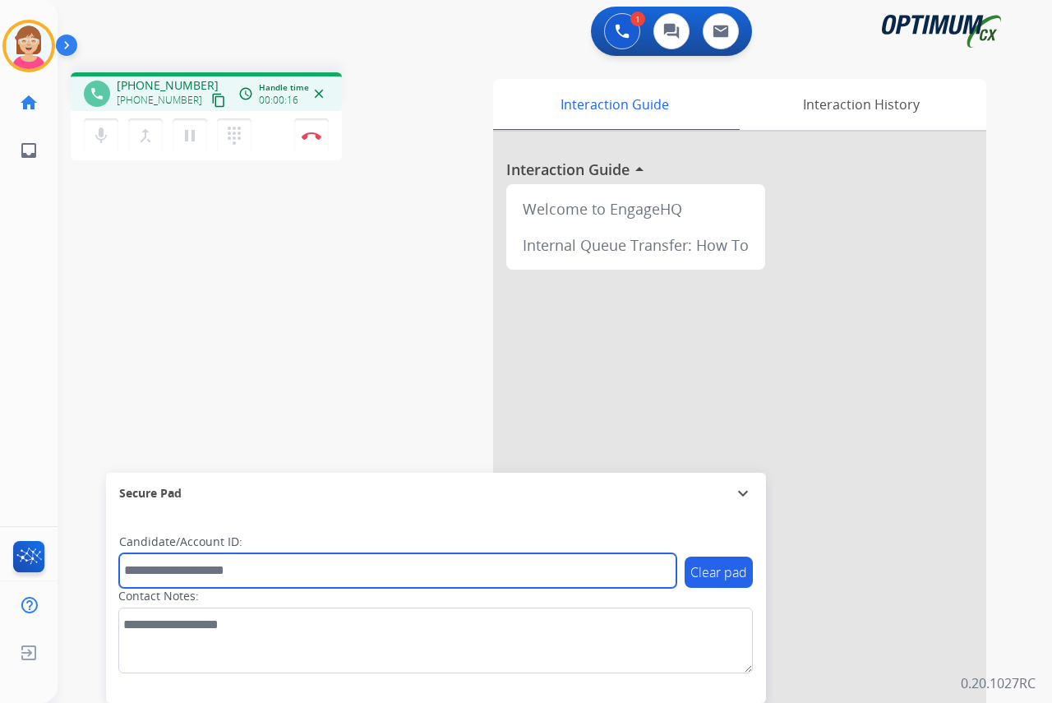
click at [157, 571] on input "text" at bounding box center [397, 570] width 557 height 35
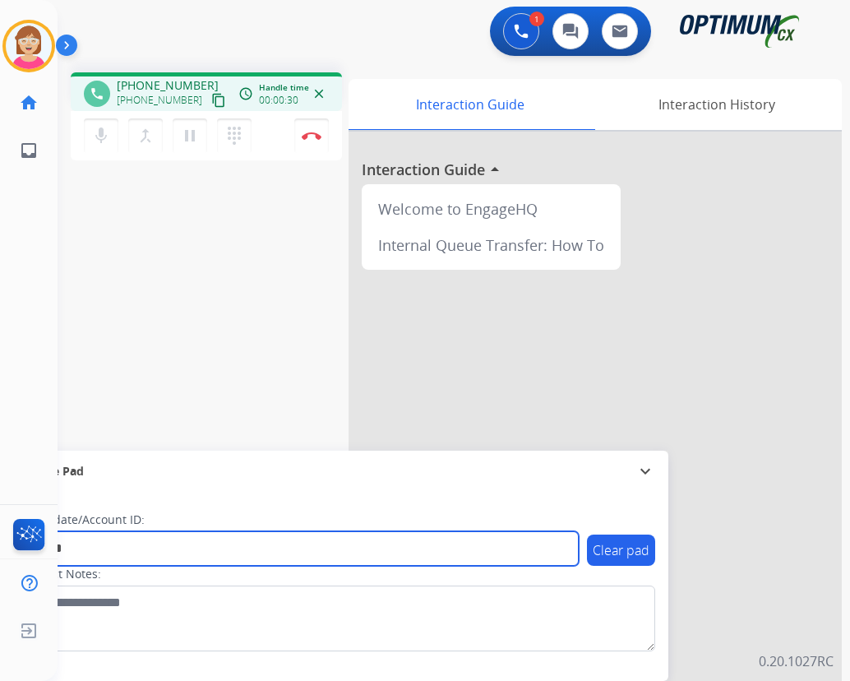
type input "*******"
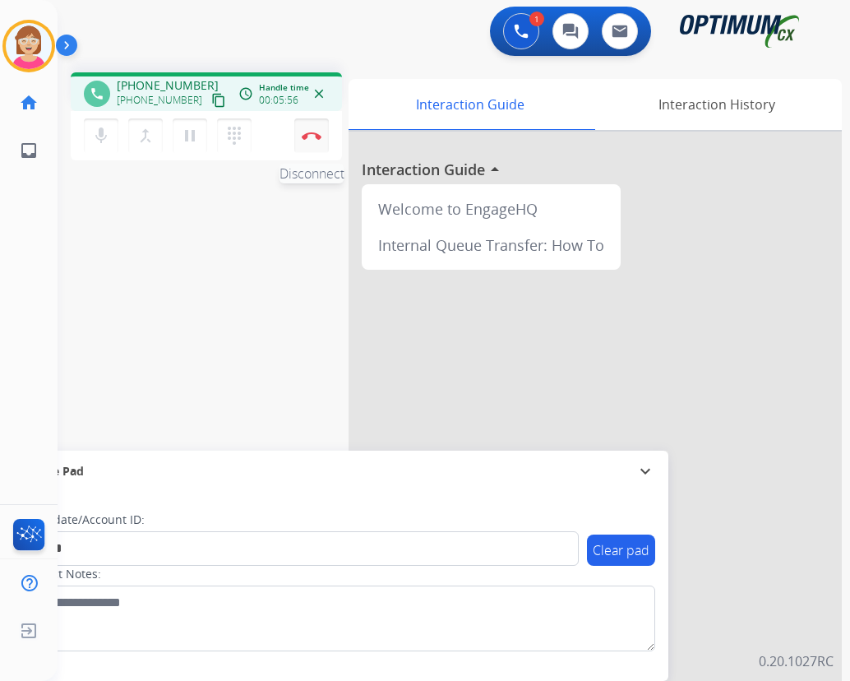
click at [311, 136] on img at bounding box center [312, 135] width 20 height 8
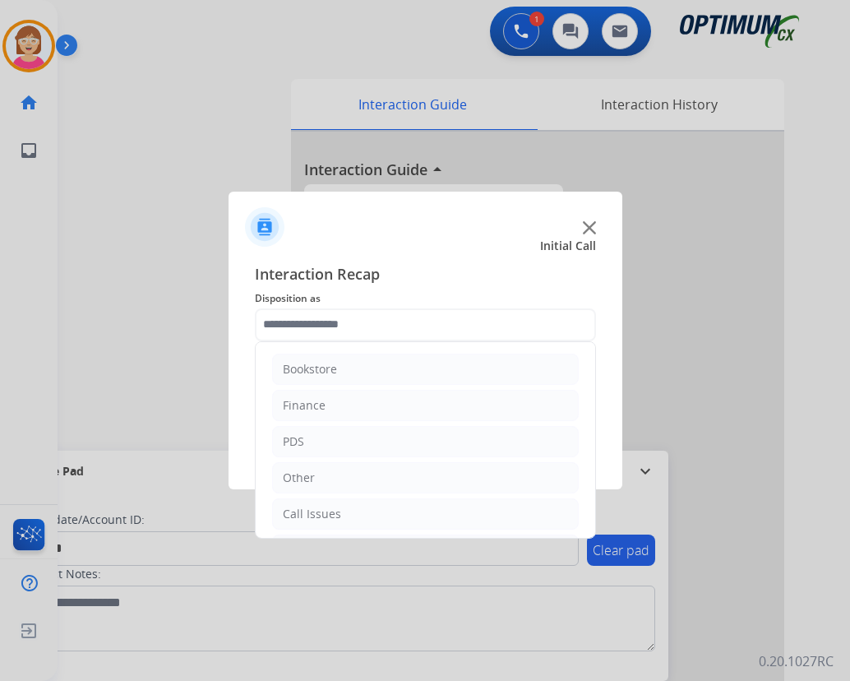
click at [293, 321] on input "text" at bounding box center [425, 324] width 341 height 33
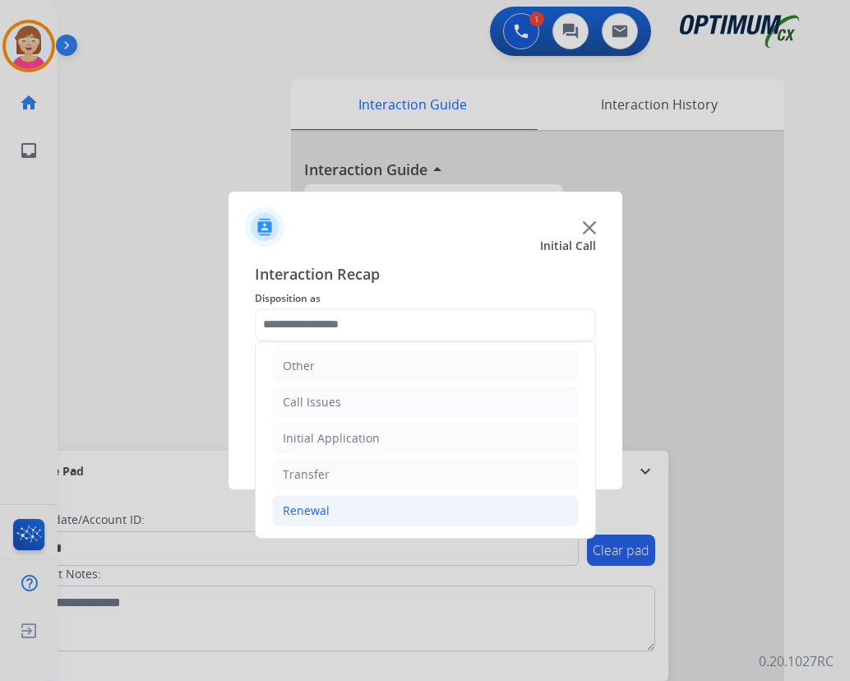
click at [305, 514] on div "Renewal" at bounding box center [306, 510] width 47 height 16
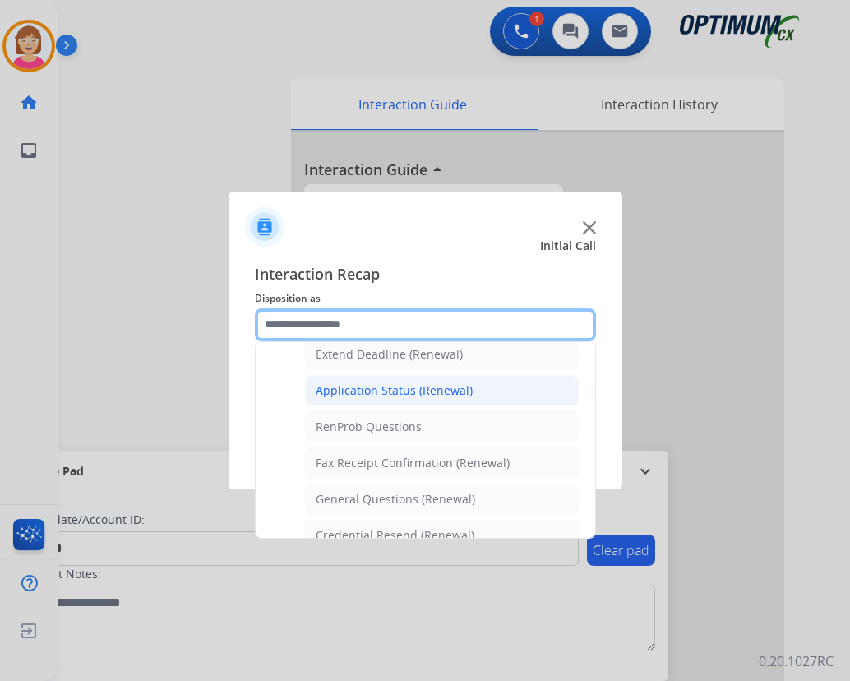
scroll to position [358, 0]
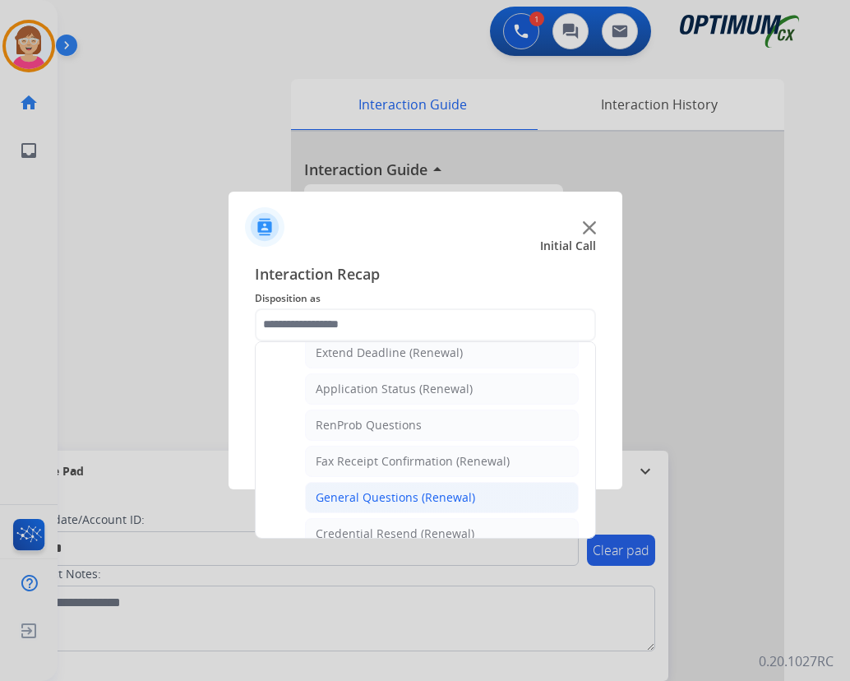
click at [397, 499] on div "General Questions (Renewal)" at bounding box center [395, 497] width 159 height 16
type input "**********"
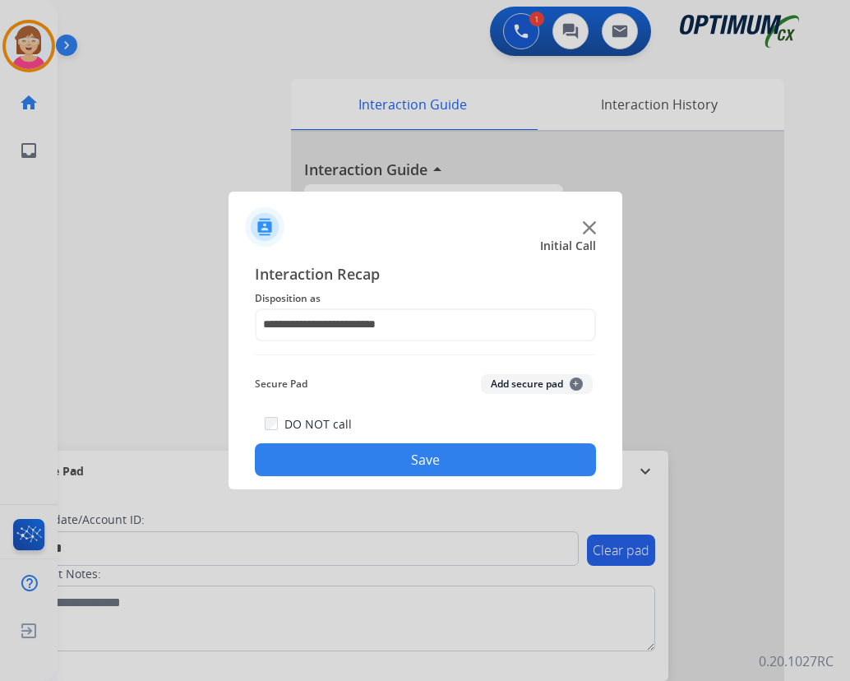
click at [578, 382] on span "+" at bounding box center [576, 383] width 13 height 13
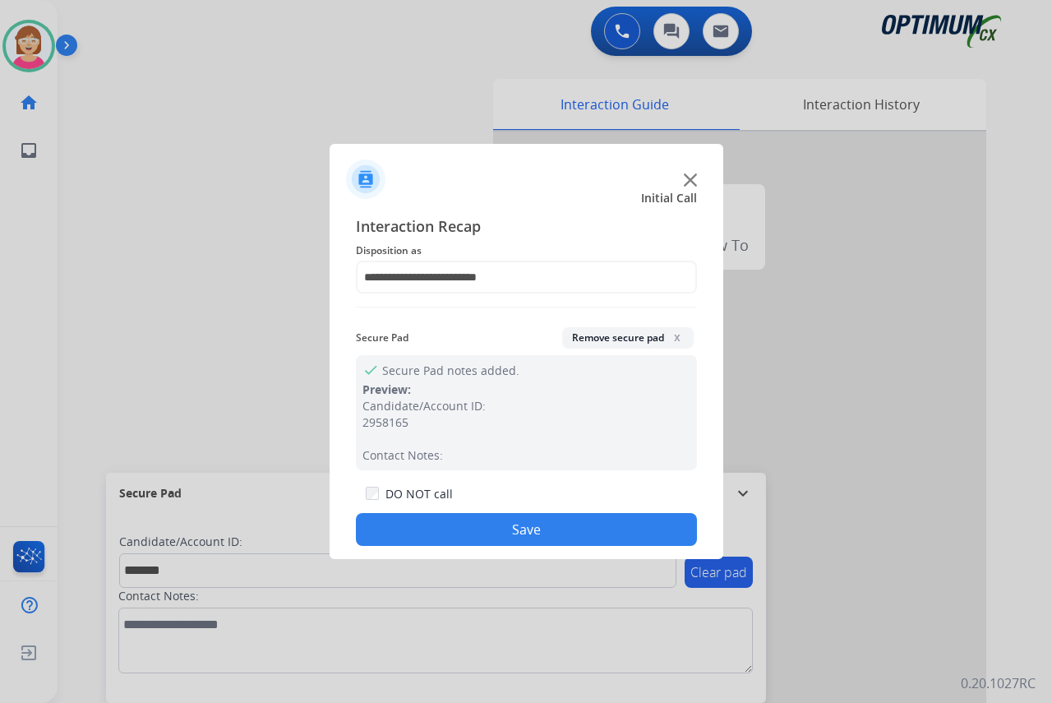
click at [421, 533] on button "Save" at bounding box center [526, 529] width 341 height 33
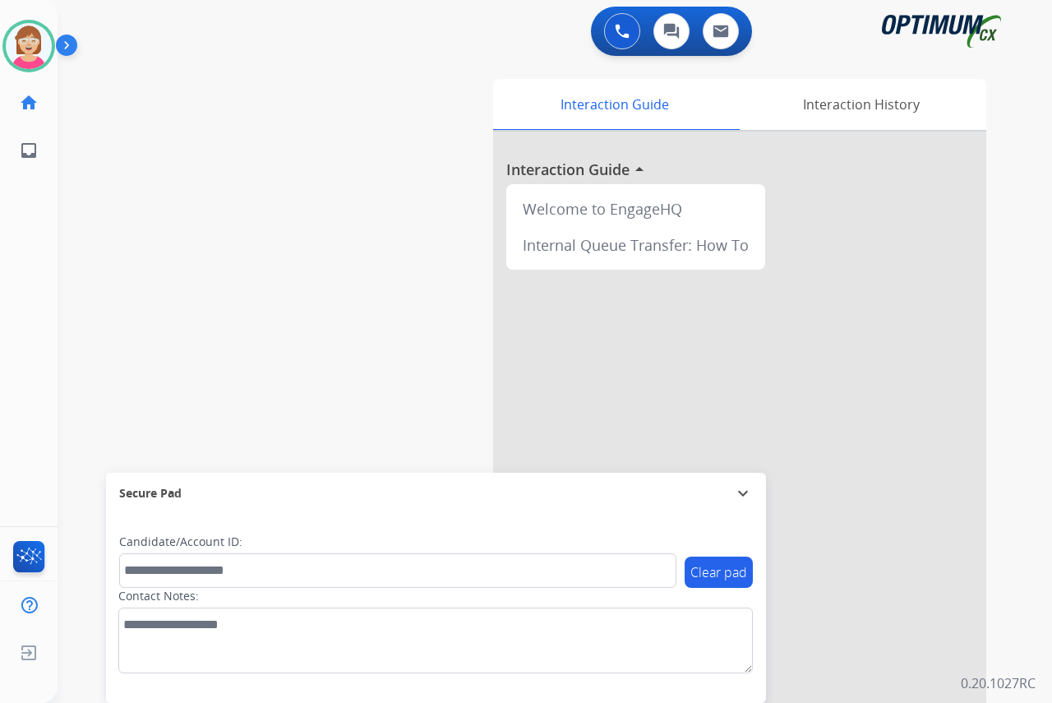
click at [41, 292] on div "[PERSON_NAME] Available Edit Avatar Agent: [PERSON_NAME] Profile: OCX Training …" at bounding box center [29, 351] width 58 height 703
click at [30, 46] on img at bounding box center [29, 46] width 46 height 46
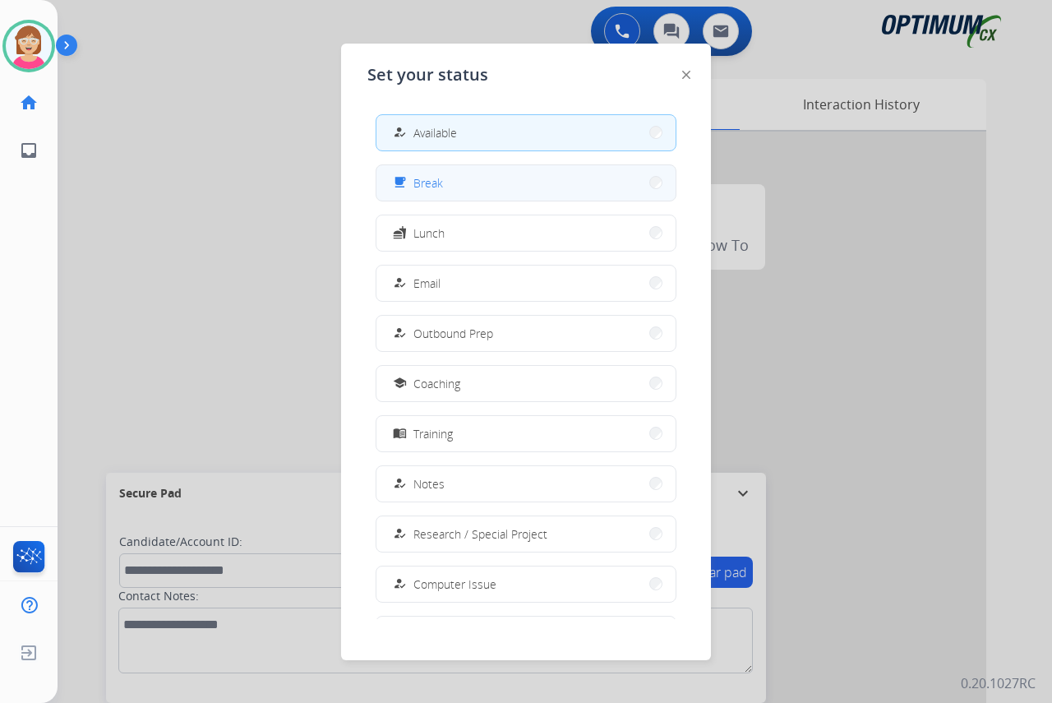
click at [475, 183] on button "free_breakfast Break" at bounding box center [525, 182] width 299 height 35
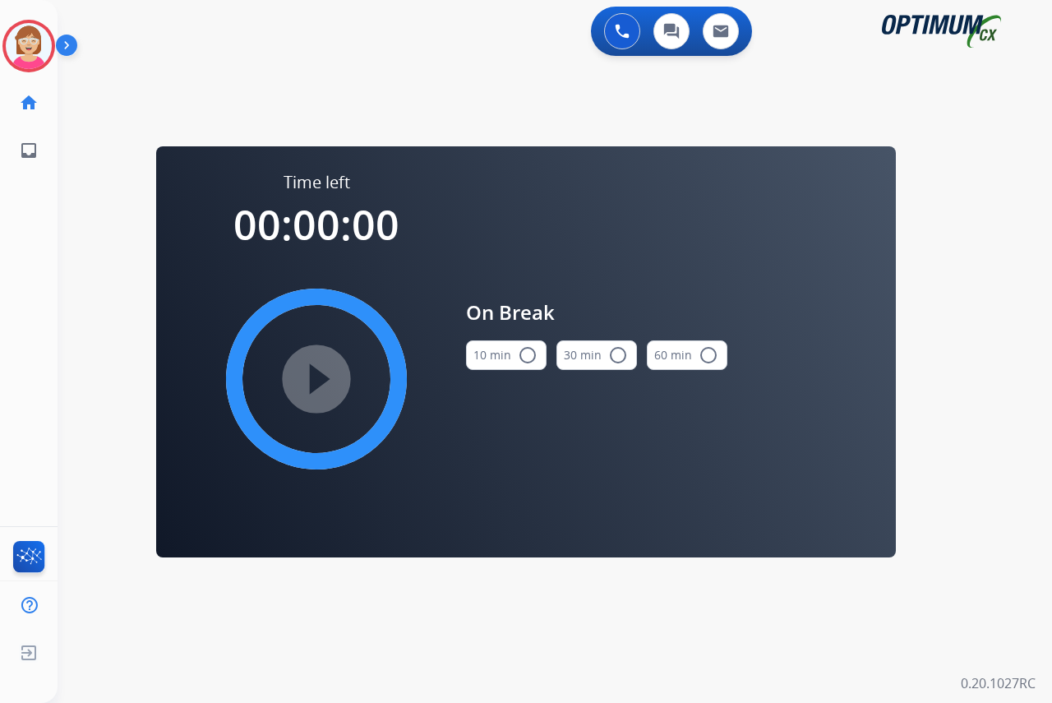
click at [529, 358] on mat-icon "radio_button_unchecked" at bounding box center [528, 355] width 20 height 20
click at [314, 376] on mat-icon "play_circle_filled" at bounding box center [317, 379] width 20 height 20
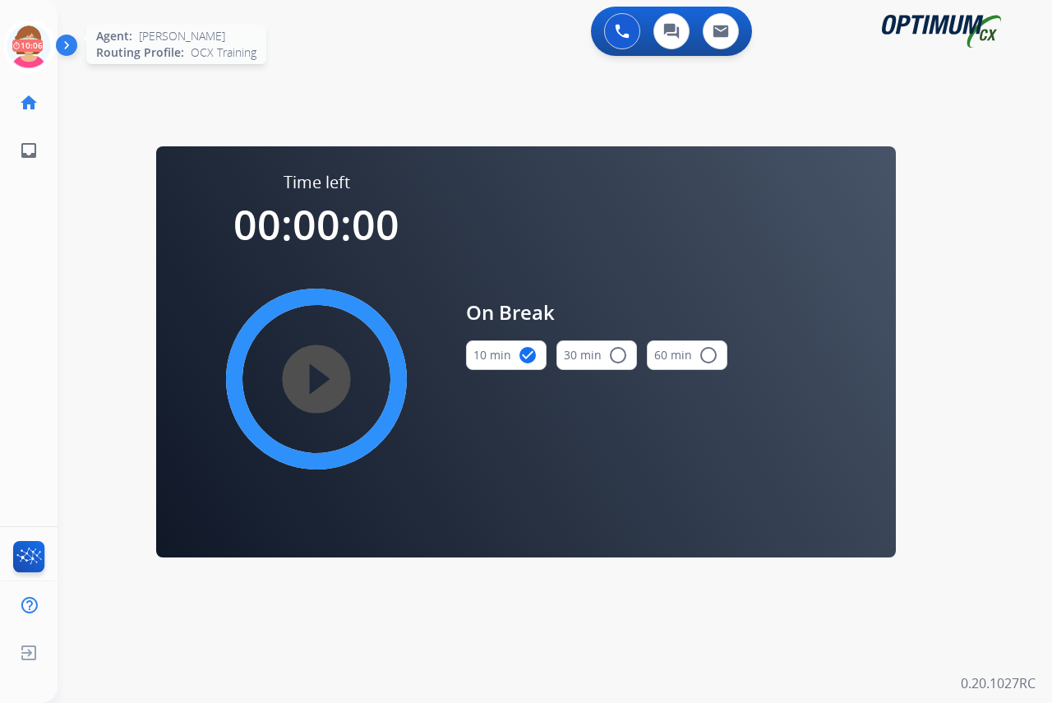
click at [25, 29] on icon at bounding box center [28, 46] width 53 height 53
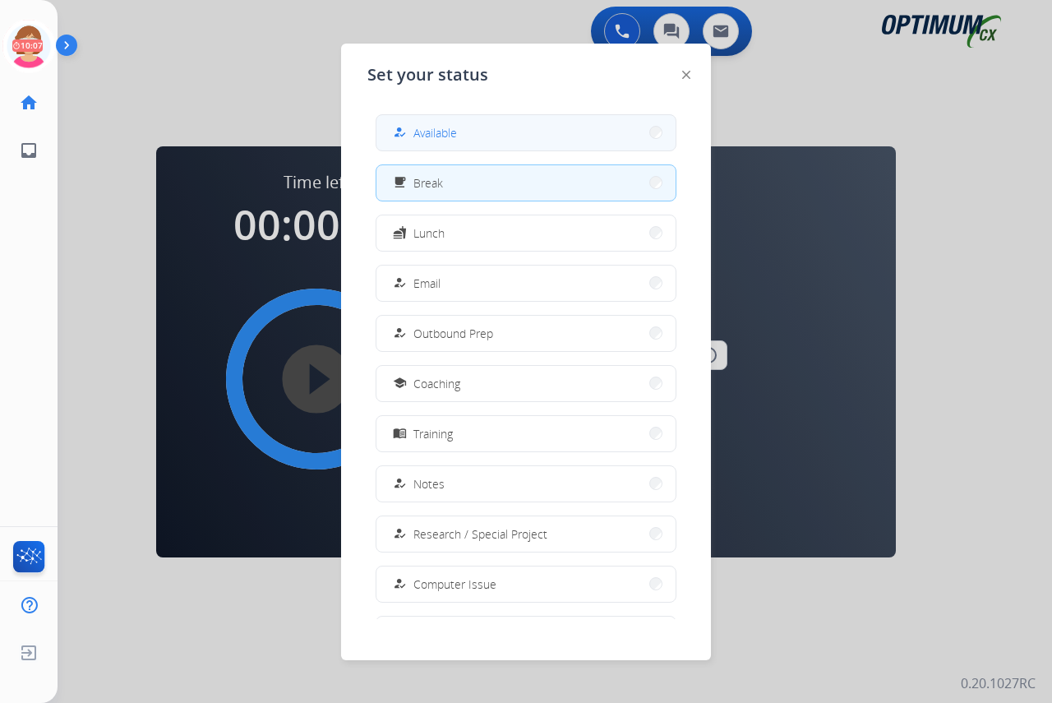
click at [408, 132] on div "how_to_reg" at bounding box center [402, 132] width 24 height 20
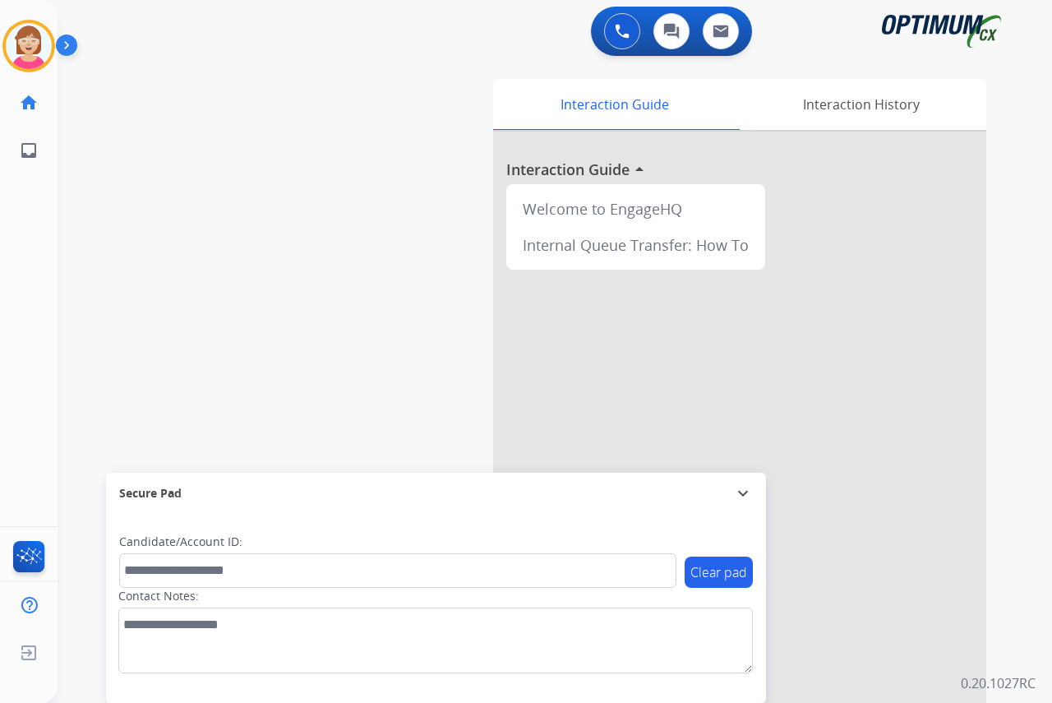
click at [43, 251] on div "[PERSON_NAME] Available Edit Avatar Agent: [PERSON_NAME] Profile: OCX Training …" at bounding box center [29, 351] width 58 height 703
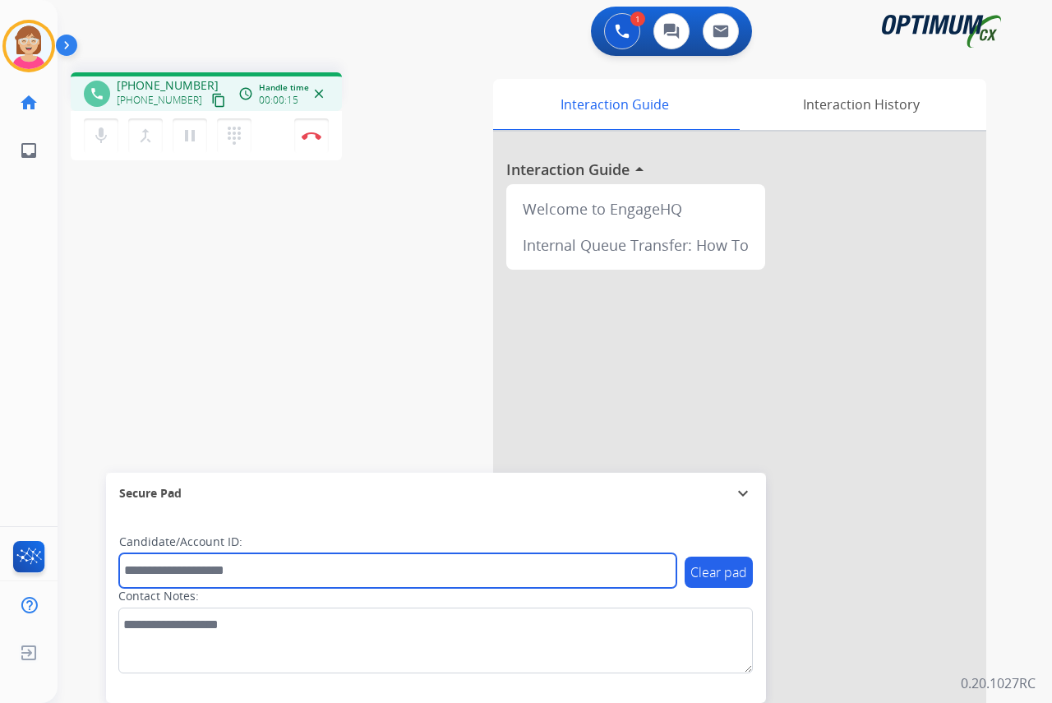
click at [168, 572] on input "text" at bounding box center [397, 570] width 557 height 35
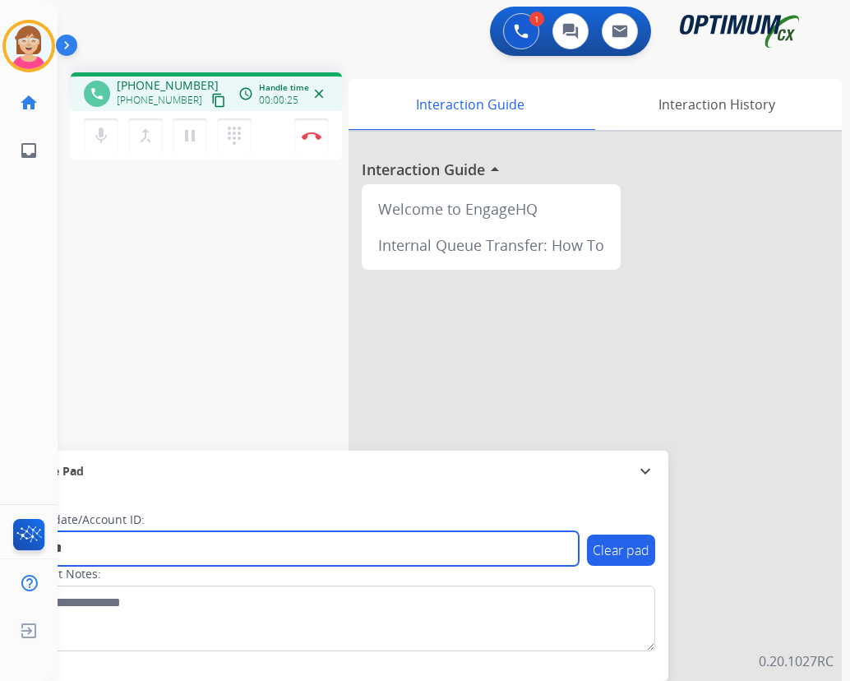
type input "*******"
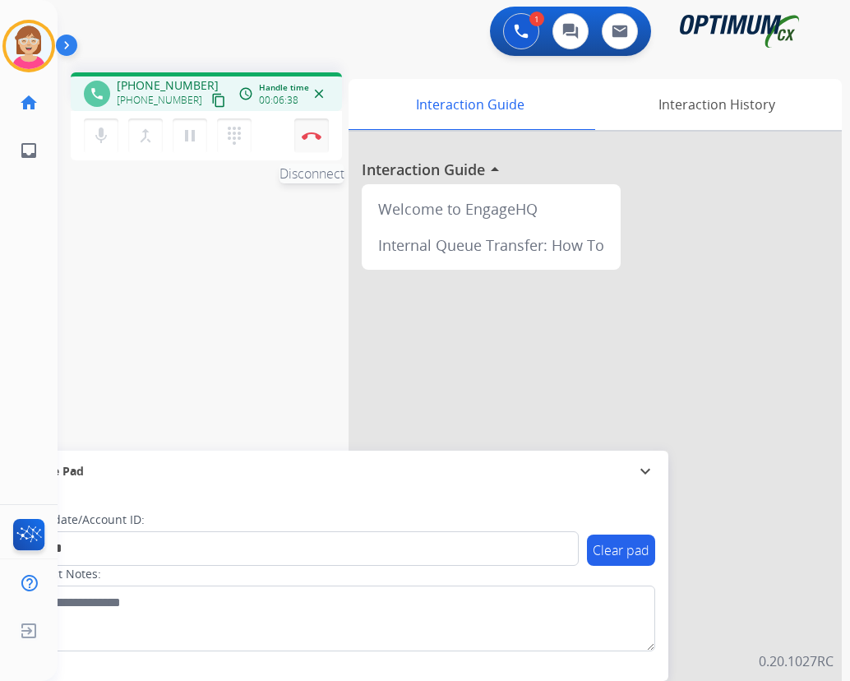
click at [311, 135] on img at bounding box center [312, 135] width 20 height 8
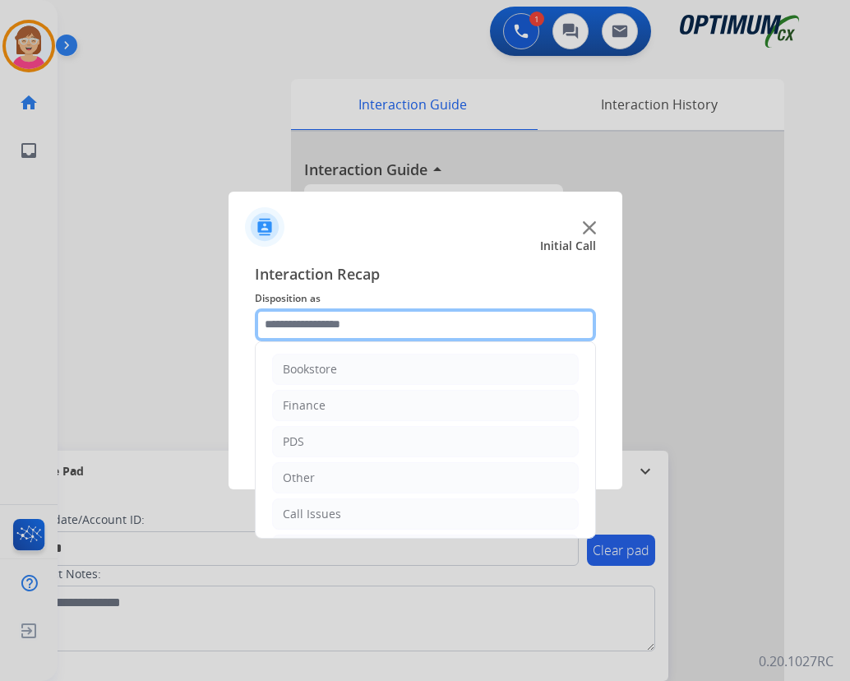
drag, startPoint x: 311, startPoint y: 135, endPoint x: 279, endPoint y: 322, distance: 190.1
click at [279, 322] on input "text" at bounding box center [425, 324] width 341 height 33
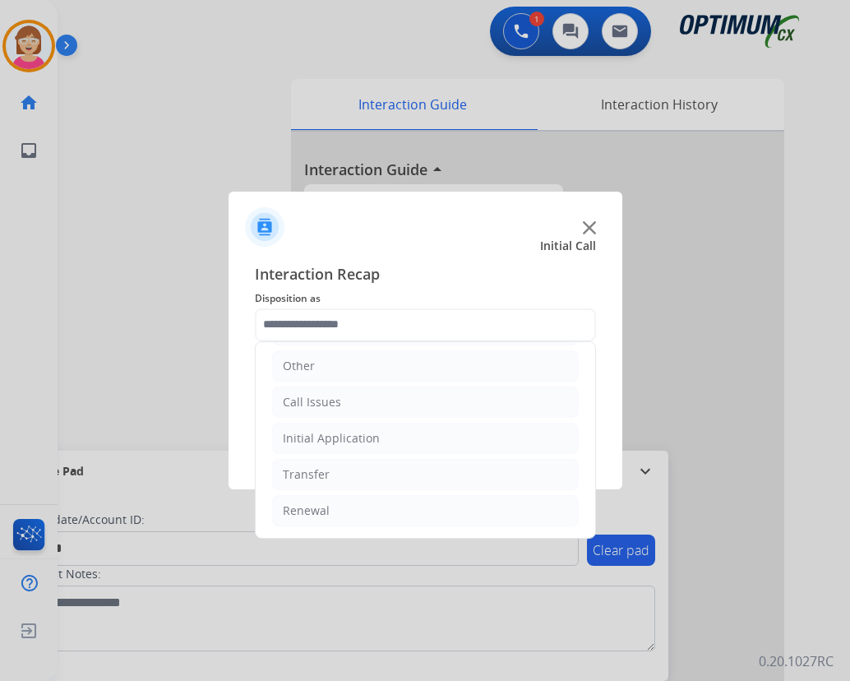
drag, startPoint x: 336, startPoint y: 437, endPoint x: 192, endPoint y: 385, distance: 153.1
click at [330, 434] on div "Initial Application" at bounding box center [331, 438] width 97 height 16
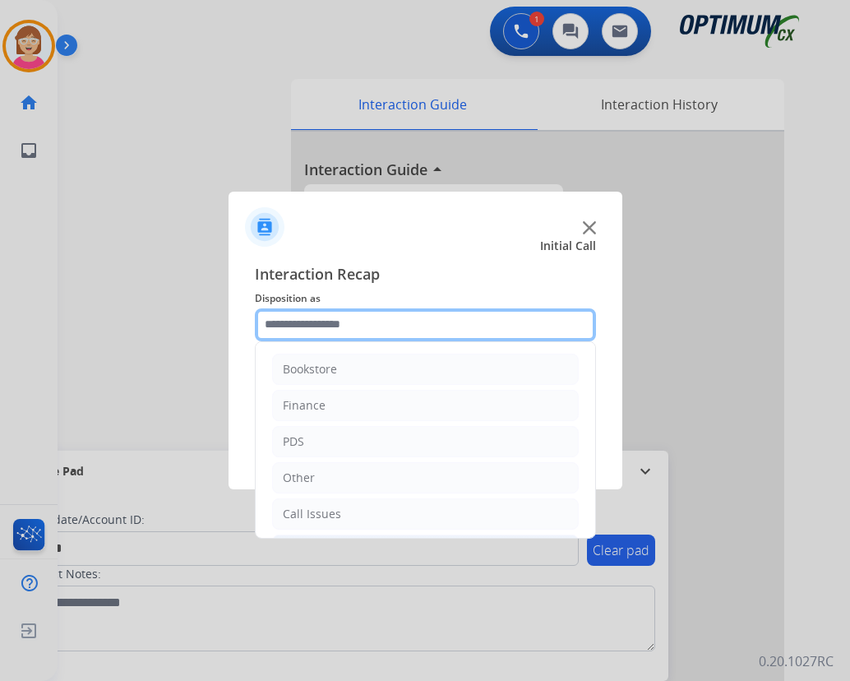
click at [289, 325] on input "text" at bounding box center [425, 324] width 341 height 33
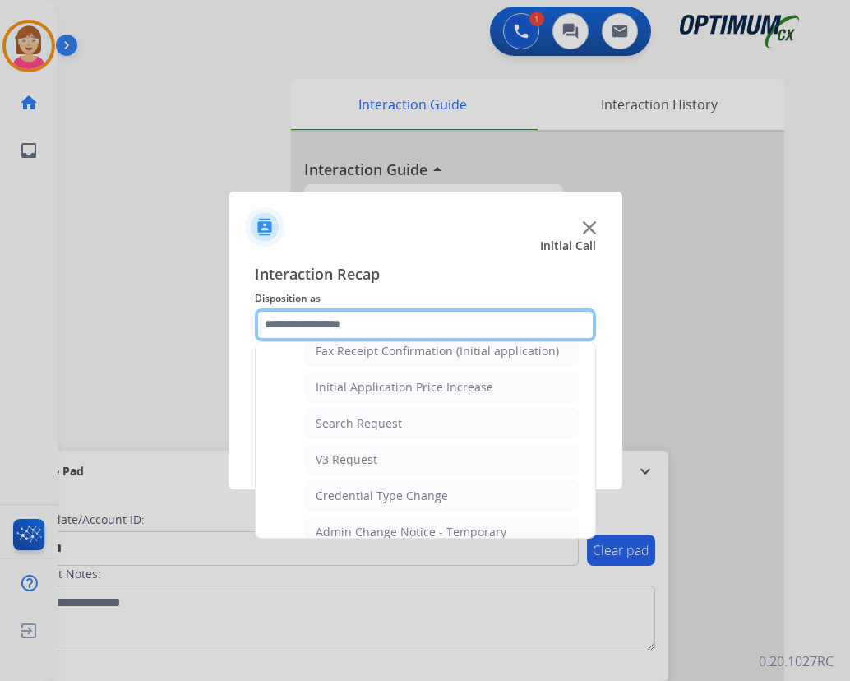
scroll to position [822, 0]
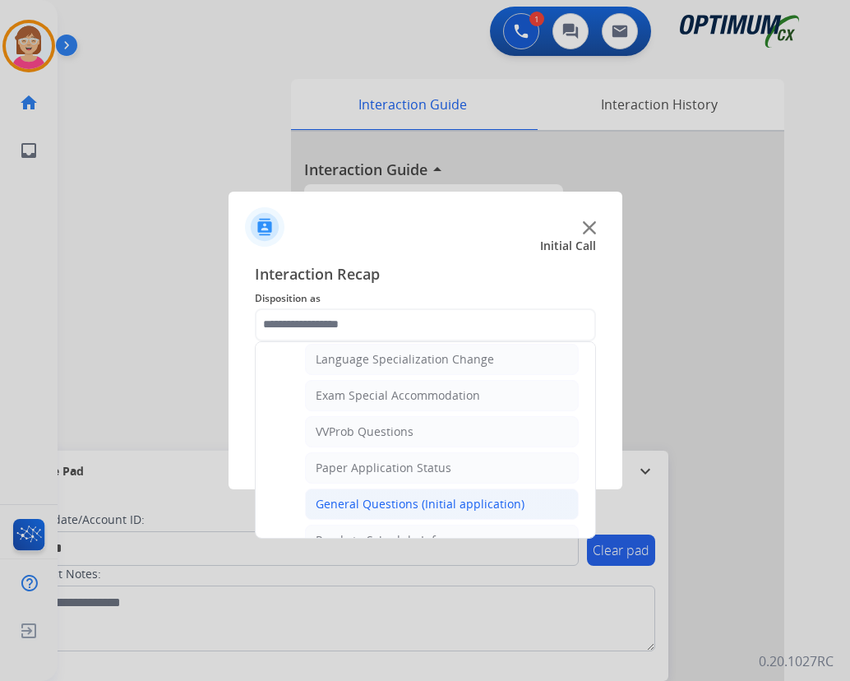
click at [388, 505] on div "General Questions (Initial application)" at bounding box center [420, 504] width 209 height 16
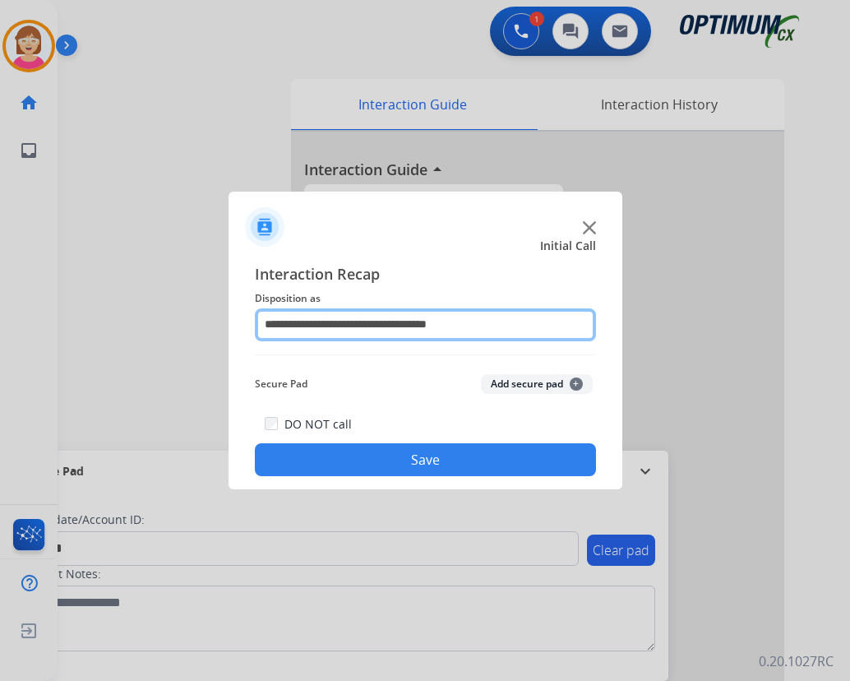
click at [476, 325] on input "**********" at bounding box center [425, 324] width 341 height 33
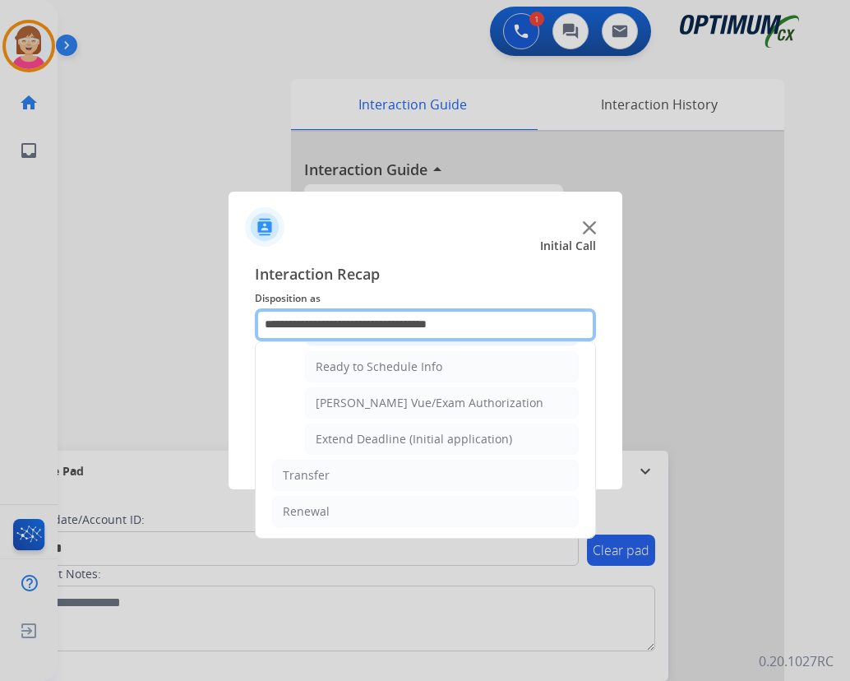
scroll to position [996, 0]
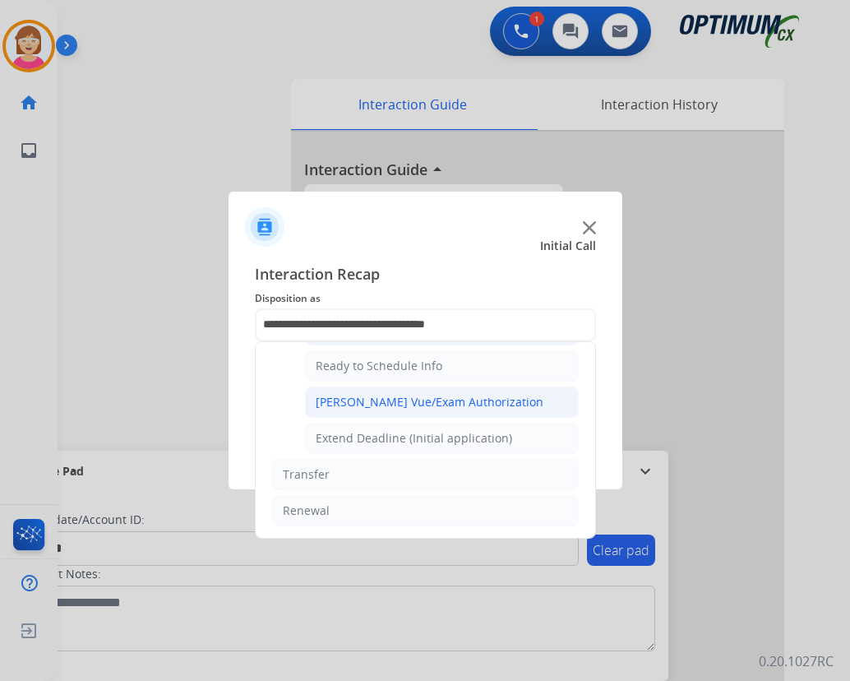
click at [383, 404] on div "[PERSON_NAME] Vue/Exam Authorization" at bounding box center [430, 402] width 228 height 16
type input "**********"
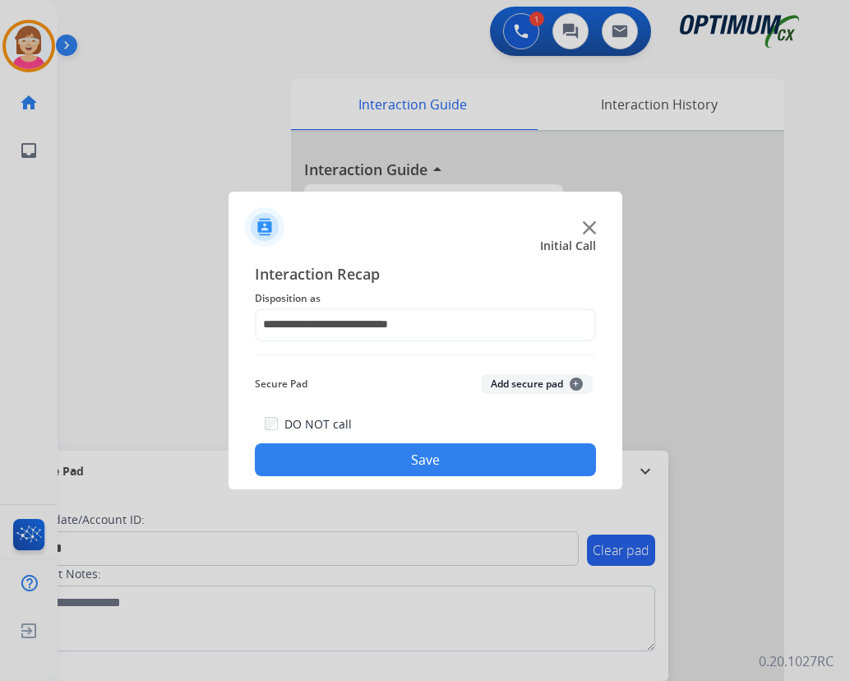
click at [577, 381] on span "+" at bounding box center [576, 383] width 13 height 13
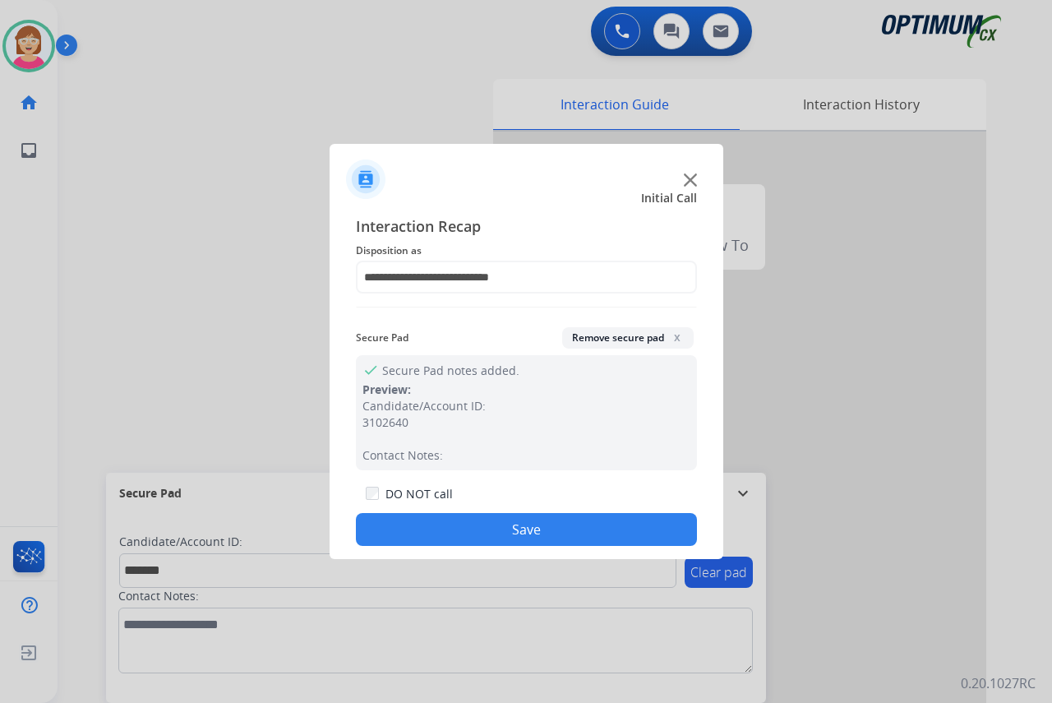
click at [462, 529] on button "Save" at bounding box center [526, 529] width 341 height 33
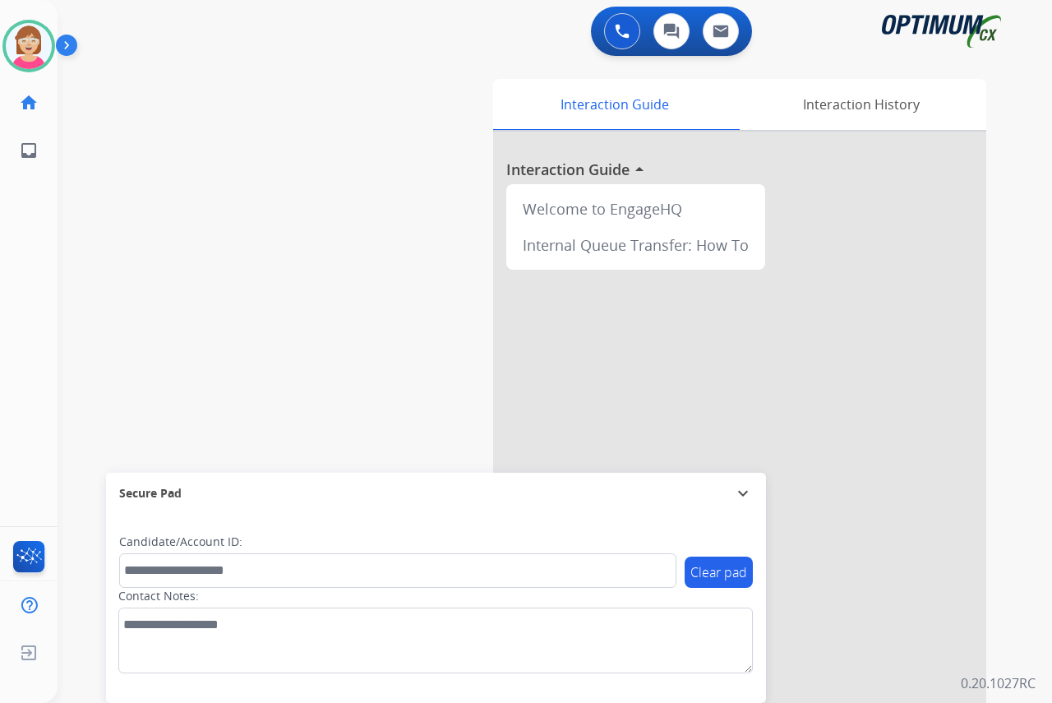
click at [22, 216] on div "[PERSON_NAME] Available Edit Avatar Agent: [PERSON_NAME] Profile: OCX Training …" at bounding box center [29, 351] width 58 height 703
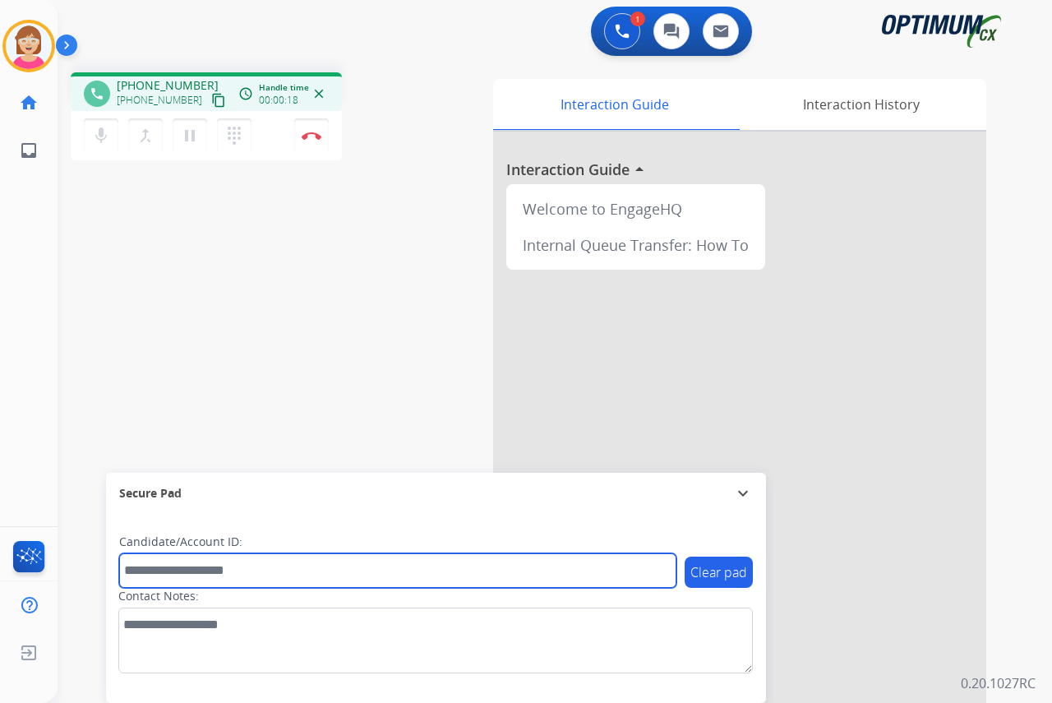
click at [156, 568] on input "text" at bounding box center [397, 570] width 557 height 35
click at [160, 569] on input "text" at bounding box center [397, 570] width 557 height 35
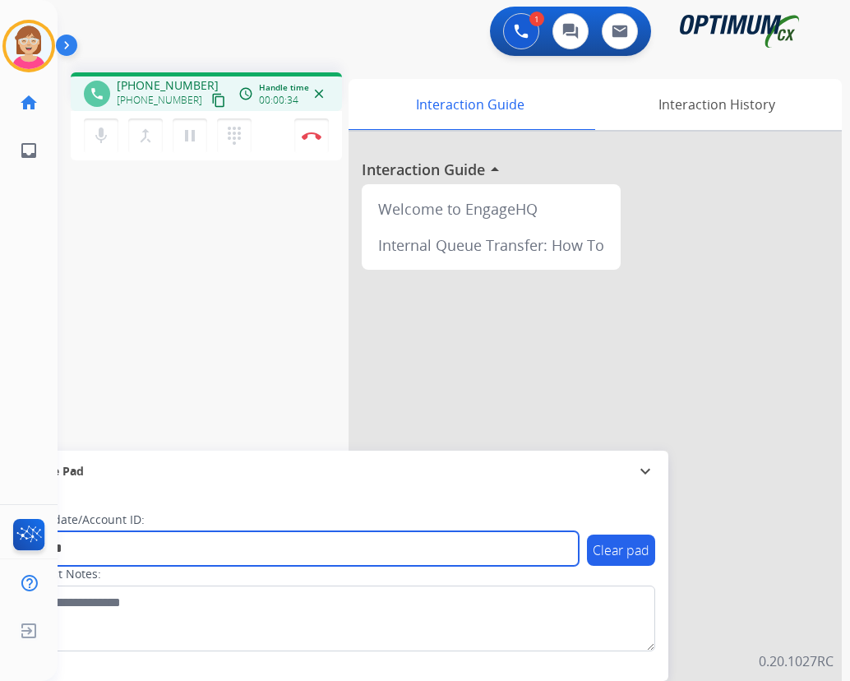
type input "*******"
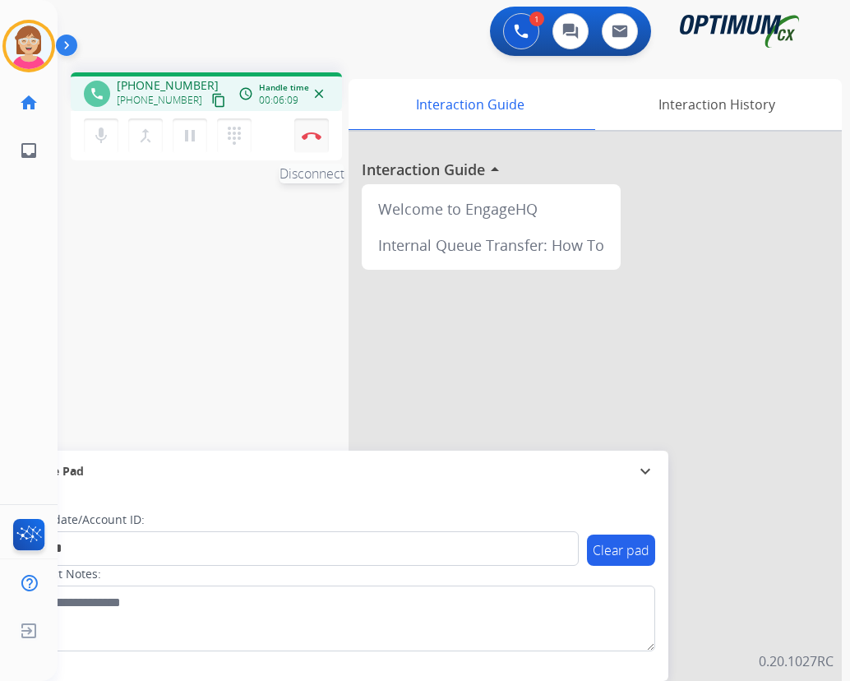
click at [312, 133] on img at bounding box center [312, 135] width 20 height 8
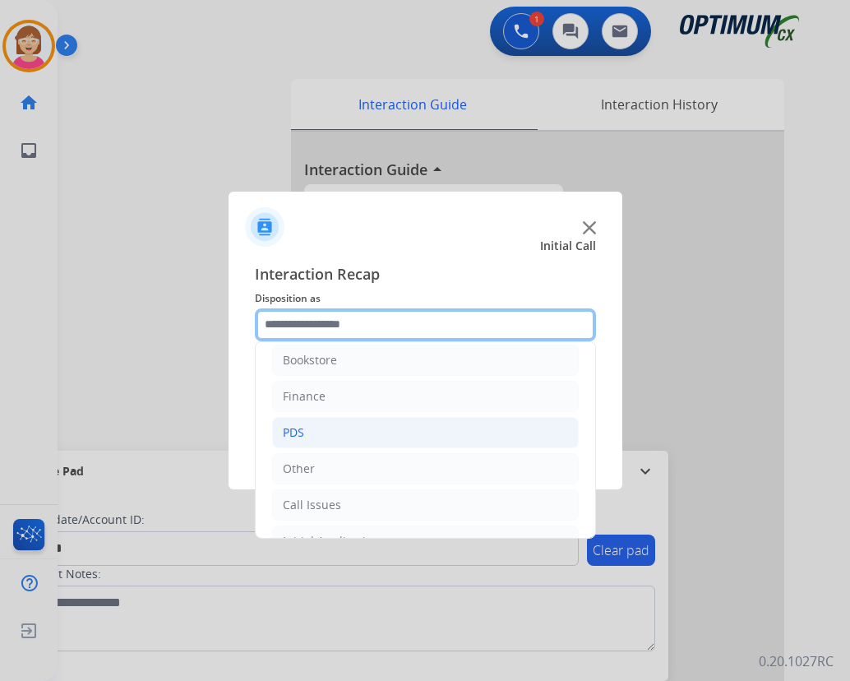
scroll to position [0, 0]
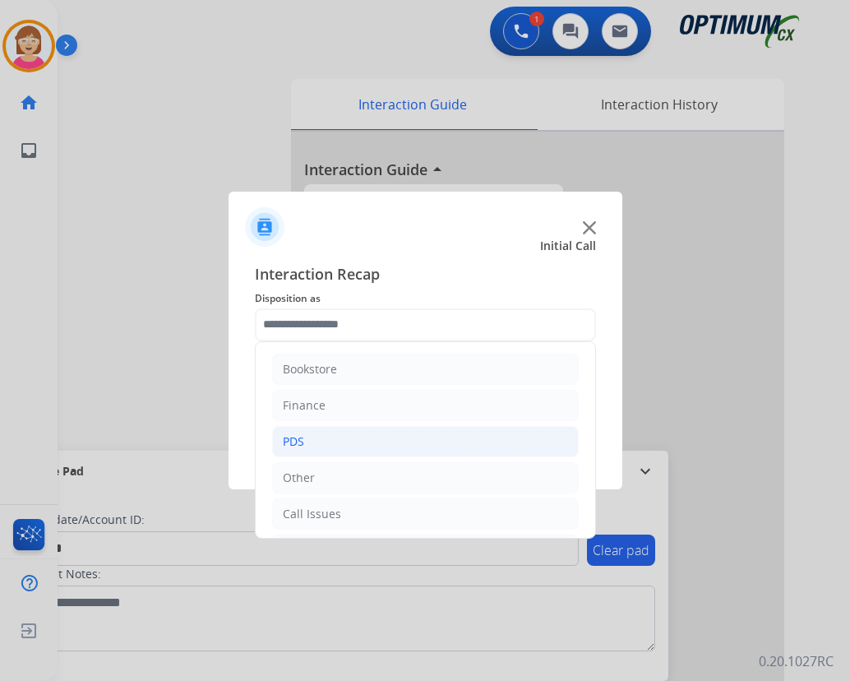
click at [301, 436] on div "PDS" at bounding box center [293, 441] width 21 height 16
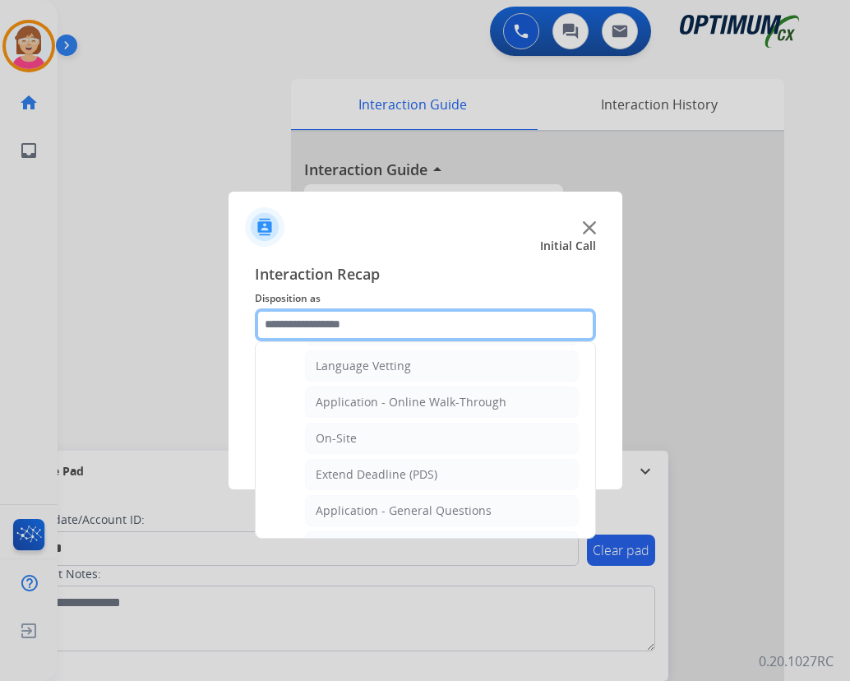
scroll to position [411, 0]
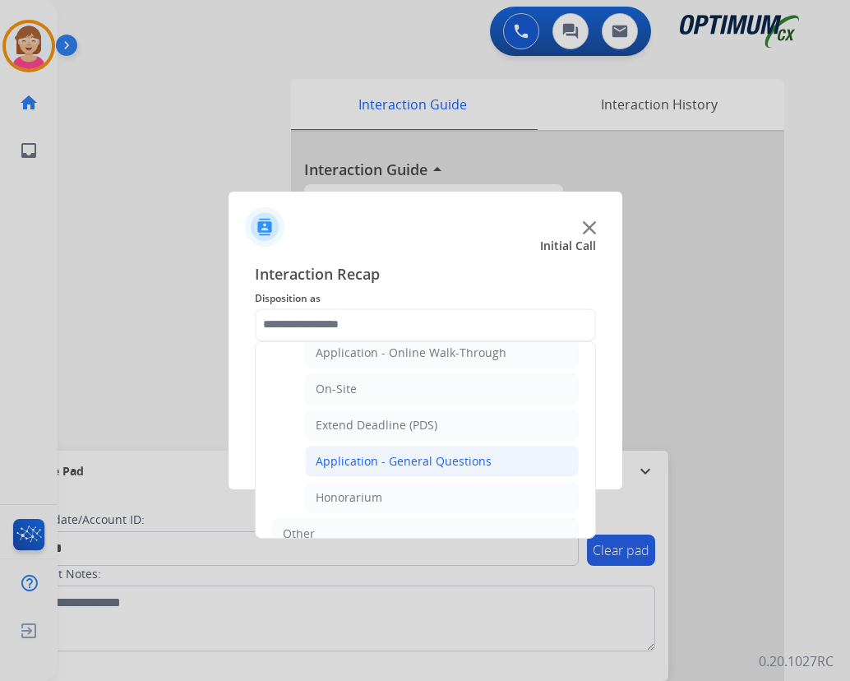
click at [361, 462] on div "Application - General Questions" at bounding box center [404, 461] width 176 height 16
type input "**********"
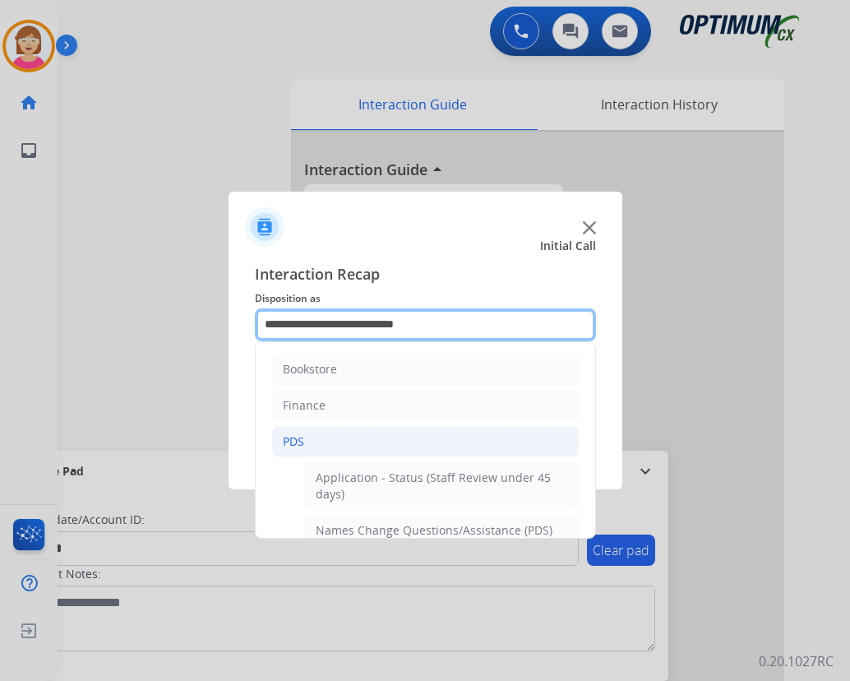
click at [450, 328] on input "**********" at bounding box center [425, 324] width 341 height 33
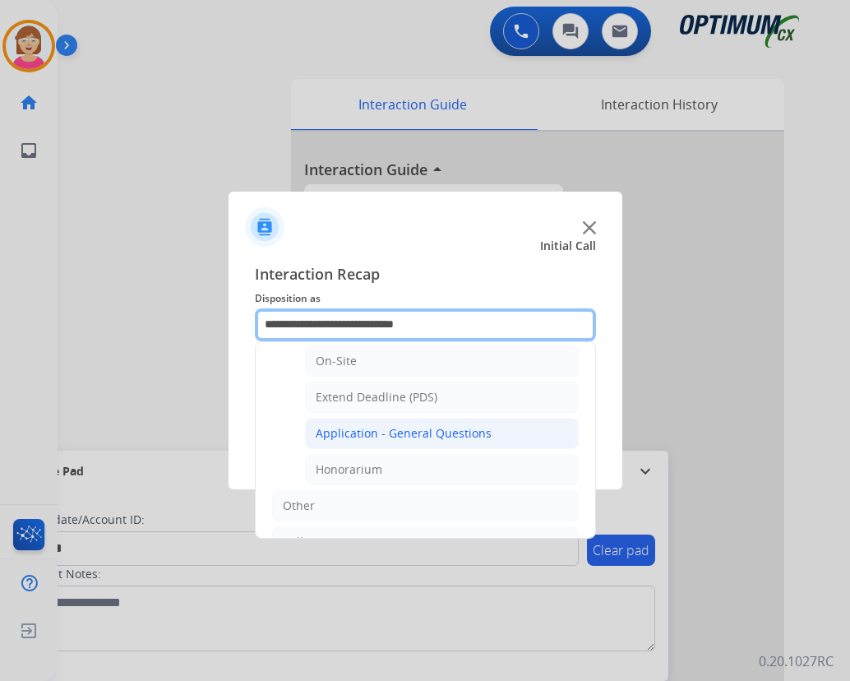
scroll to position [493, 0]
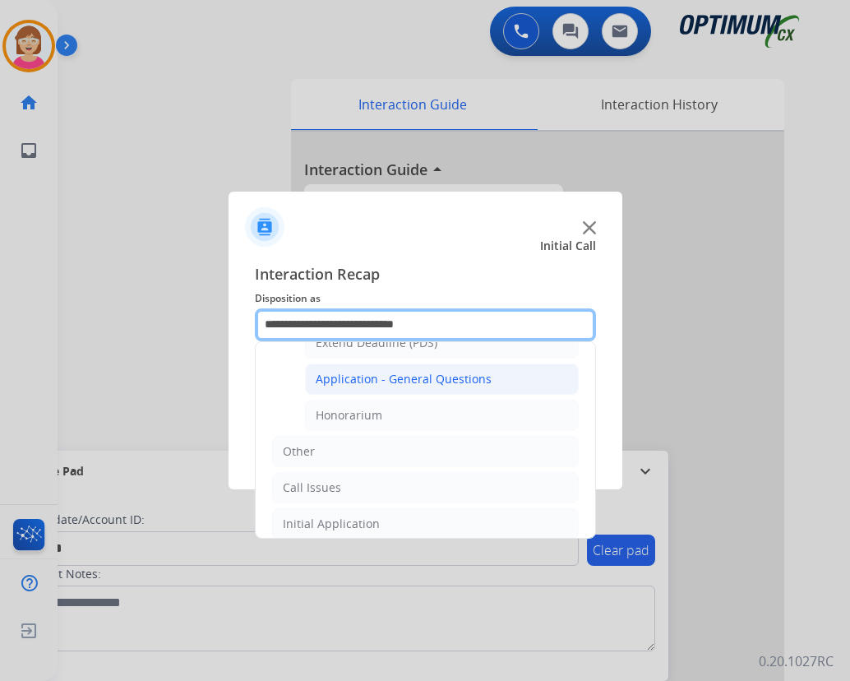
click at [464, 324] on input "**********" at bounding box center [425, 324] width 341 height 33
click at [325, 323] on input "**********" at bounding box center [425, 324] width 341 height 33
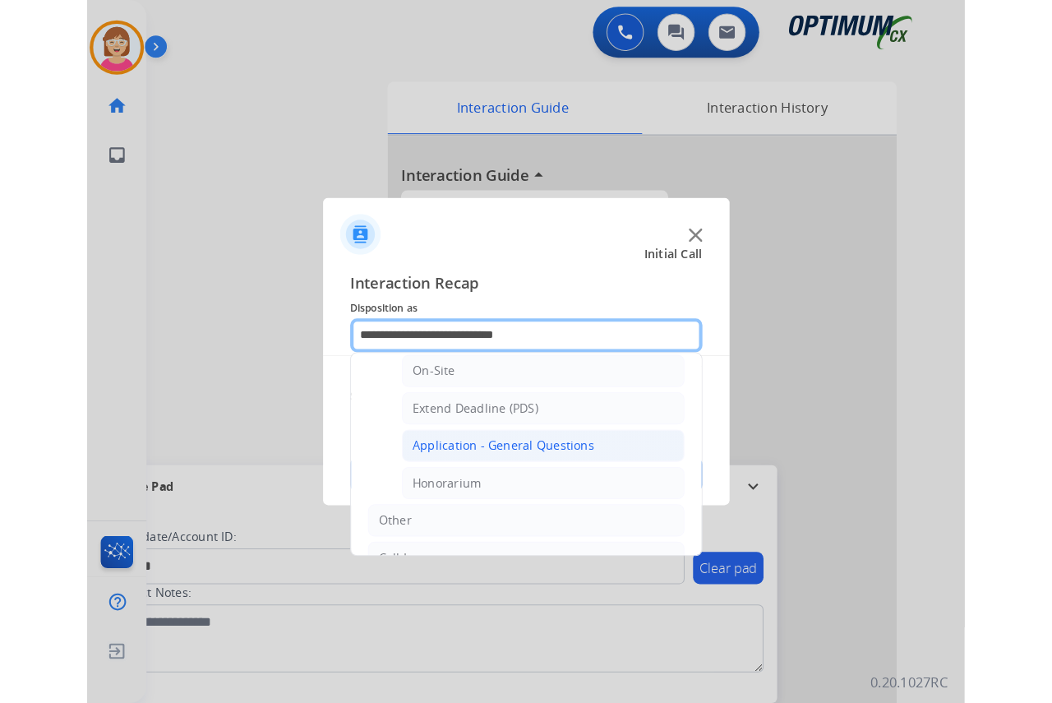
scroll to position [411, 0]
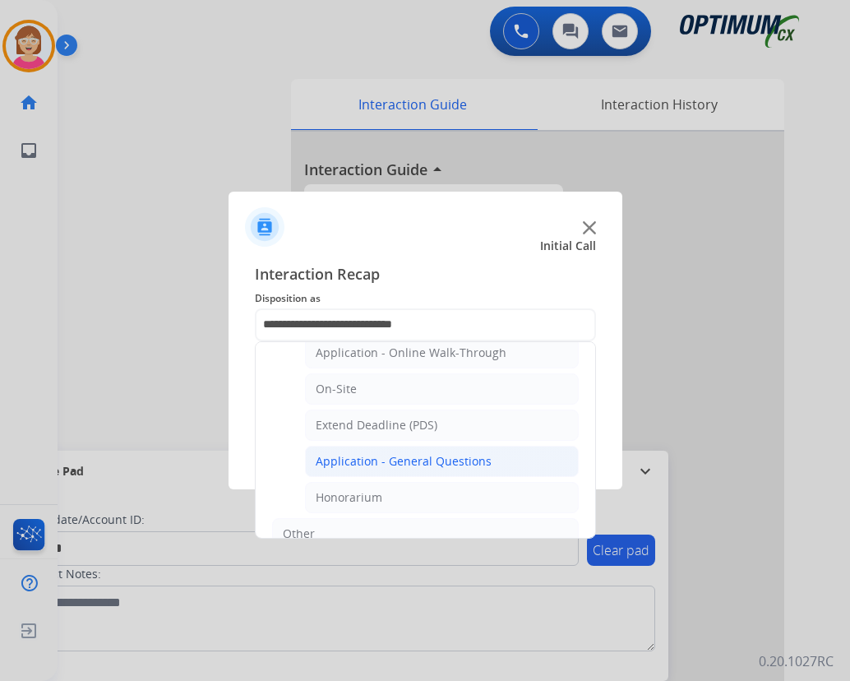
click at [502, 454] on li "Application - General Questions" at bounding box center [442, 460] width 274 height 31
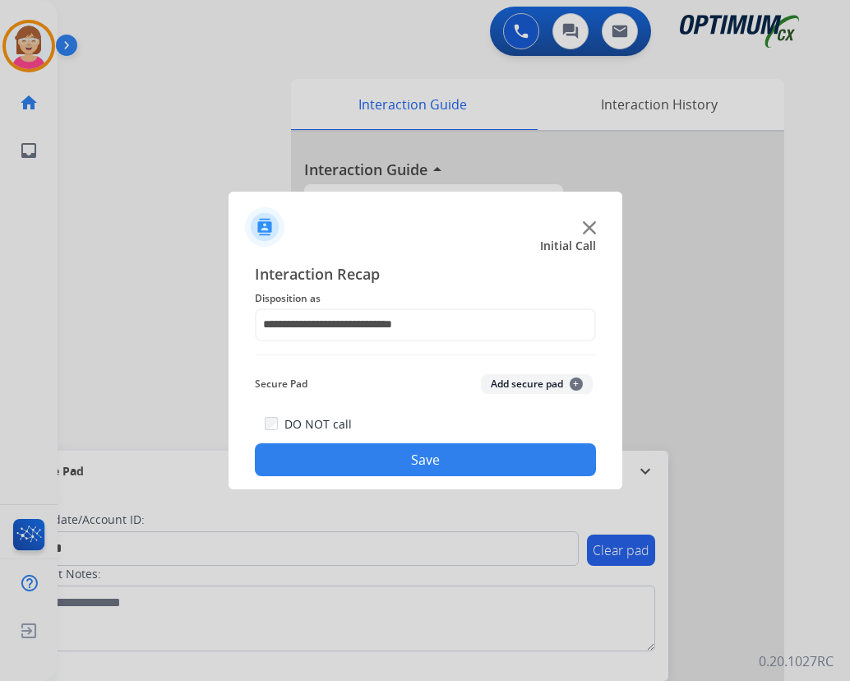
click at [574, 385] on span "+" at bounding box center [576, 383] width 13 height 13
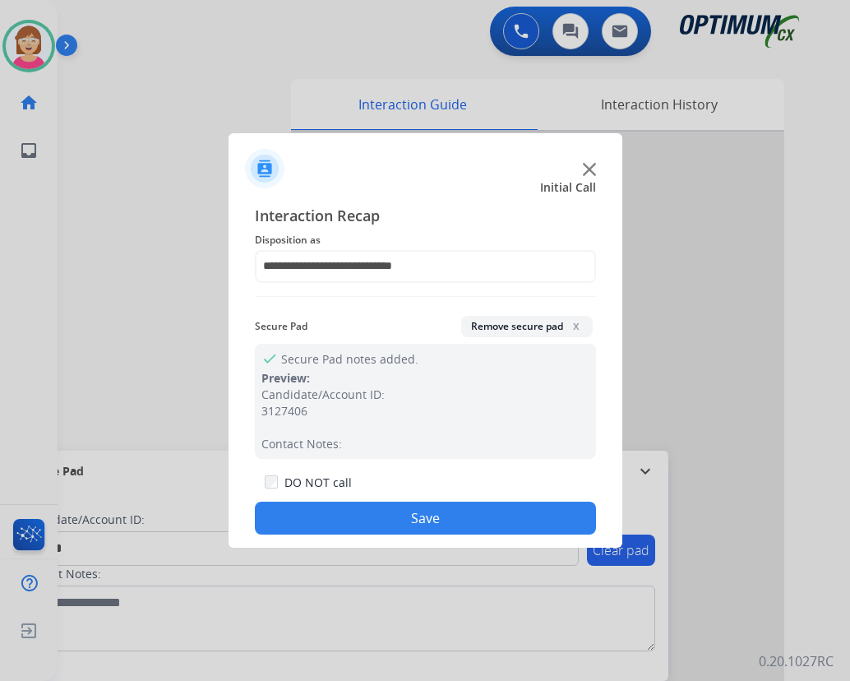
drag, startPoint x: 353, startPoint y: 523, endPoint x: 367, endPoint y: 520, distance: 13.4
click at [362, 522] on button "Save" at bounding box center [425, 517] width 341 height 33
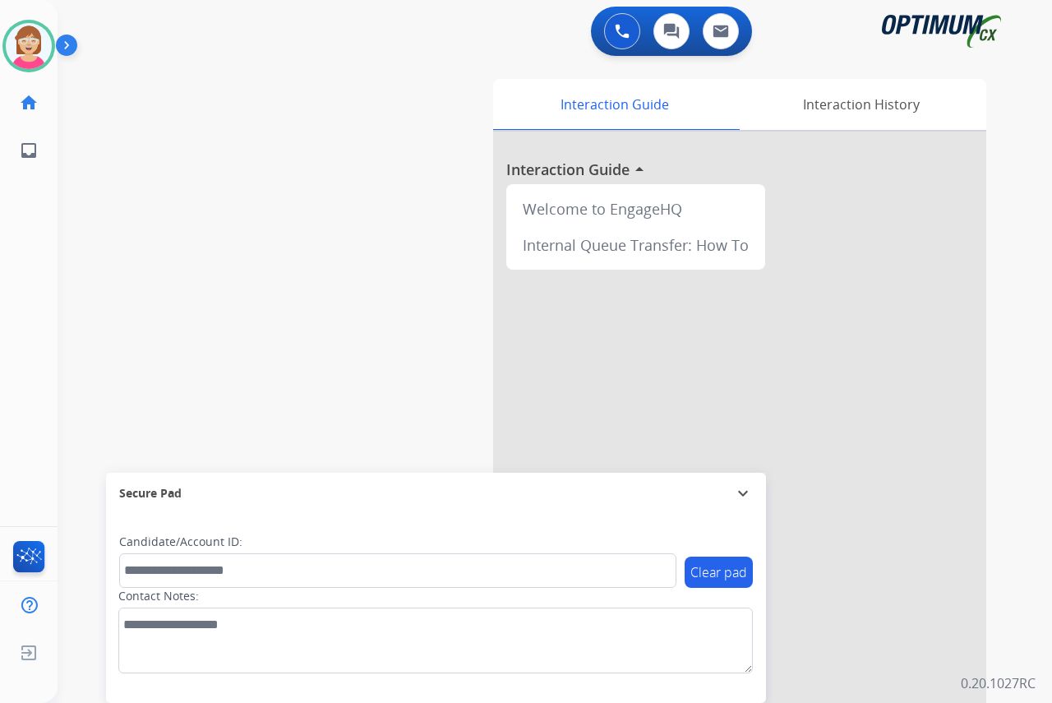
click at [40, 307] on div "[PERSON_NAME] Available Edit Avatar Agent: [PERSON_NAME] Profile: OCX Training …" at bounding box center [29, 351] width 58 height 703
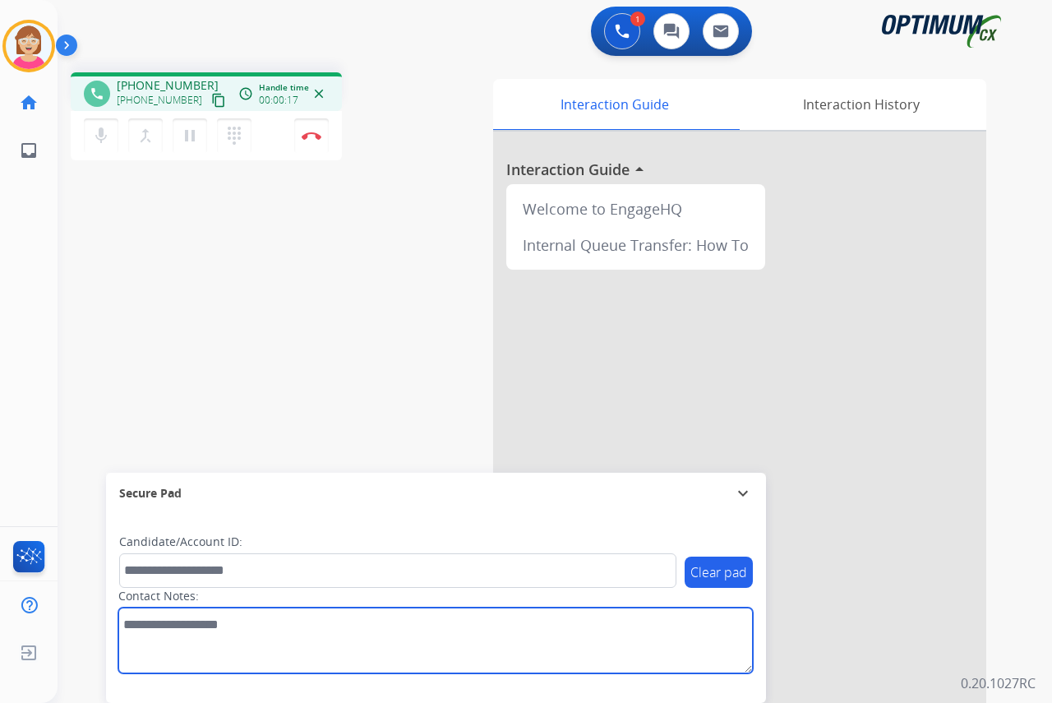
click at [133, 613] on textarea at bounding box center [435, 640] width 634 height 66
type textarea "******"
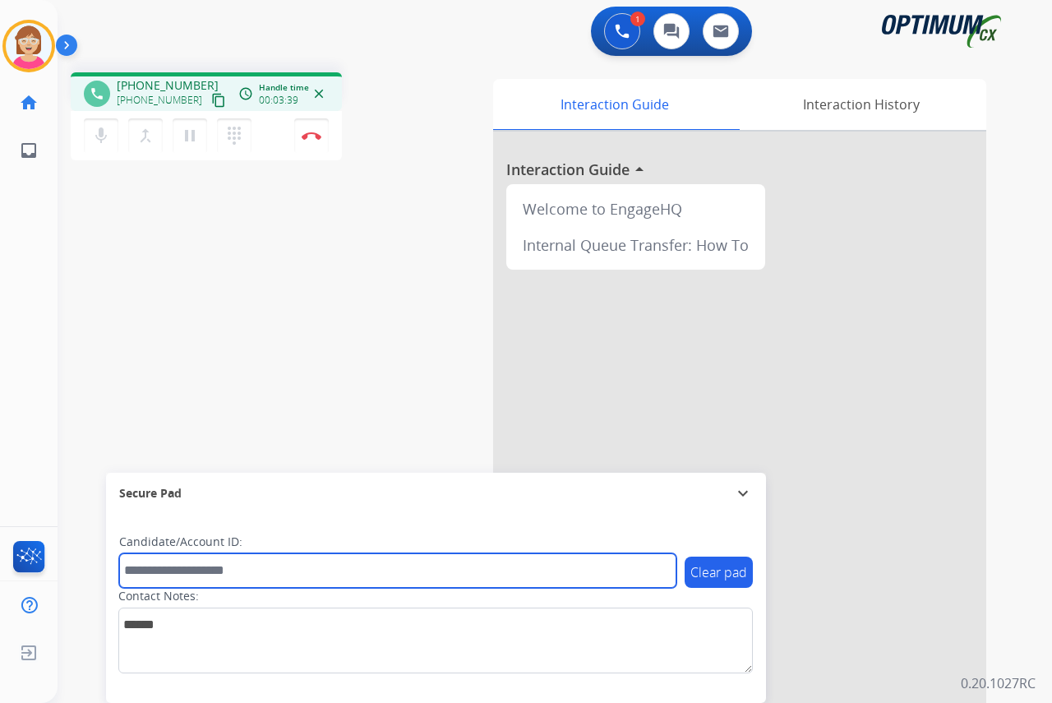
click at [137, 574] on input "text" at bounding box center [397, 570] width 557 height 35
type input "******"
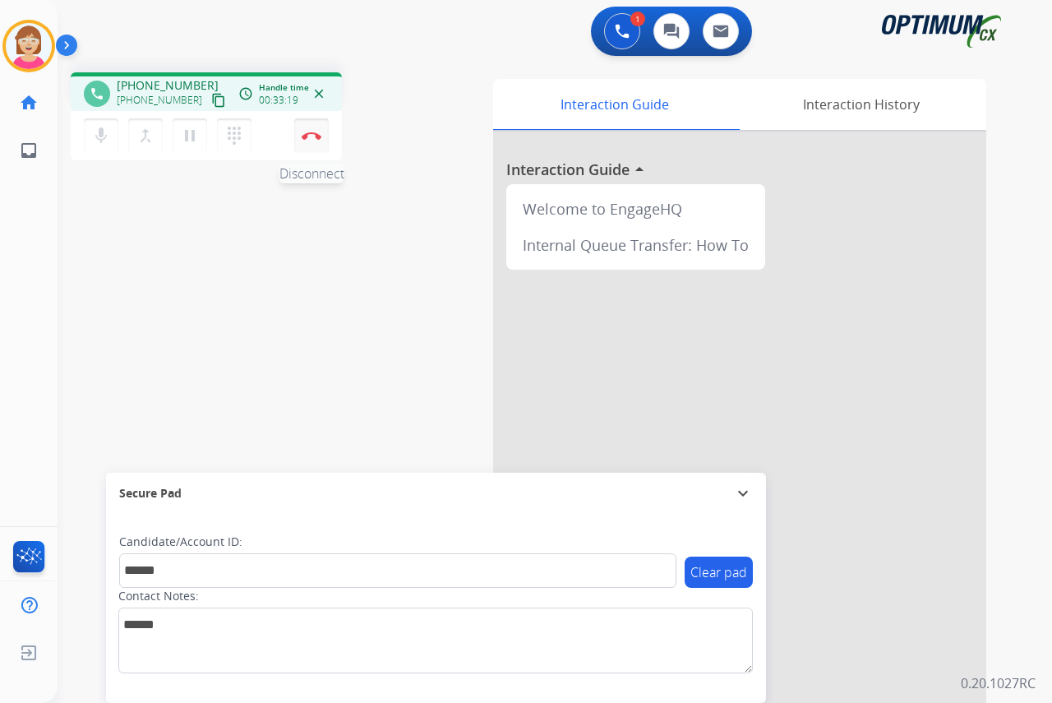
click at [312, 136] on img at bounding box center [312, 135] width 20 height 8
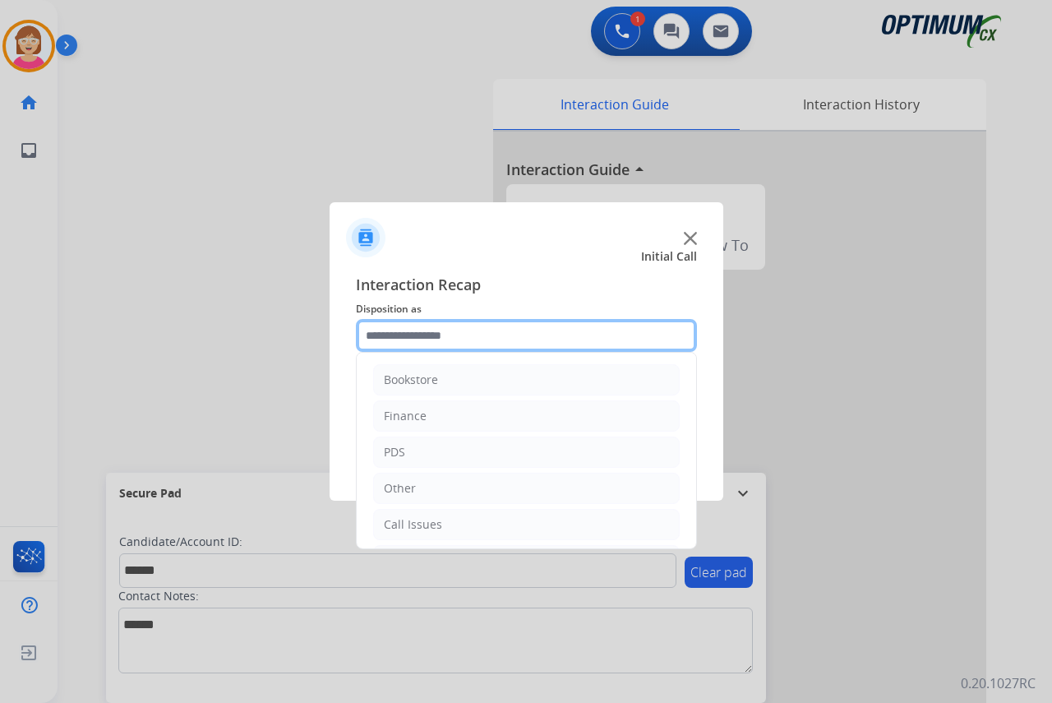
click at [399, 330] on input "text" at bounding box center [526, 335] width 341 height 33
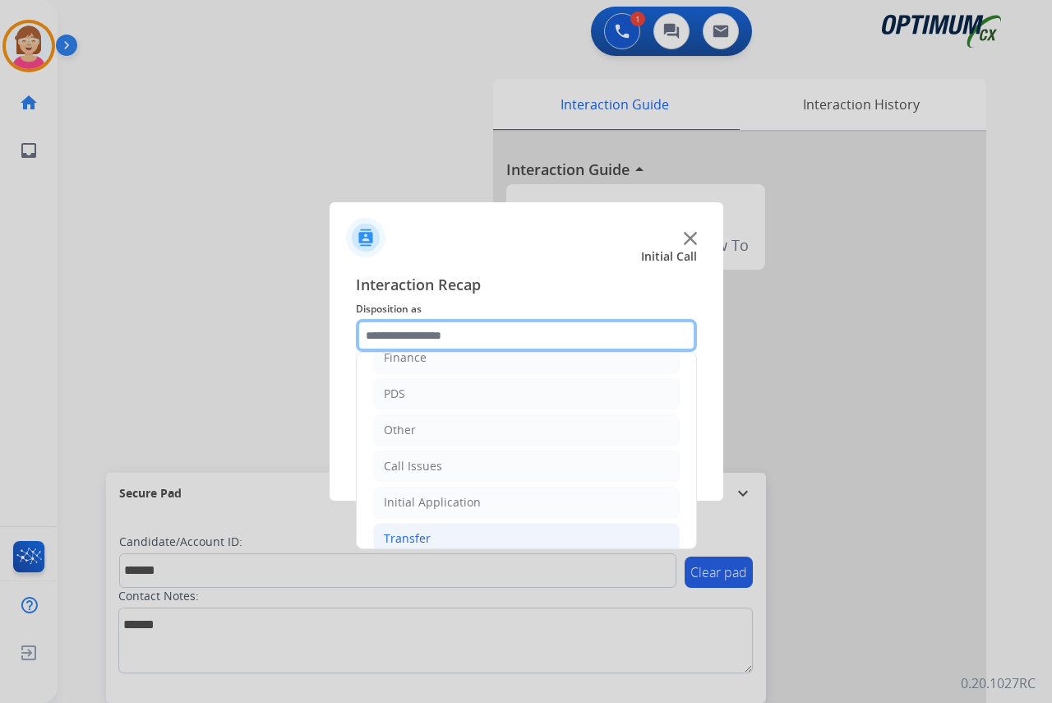
scroll to position [112, 0]
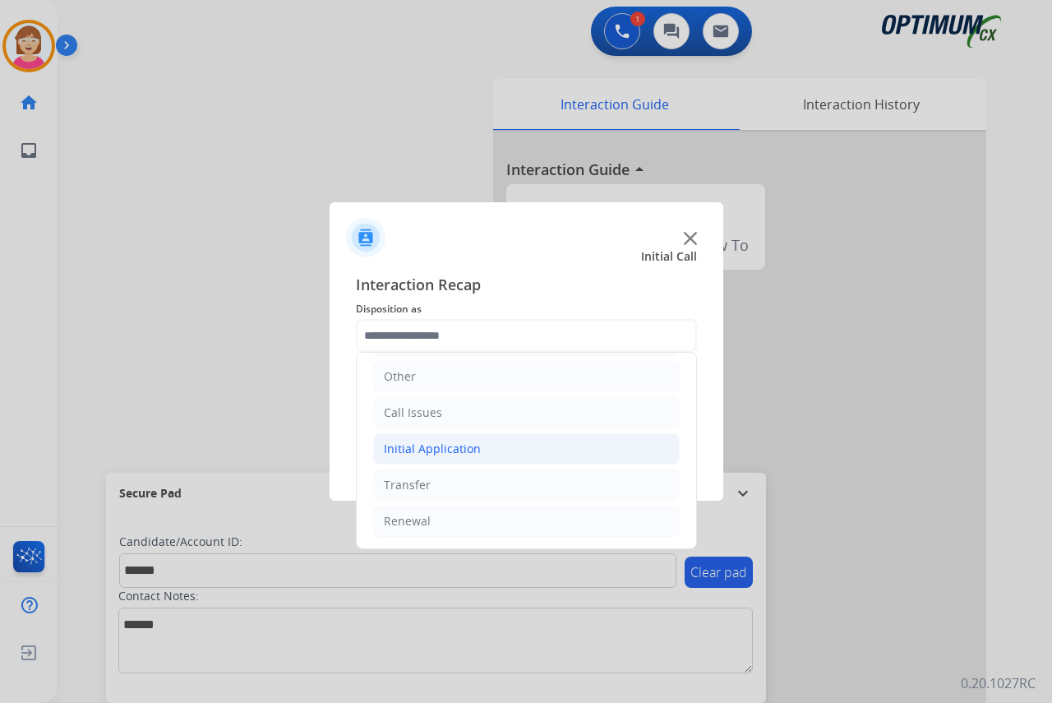
click at [418, 445] on div "Initial Application" at bounding box center [432, 449] width 97 height 16
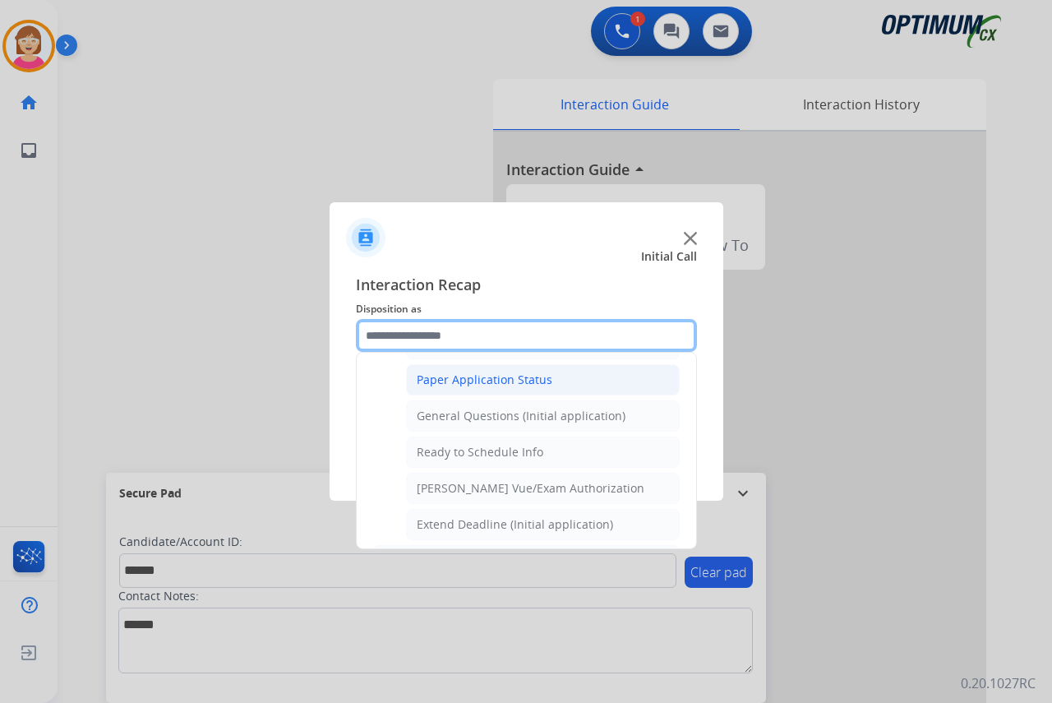
scroll to position [934, 0]
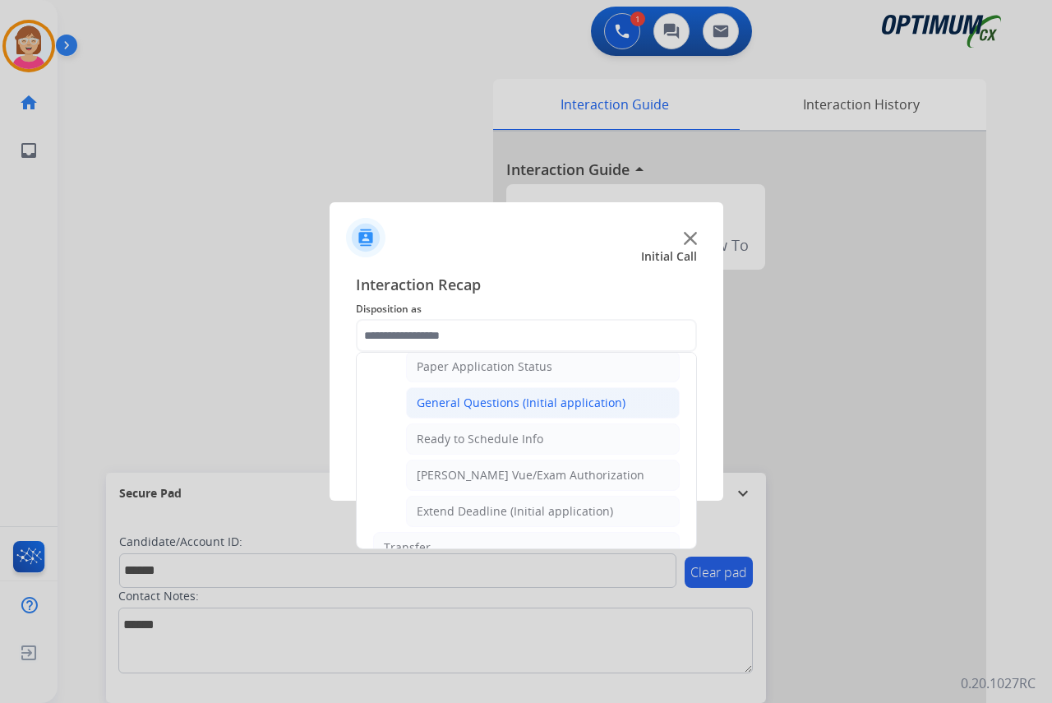
click at [472, 403] on div "General Questions (Initial application)" at bounding box center [521, 402] width 209 height 16
type input "**********"
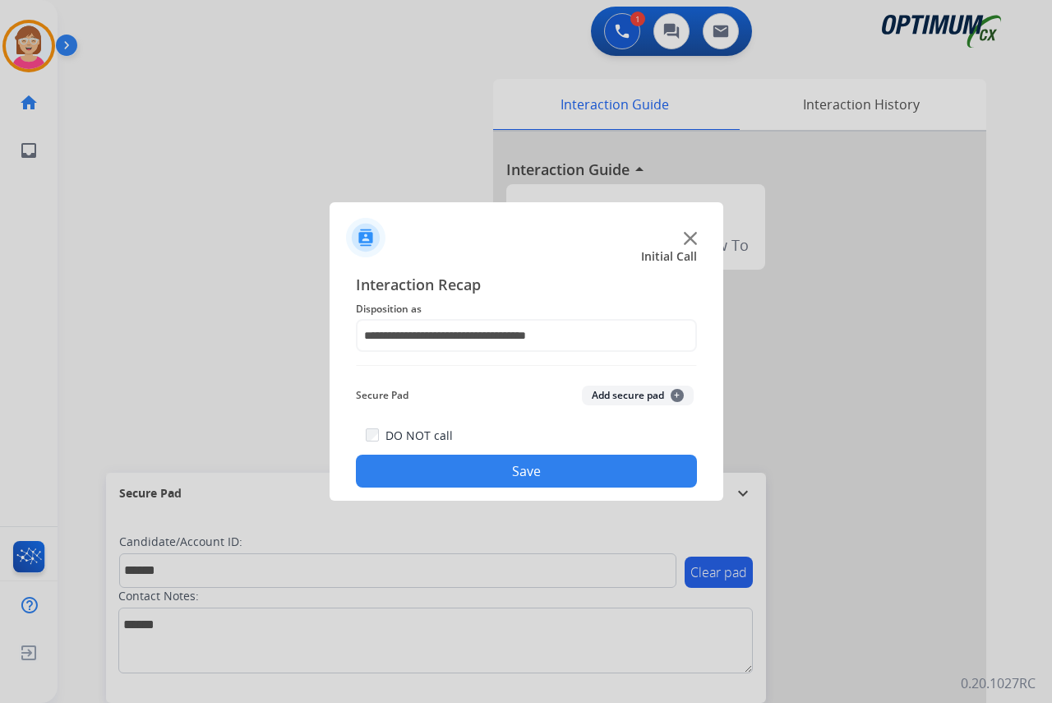
click at [674, 394] on span "+" at bounding box center [677, 395] width 13 height 13
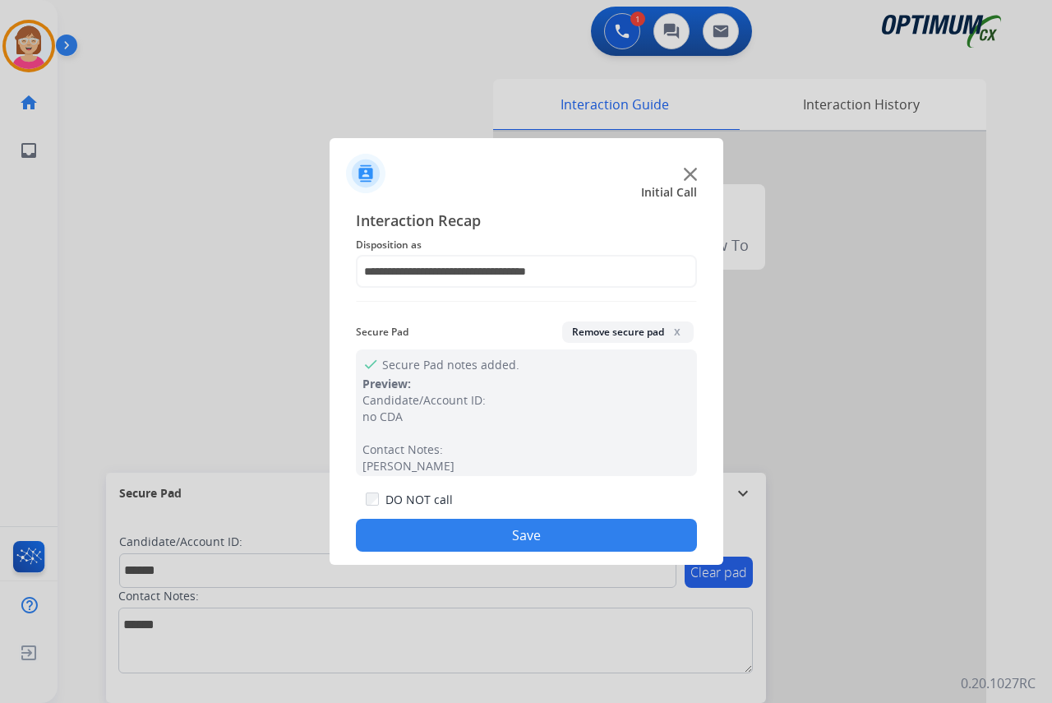
click at [441, 533] on button "Save" at bounding box center [526, 535] width 341 height 33
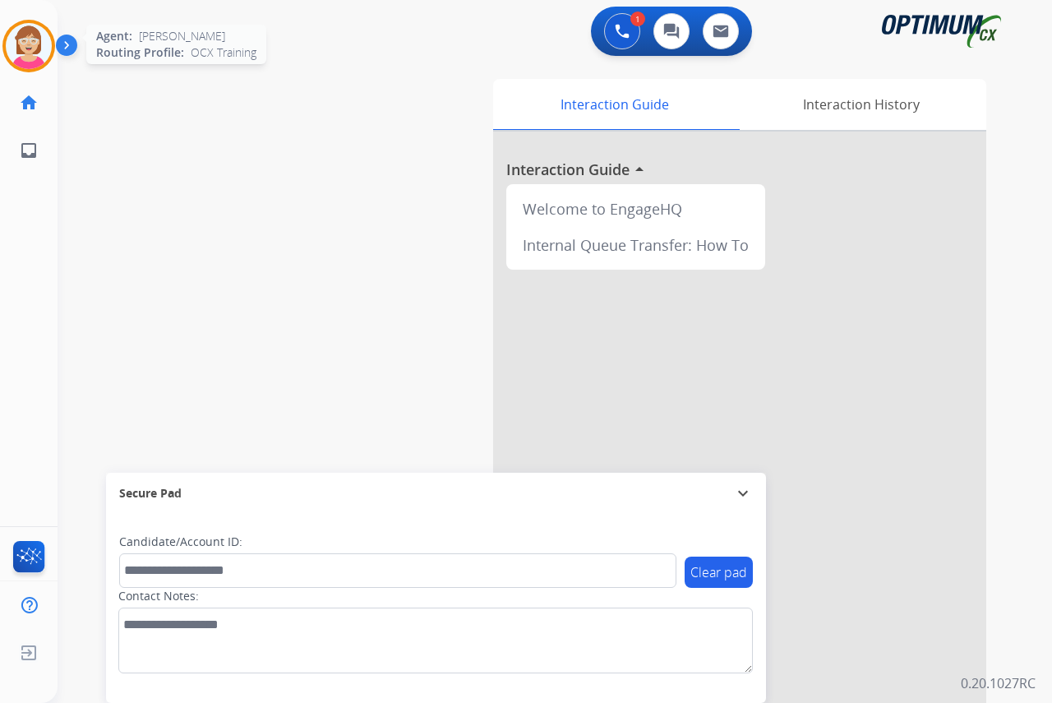
click at [25, 46] on img at bounding box center [29, 46] width 46 height 46
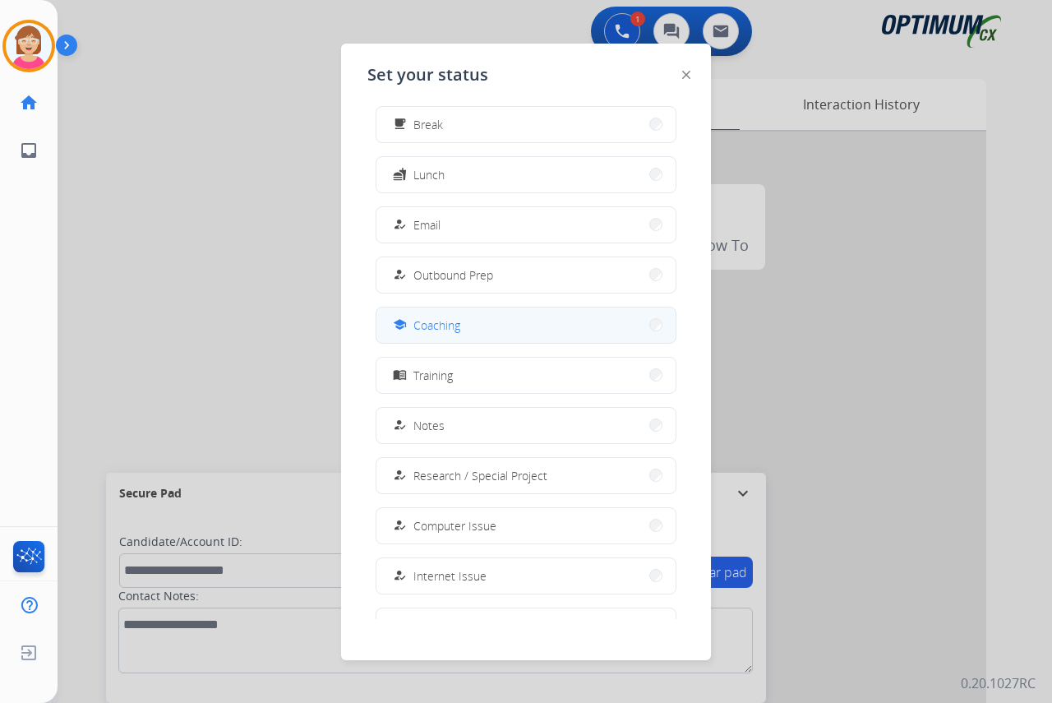
scroll to position [155, 0]
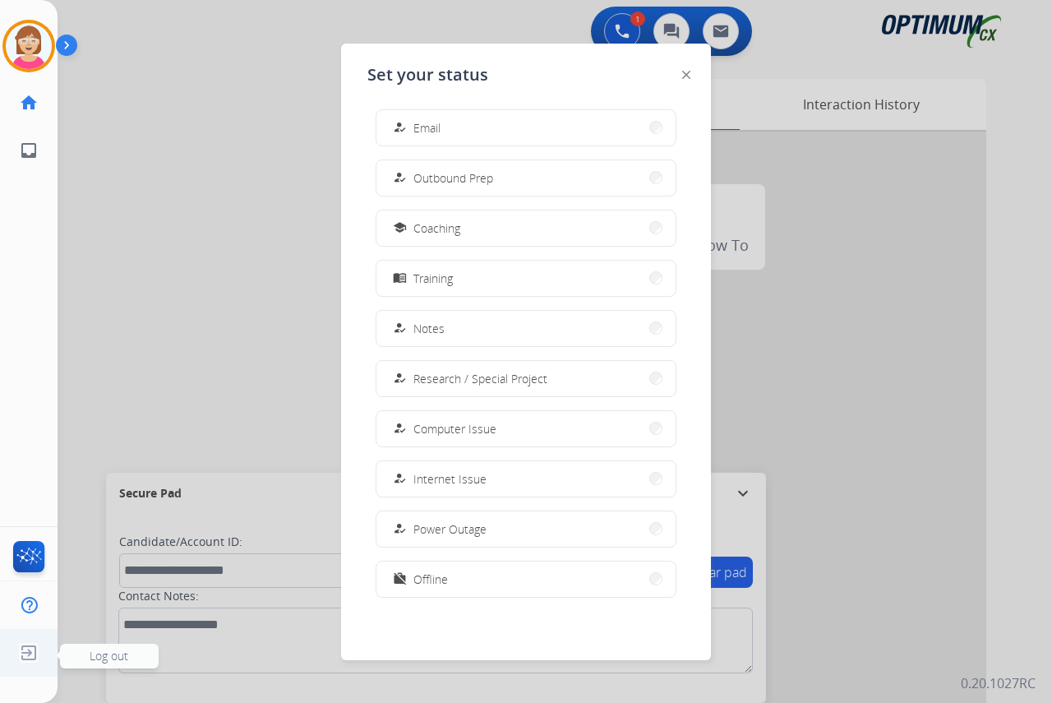
click at [122, 653] on span "Log out" at bounding box center [109, 656] width 39 height 16
